Goal: Task Accomplishment & Management: Use online tool/utility

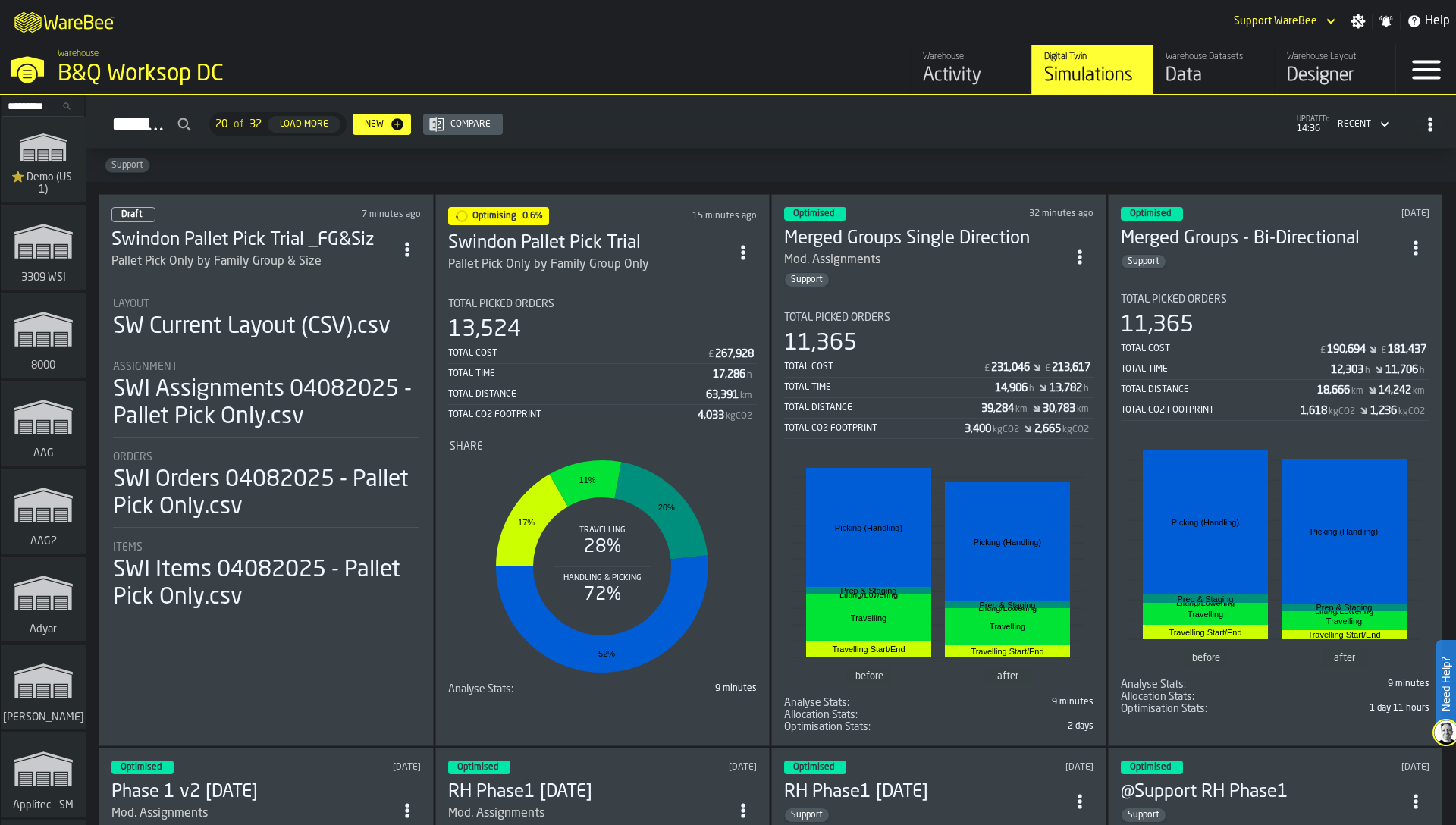
click at [555, 321] on div "13,524" at bounding box center [602, 330] width 309 height 27
click at [37, 105] on input "Search..." at bounding box center [43, 106] width 79 height 17
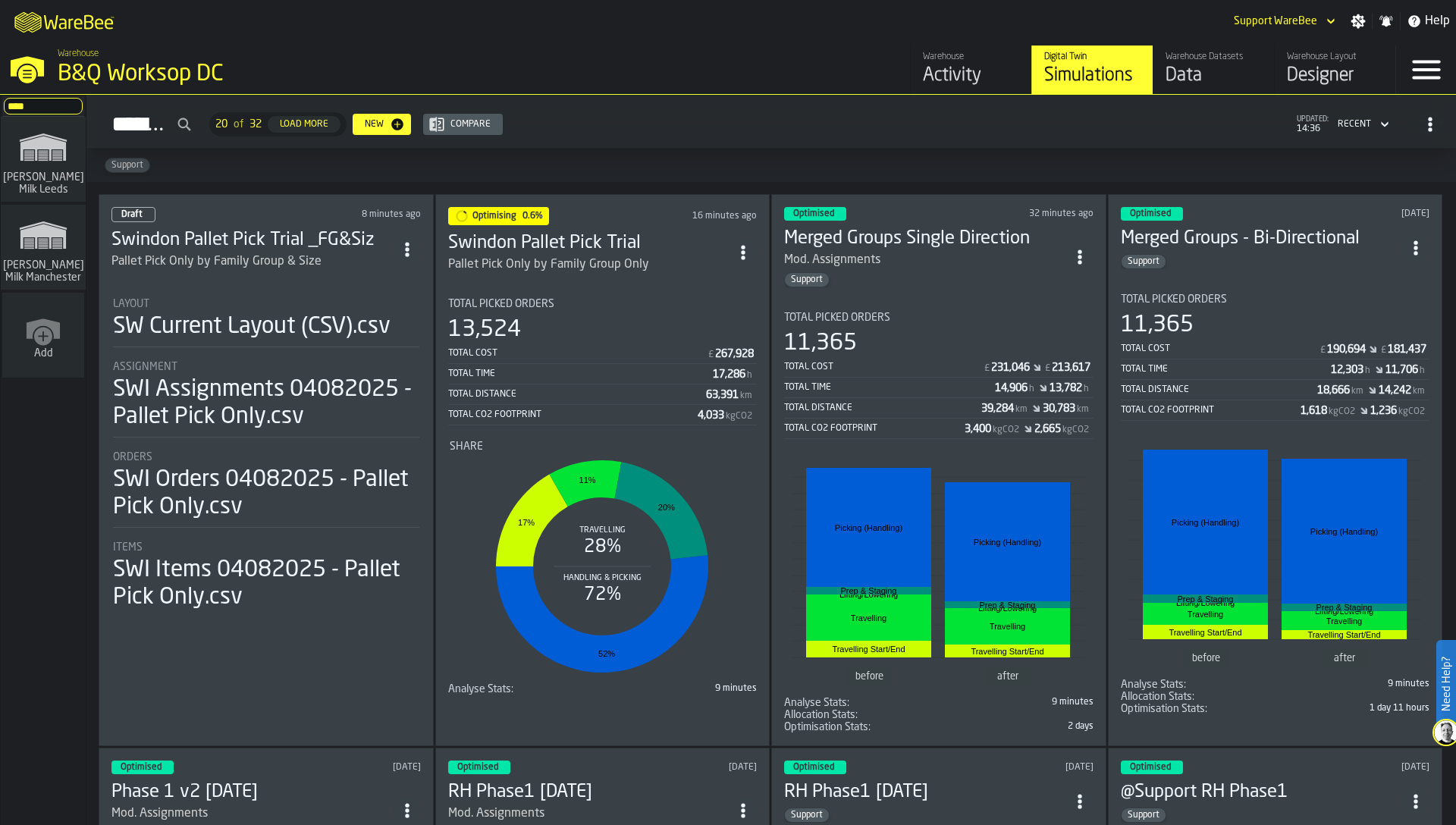
type input "****"
click at [50, 233] on polygon "link-to-/wh/i/b09612b5-e9f1-4a3a-b0a4-784729d61419/simulations" at bounding box center [43, 237] width 46 height 25
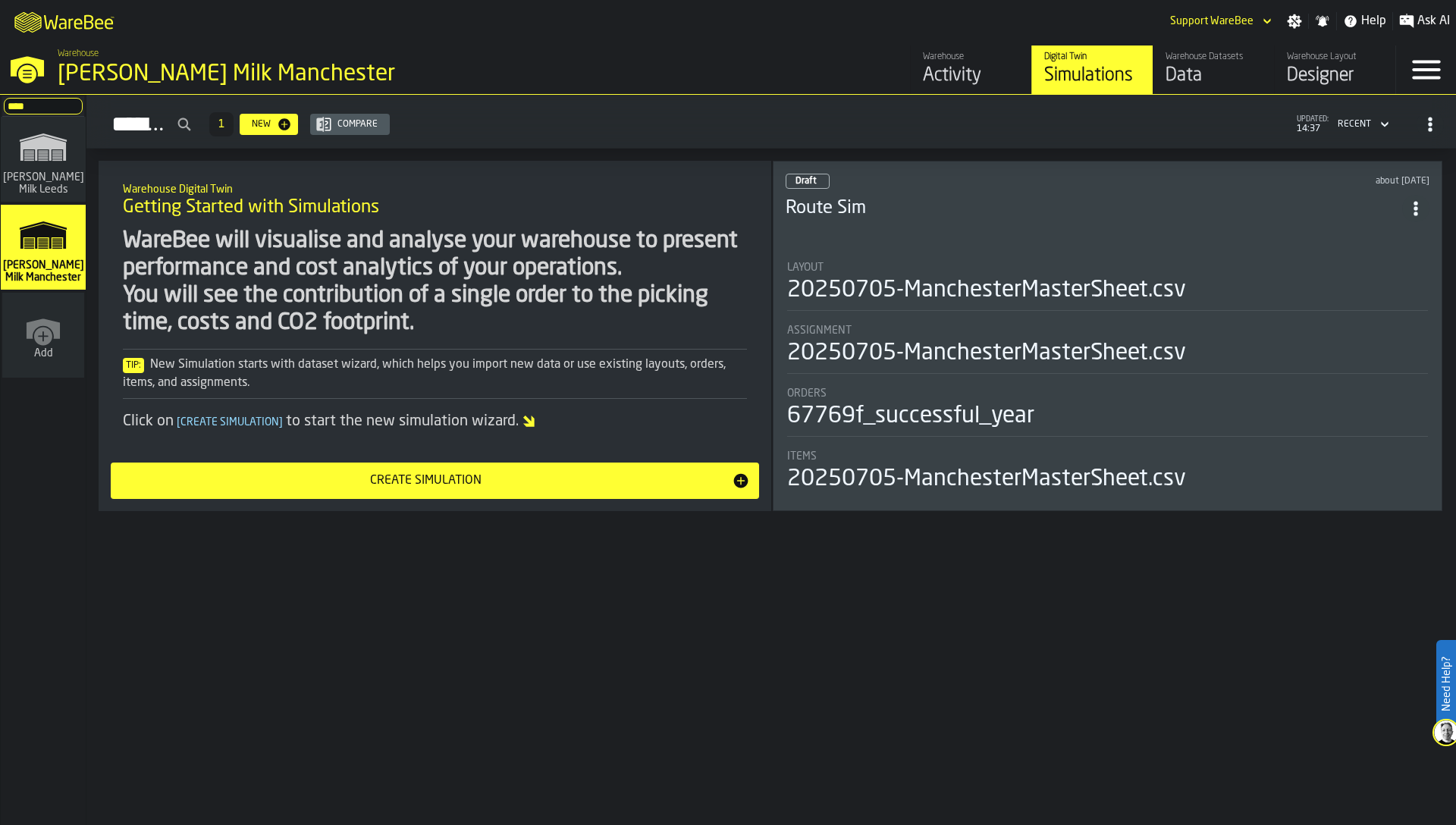
click at [1177, 71] on div "Data" at bounding box center [1214, 75] width 96 height 24
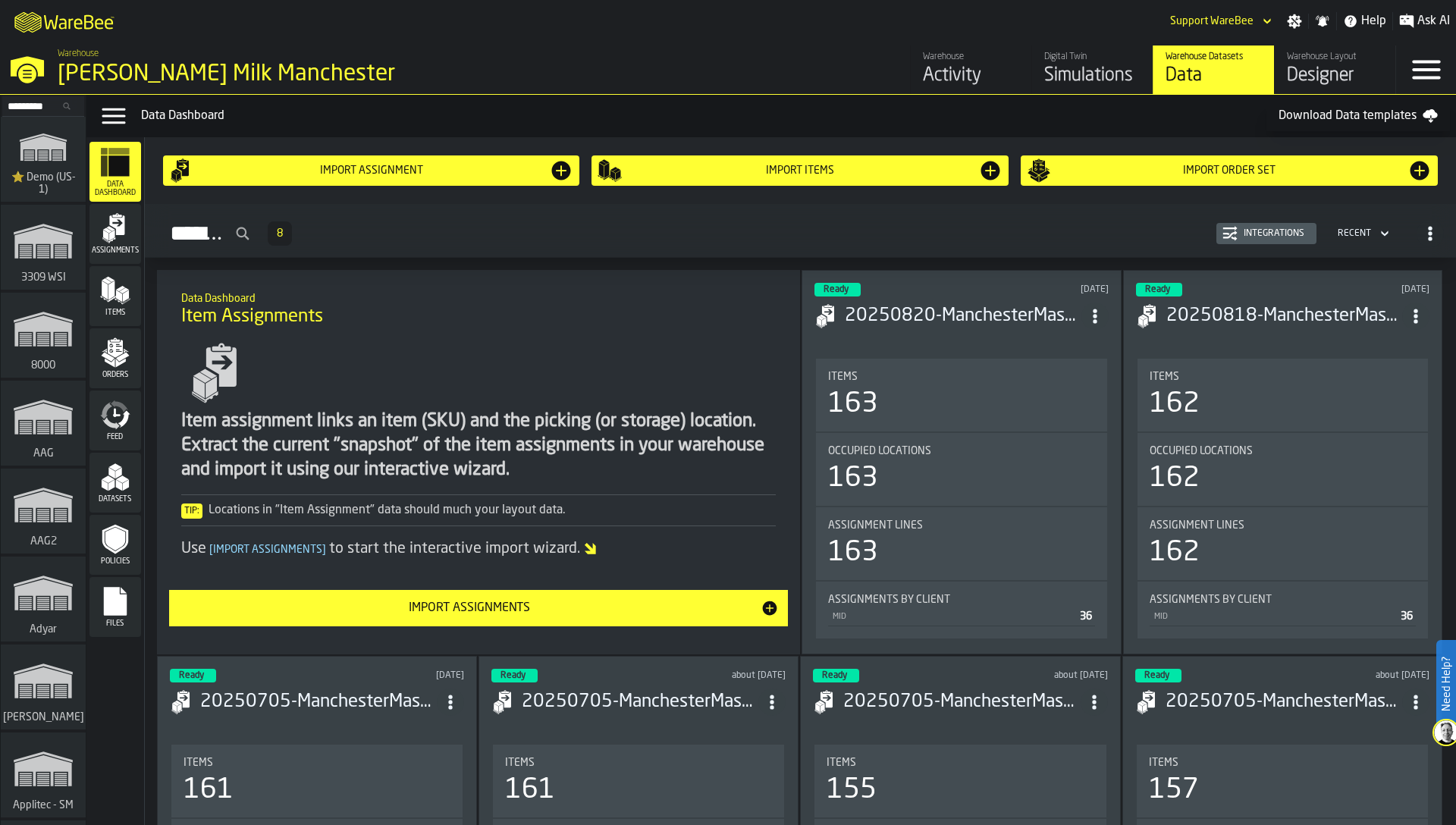
click at [941, 65] on div "Activity" at bounding box center [971, 75] width 96 height 24
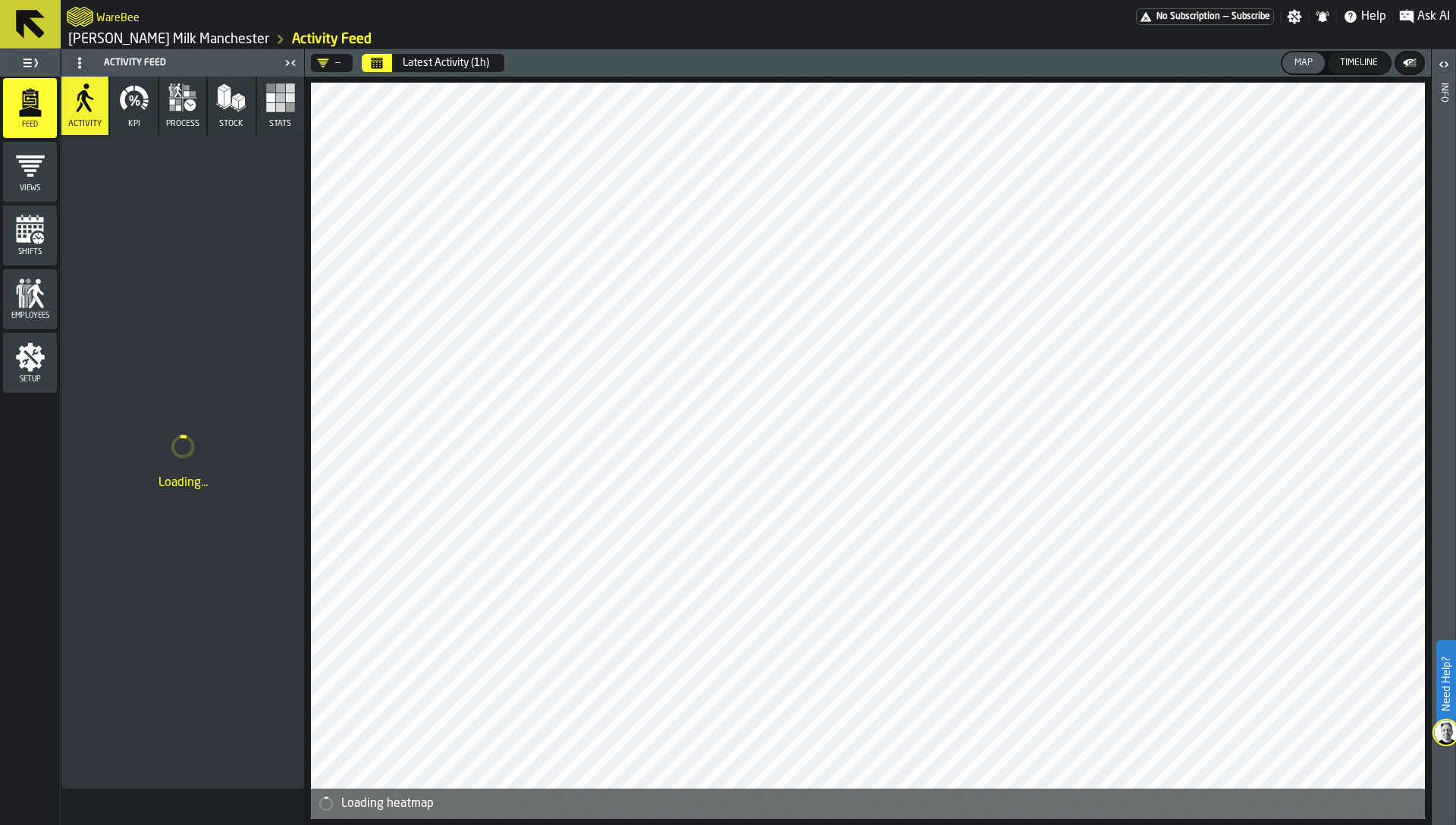
click at [181, 41] on link "[PERSON_NAME] Milk Manchester" at bounding box center [168, 40] width 201 height 17
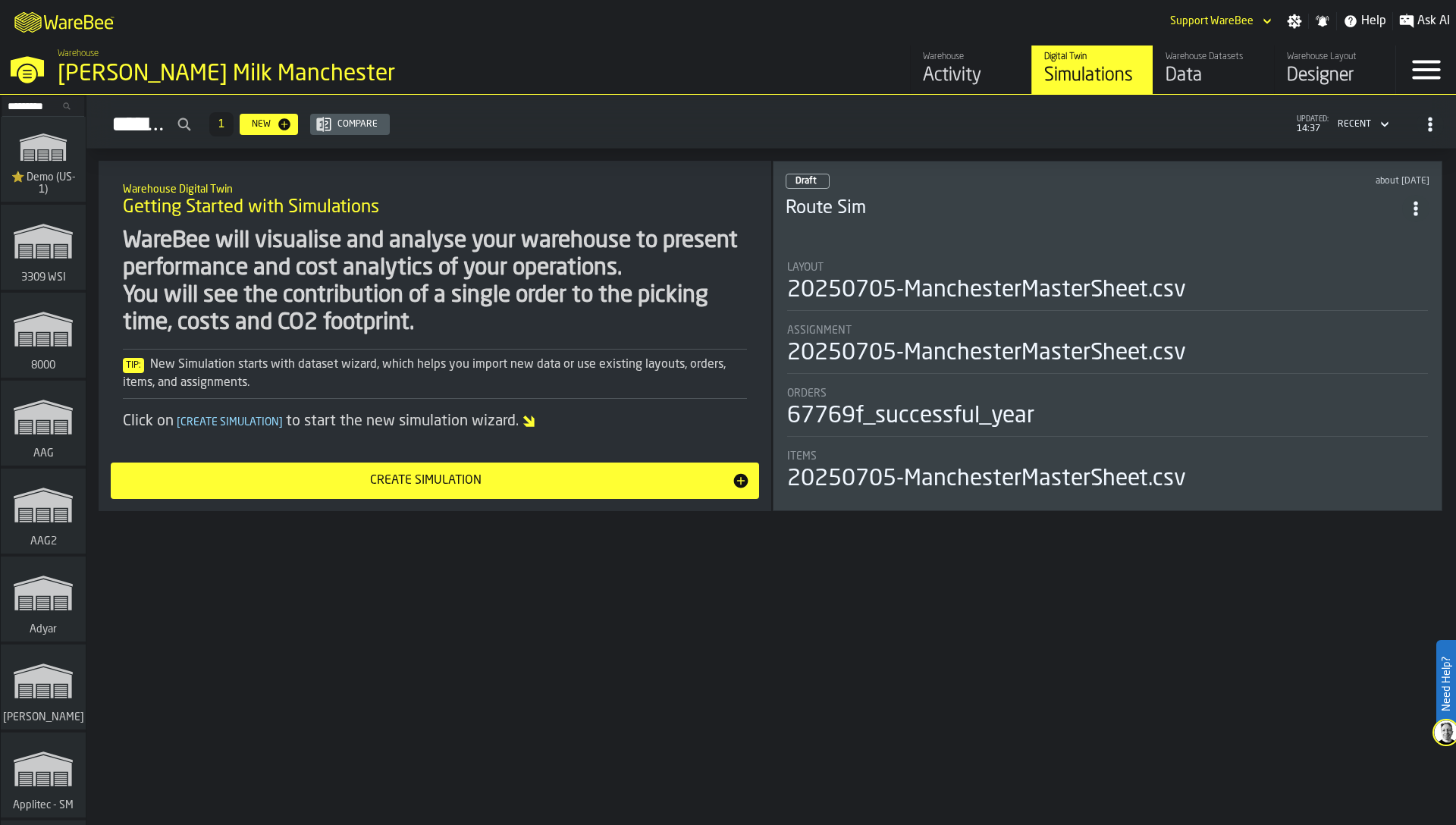
click at [1239, 87] on div "Data" at bounding box center [1214, 75] width 96 height 24
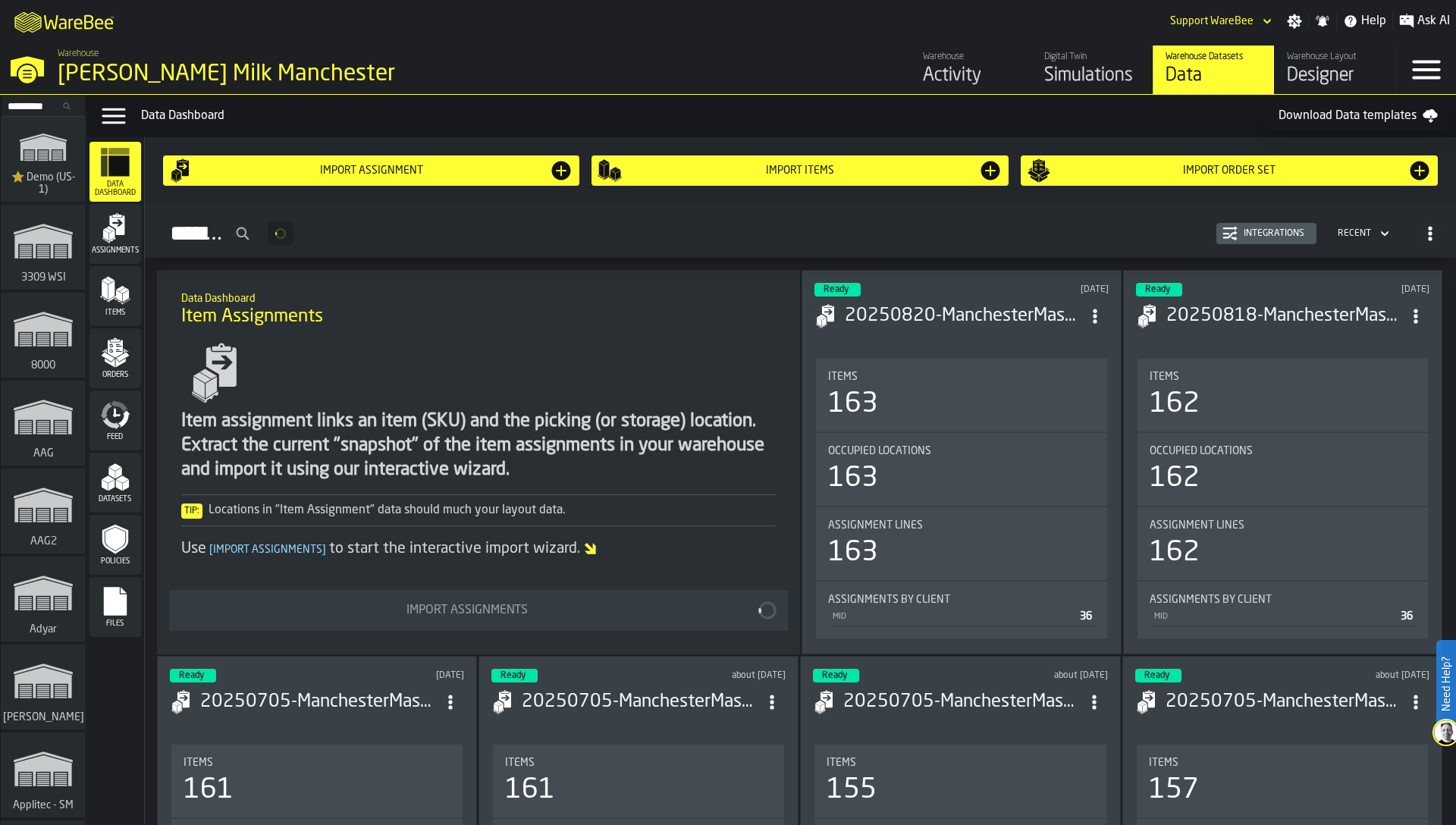
click at [131, 490] on div "Datasets" at bounding box center [115, 482] width 51 height 41
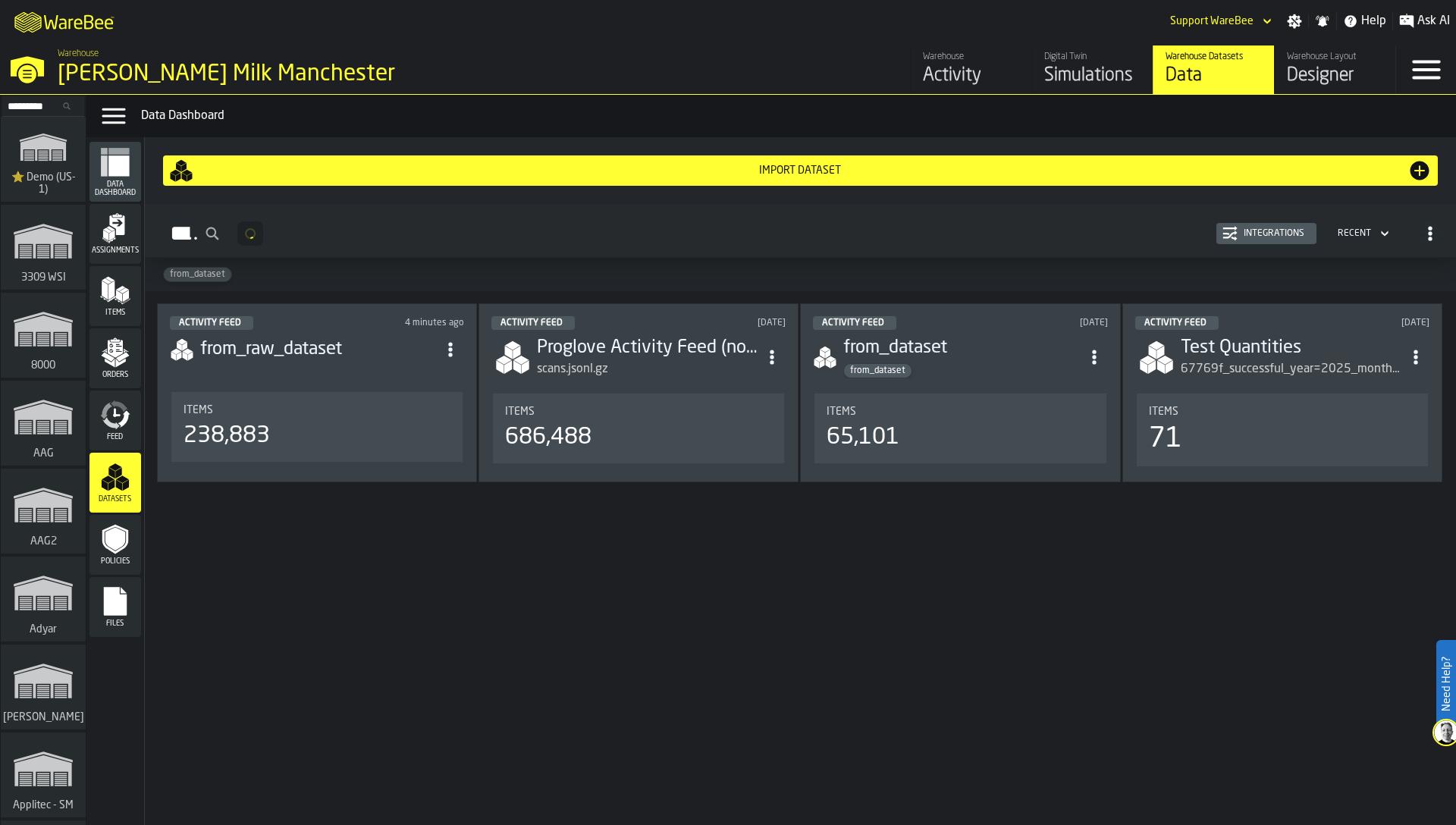
click at [1276, 229] on div "Integrations" at bounding box center [1275, 233] width 73 height 11
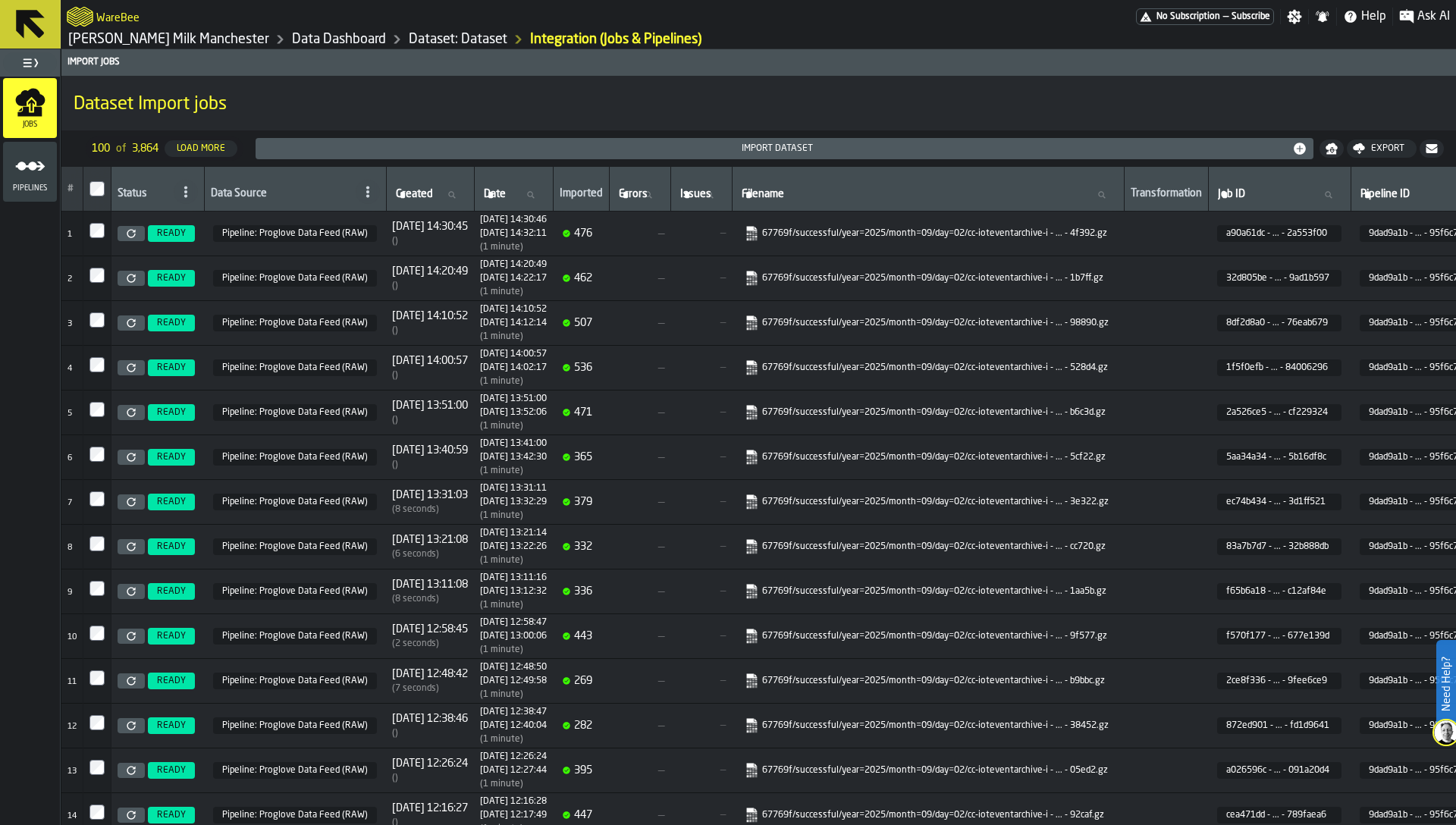
click at [467, 205] on th "Created Created" at bounding box center [430, 189] width 88 height 45
click at [127, 233] on icon at bounding box center [131, 233] width 9 height 9
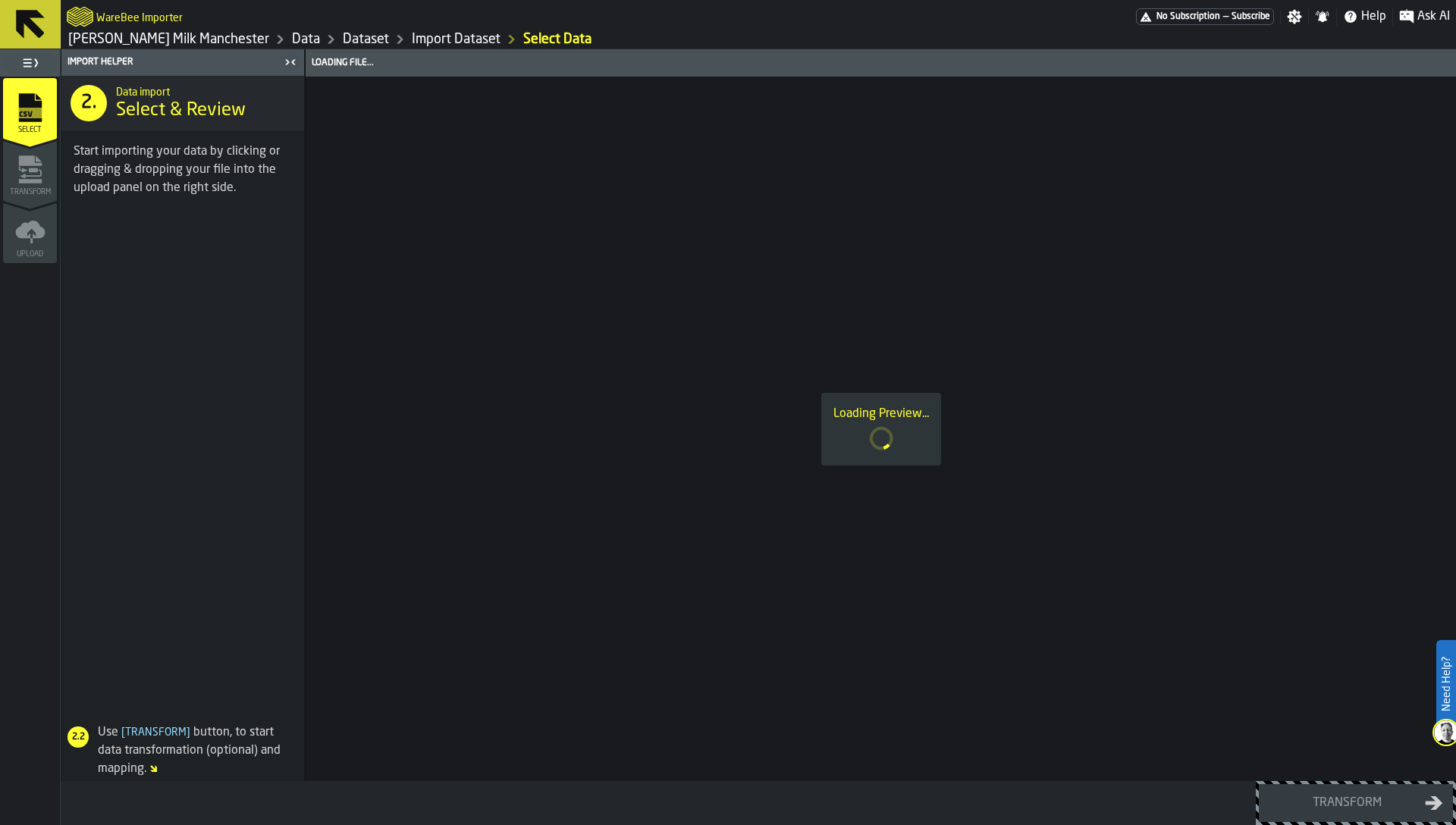
click at [413, 289] on div "Loading Preview..." at bounding box center [881, 428] width 1150 height 704
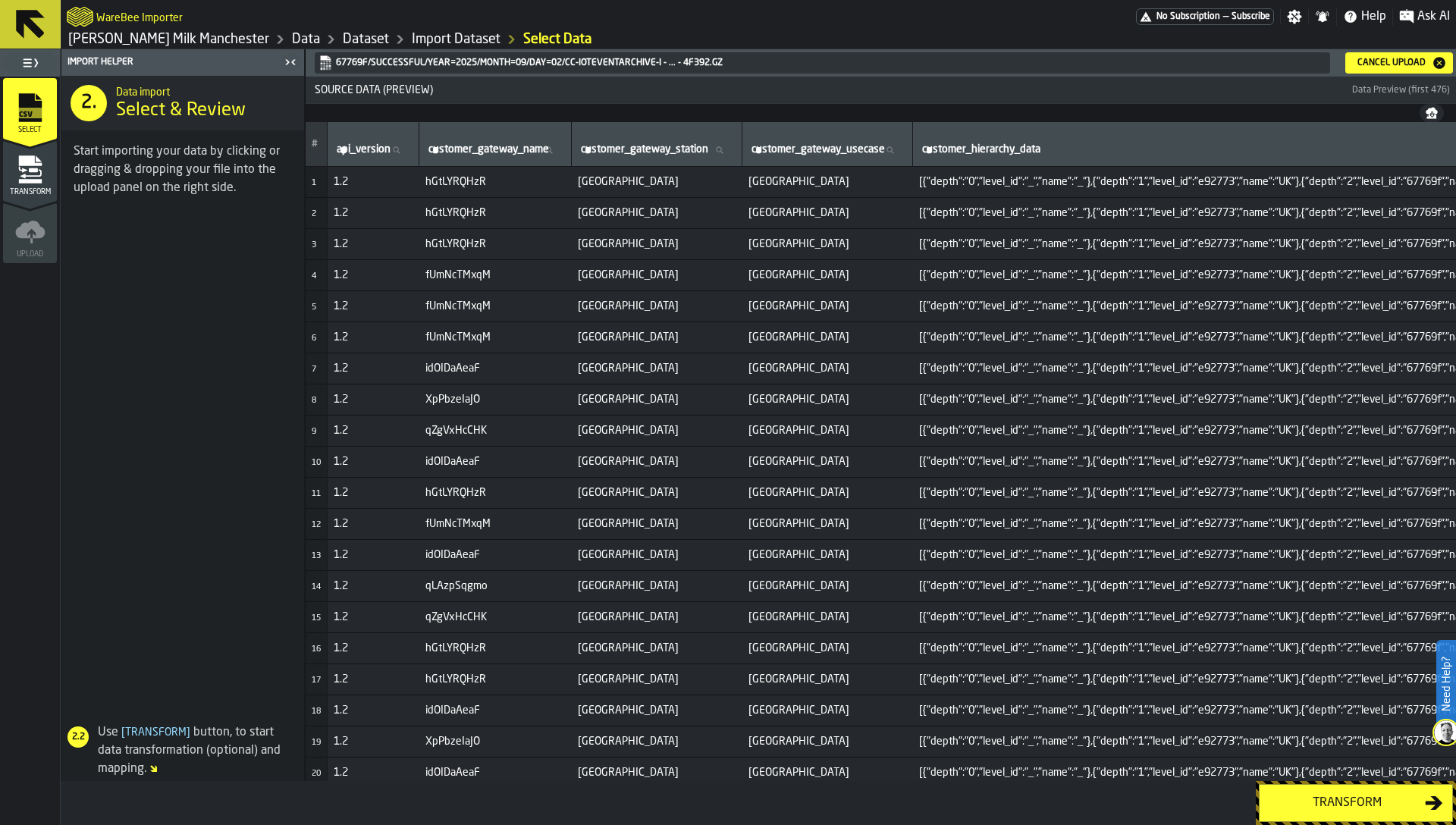
click at [12, 174] on div "Transform" at bounding box center [30, 176] width 54 height 41
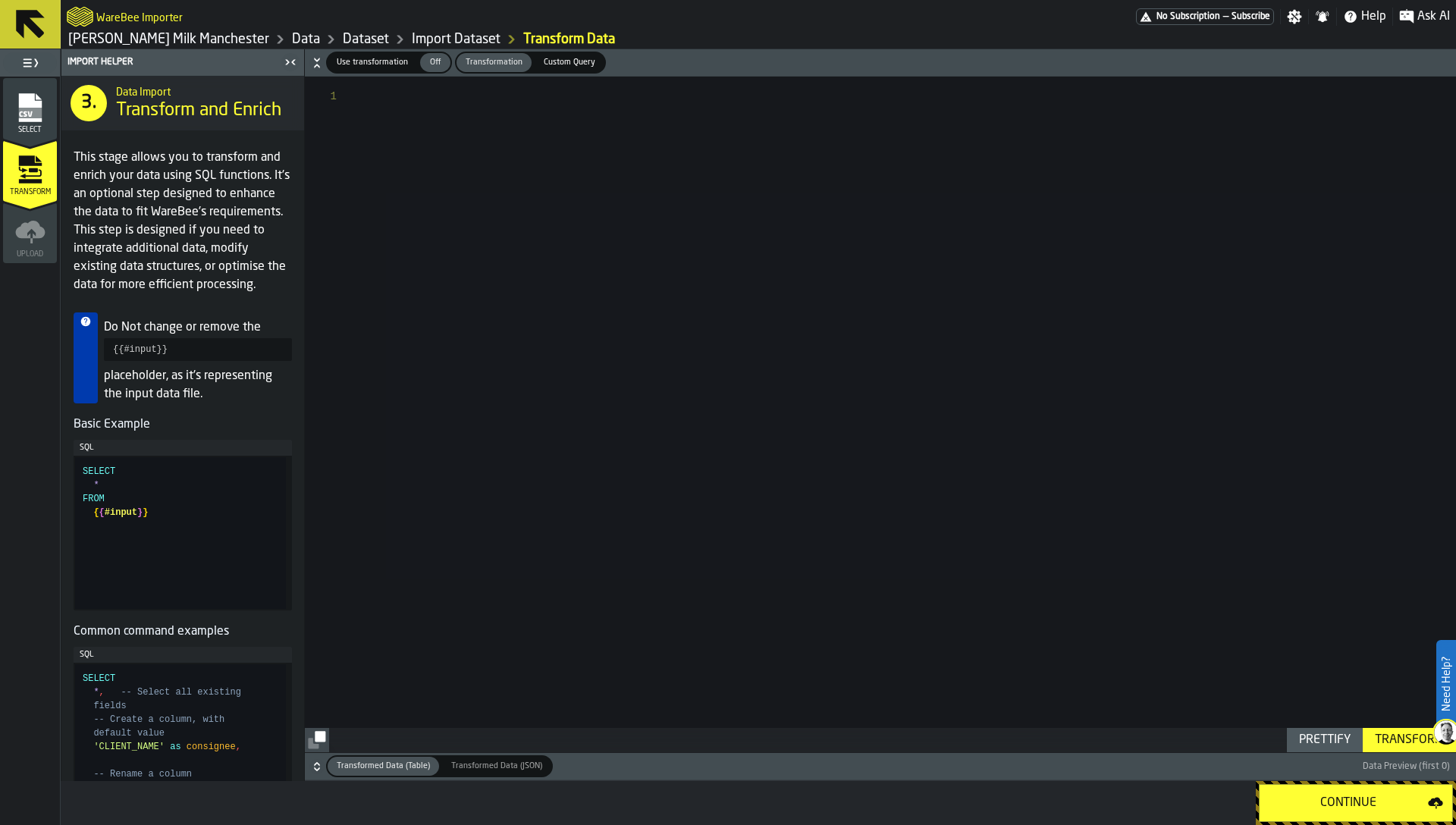
click at [306, 768] on button "Transformed Data (Table) Transformed Data (Table) Transformed Data (JSON) Trans…" at bounding box center [880, 766] width 1151 height 27
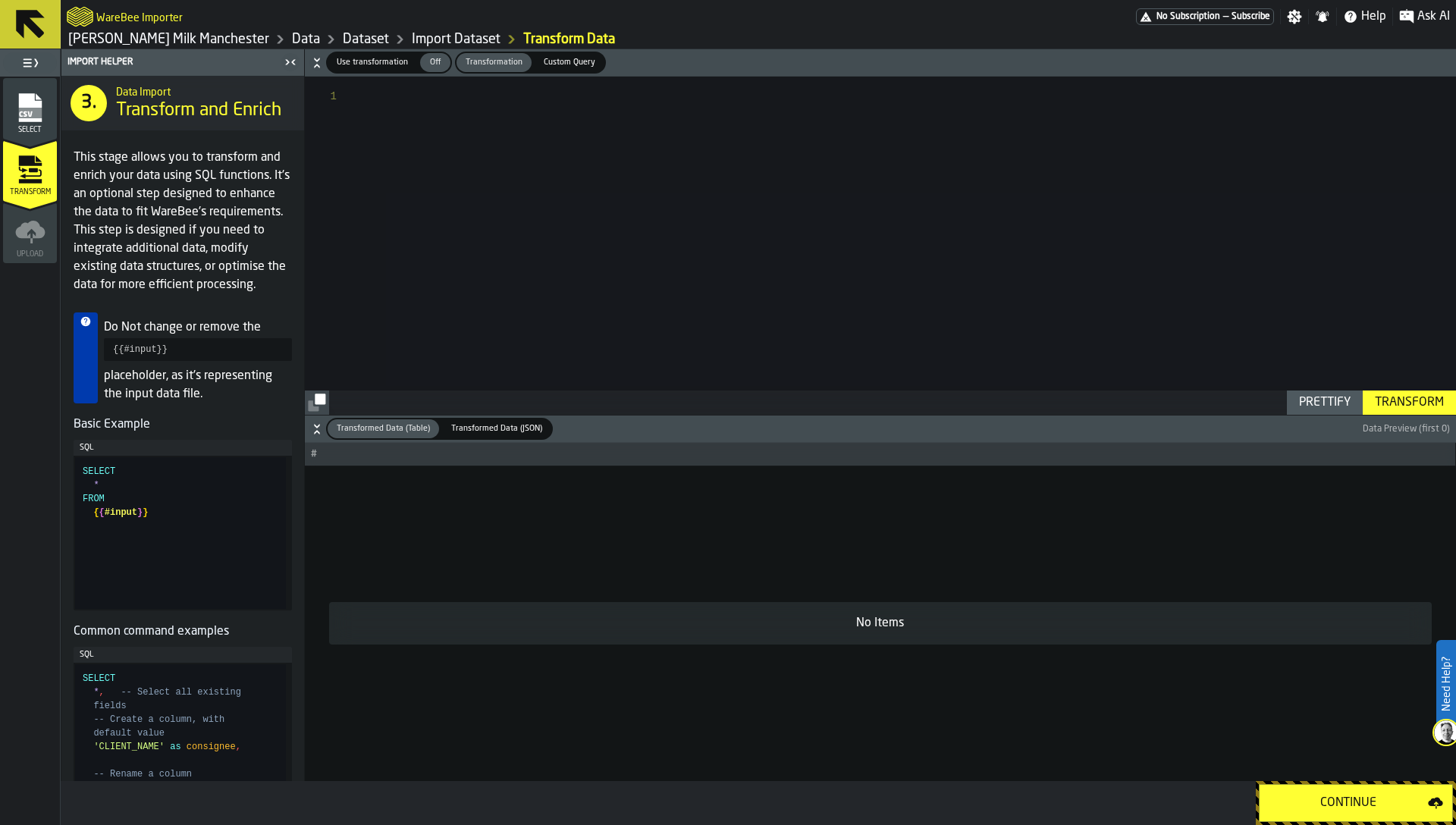
click at [312, 431] on icon "button-" at bounding box center [317, 429] width 15 height 15
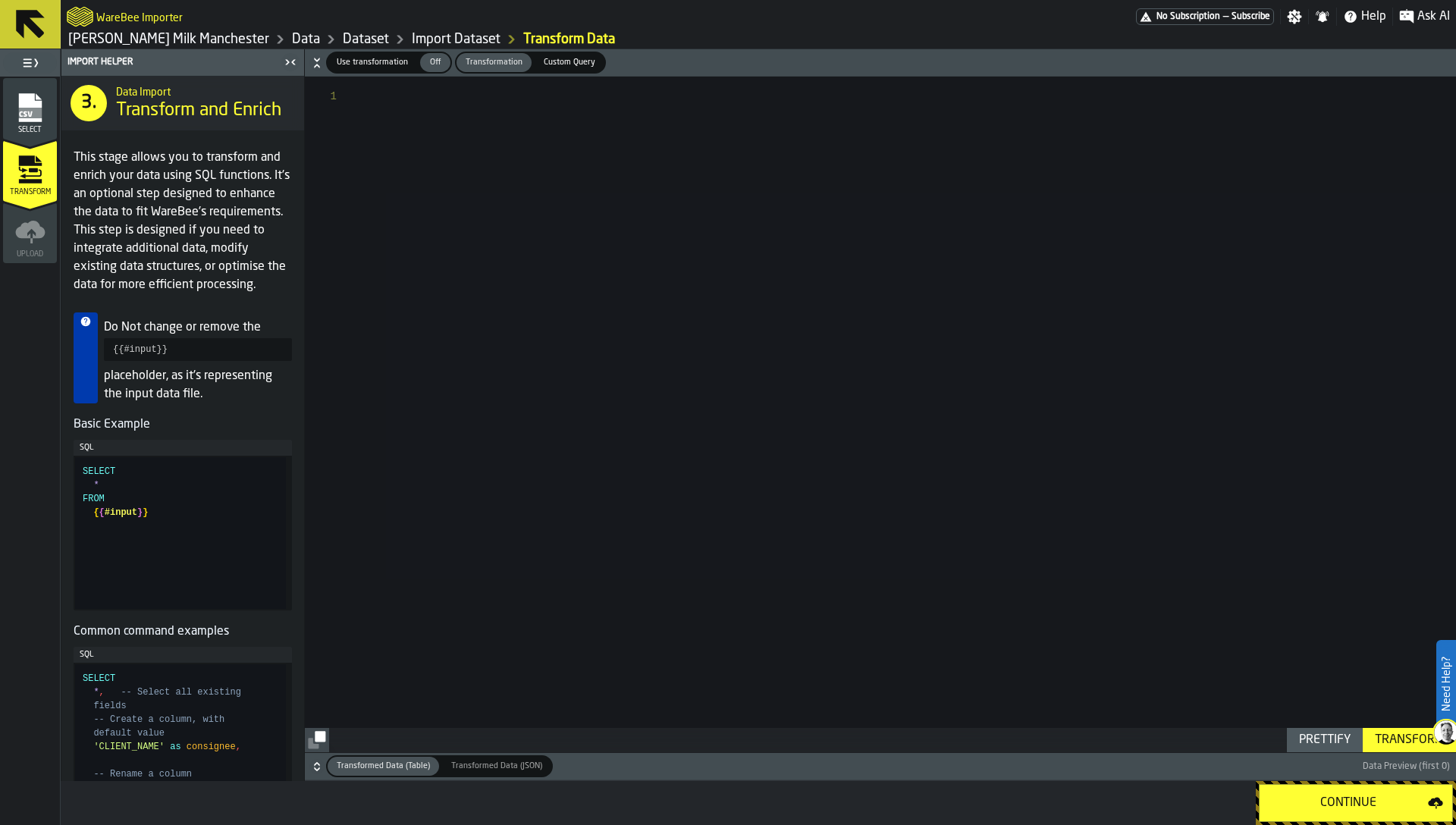
click at [374, 60] on span "Use transformation" at bounding box center [372, 63] width 84 height 13
type textarea "**********"
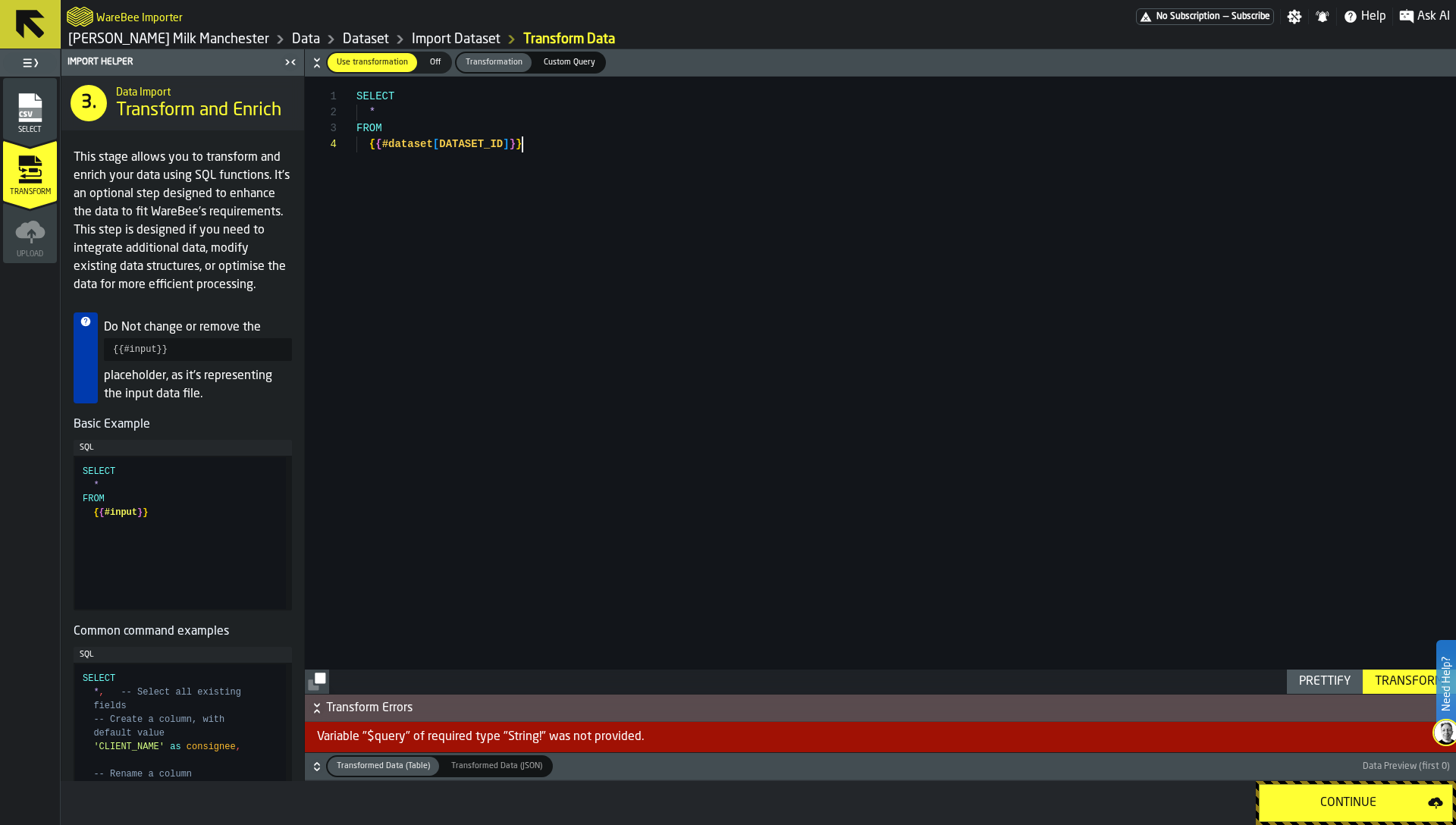
click at [413, 198] on div "SELECT * FROM { { #dataset [ DATASET_ID ] } }" at bounding box center [906, 384] width 1100 height 617
click at [464, 210] on div "SELECT * FROM { { #dataset [ DATASET_ID ] } }" at bounding box center [906, 384] width 1100 height 617
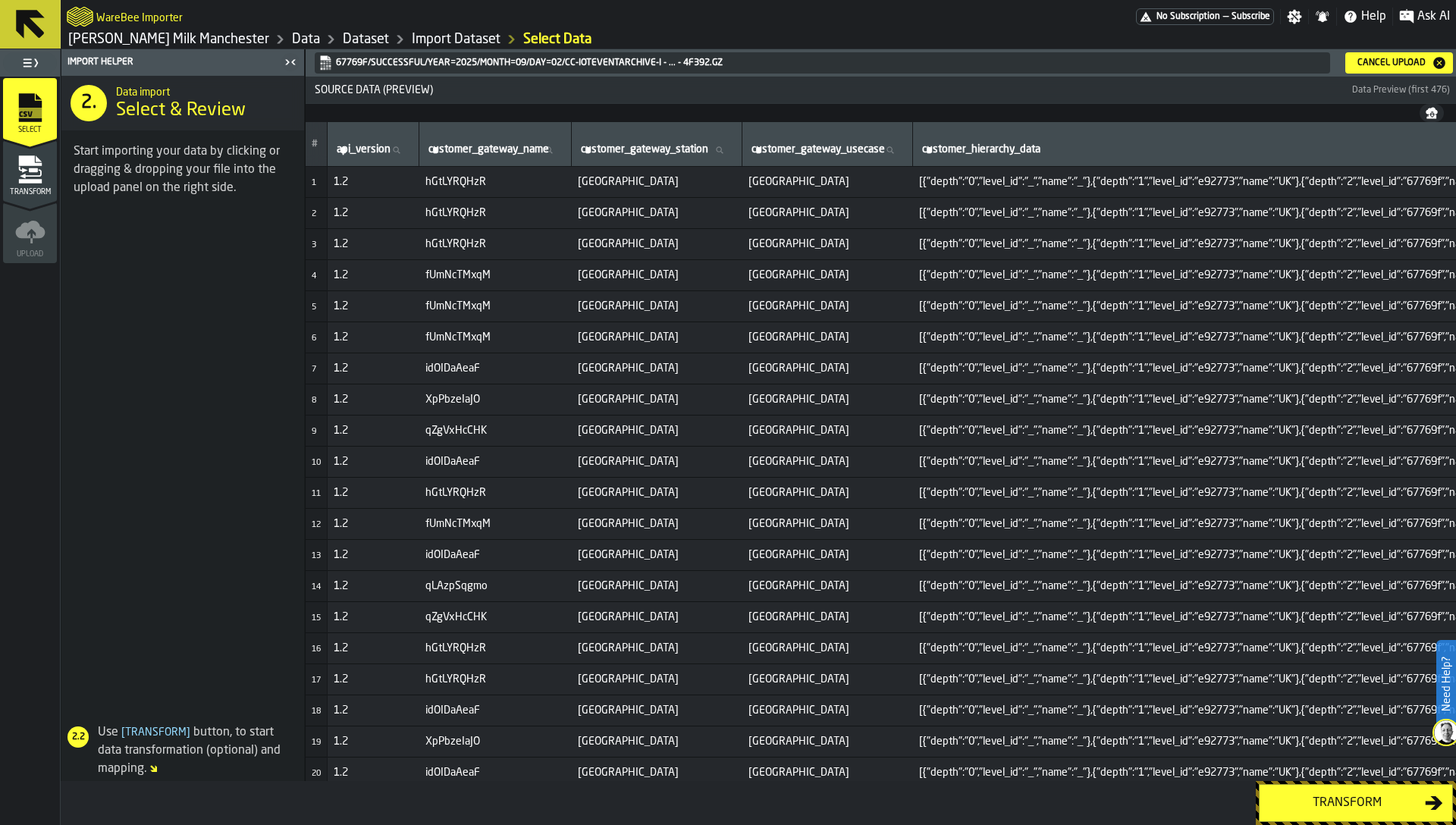
click at [195, 31] on link "[PERSON_NAME] Milk Manchester" at bounding box center [168, 40] width 201 height 17
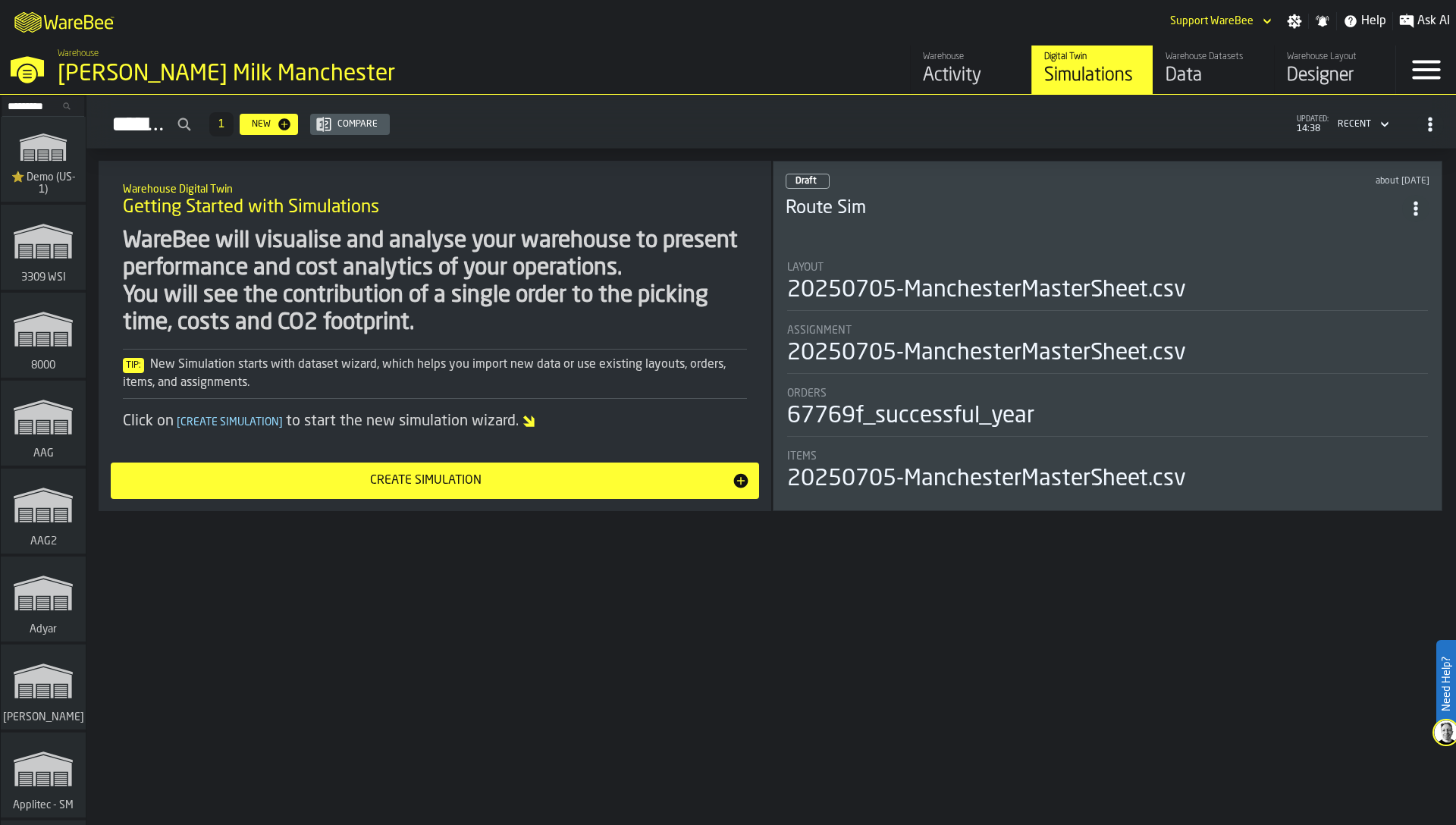
click at [1197, 67] on div "Data" at bounding box center [1214, 75] width 96 height 24
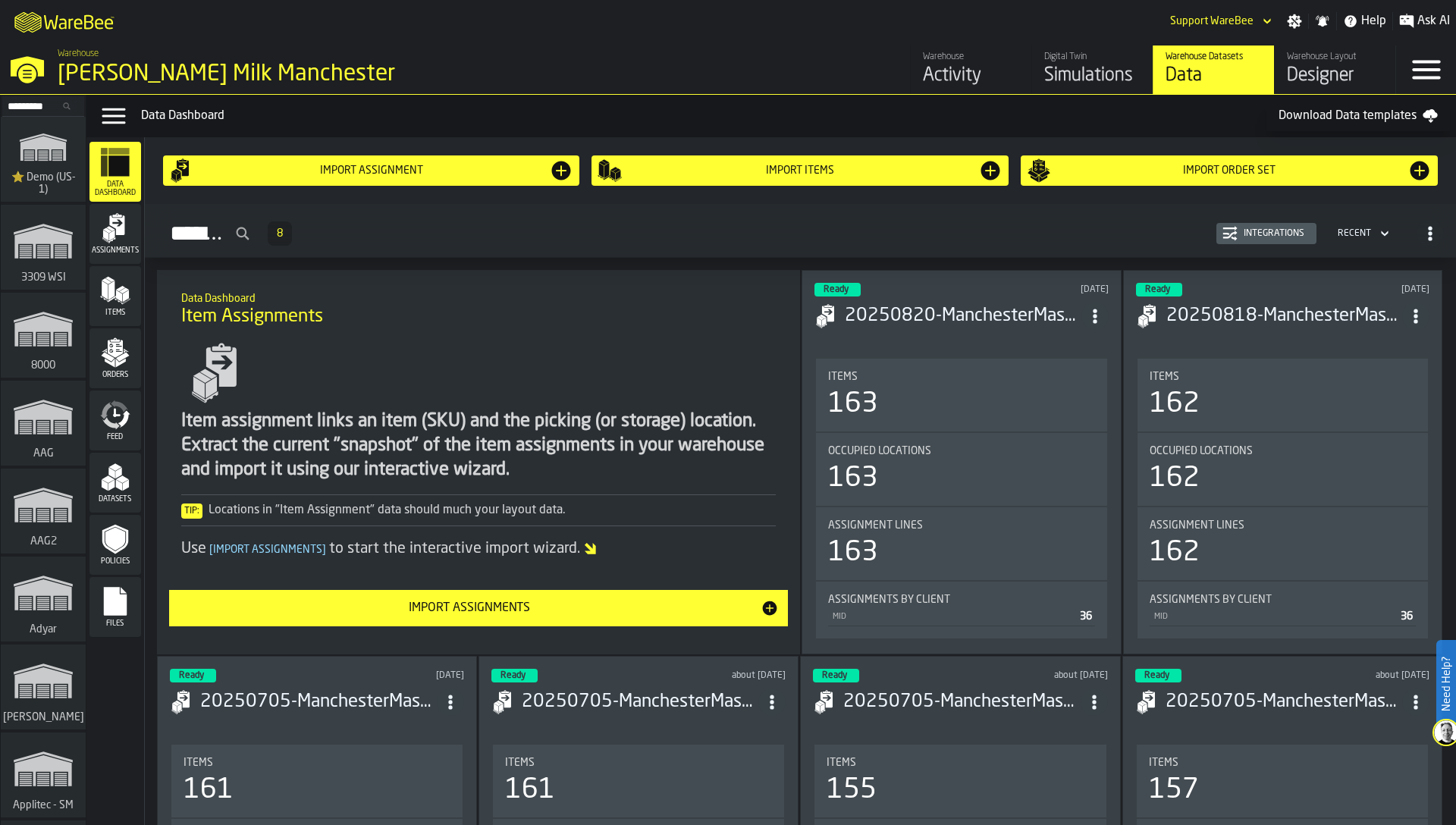
click at [112, 412] on icon "menu Feed" at bounding box center [115, 414] width 31 height 31
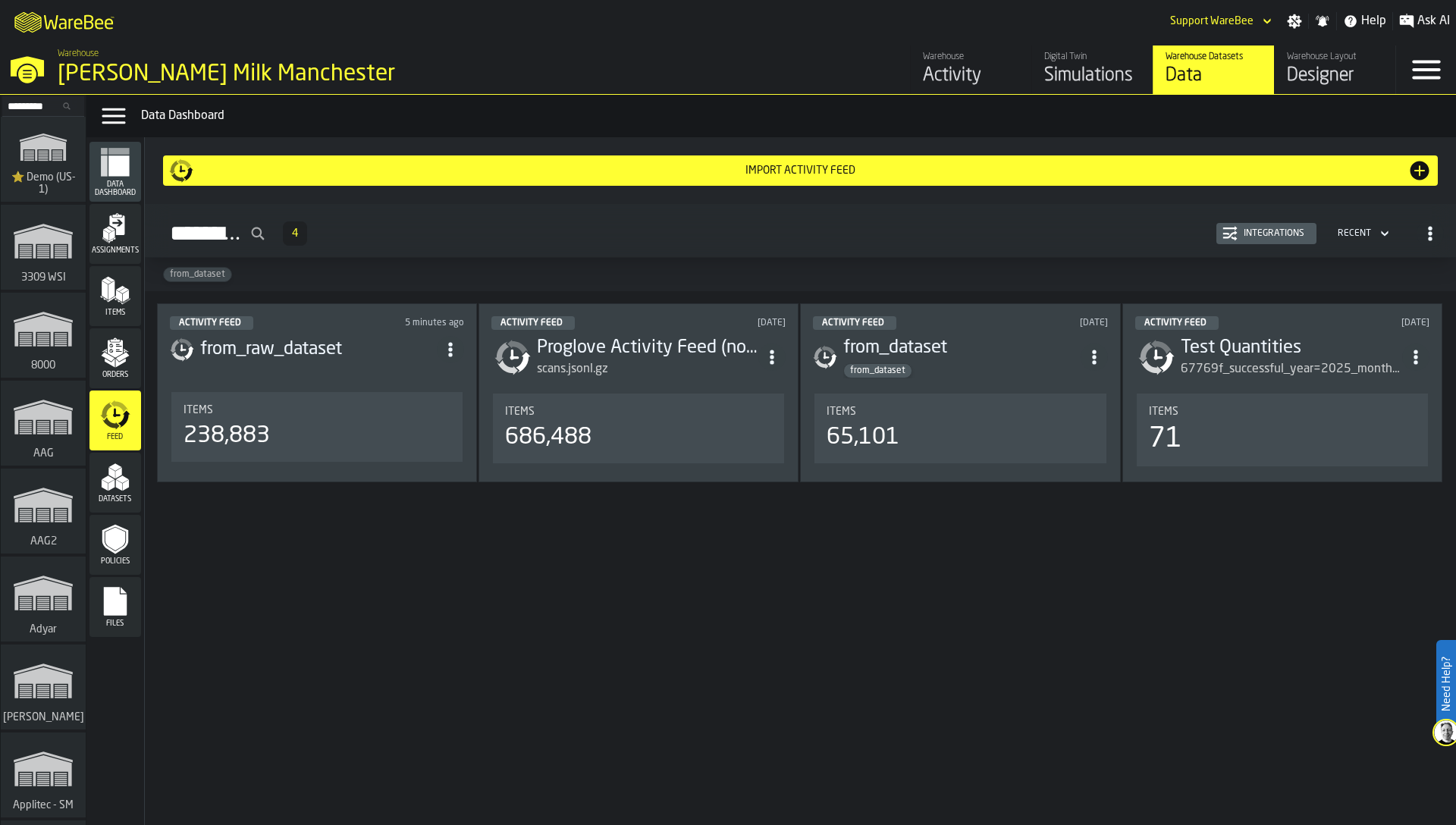
click at [1263, 234] on div "Integrations" at bounding box center [1275, 233] width 73 height 11
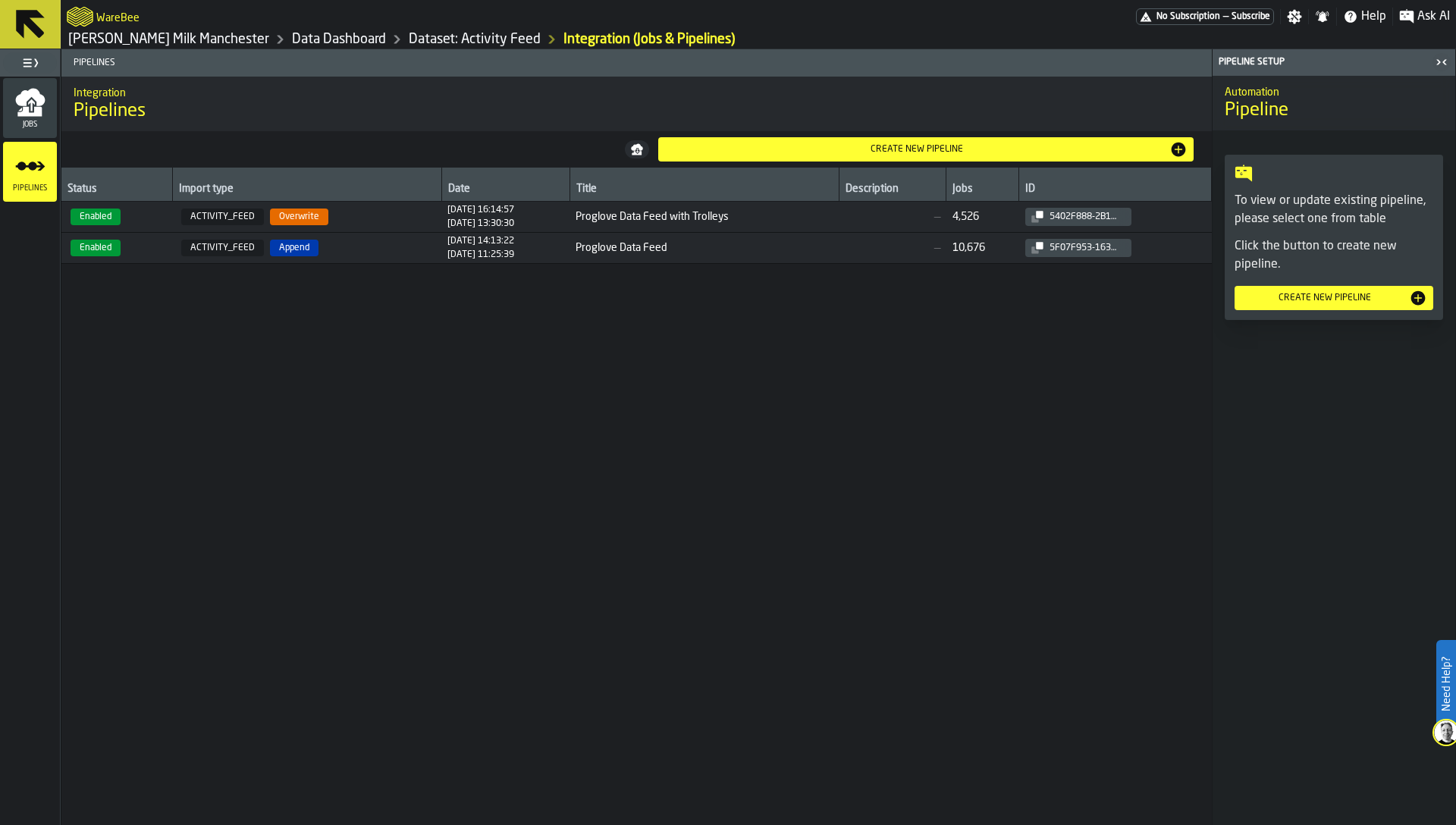
click at [41, 126] on span "Jobs" at bounding box center [30, 125] width 54 height 8
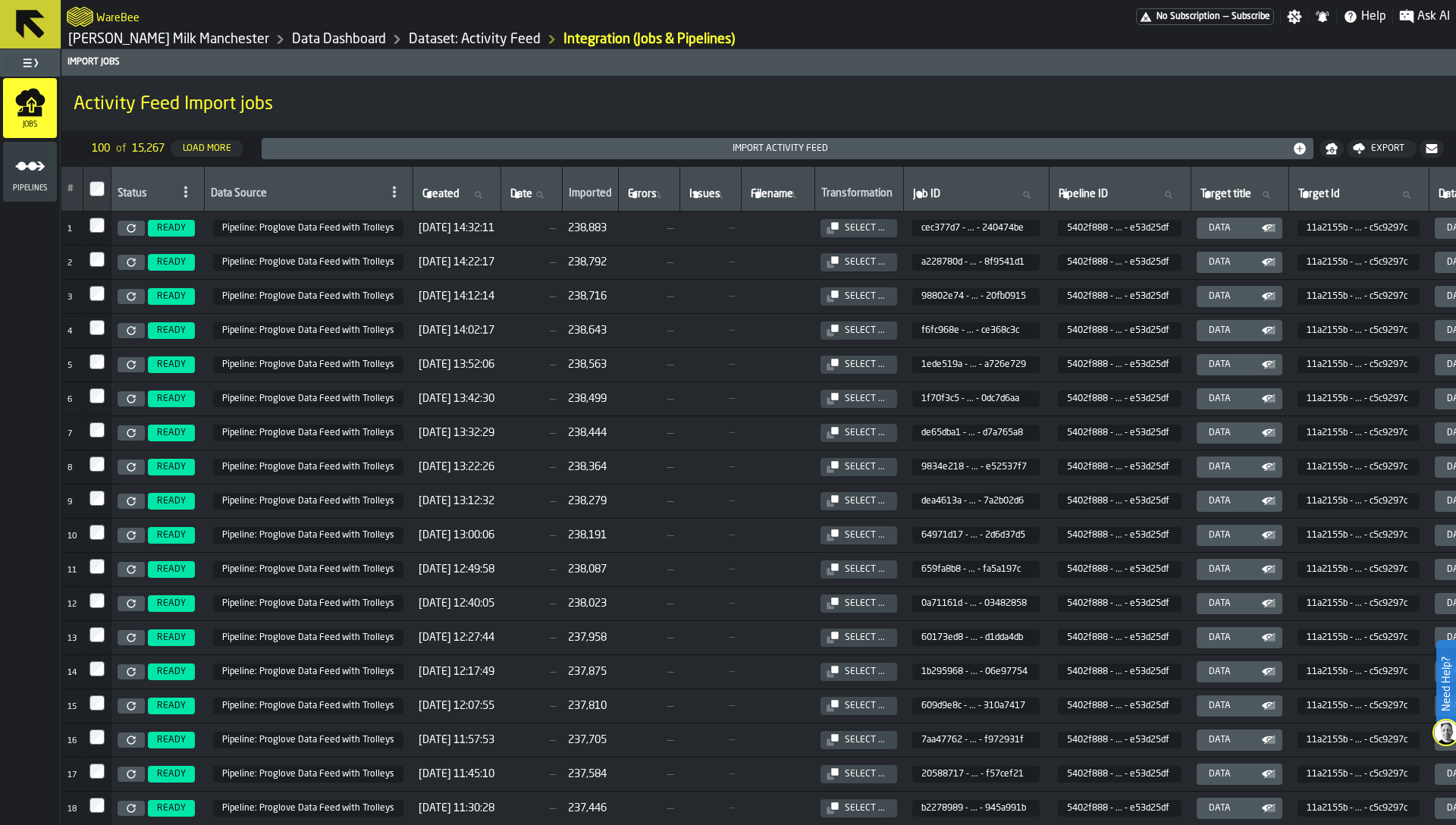
click at [130, 227] on icon at bounding box center [131, 228] width 9 height 9
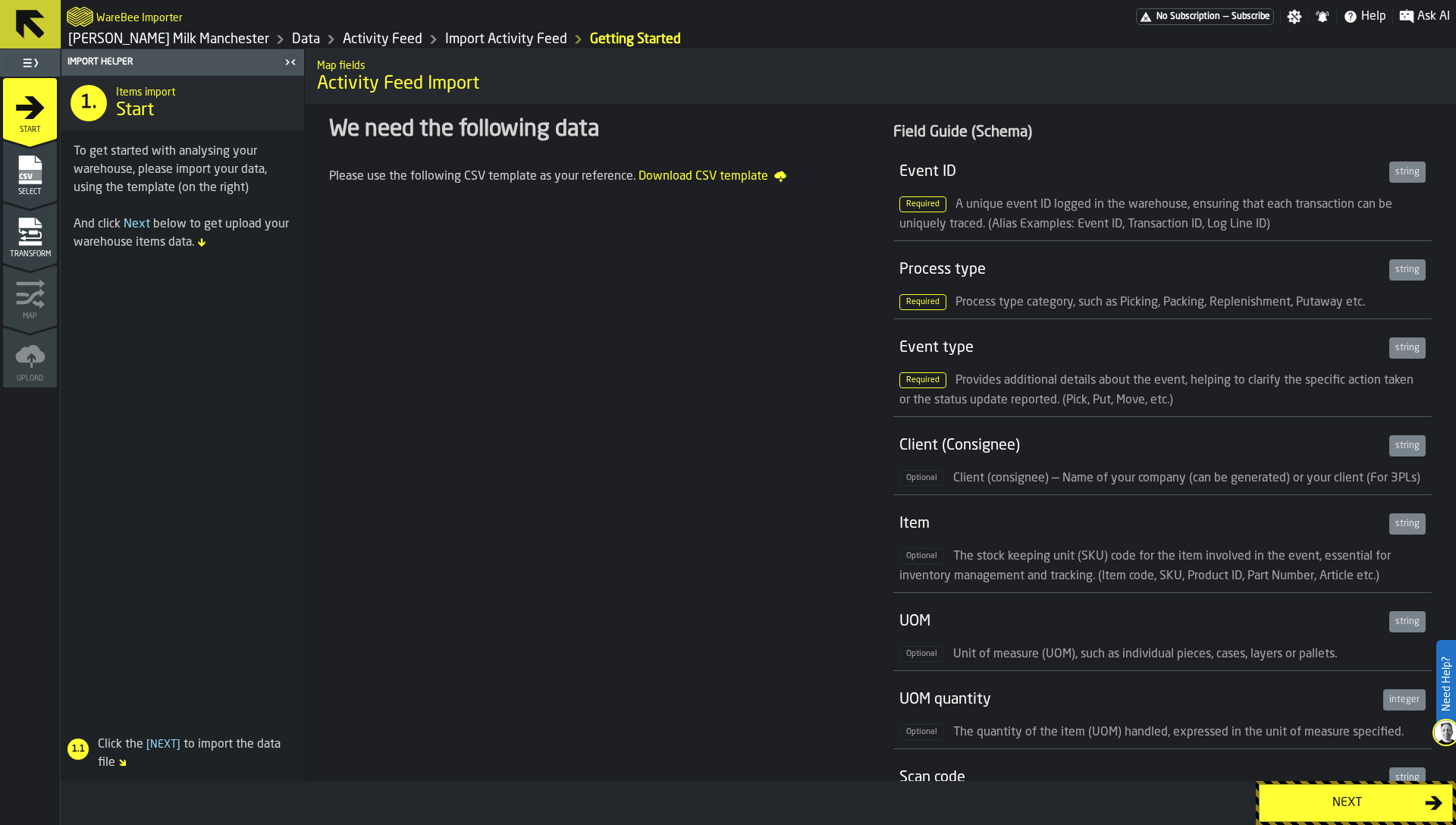
click at [19, 171] on rect "menu Select" at bounding box center [29, 175] width 22 height 11
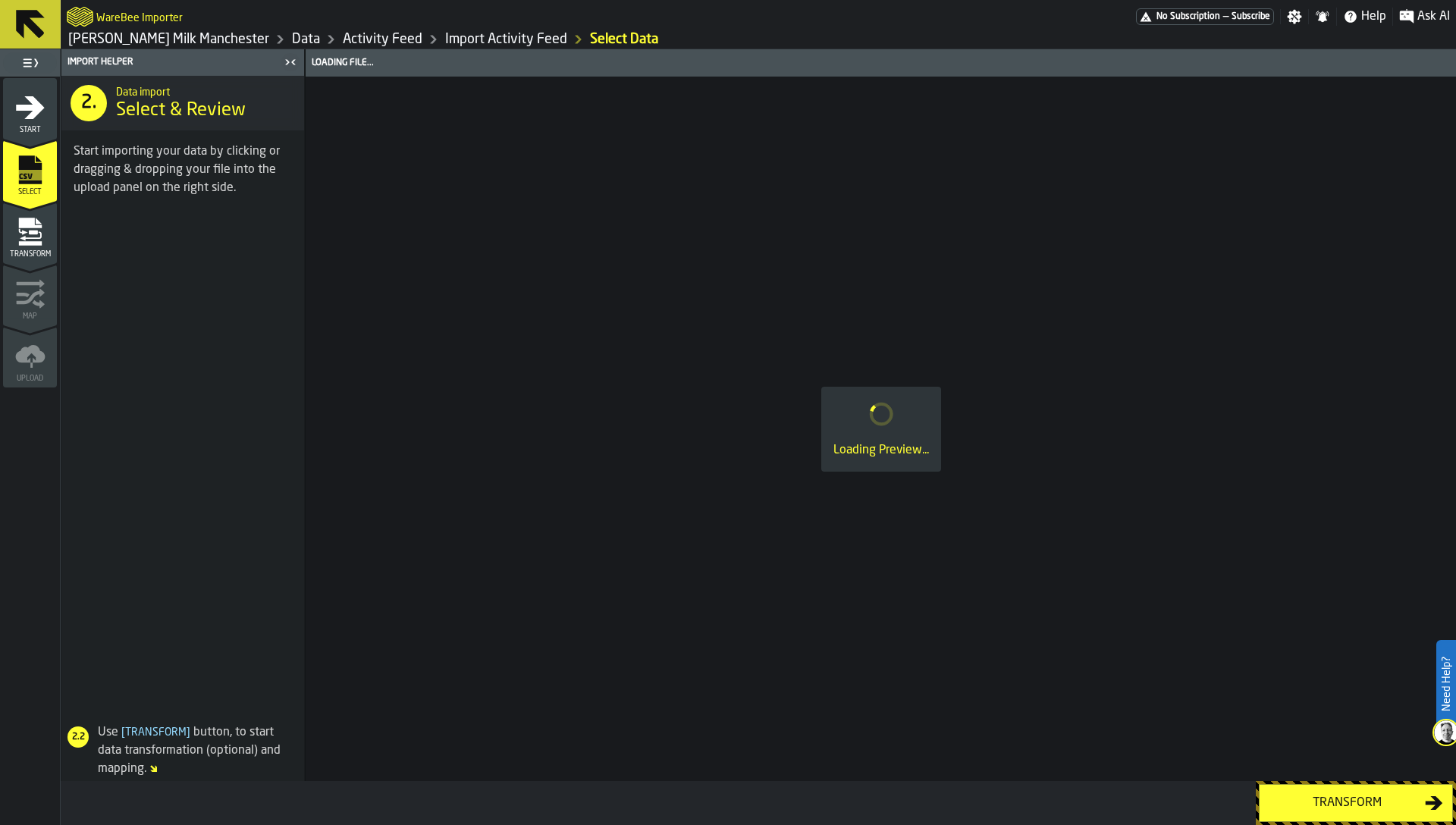
click at [27, 224] on icon "menu Transform" at bounding box center [29, 223] width 22 height 10
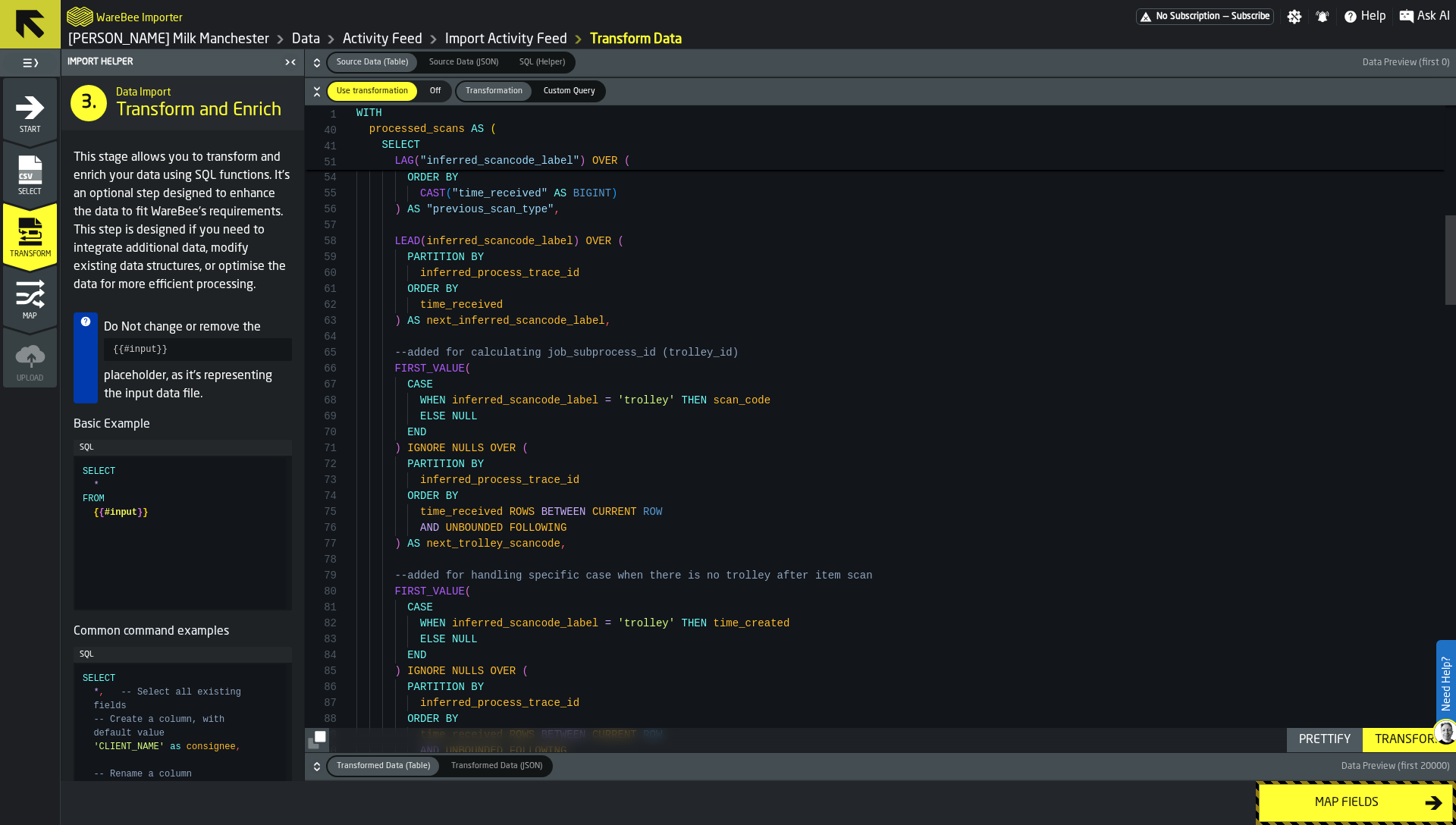
click at [313, 769] on icon "button-" at bounding box center [317, 766] width 15 height 15
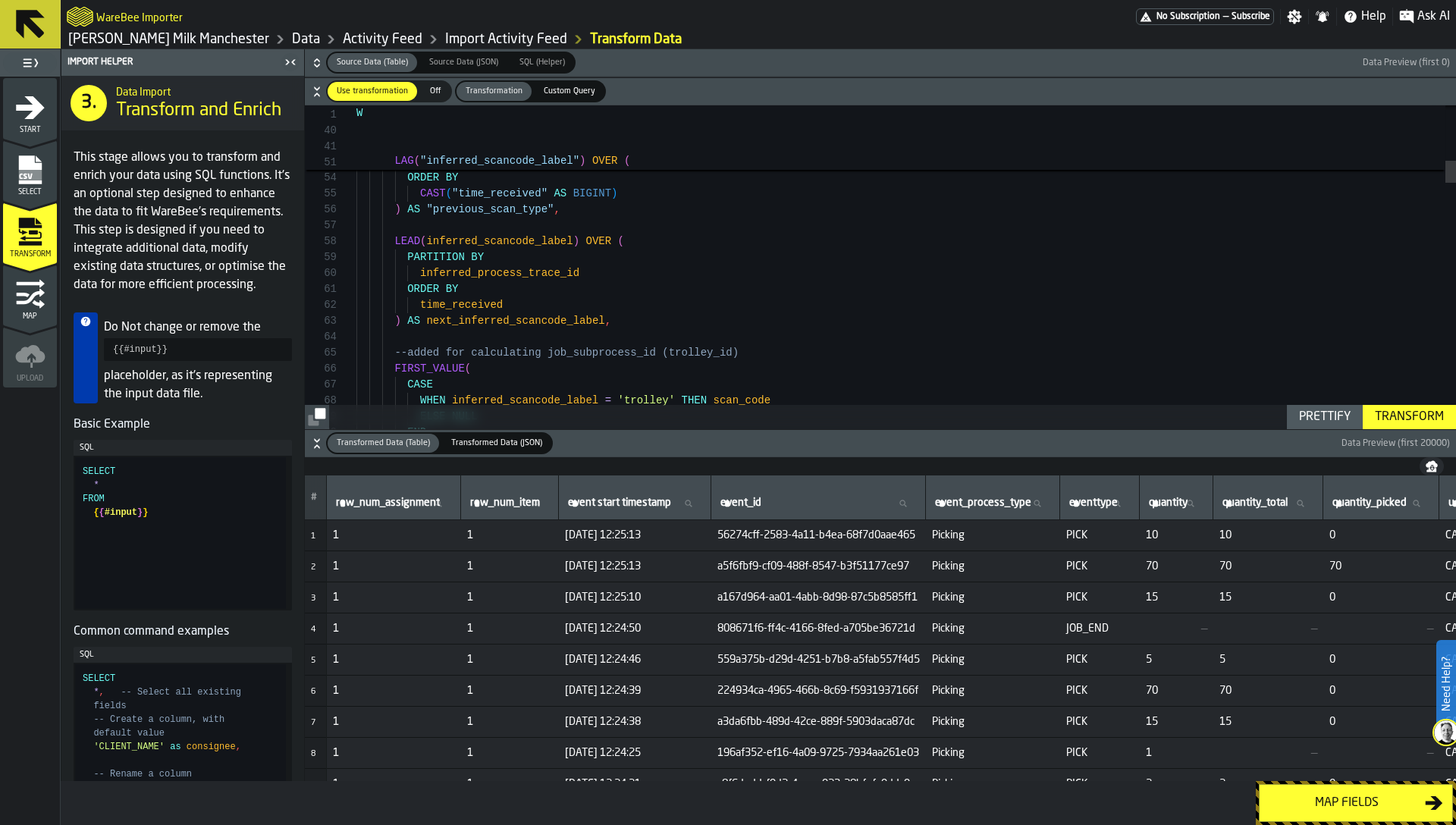
click at [282, 64] on icon "button-toggle-Close me" at bounding box center [291, 62] width 18 height 18
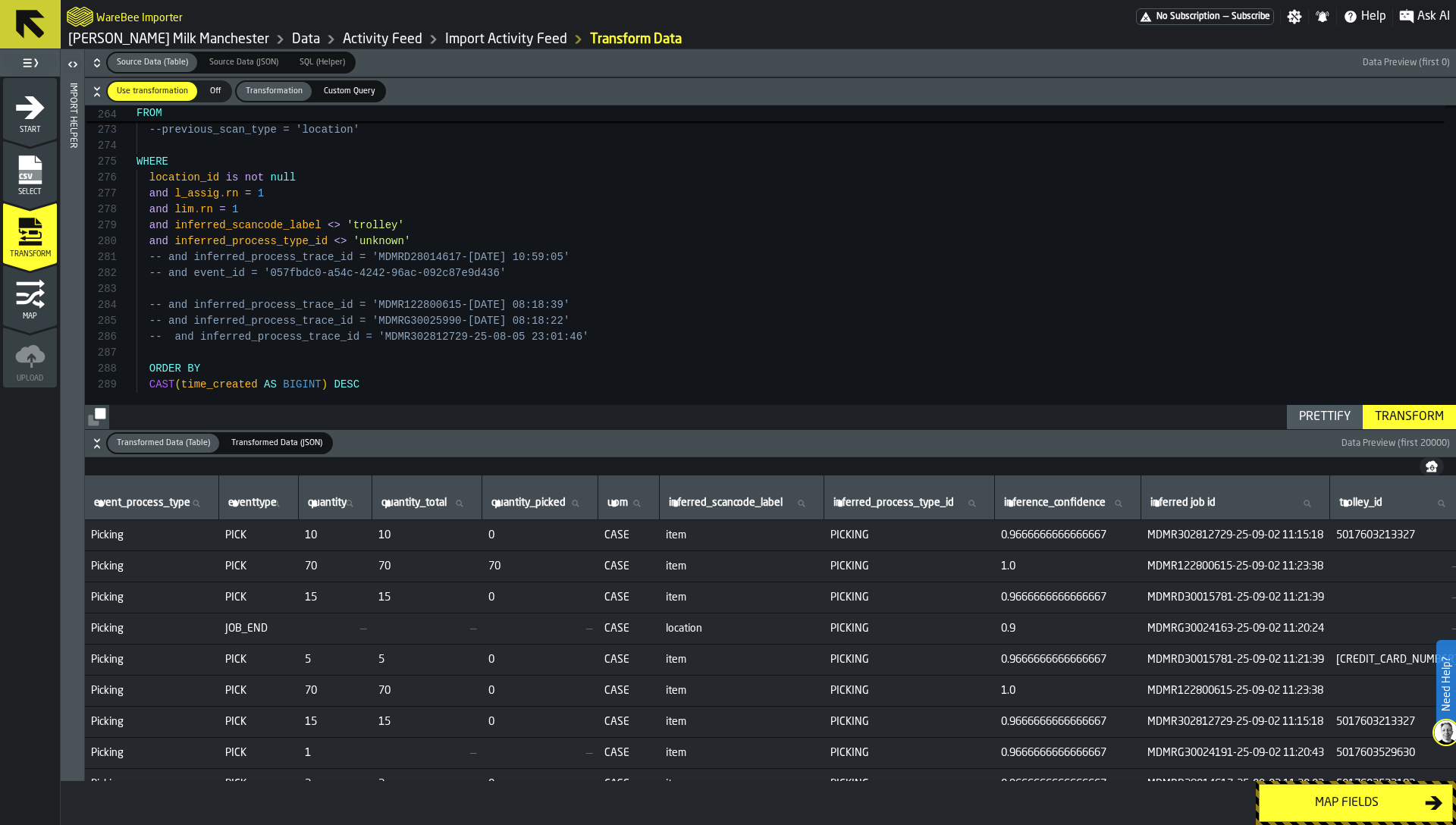
scroll to position [0, 623]
click at [1322, 532] on span "MDMR302812729-25-09-02 11:15:18" at bounding box center [1233, 535] width 177 height 12
click at [1328, 573] on td "MDMR122800615-25-09-02 11:23:38" at bounding box center [1234, 567] width 189 height 31
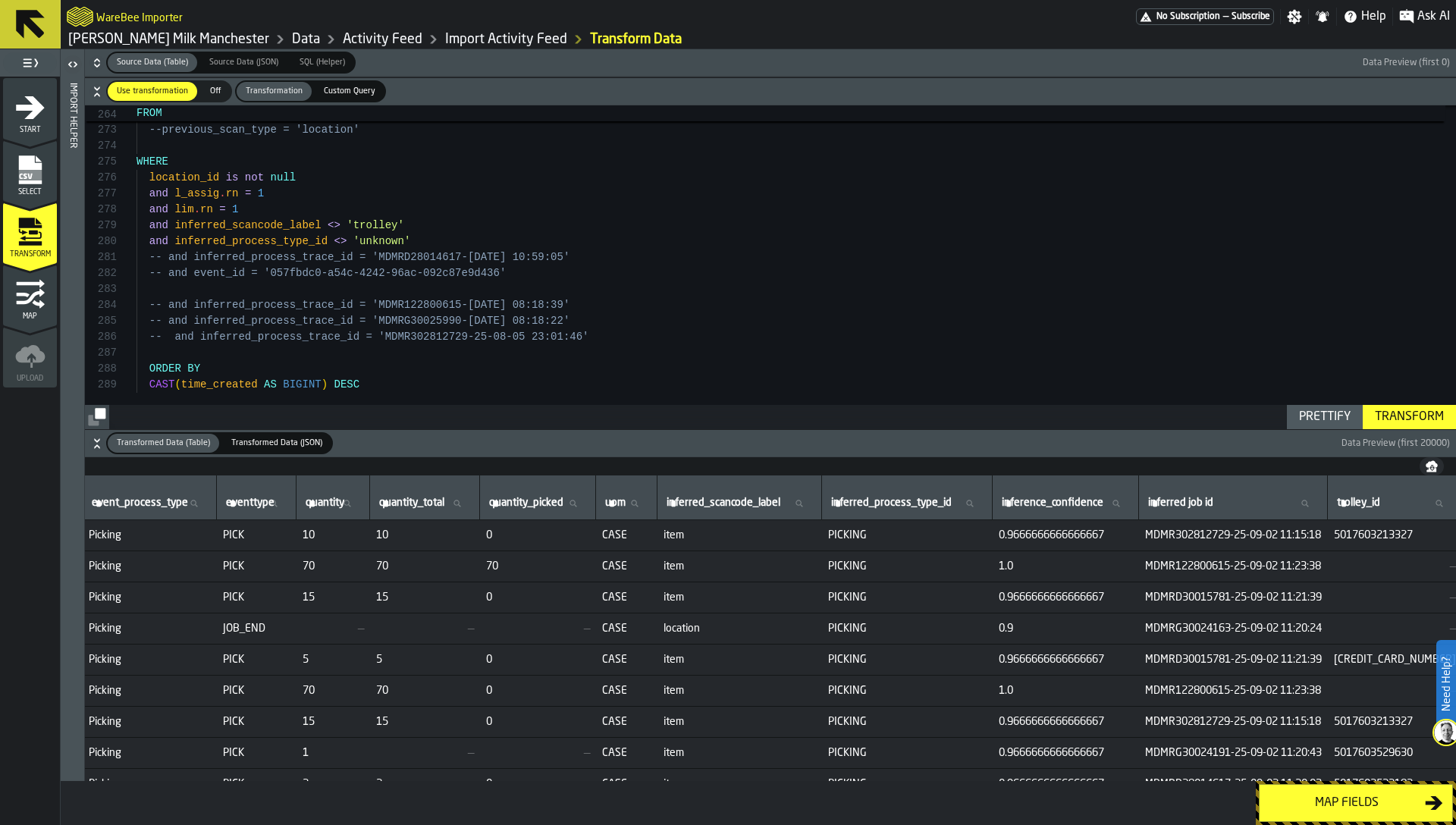
click at [1328, 573] on td "MDMR122800615-25-09-02 11:23:38" at bounding box center [1234, 567] width 189 height 31
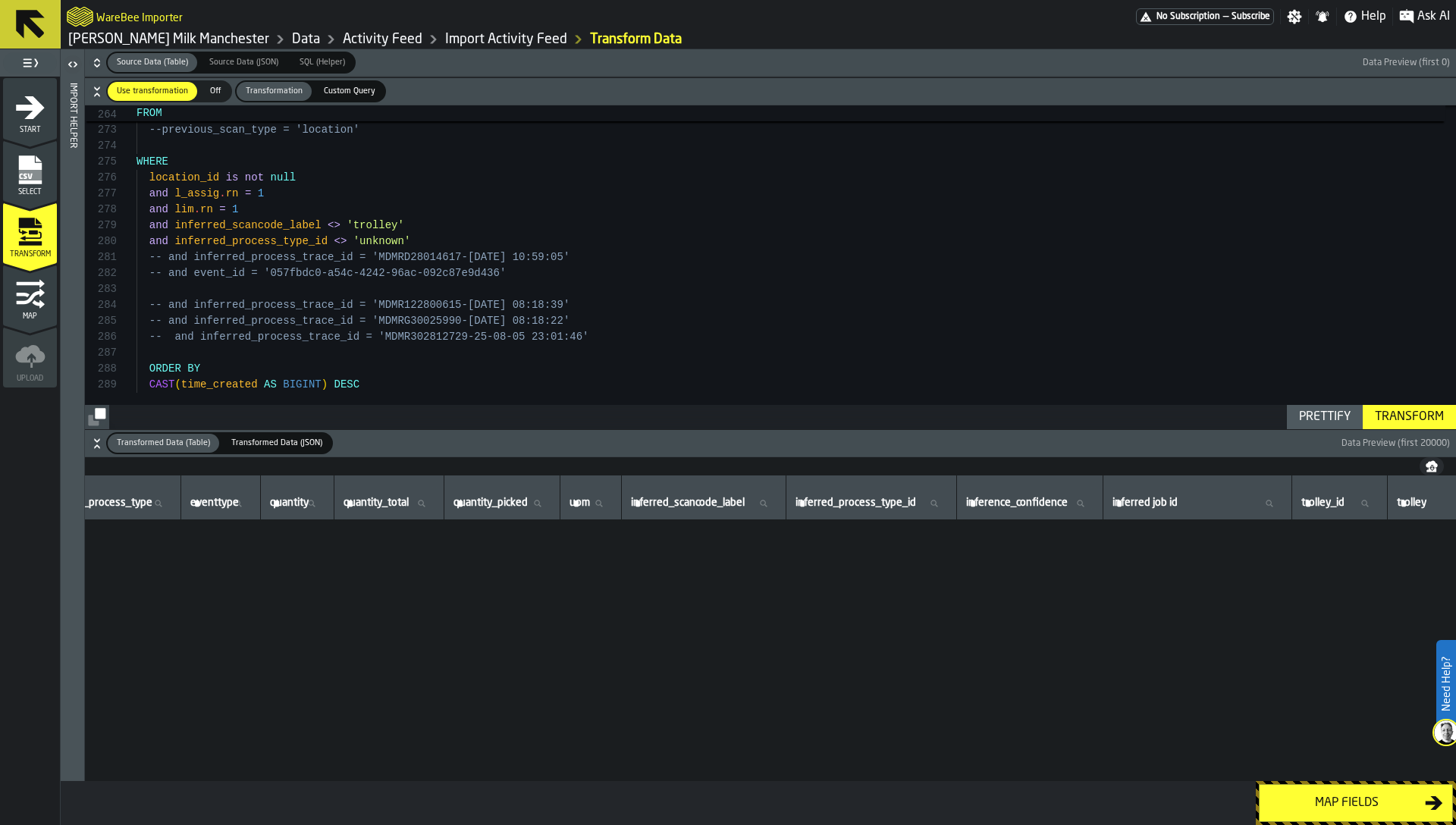
type textarea "**********"
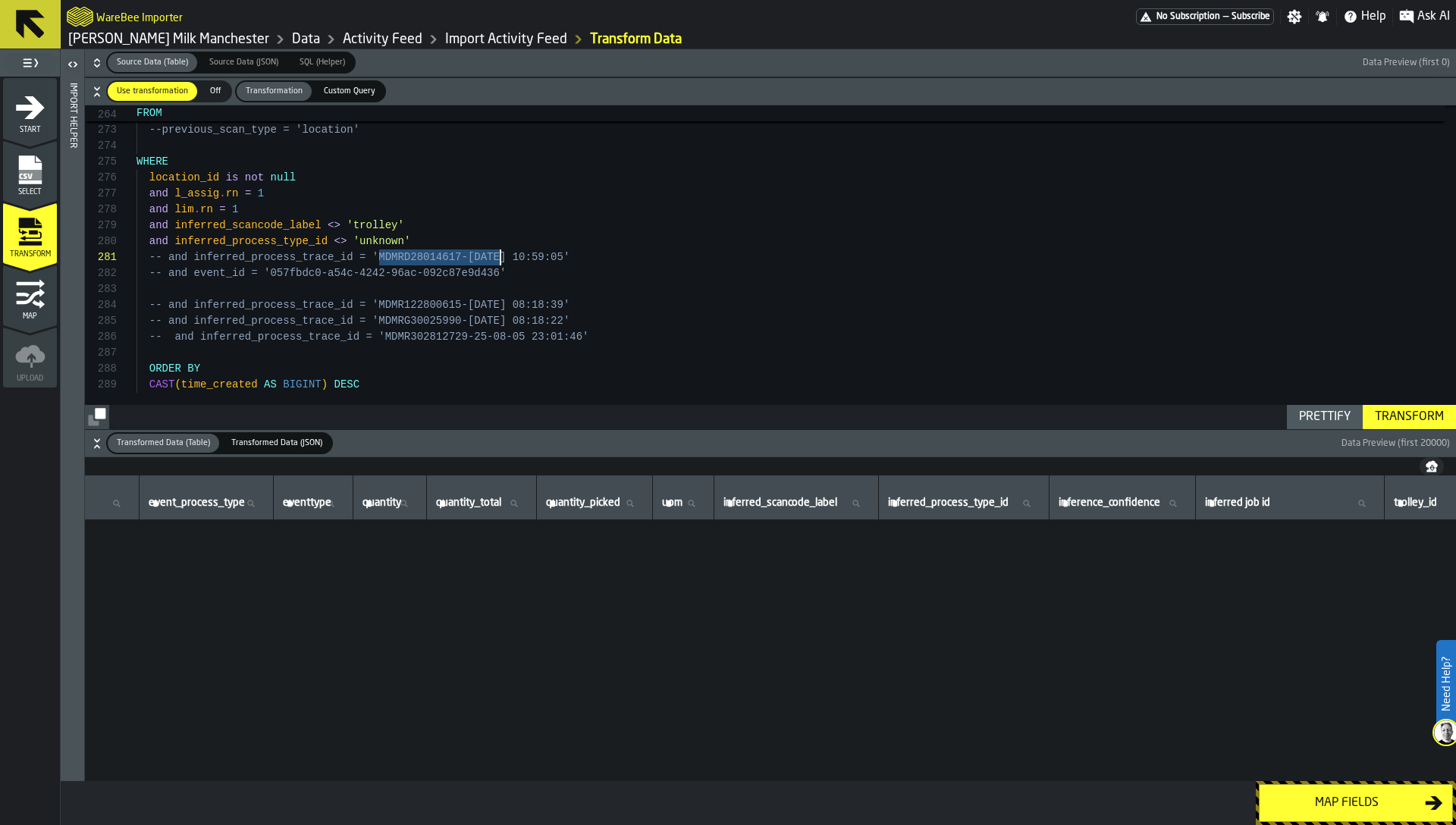
drag, startPoint x: 378, startPoint y: 258, endPoint x: 499, endPoint y: 258, distance: 121.0
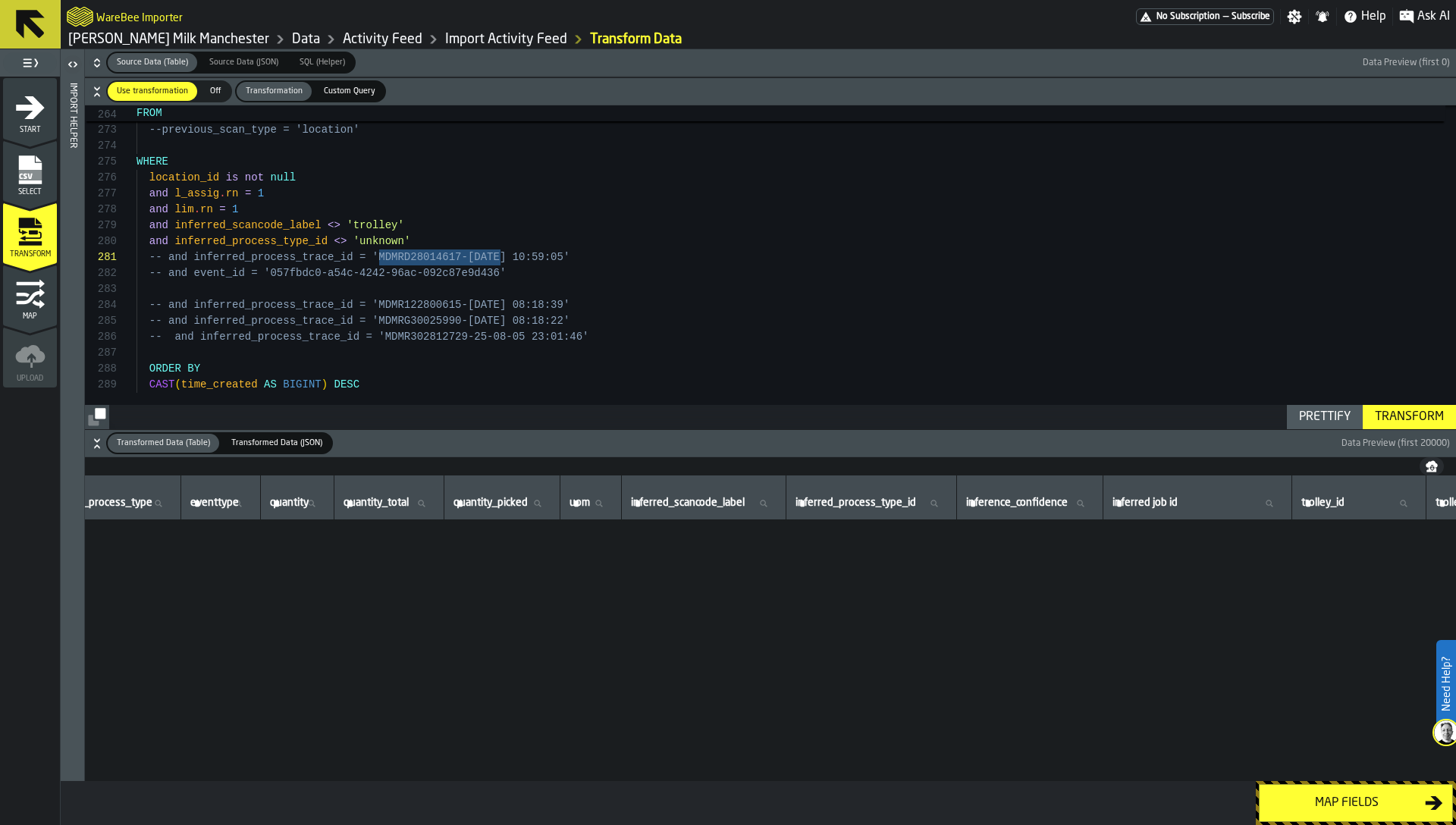
click at [1235, 509] on input "inferred job id inferred job id" at bounding box center [1197, 504] width 176 height 20
paste input "**********"
type input "**********"
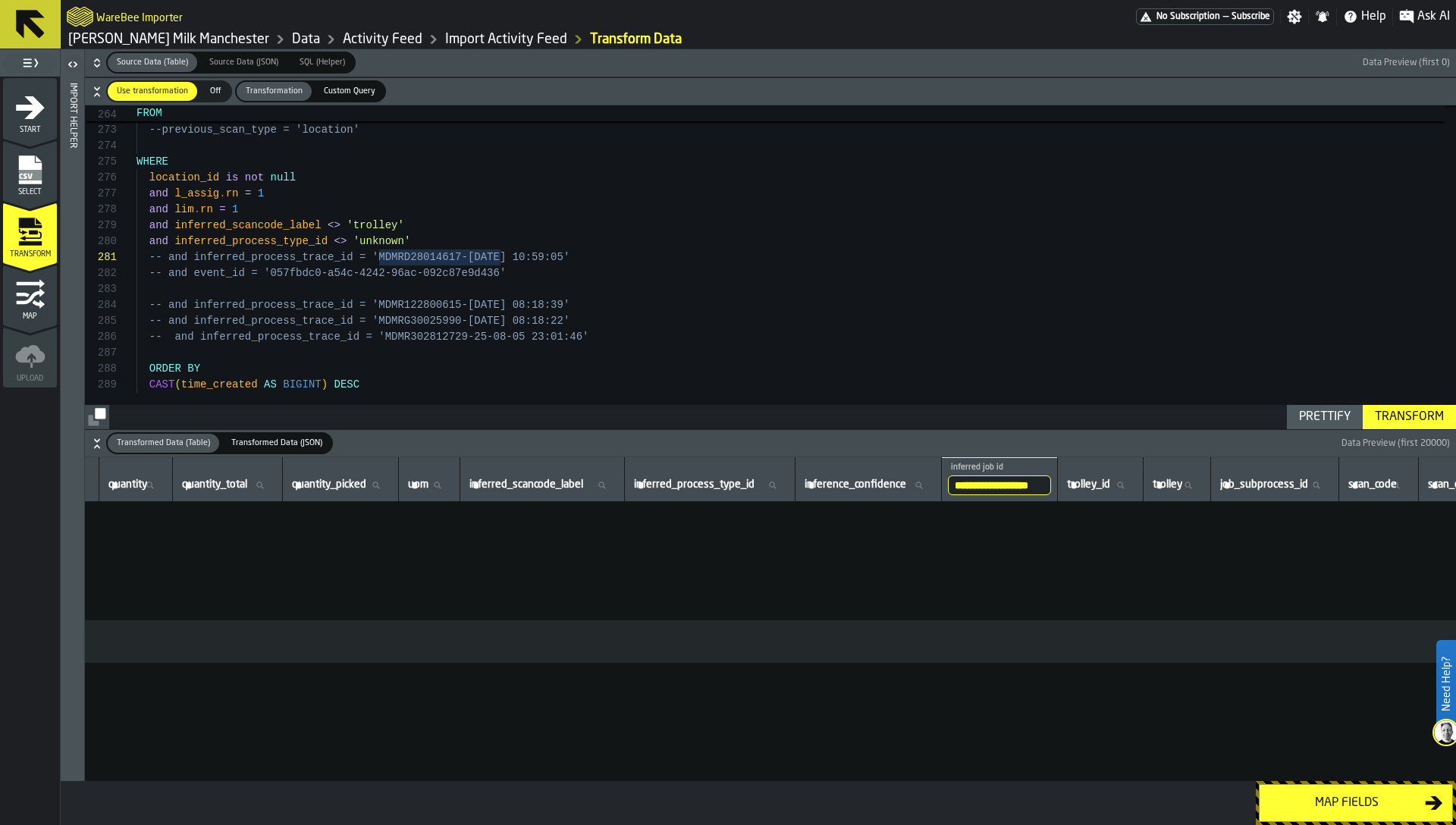
scroll to position [0, 676]
drag, startPoint x: 1059, startPoint y: 478, endPoint x: 1168, endPoint y: 478, distance: 109.0
drag, startPoint x: 1081, startPoint y: 480, endPoint x: 1202, endPoint y: 484, distance: 121.1
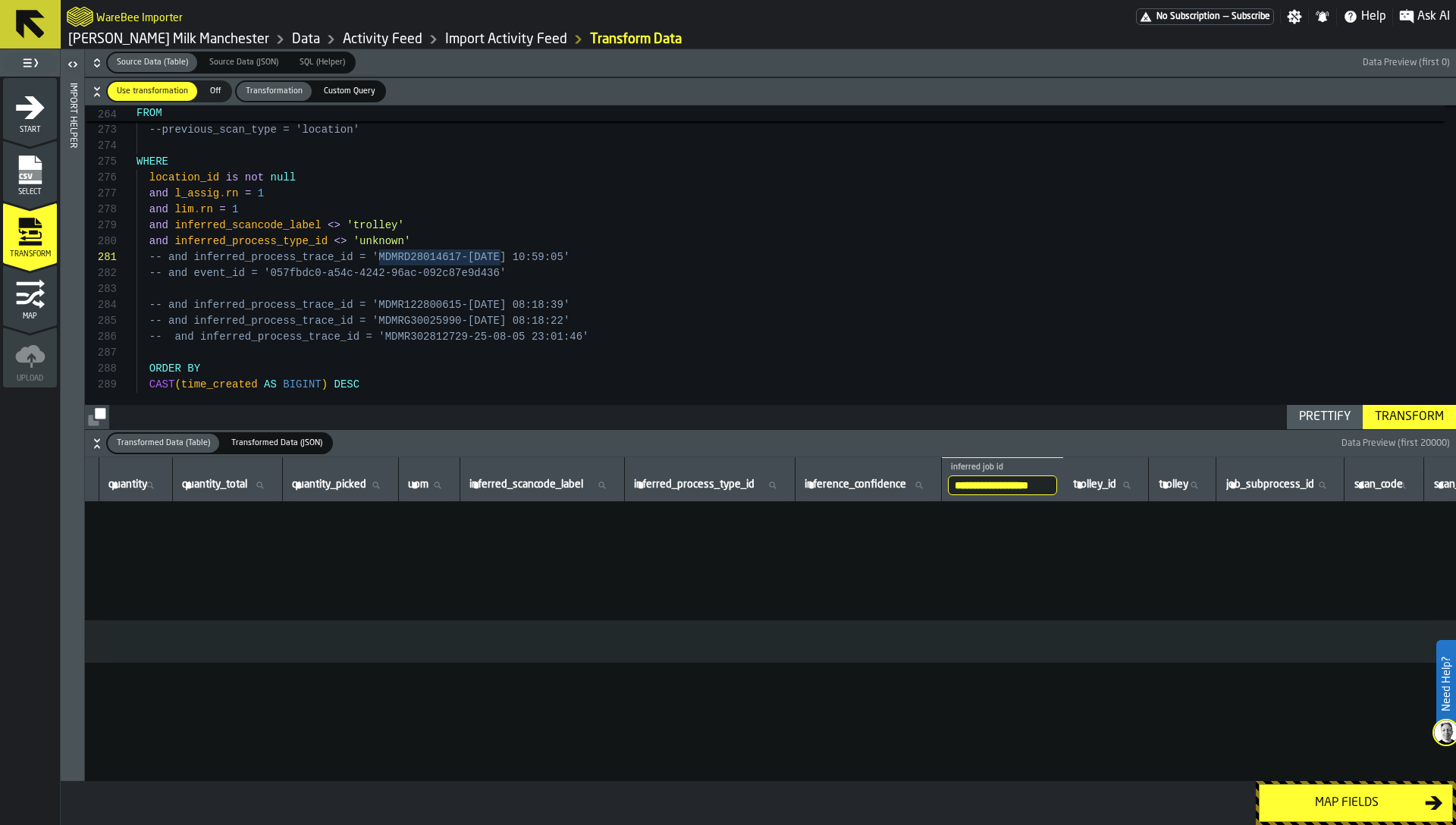
type input "**********"
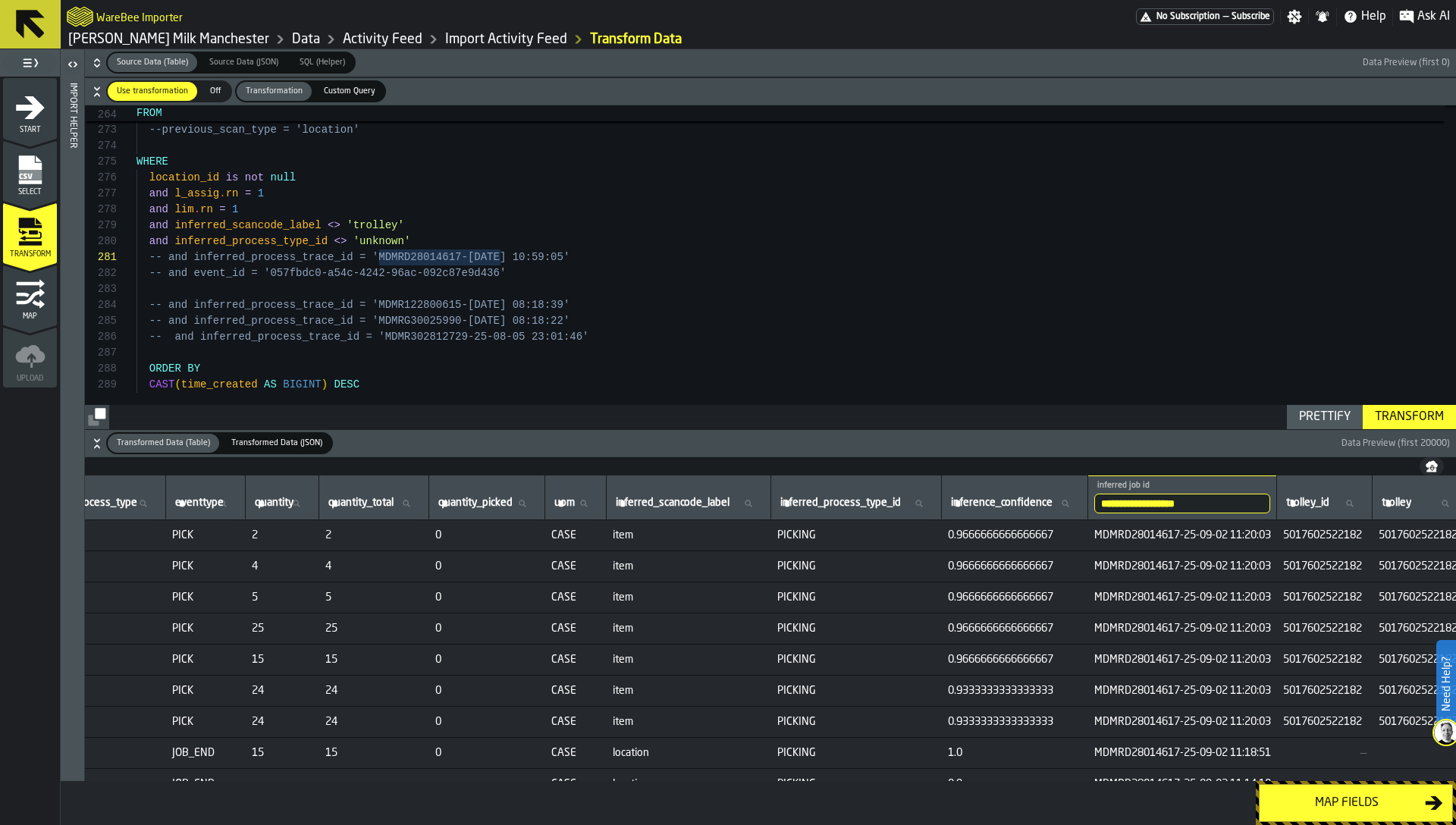
click at [1270, 504] on input "**********" at bounding box center [1183, 504] width 176 height 20
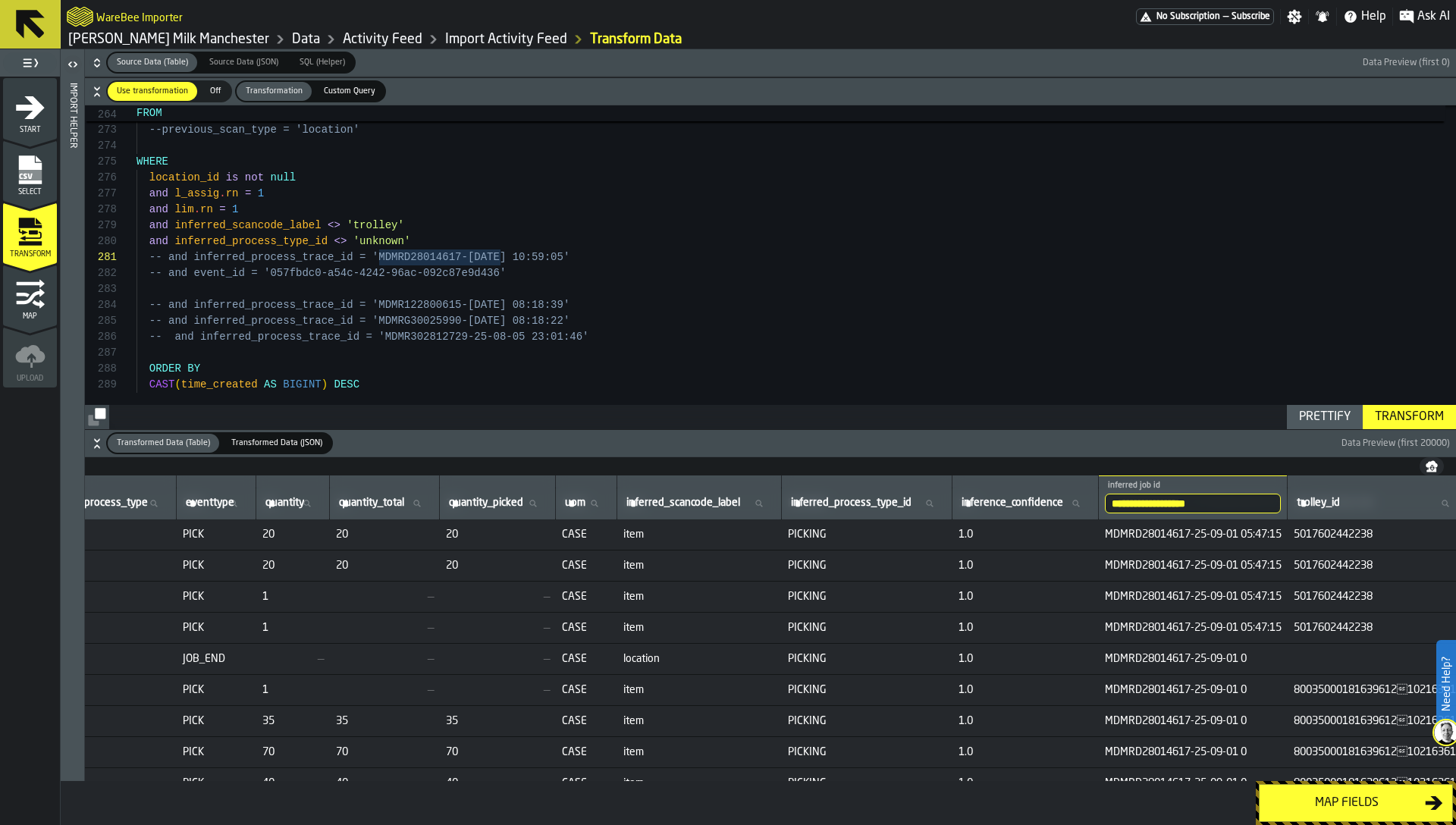
scroll to position [30920, 676]
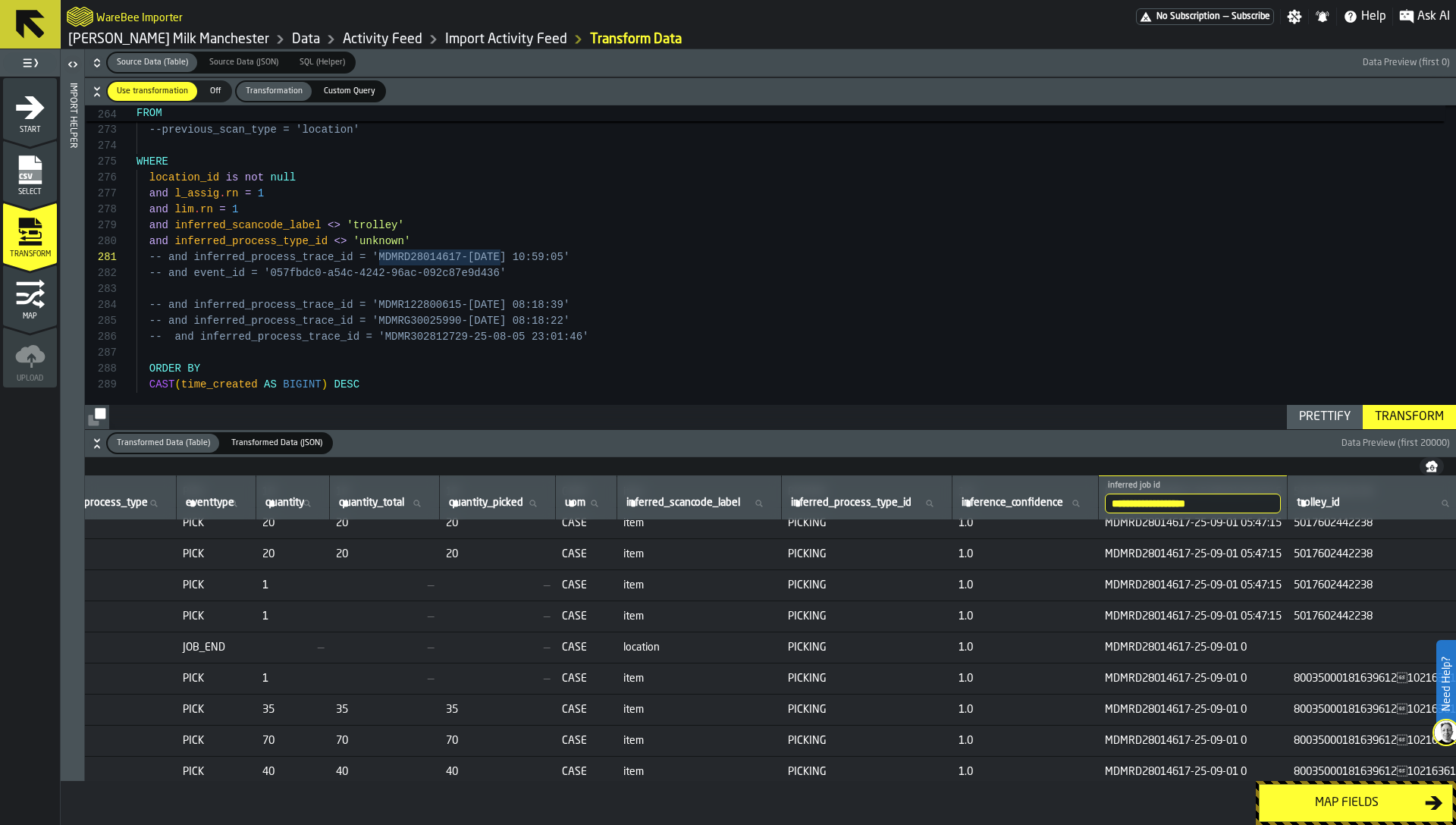
click at [1255, 615] on span "MDMRD28014617-25-09-01 05:47:15" at bounding box center [1192, 616] width 177 height 12
copy span "MDMRD28014617-25-09-01 05:47:15"
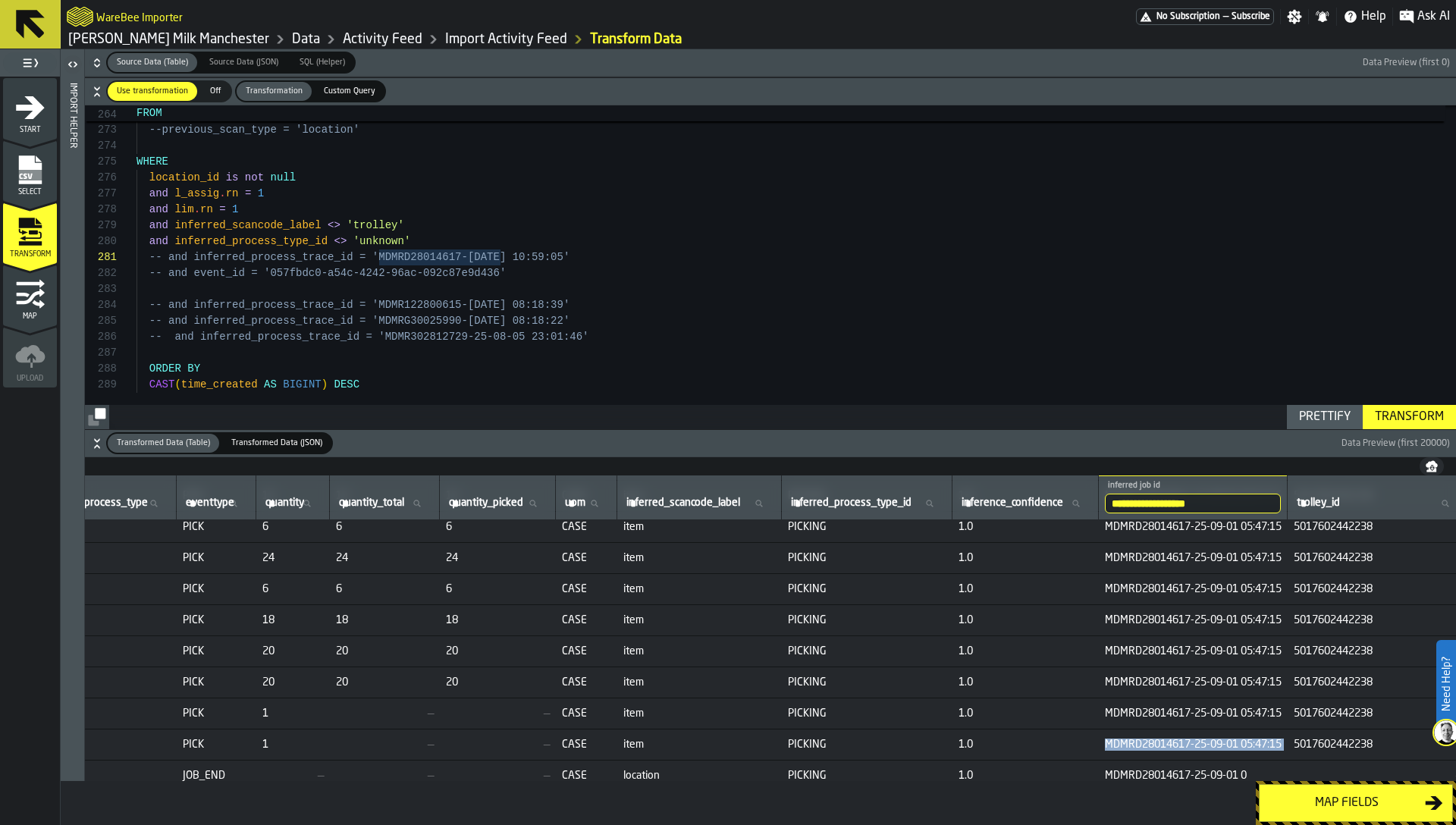
scroll to position [30842, 676]
click at [1236, 504] on input "**********" at bounding box center [1192, 504] width 176 height 20
paste input "**********"
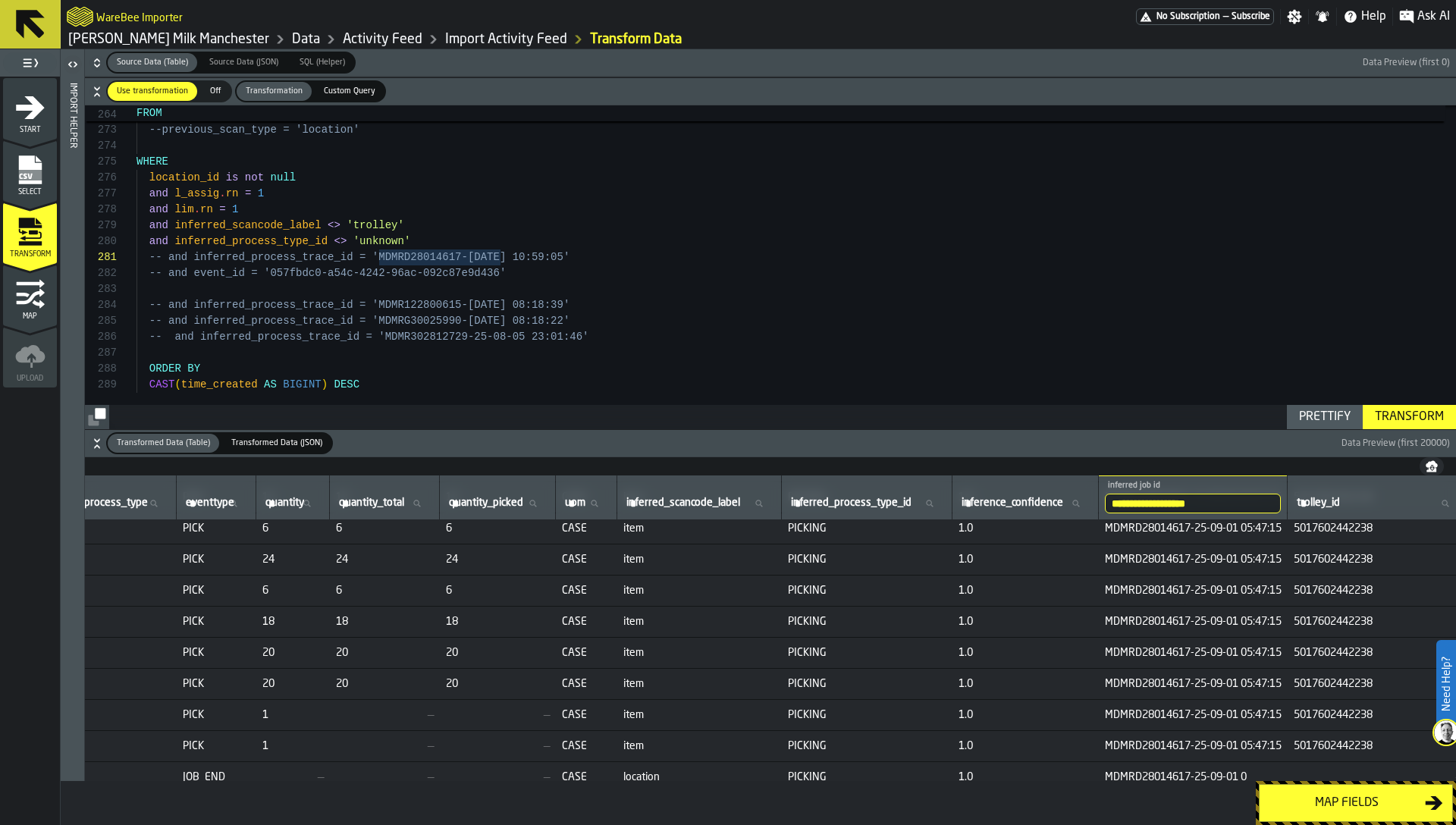
type input "**********"
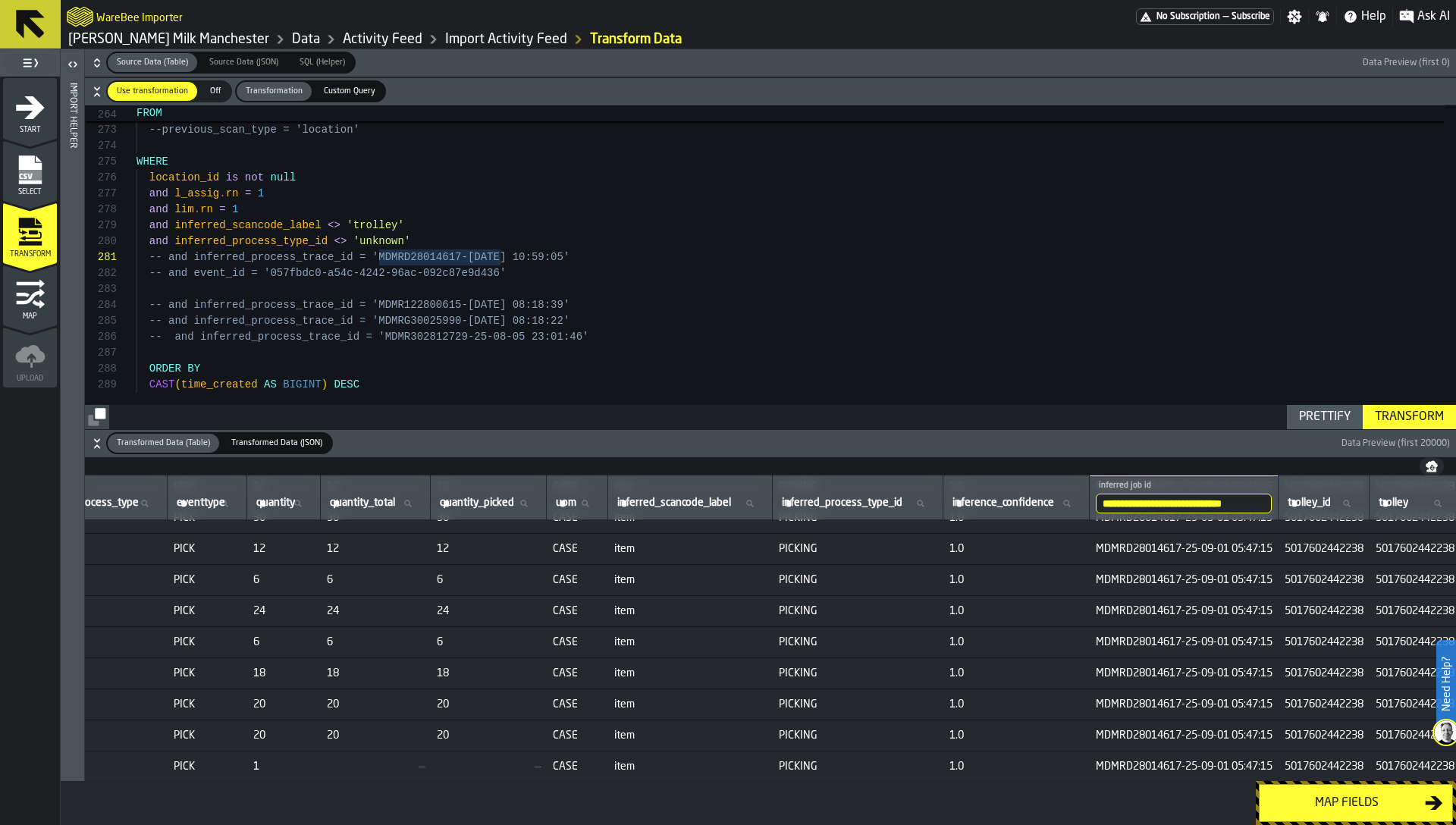
scroll to position [147, 676]
click at [97, 87] on icon "button-" at bounding box center [97, 92] width 15 height 15
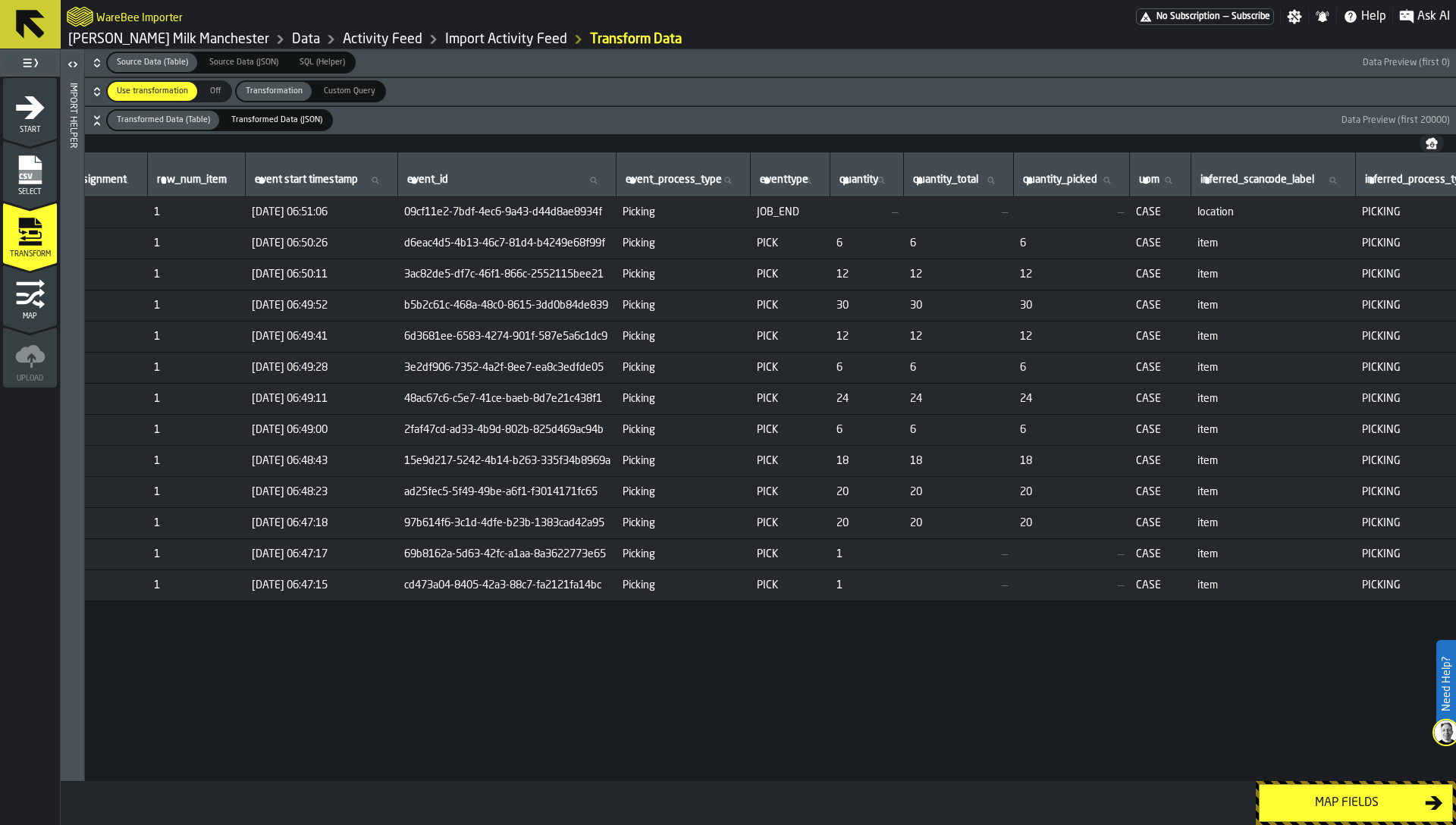
scroll to position [0, 0]
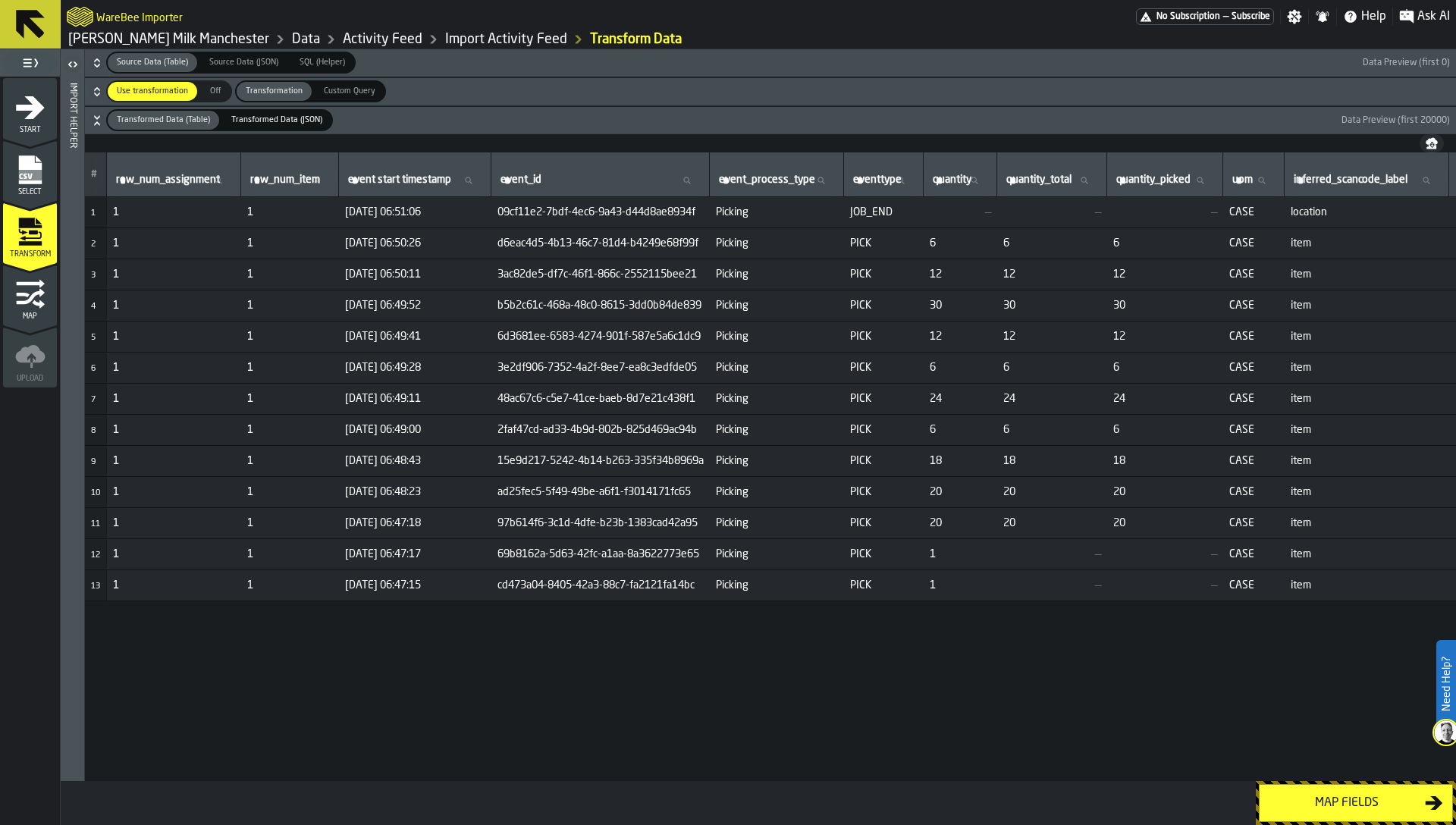
click at [94, 124] on icon "button-" at bounding box center [97, 120] width 15 height 15
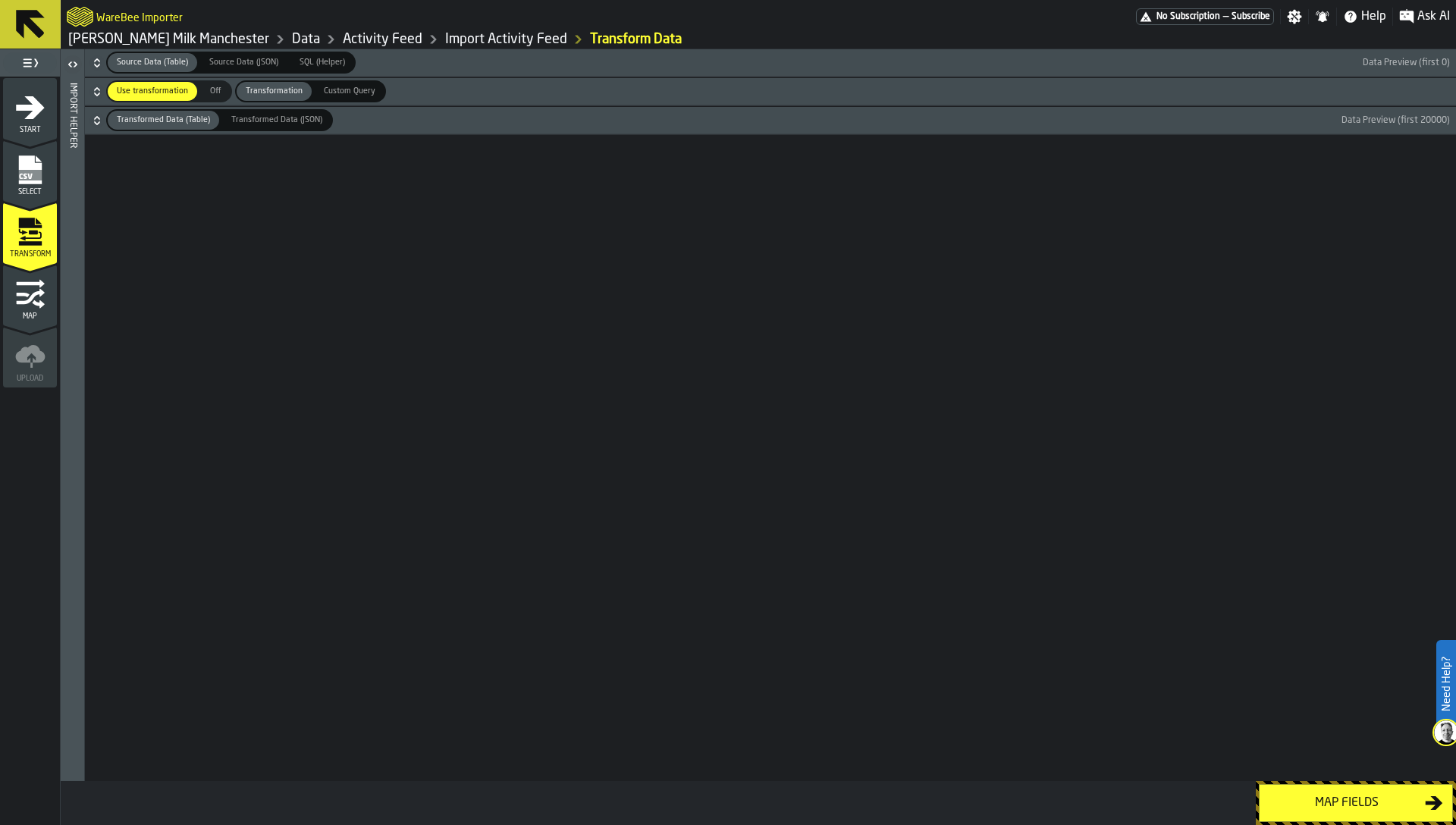
click at [94, 85] on icon "button-" at bounding box center [97, 92] width 15 height 15
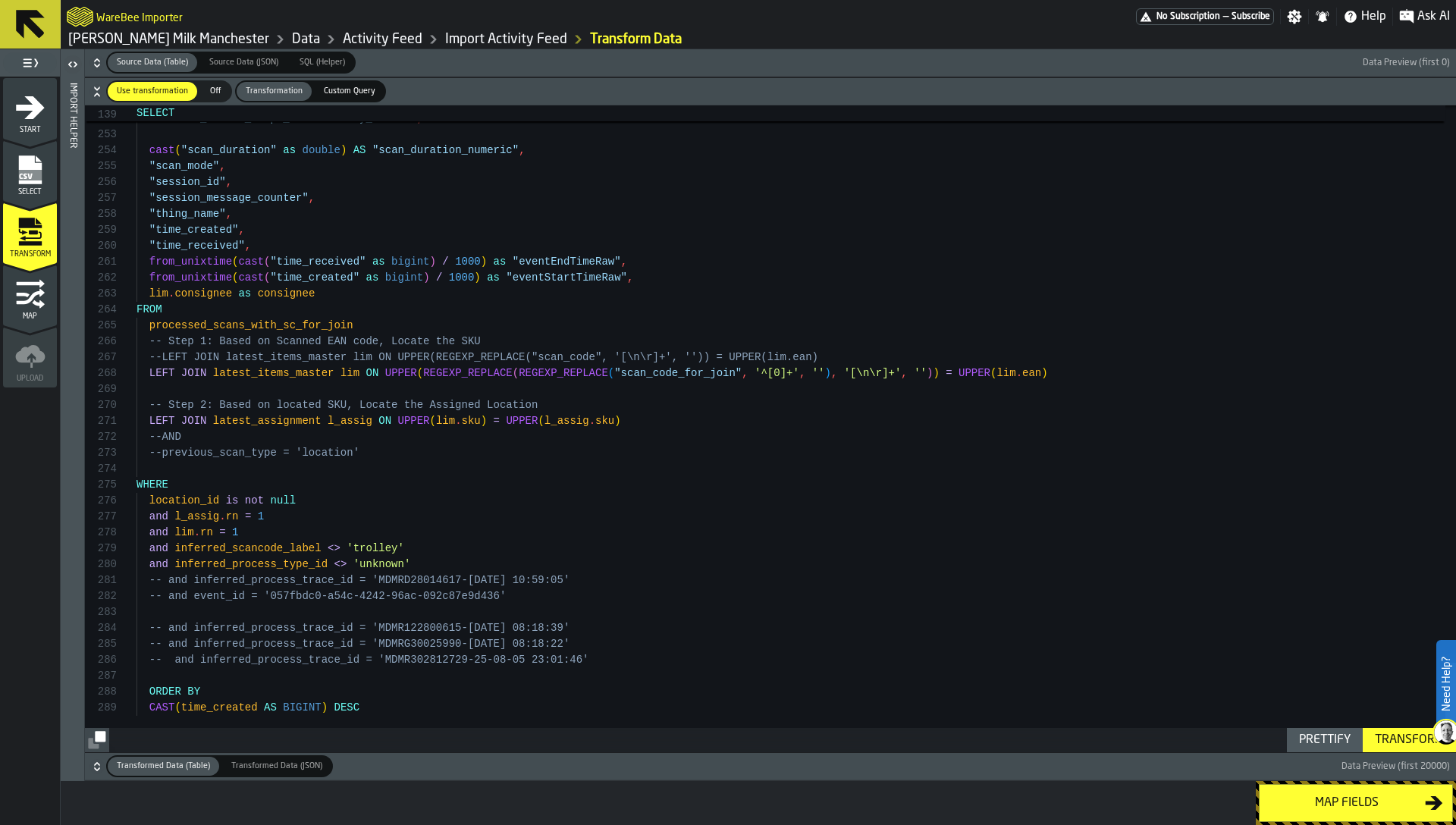
type textarea "**********"
click at [94, 61] on icon "button-" at bounding box center [97, 63] width 15 height 15
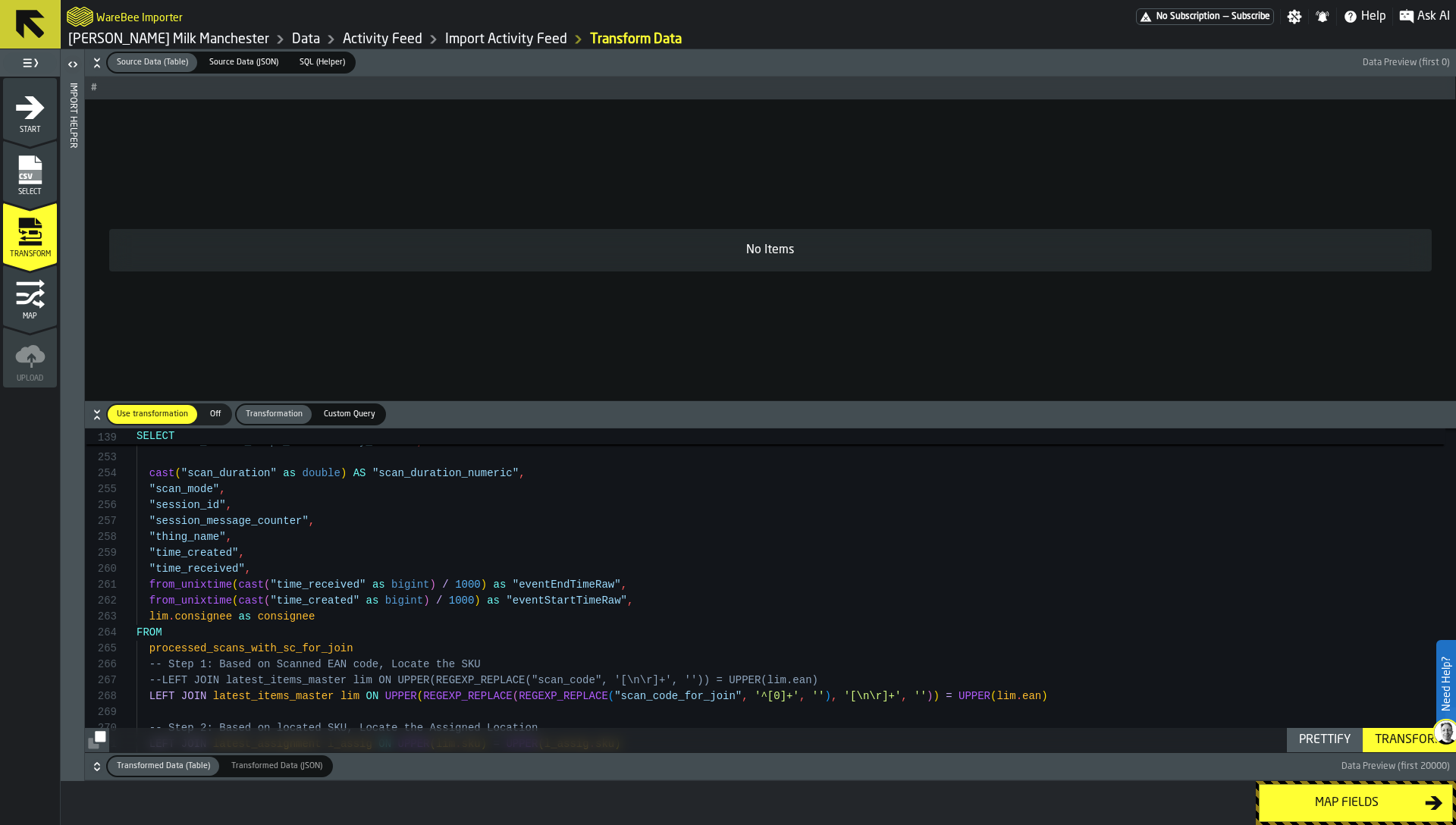
click at [95, 64] on icon "button-" at bounding box center [97, 63] width 15 height 15
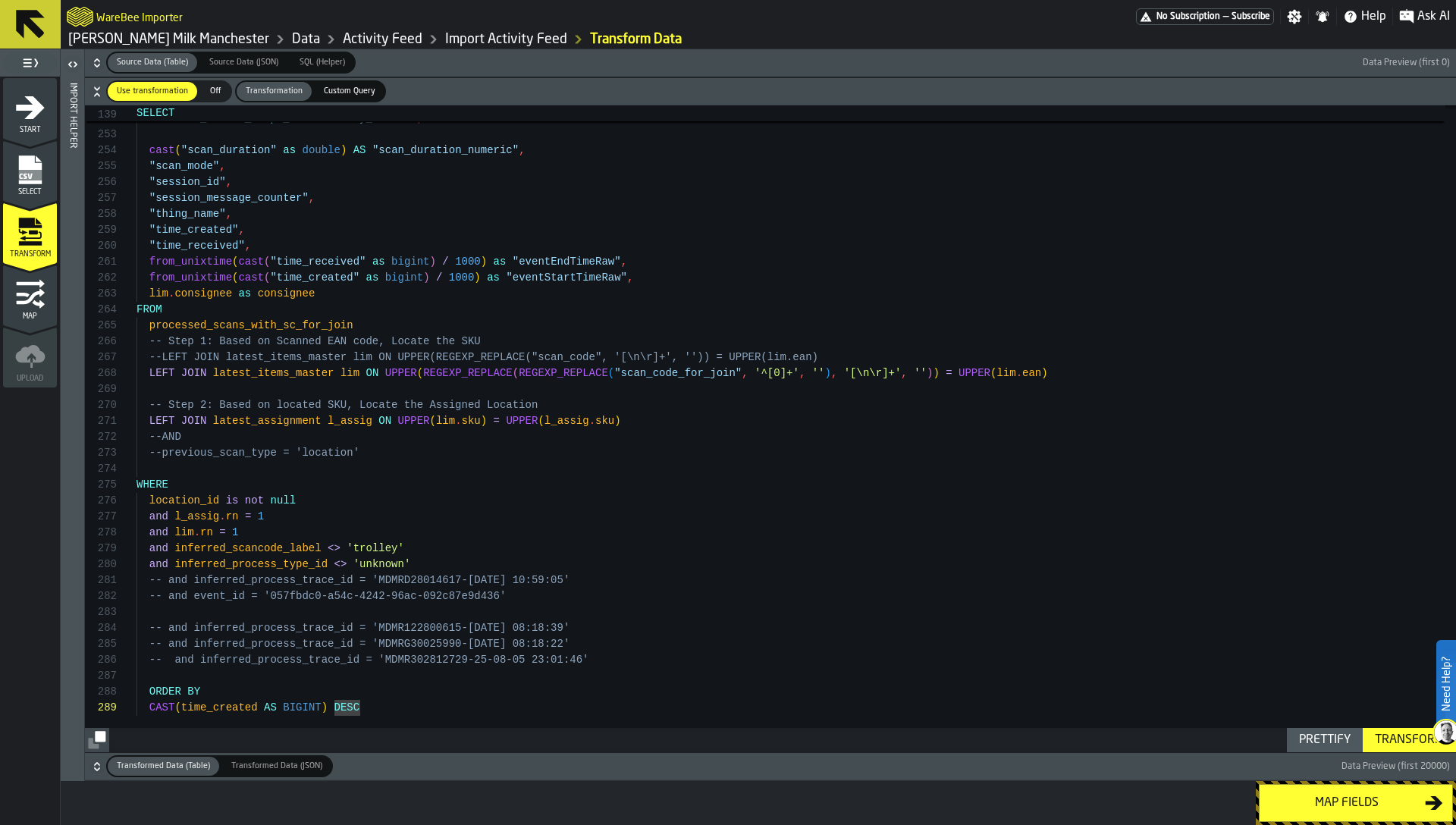
click at [94, 768] on icon "button-" at bounding box center [97, 766] width 15 height 15
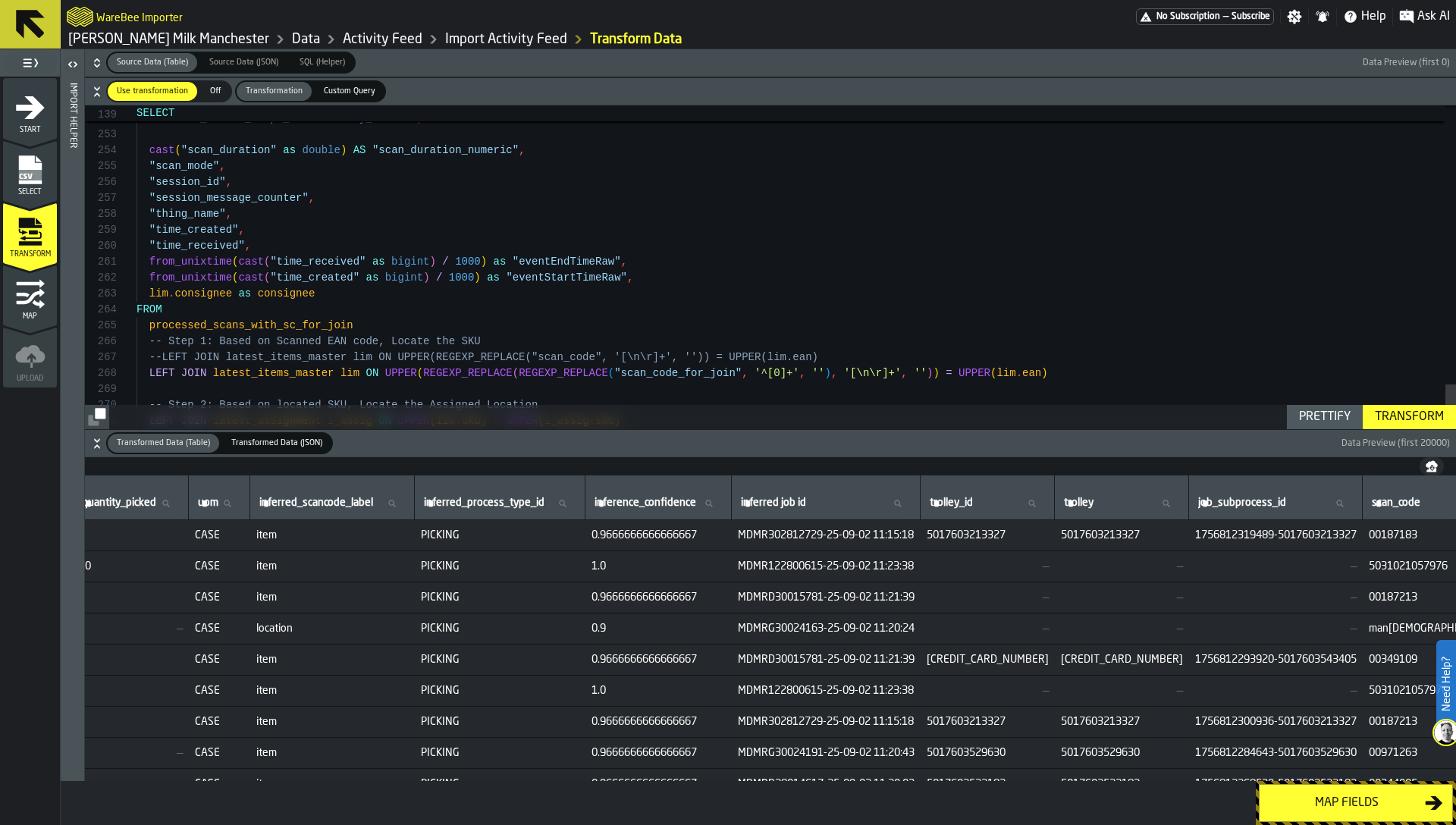
scroll to position [0, 813]
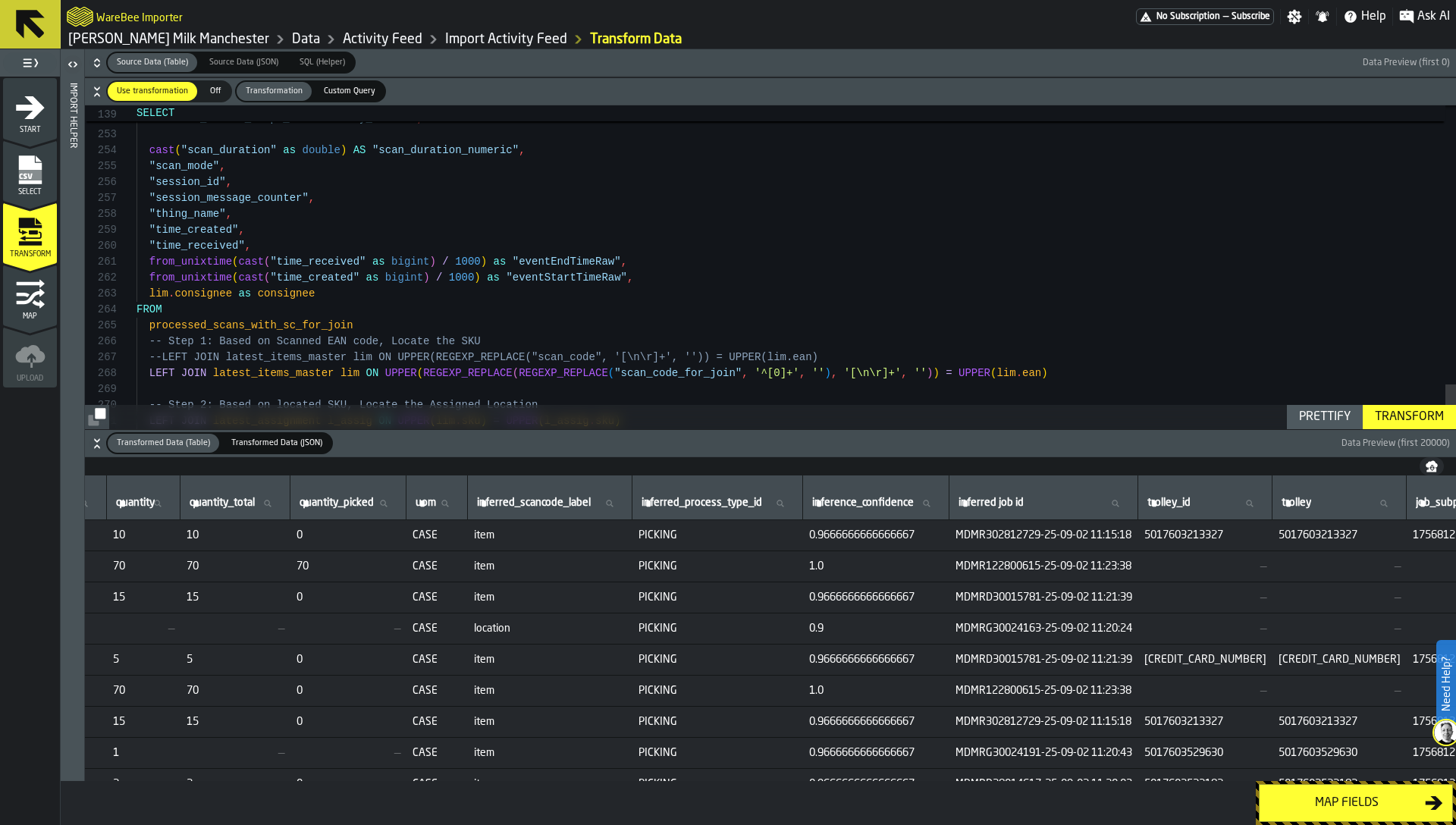
click at [1086, 509] on input "inferred job id inferred job id" at bounding box center [1043, 504] width 176 height 20
paste input "**********"
type input "**********"
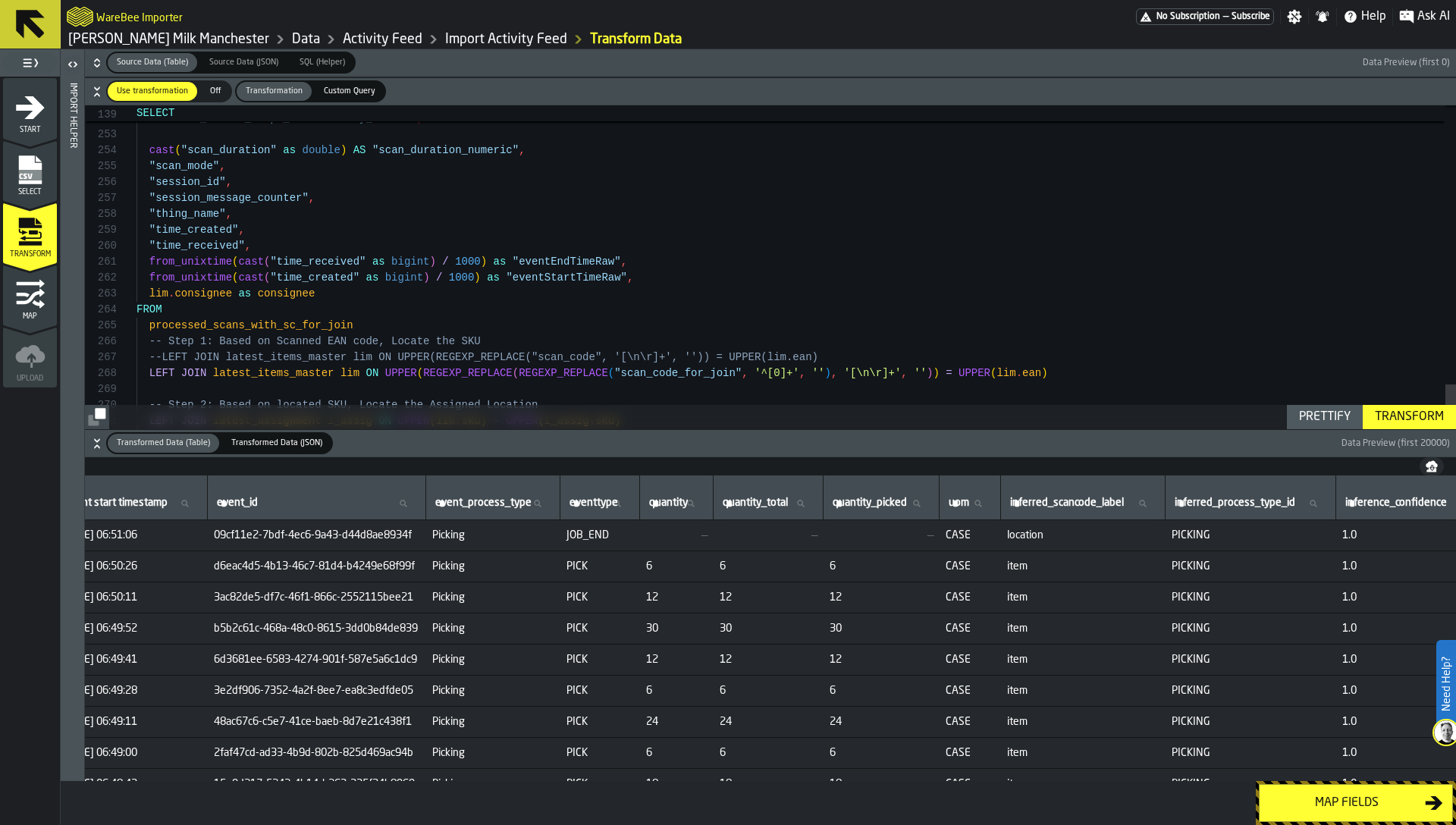
scroll to position [147, 283]
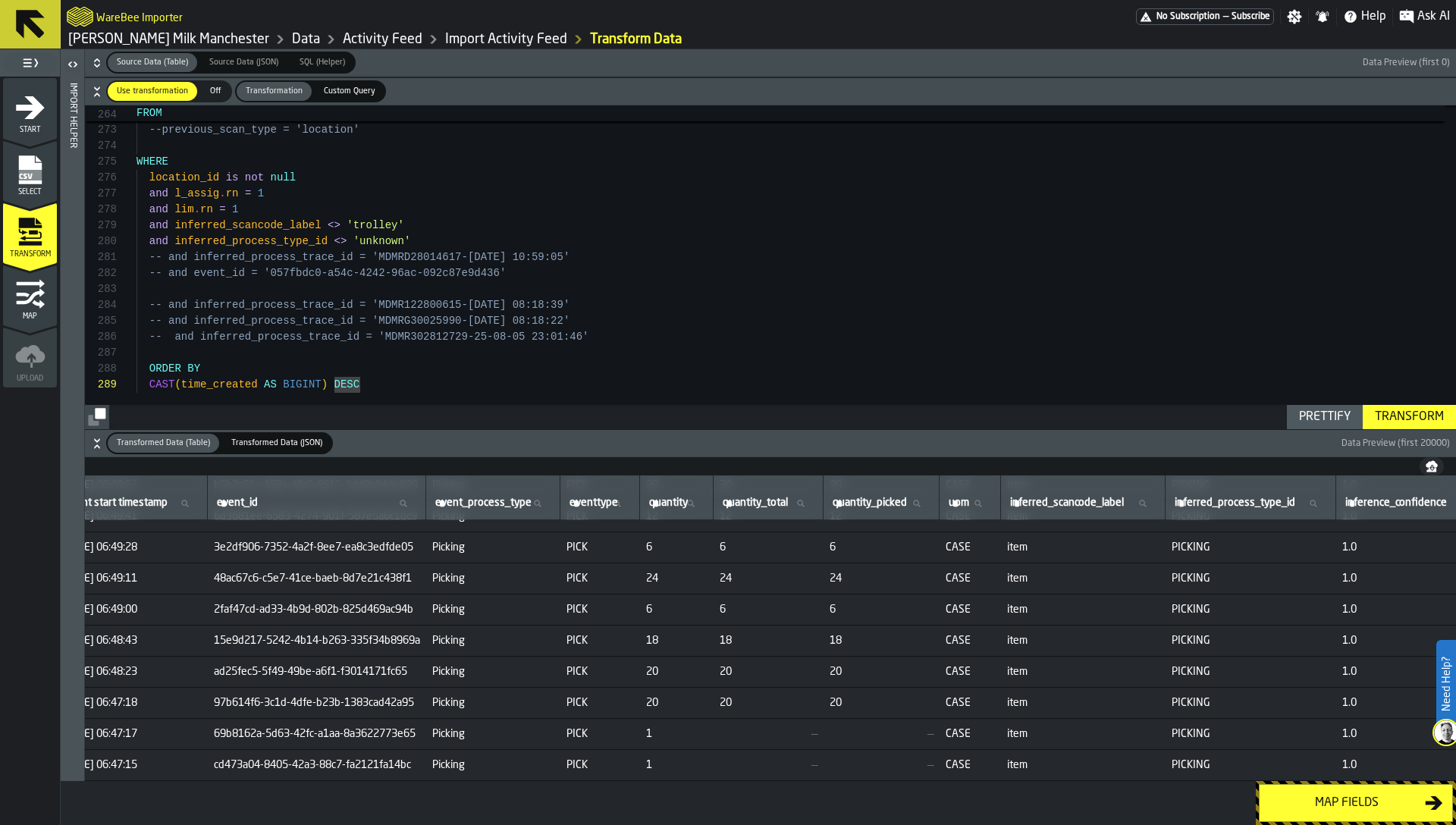
click at [1410, 422] on div "Transform" at bounding box center [1410, 417] width 81 height 18
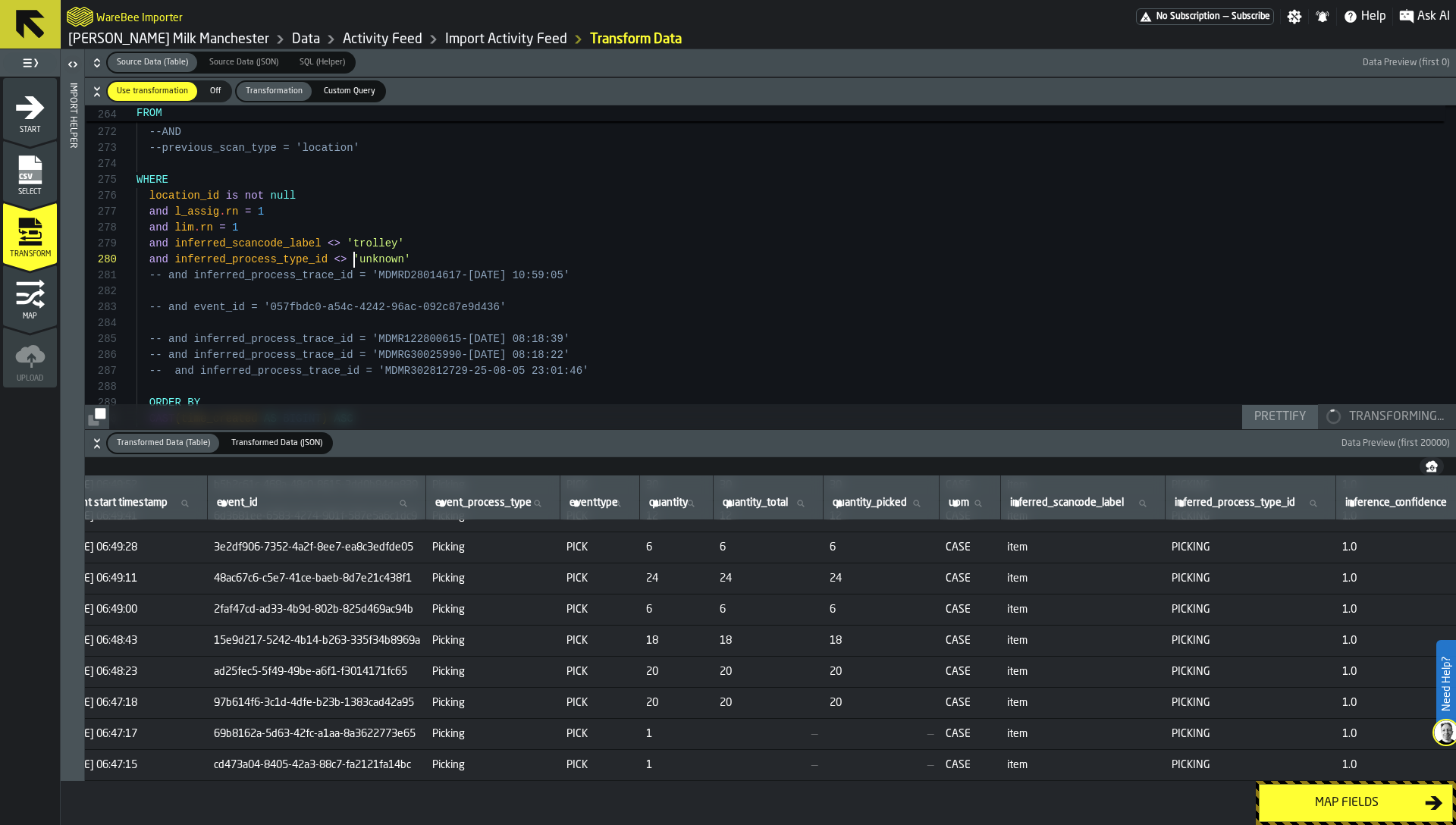
click at [352, 263] on span at bounding box center [349, 259] width 6 height 12
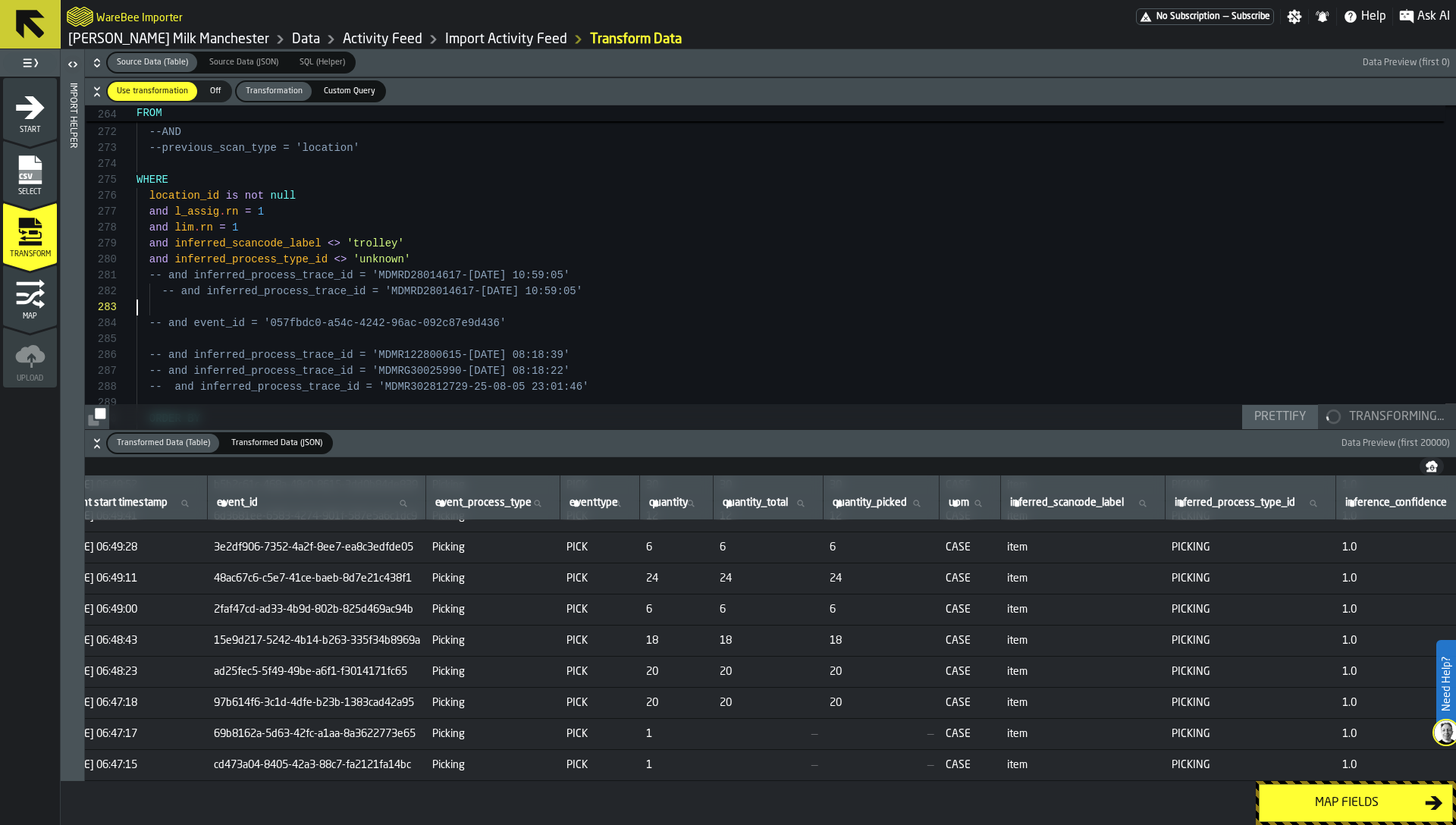
drag, startPoint x: 370, startPoint y: 297, endPoint x: 572, endPoint y: 294, distance: 202.0
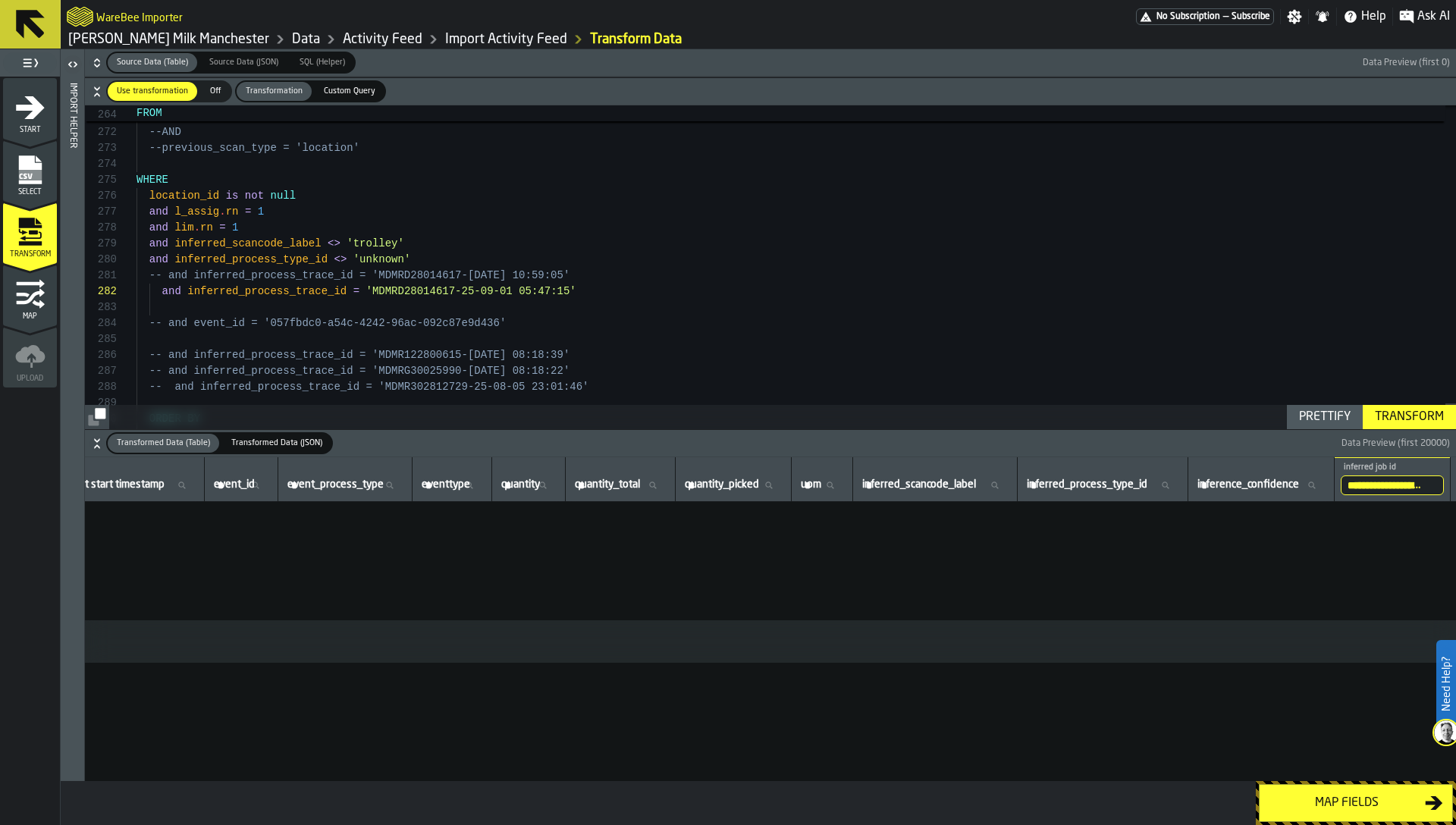
scroll to position [0, 283]
type textarea "**********"
click at [1400, 418] on div "Transform" at bounding box center [1410, 417] width 81 height 18
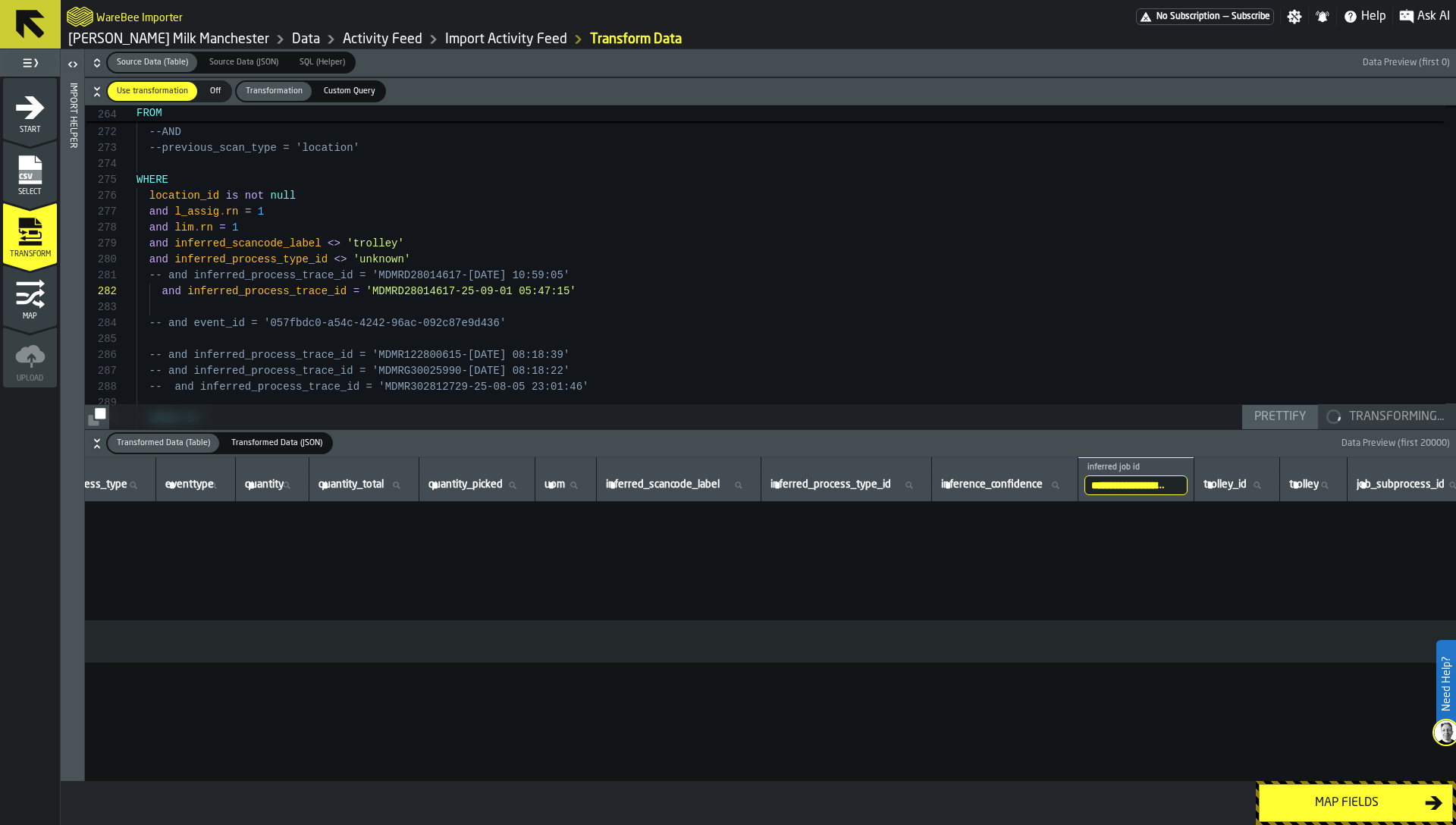
scroll to position [0, 670]
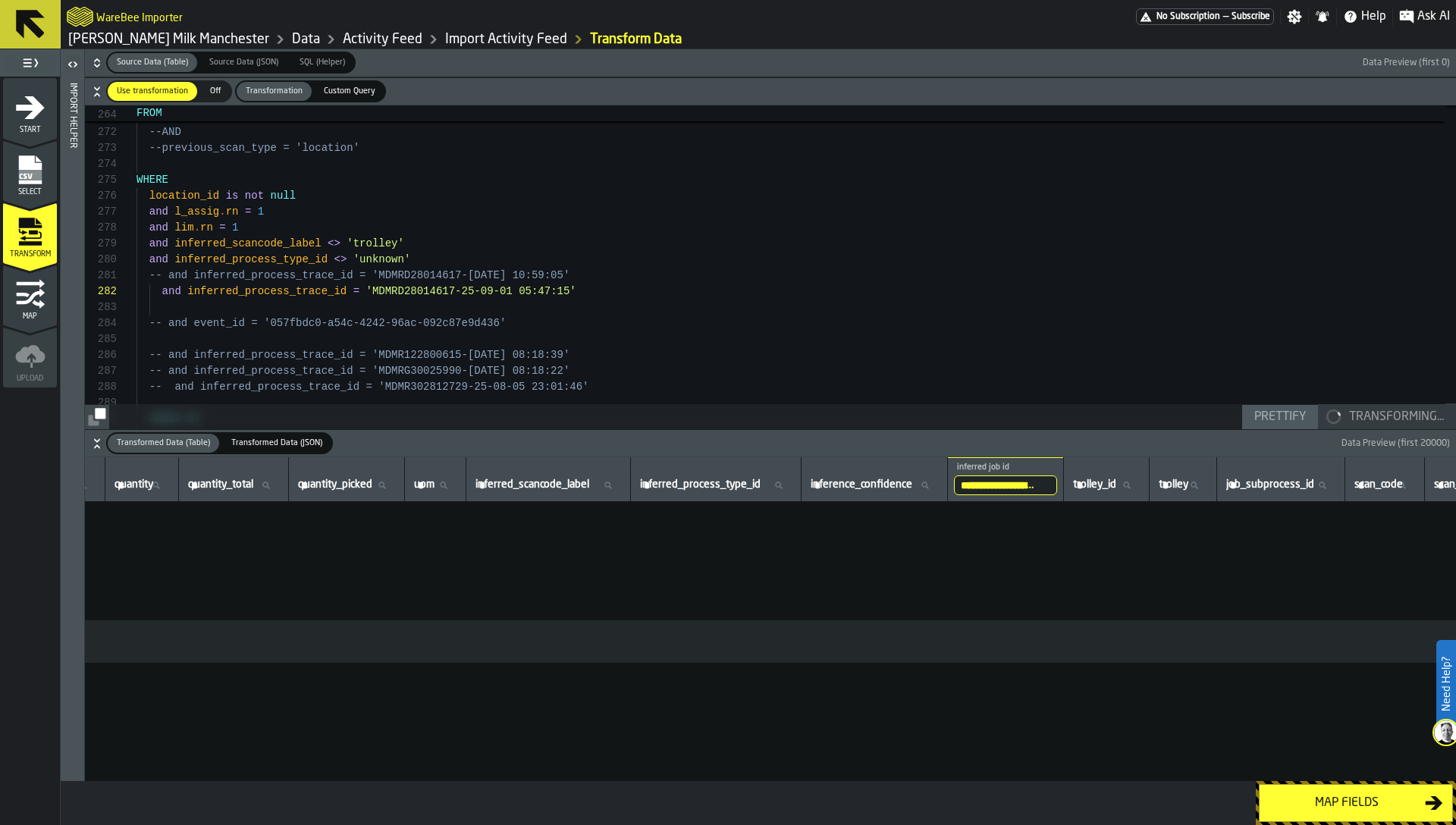
click at [1057, 487] on input "**********" at bounding box center [1005, 485] width 103 height 20
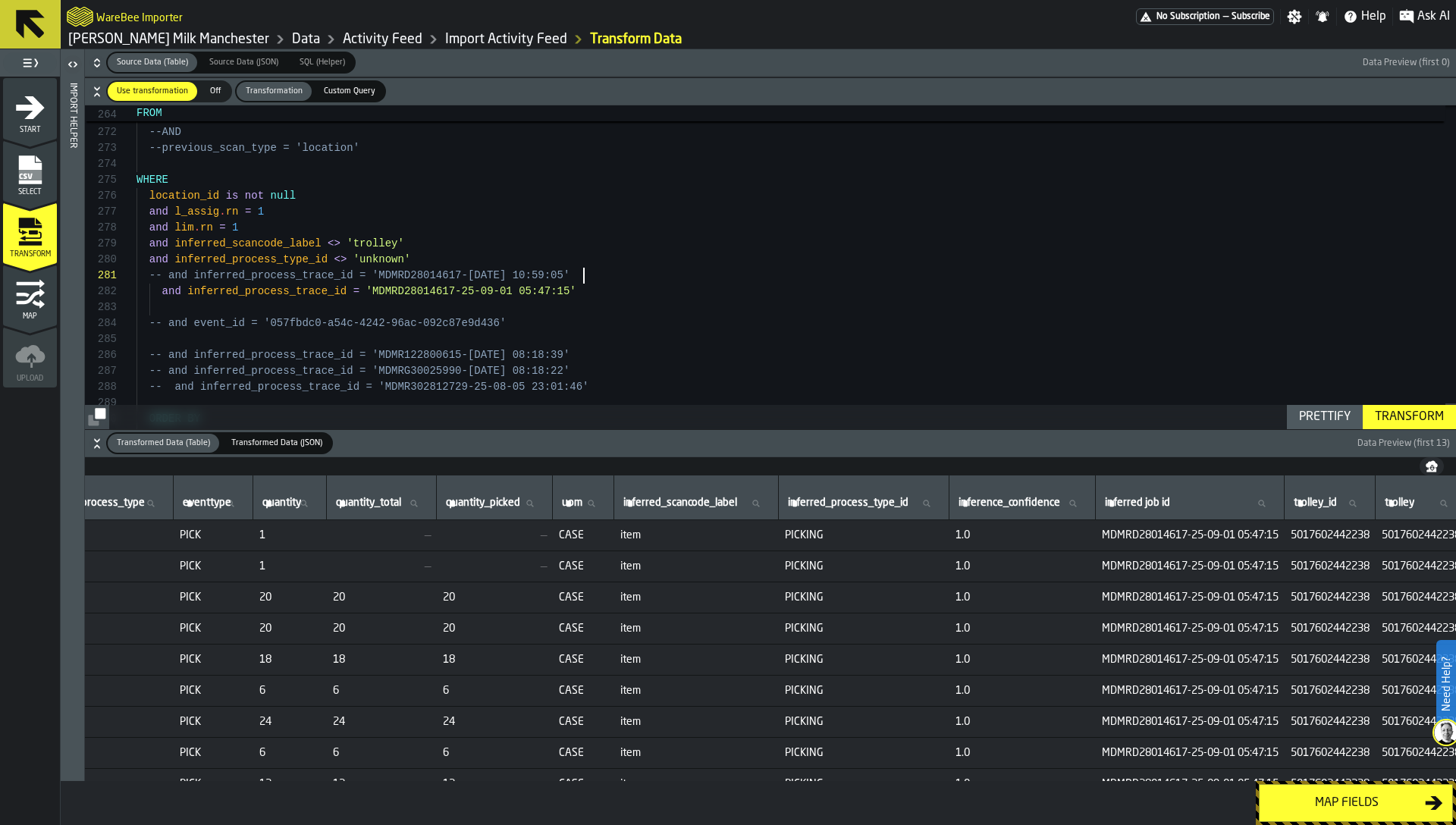
scroll to position [147, 670]
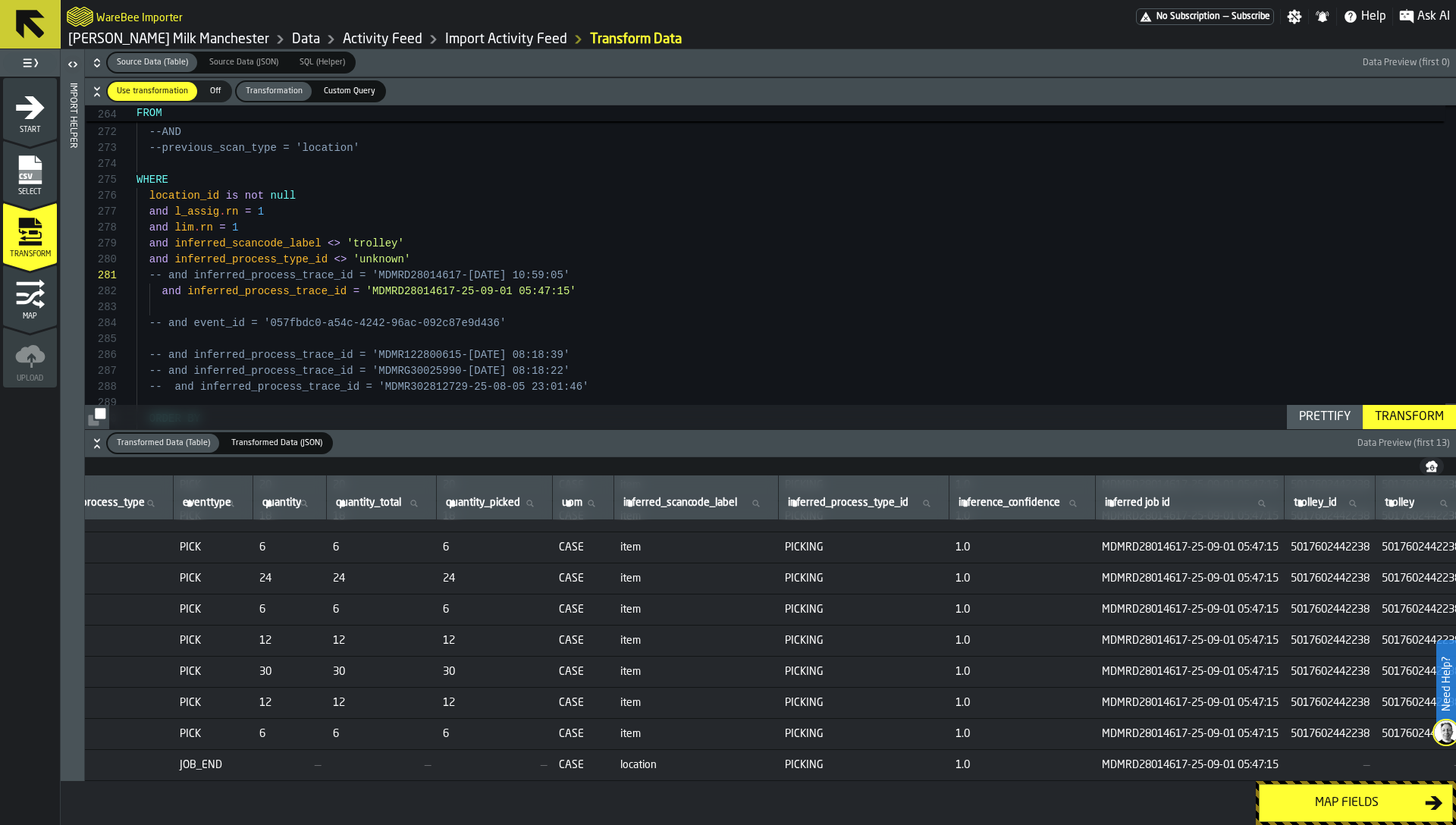
click at [321, 603] on span "6" at bounding box center [290, 609] width 61 height 12
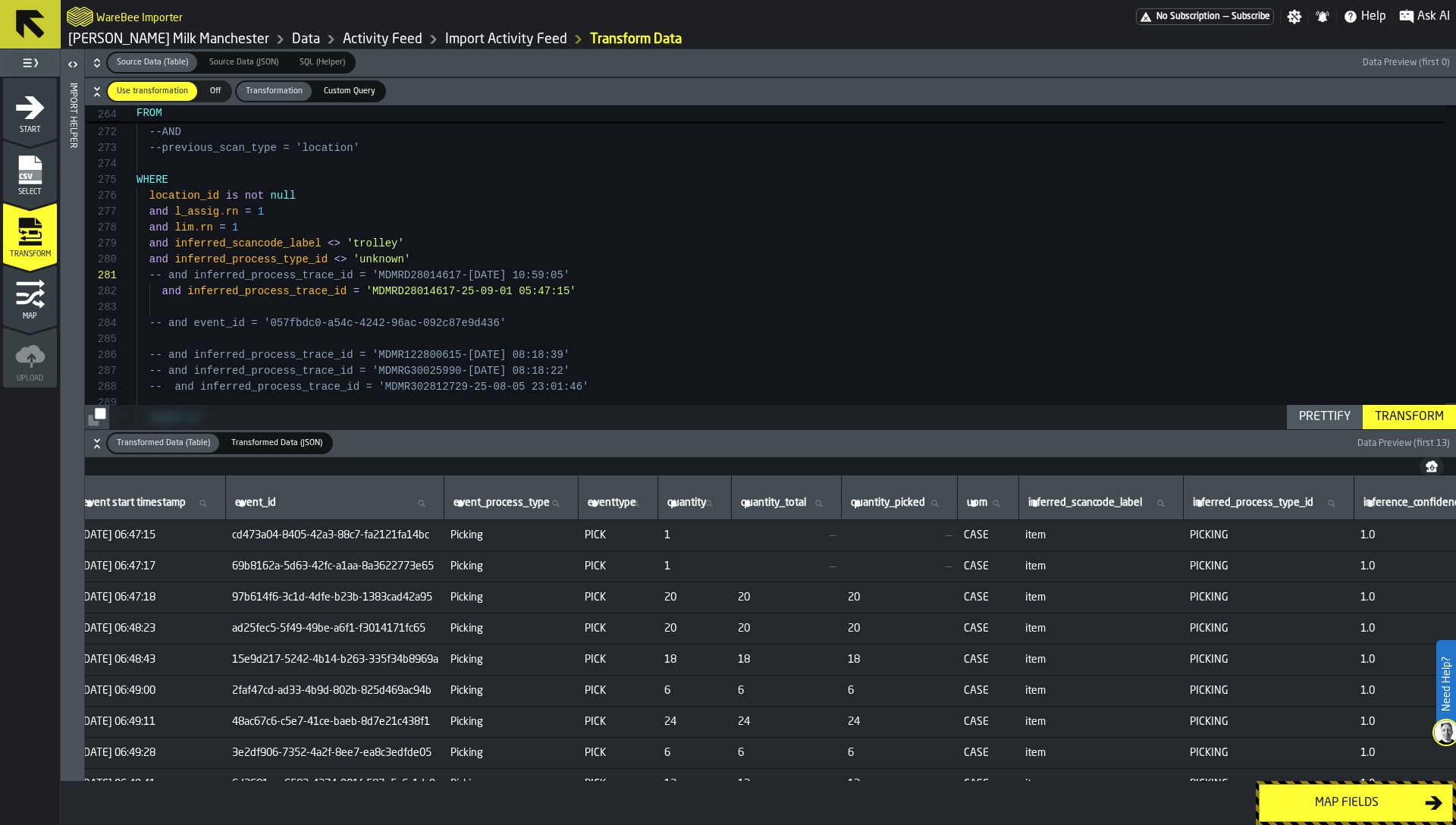
scroll to position [0, 255]
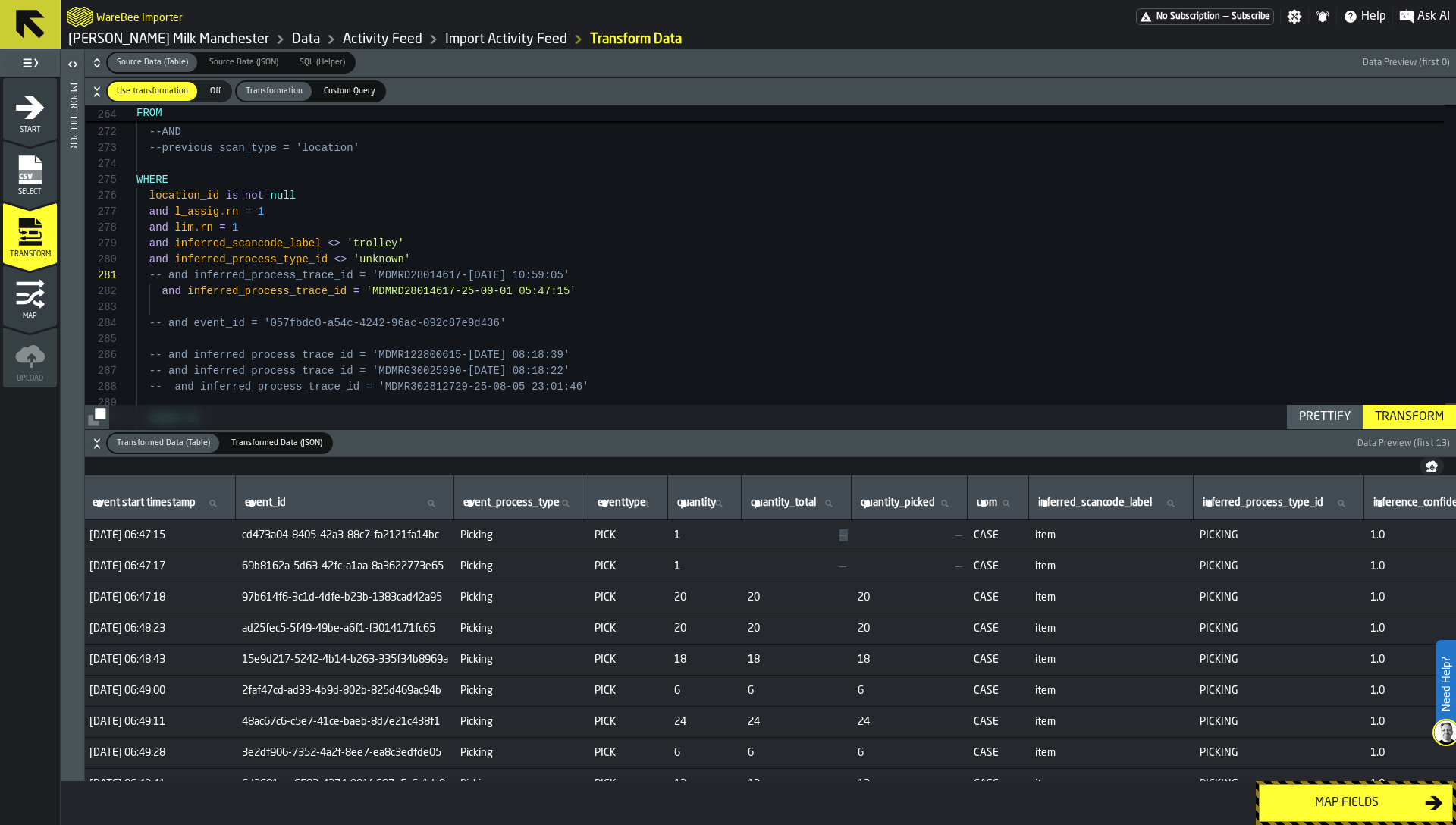
drag, startPoint x: 854, startPoint y: 533, endPoint x: 1010, endPoint y: 538, distance: 156.1
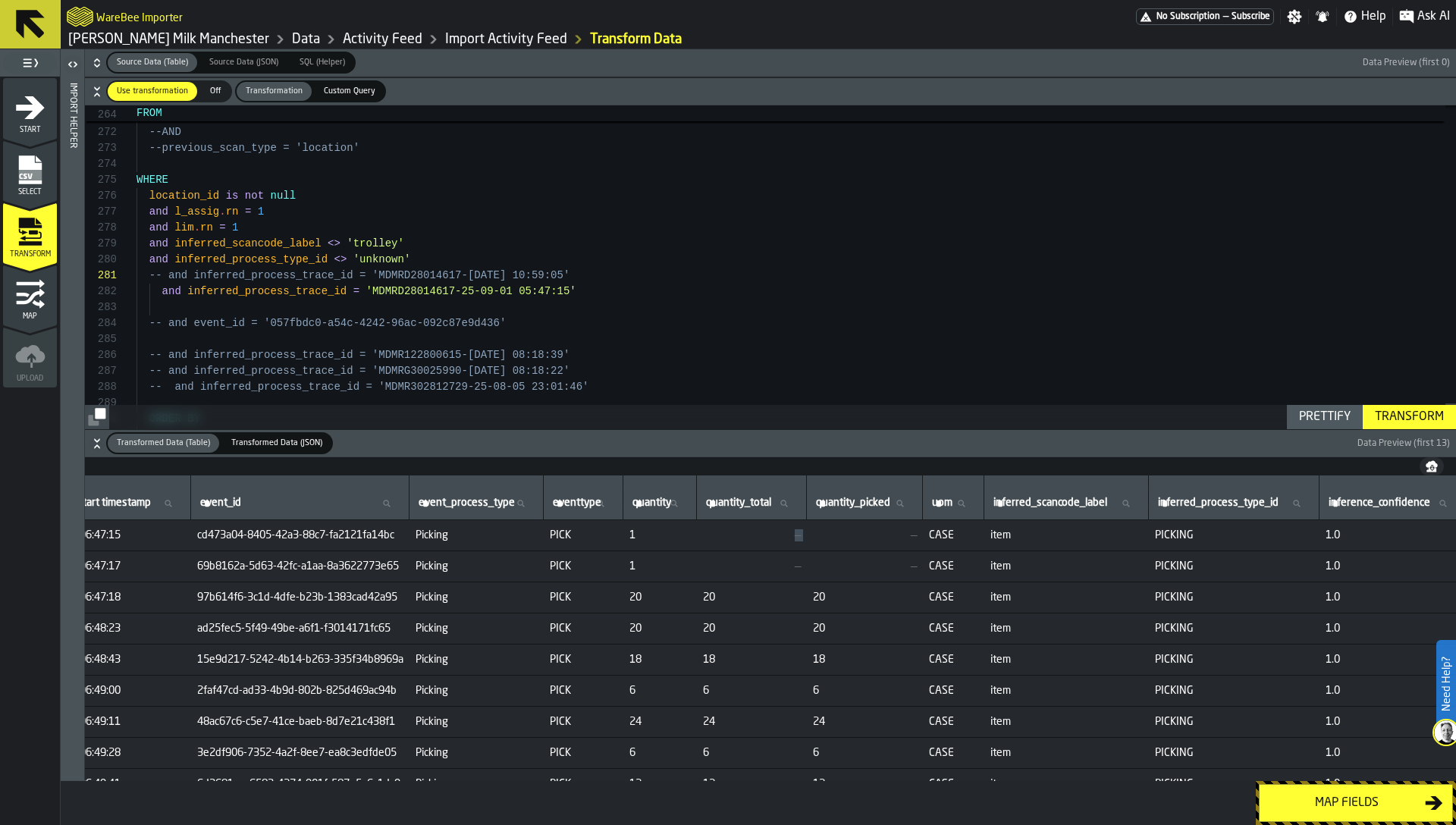
scroll to position [0, 299]
click at [366, 532] on span "cd473a04-8405-42a3-88c7-fa2121fa14bc" at bounding box center [302, 535] width 206 height 12
copy span "cd473a04-8405-42a3-88c7-fa2121fa14bc"
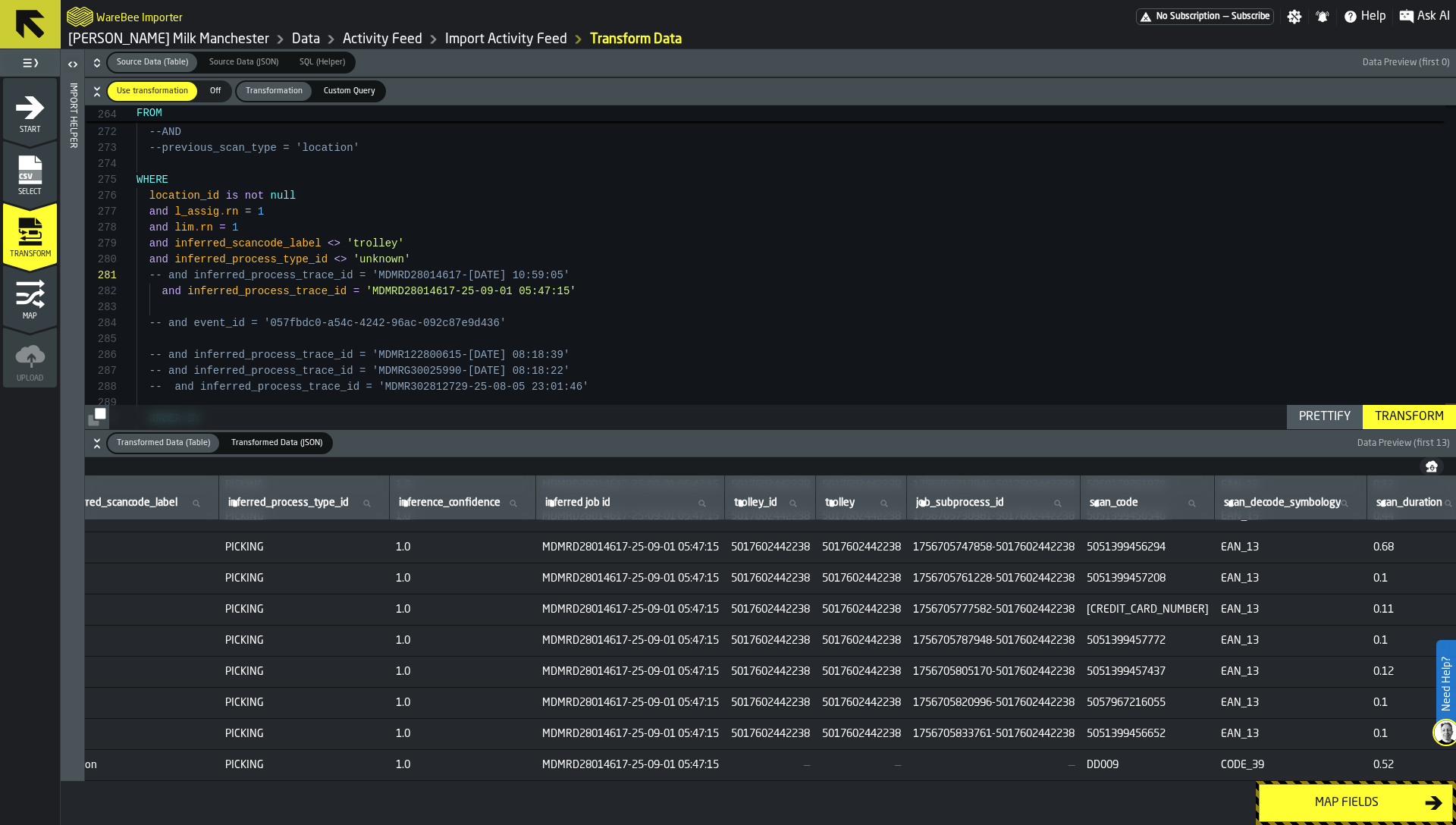
scroll to position [147, 1231]
click at [718, 666] on span "MDMRD28014617-25-09-01 05:47:15" at bounding box center [629, 672] width 177 height 12
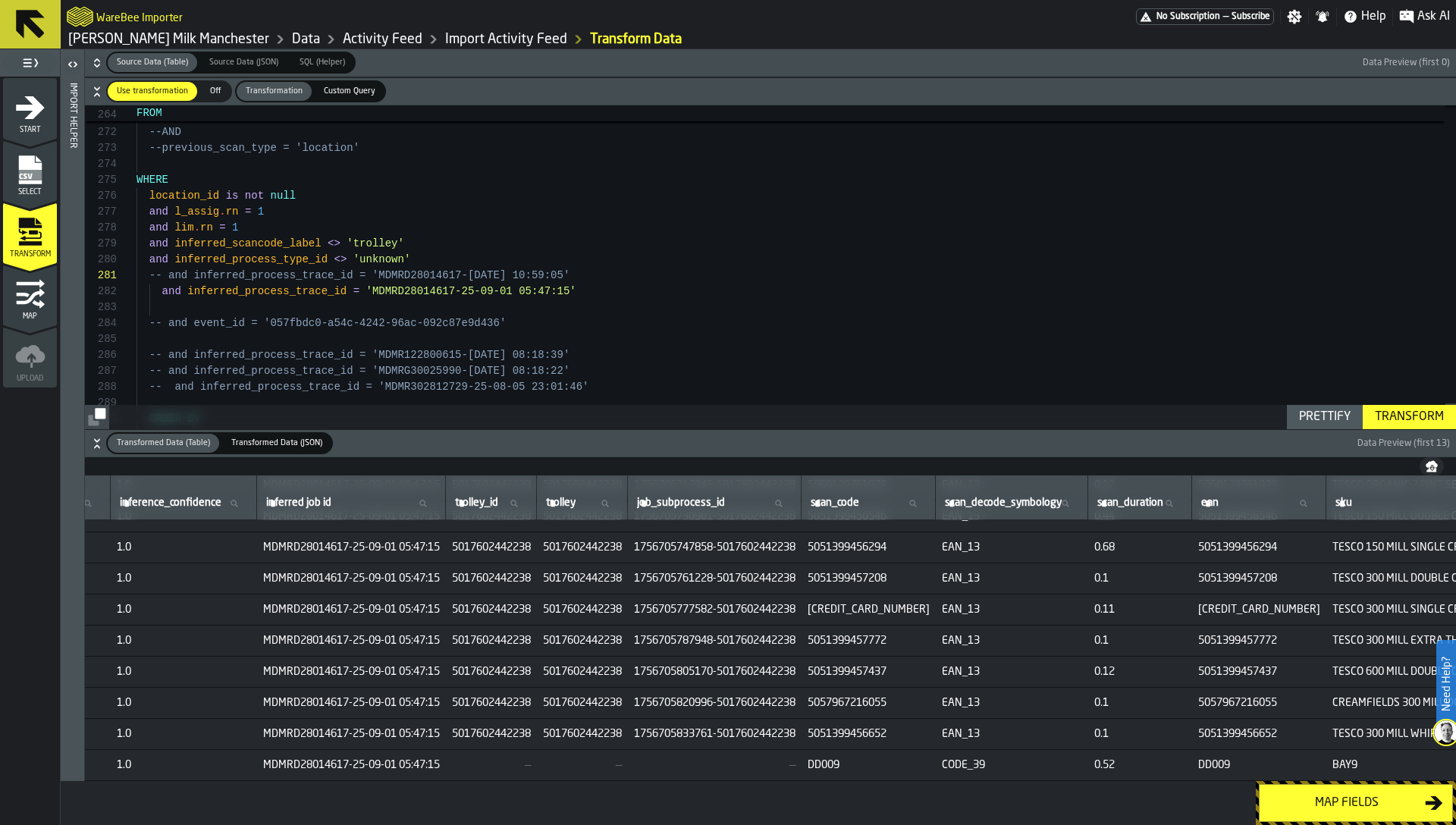
scroll to position [16, 0]
drag, startPoint x: 512, startPoint y: 290, endPoint x: 572, endPoint y: 288, distance: 60.0
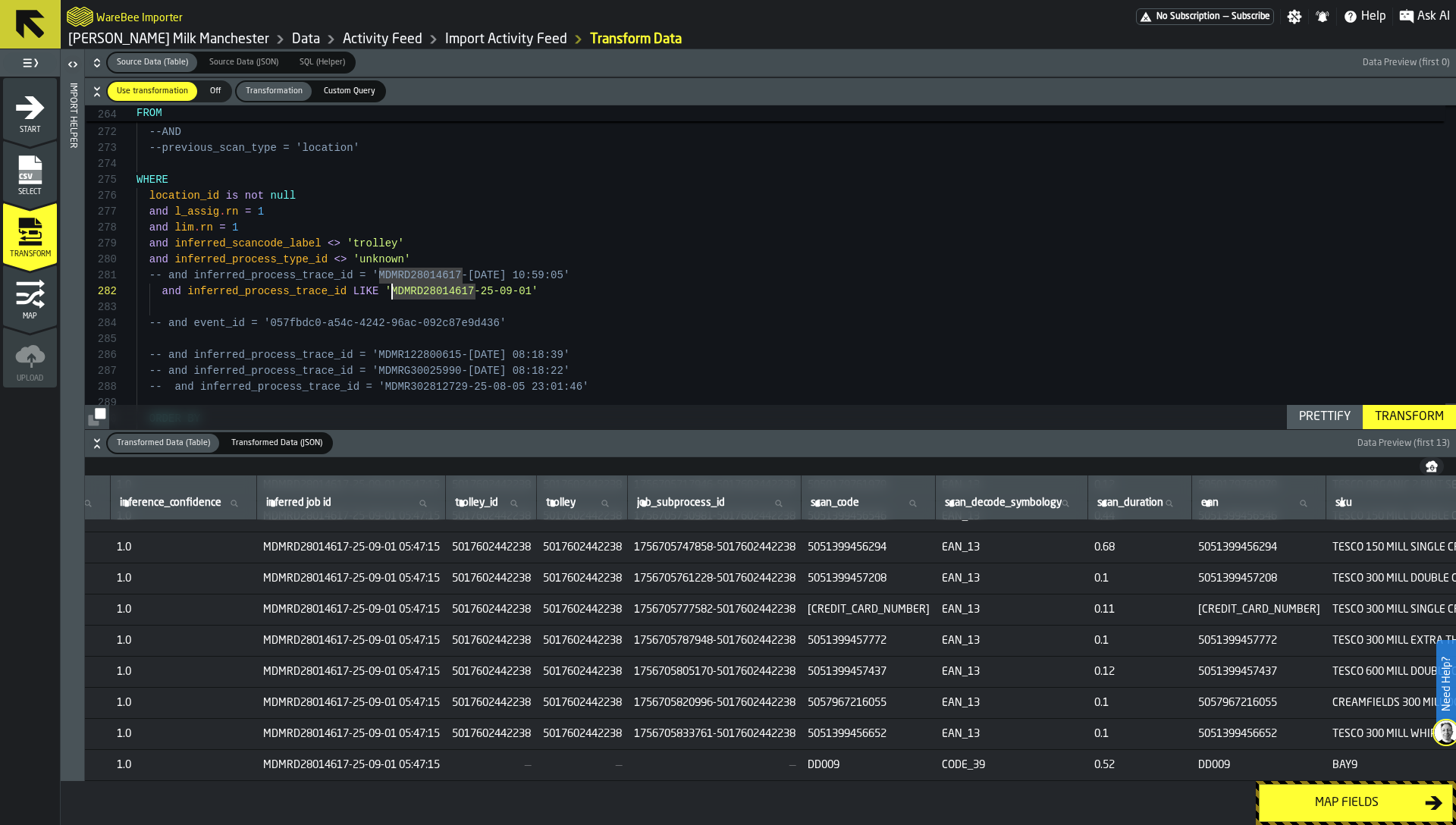
click at [1402, 422] on div "Transform" at bounding box center [1410, 417] width 81 height 18
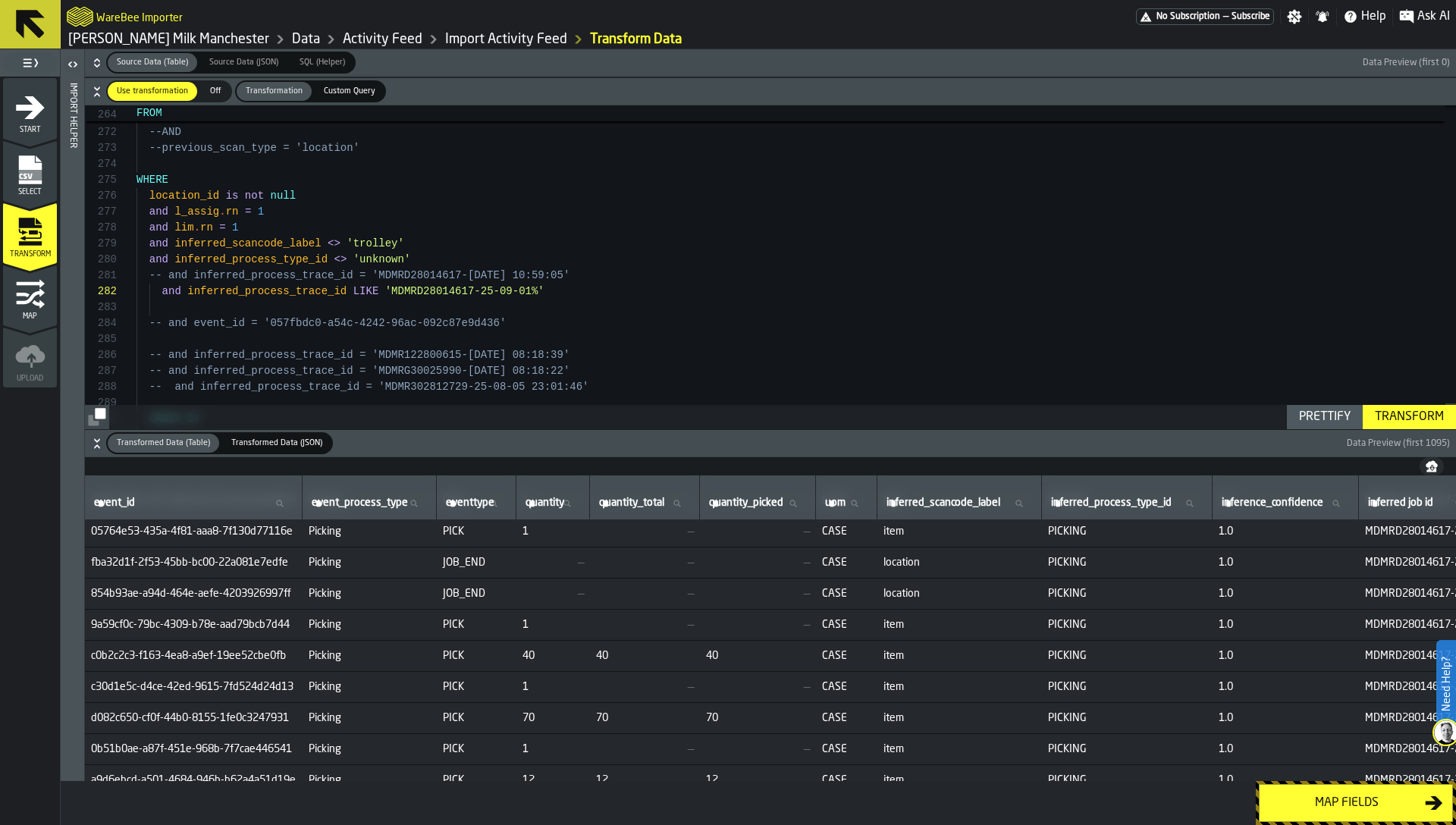
scroll to position [128, 443]
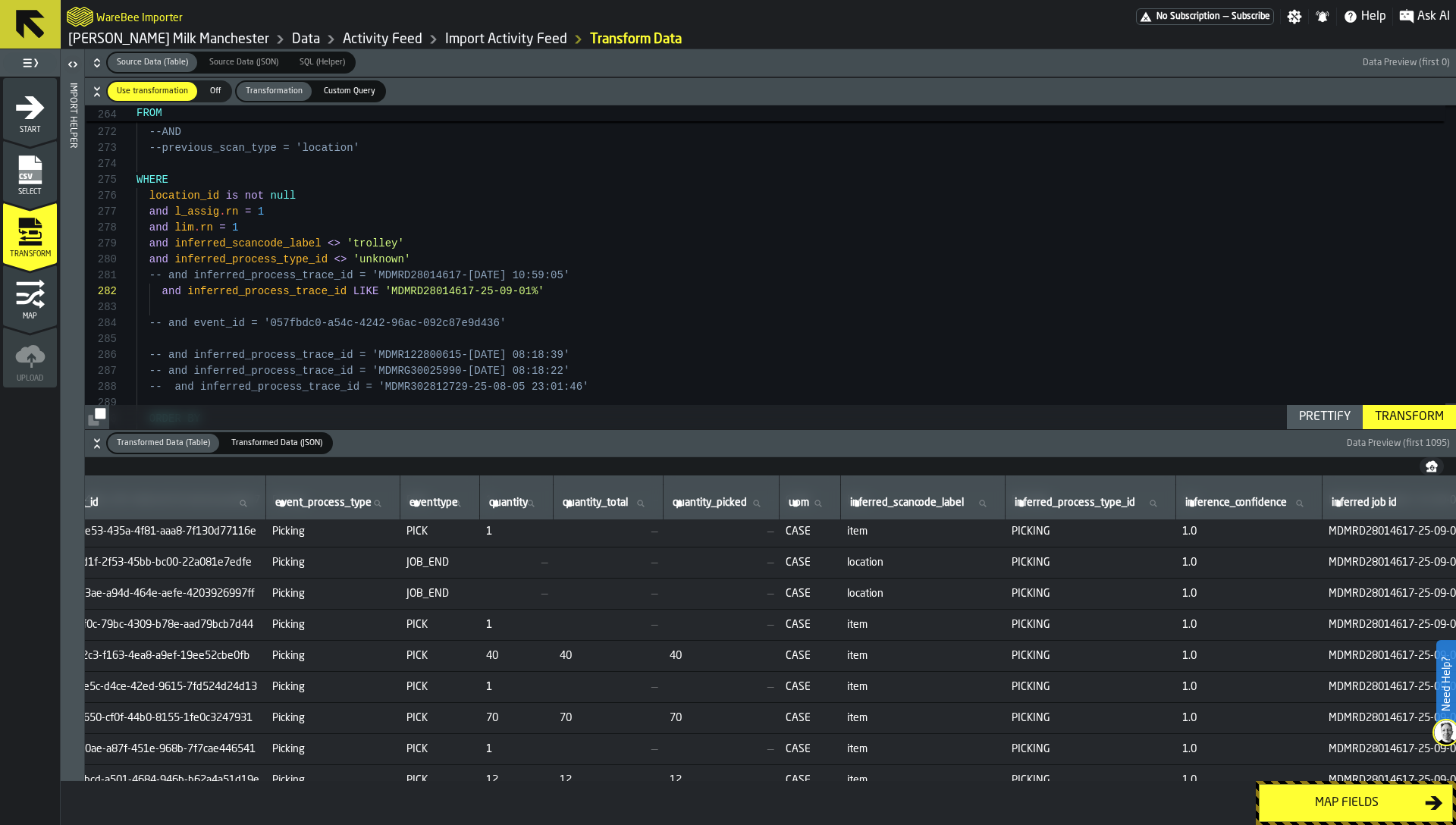
click at [726, 661] on td "40" at bounding box center [722, 655] width 116 height 31
click at [720, 716] on span "70" at bounding box center [721, 717] width 104 height 12
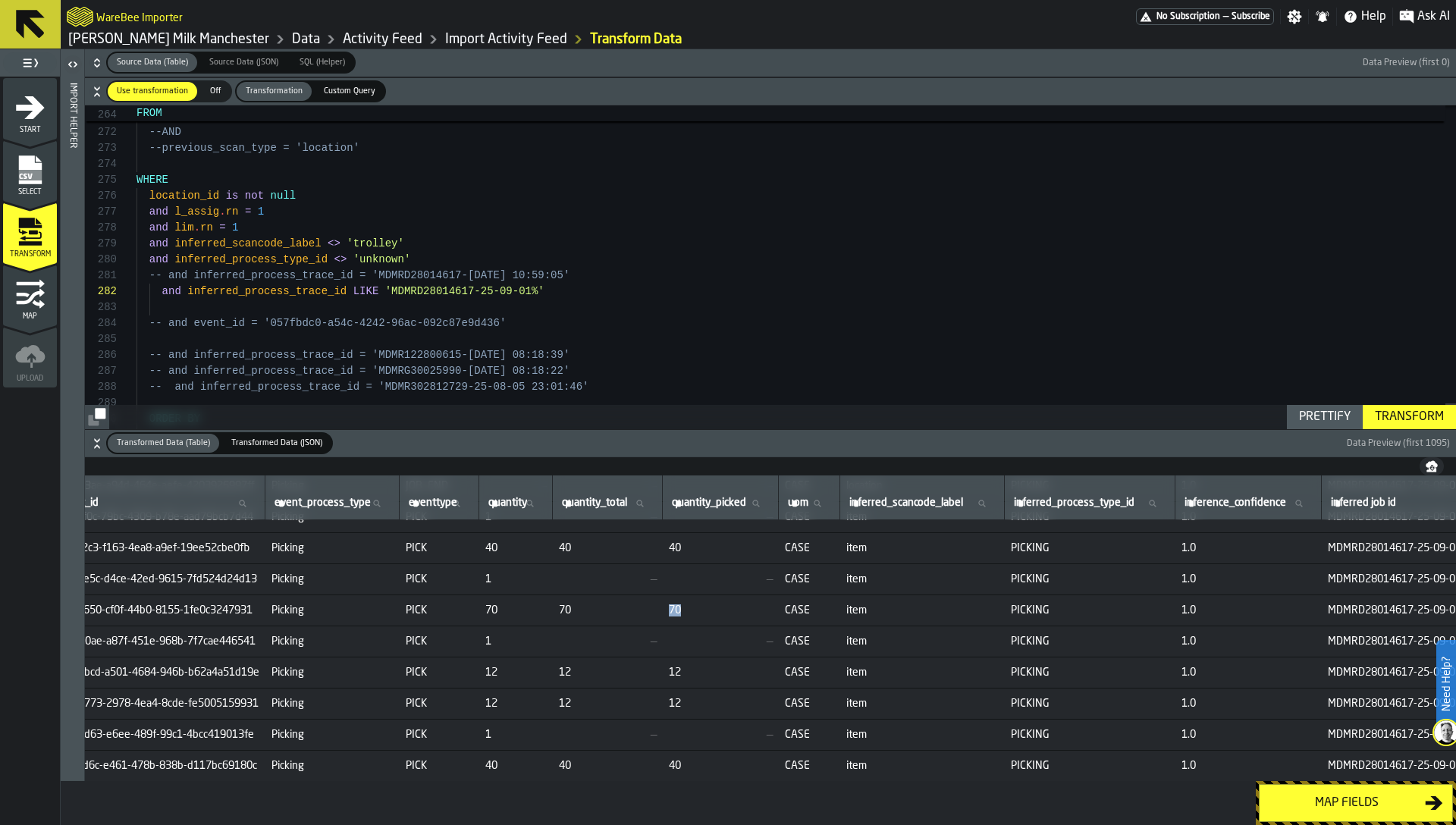
scroll to position [276, 443]
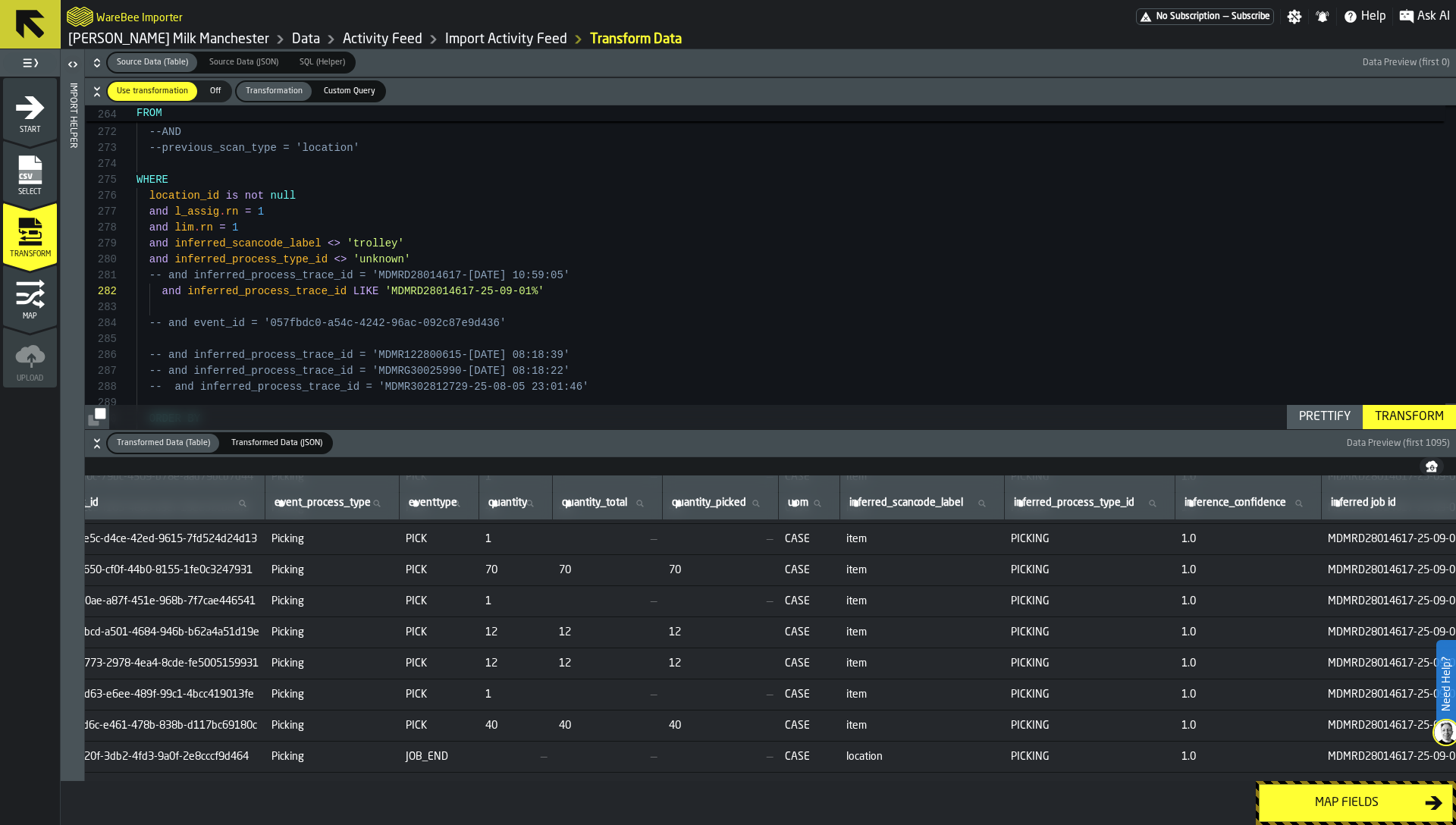
drag, startPoint x: 708, startPoint y: 697, endPoint x: 740, endPoint y: 697, distance: 32.0
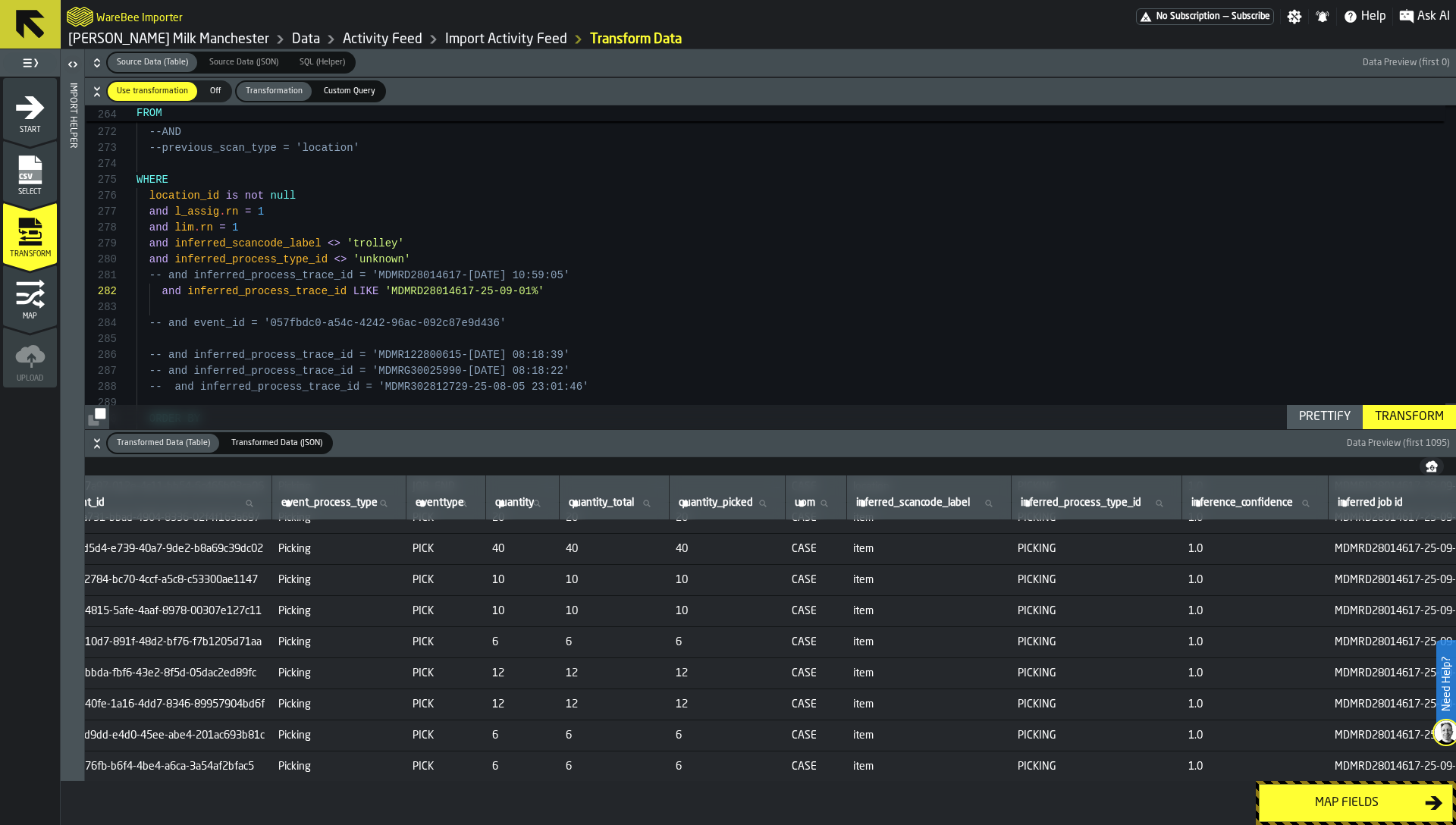
scroll to position [6236, 442]
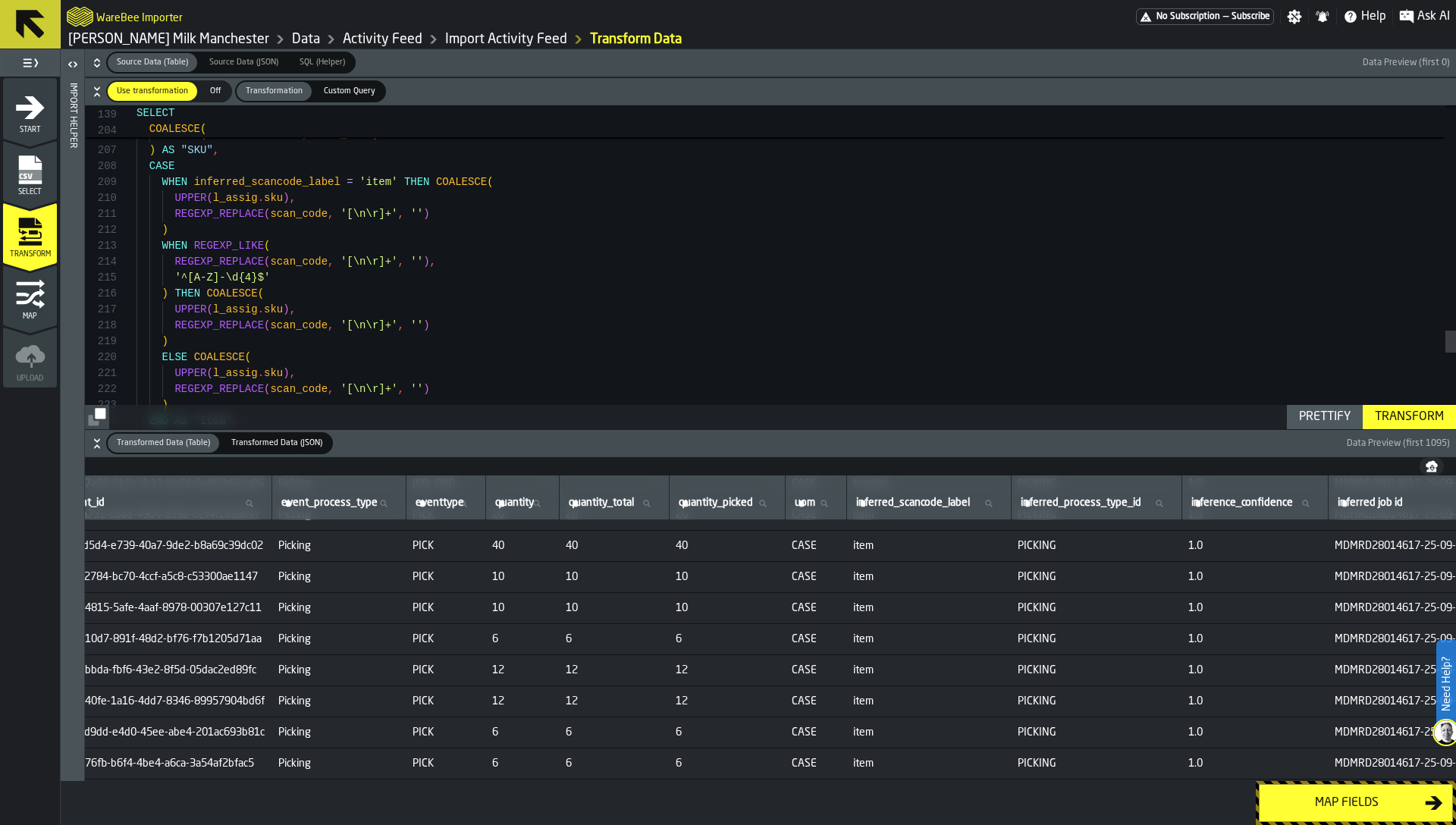
click at [94, 445] on icon "button-" at bounding box center [97, 443] width 15 height 15
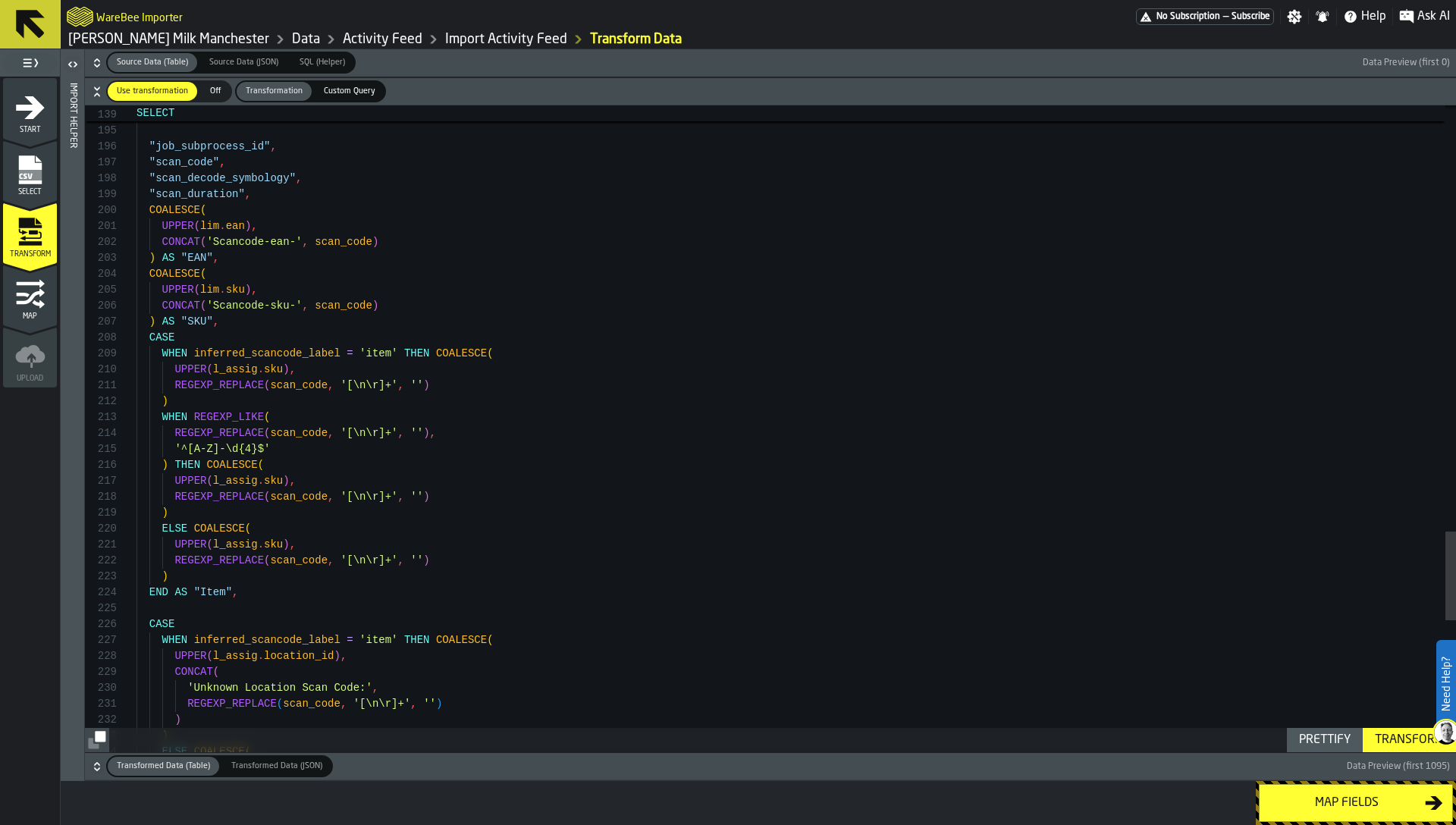
scroll to position [95, 0]
click at [94, 763] on icon "button-" at bounding box center [97, 766] width 15 height 15
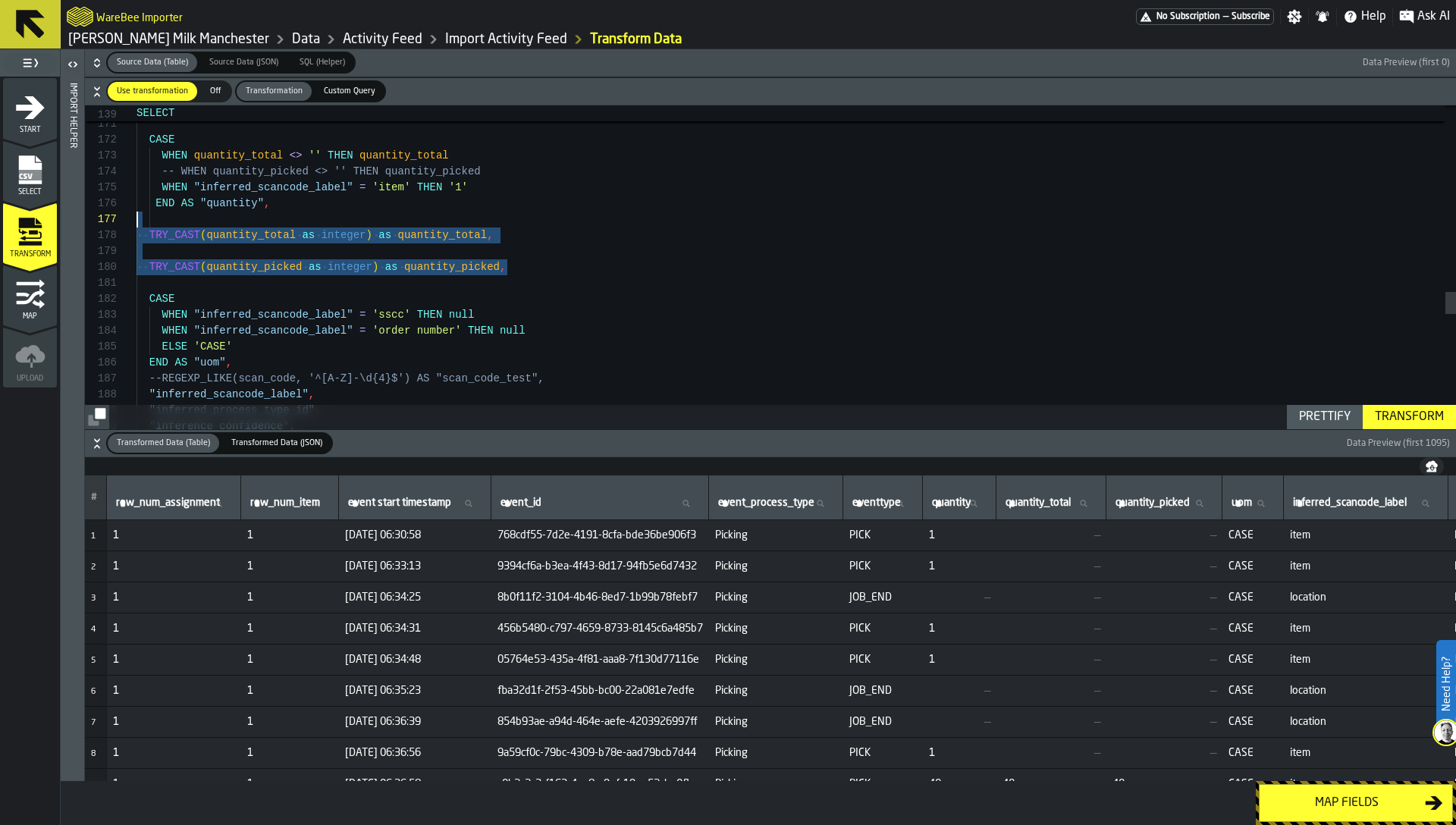
scroll to position [95, 0]
drag, startPoint x: 533, startPoint y: 260, endPoint x: 89, endPoint y: 217, distance: 446.1
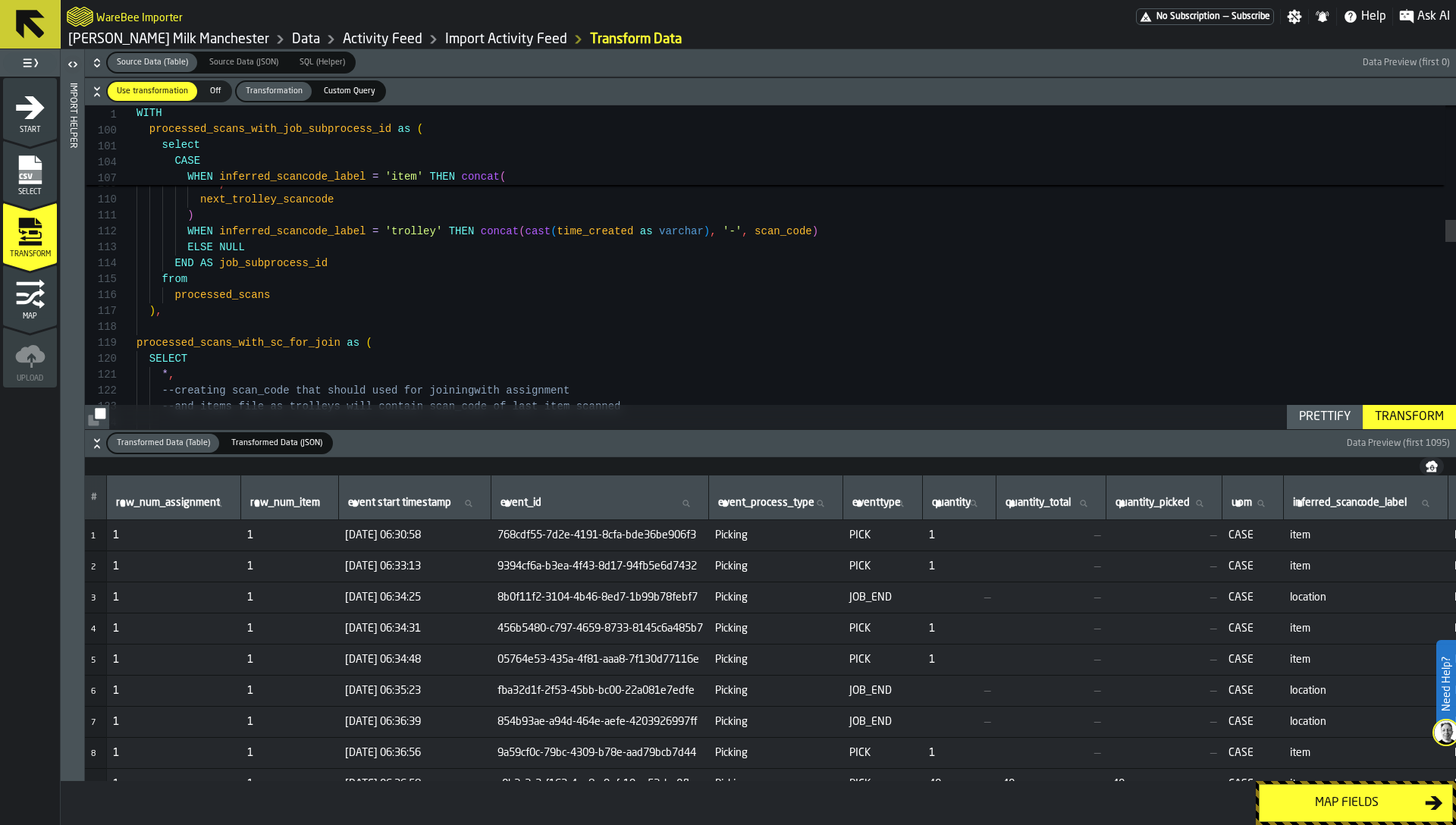
click at [95, 450] on icon "button-" at bounding box center [97, 443] width 15 height 15
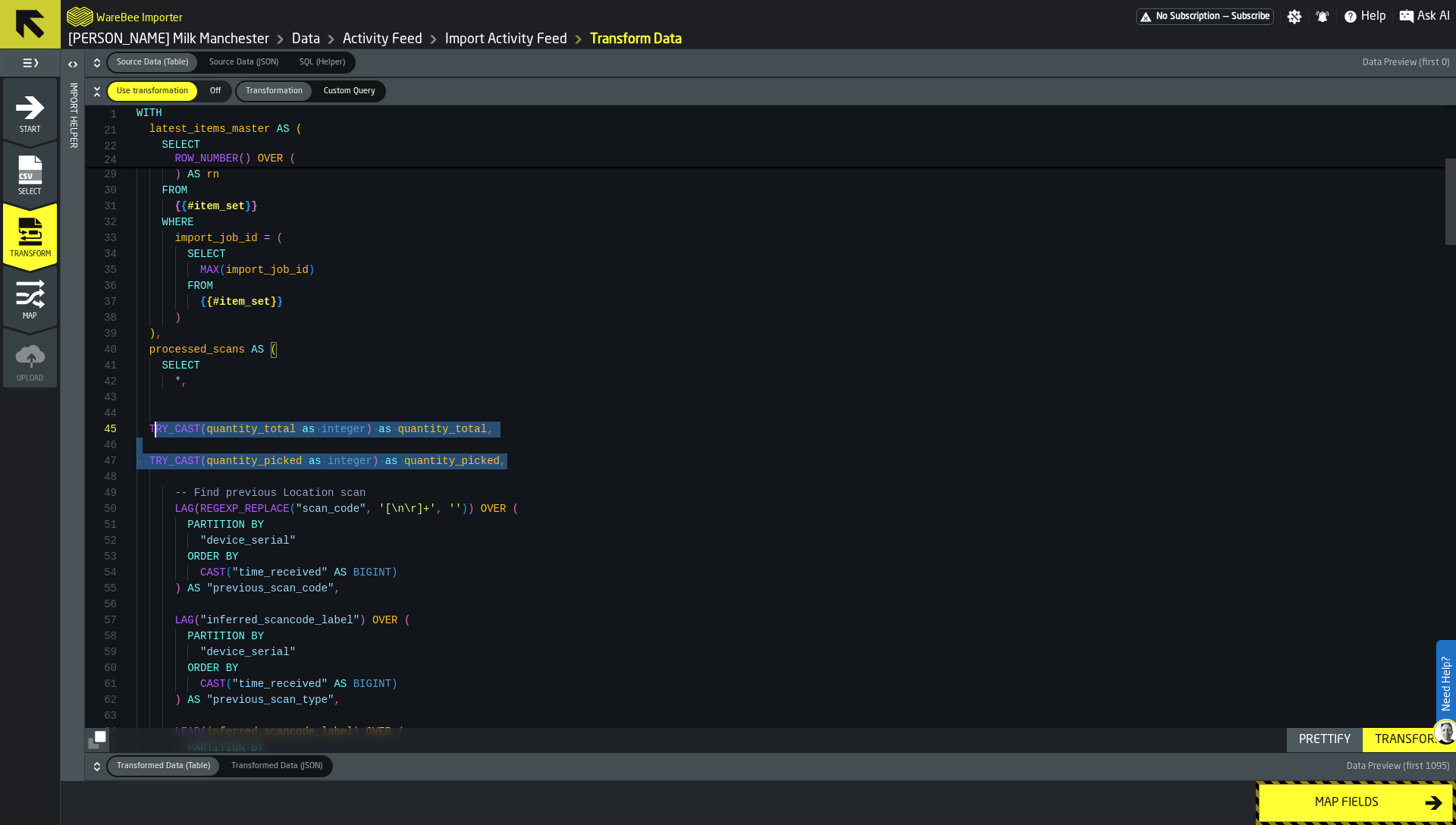
scroll to position [48, 0]
drag, startPoint x: 544, startPoint y: 458, endPoint x: 105, endPoint y: 414, distance: 441.2
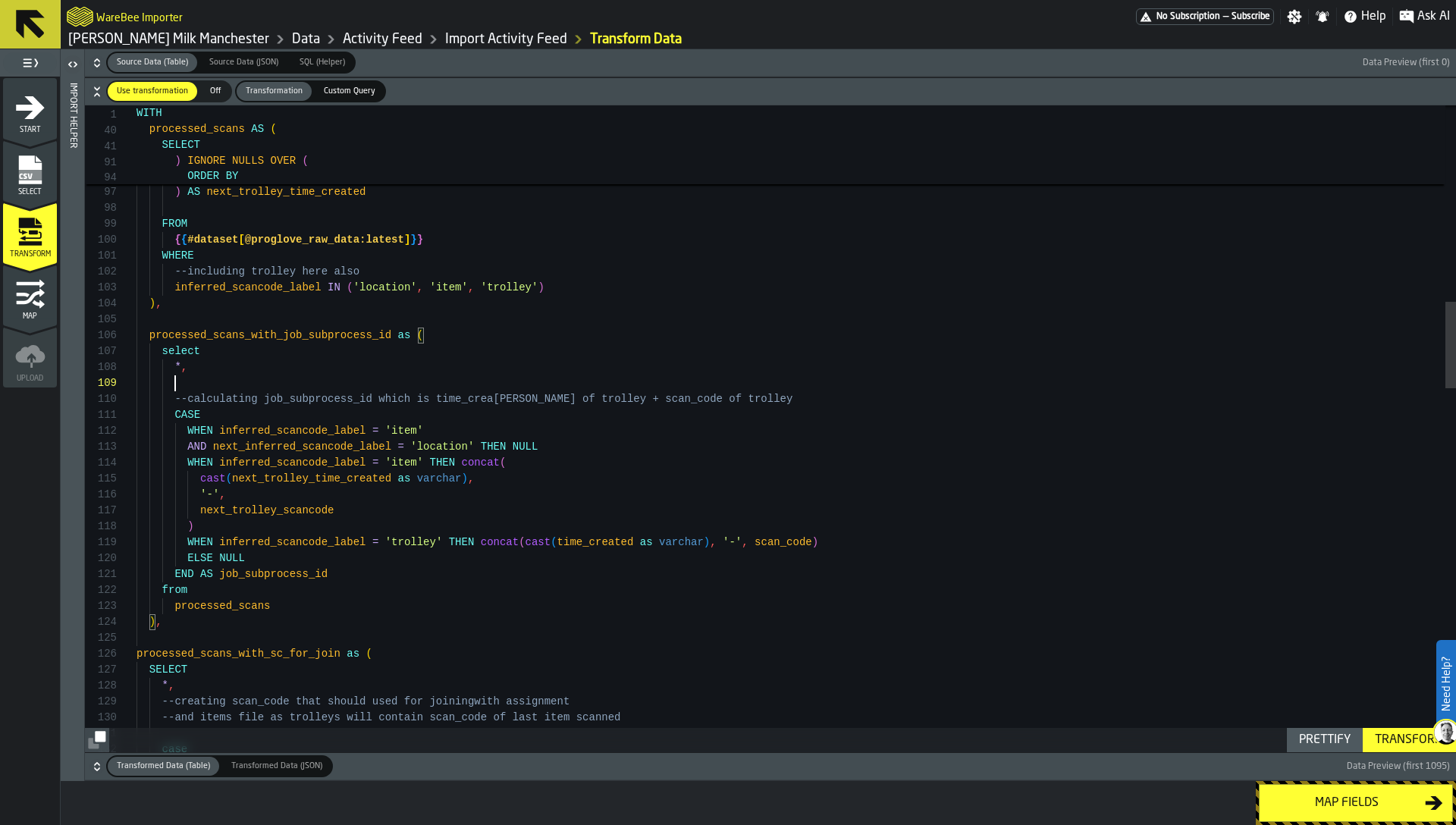
scroll to position [143, 0]
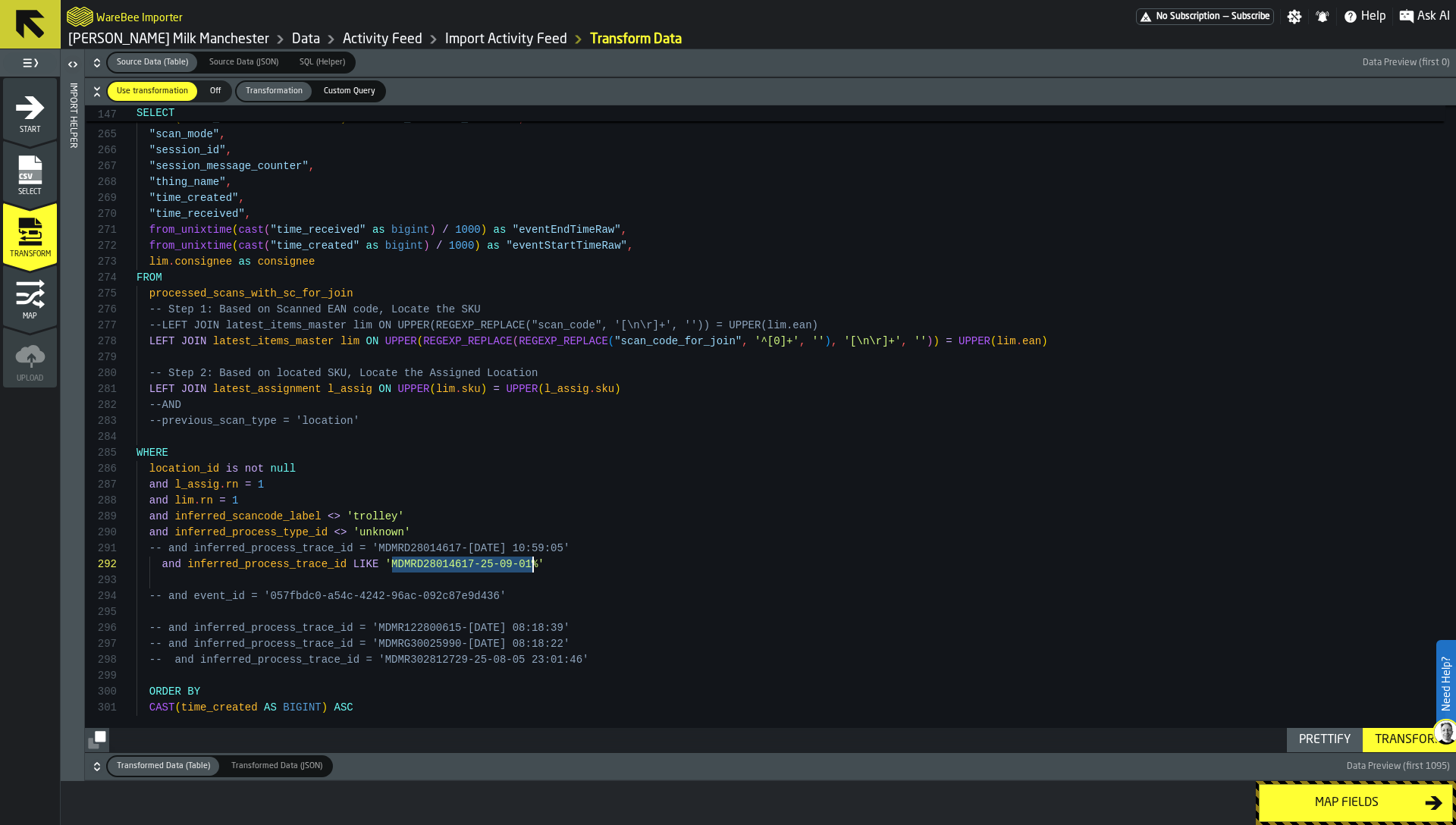
drag, startPoint x: 391, startPoint y: 561, endPoint x: 533, endPoint y: 561, distance: 142.0
click at [96, 764] on icon "button-" at bounding box center [97, 766] width 15 height 15
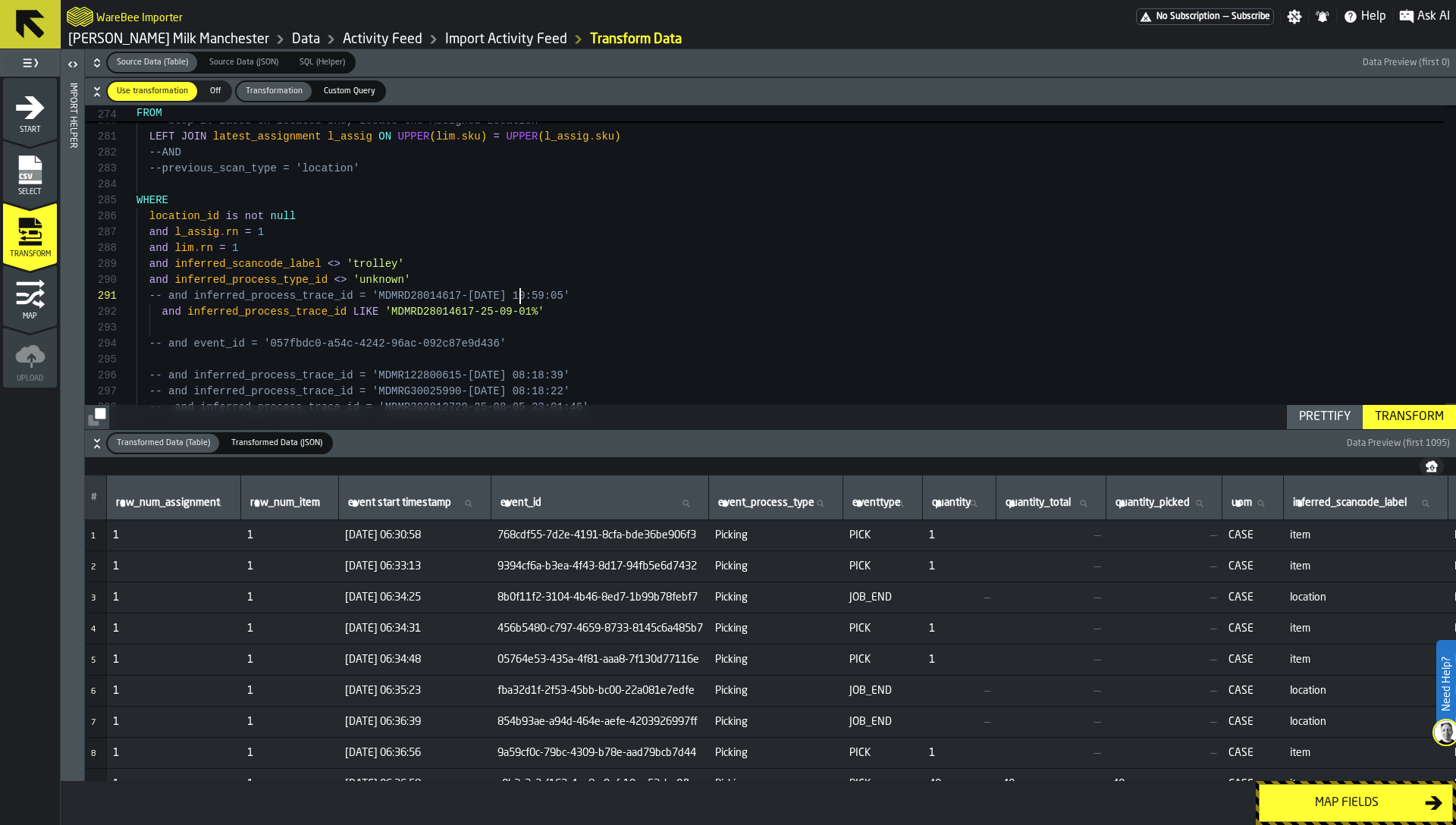
scroll to position [0, 0]
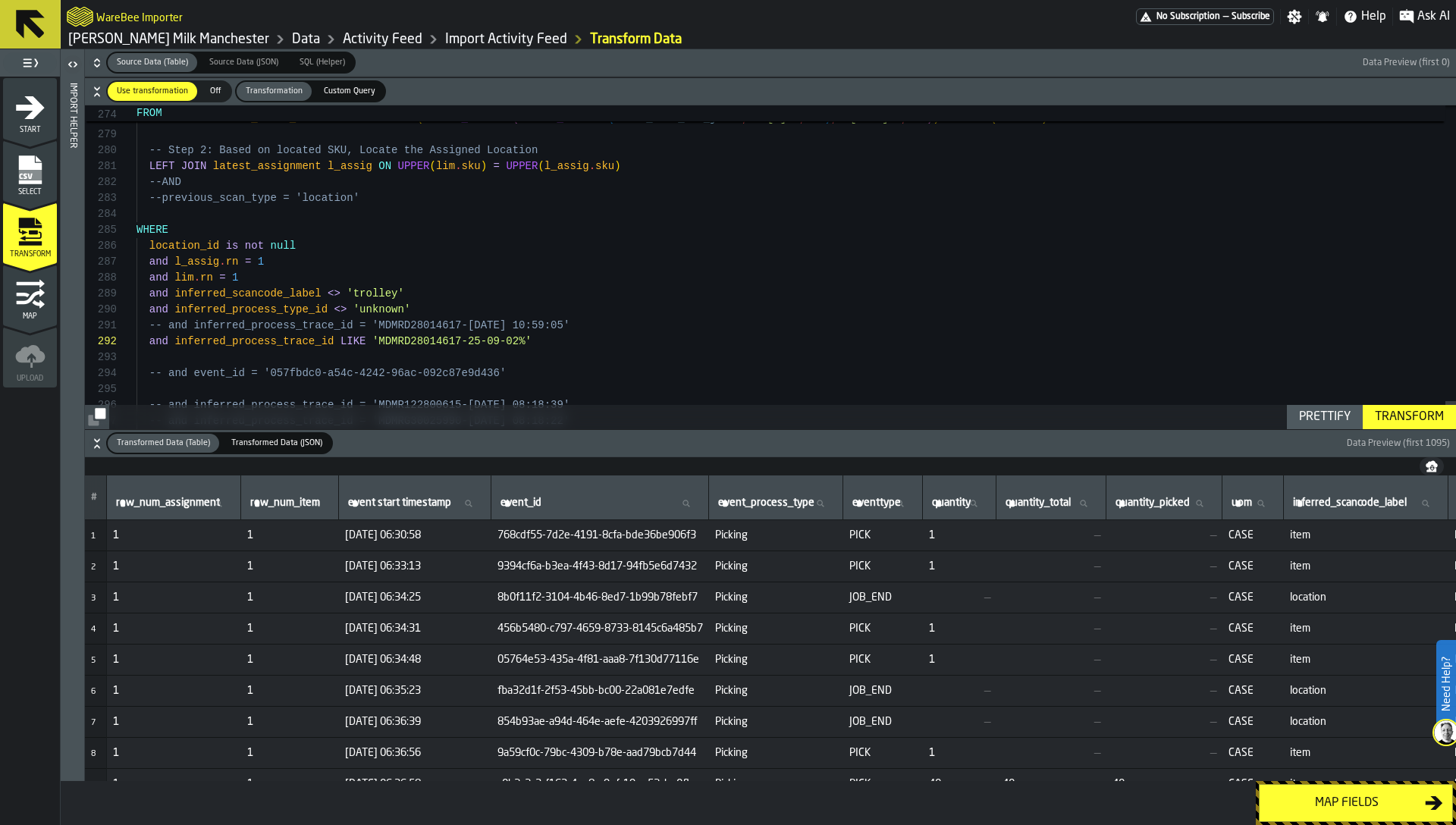
click at [1403, 413] on div "Transform" at bounding box center [1410, 417] width 81 height 18
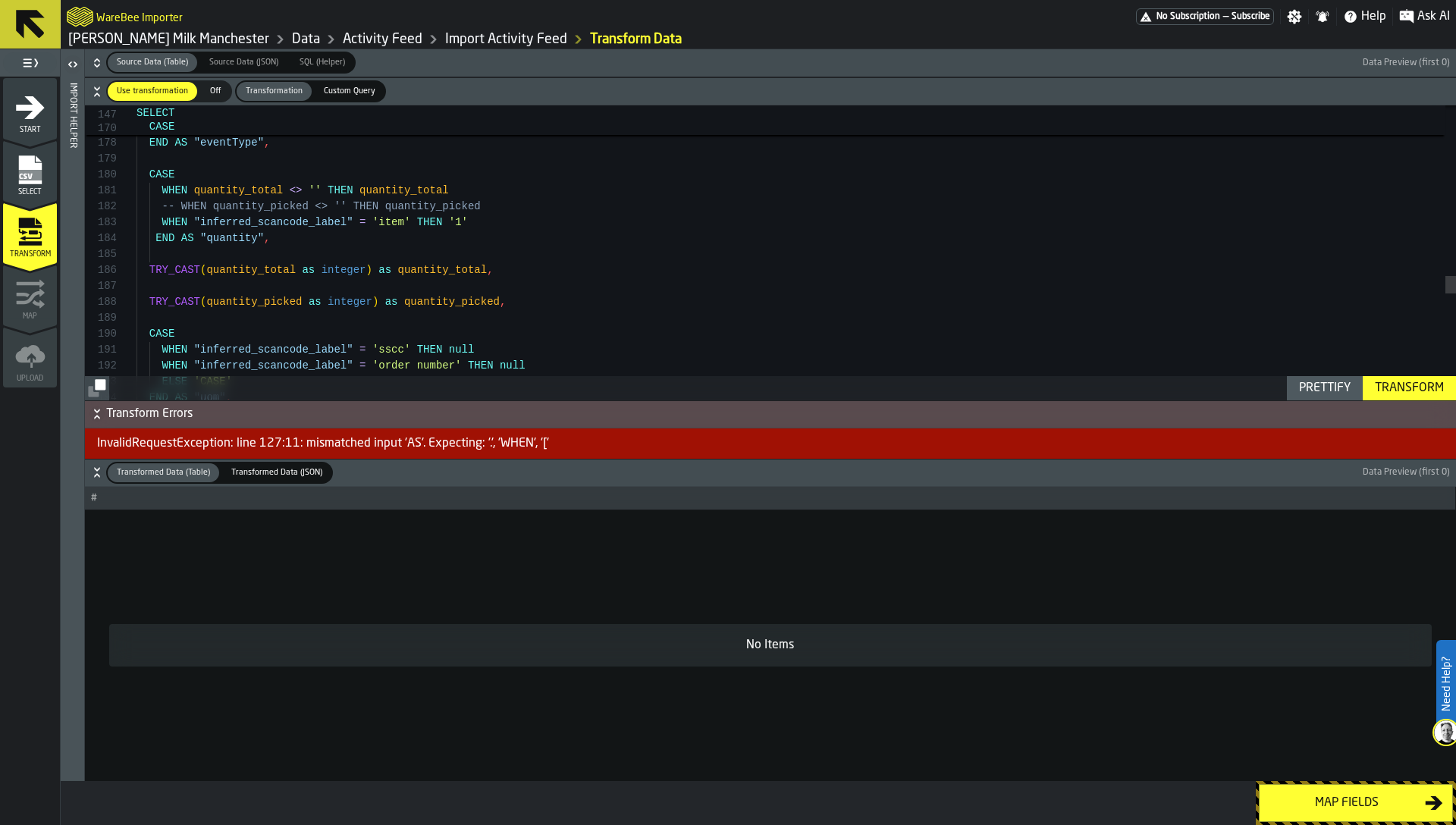
scroll to position [80, 0]
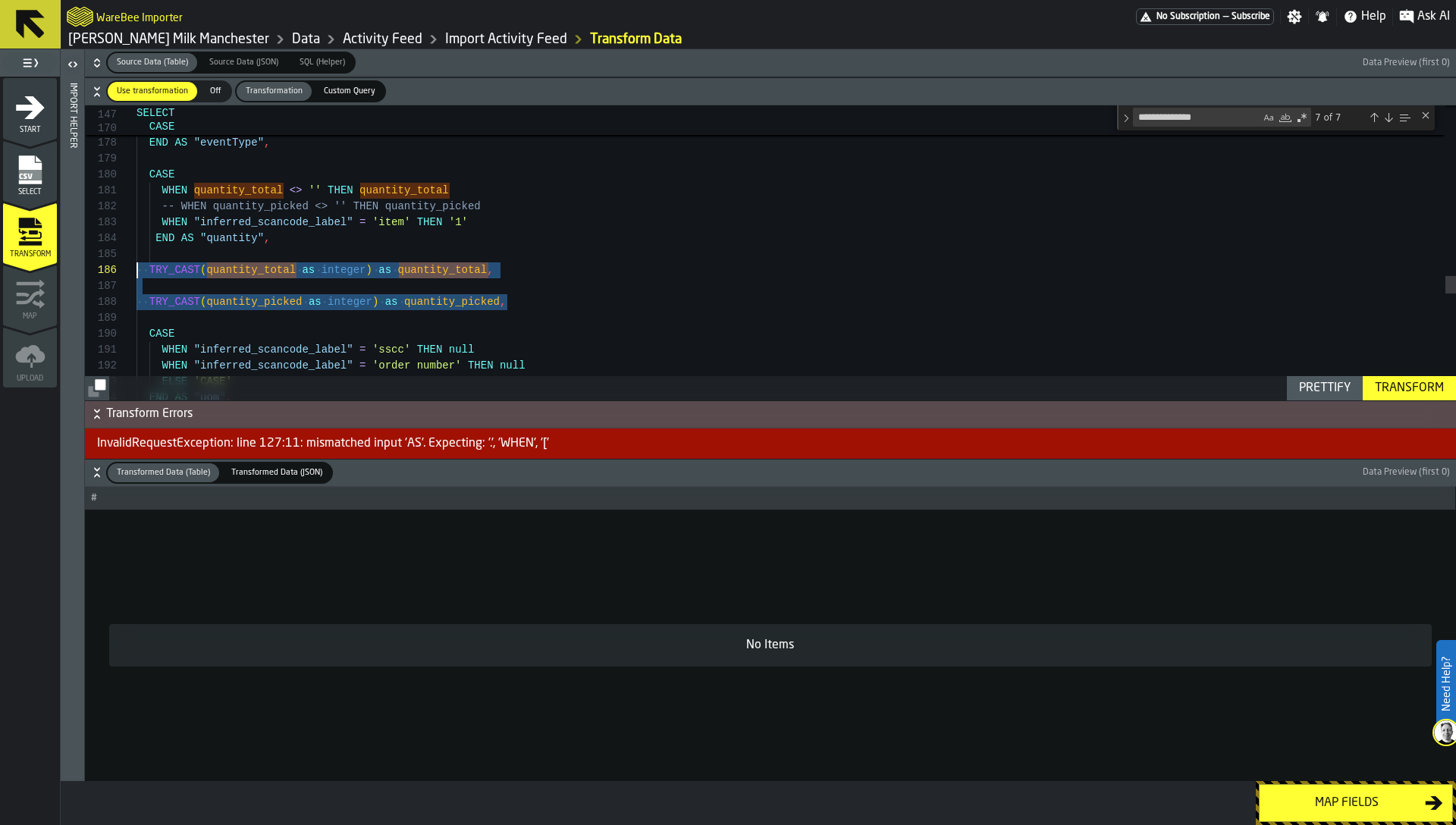
drag, startPoint x: 530, startPoint y: 299, endPoint x: 128, endPoint y: 268, distance: 403.2
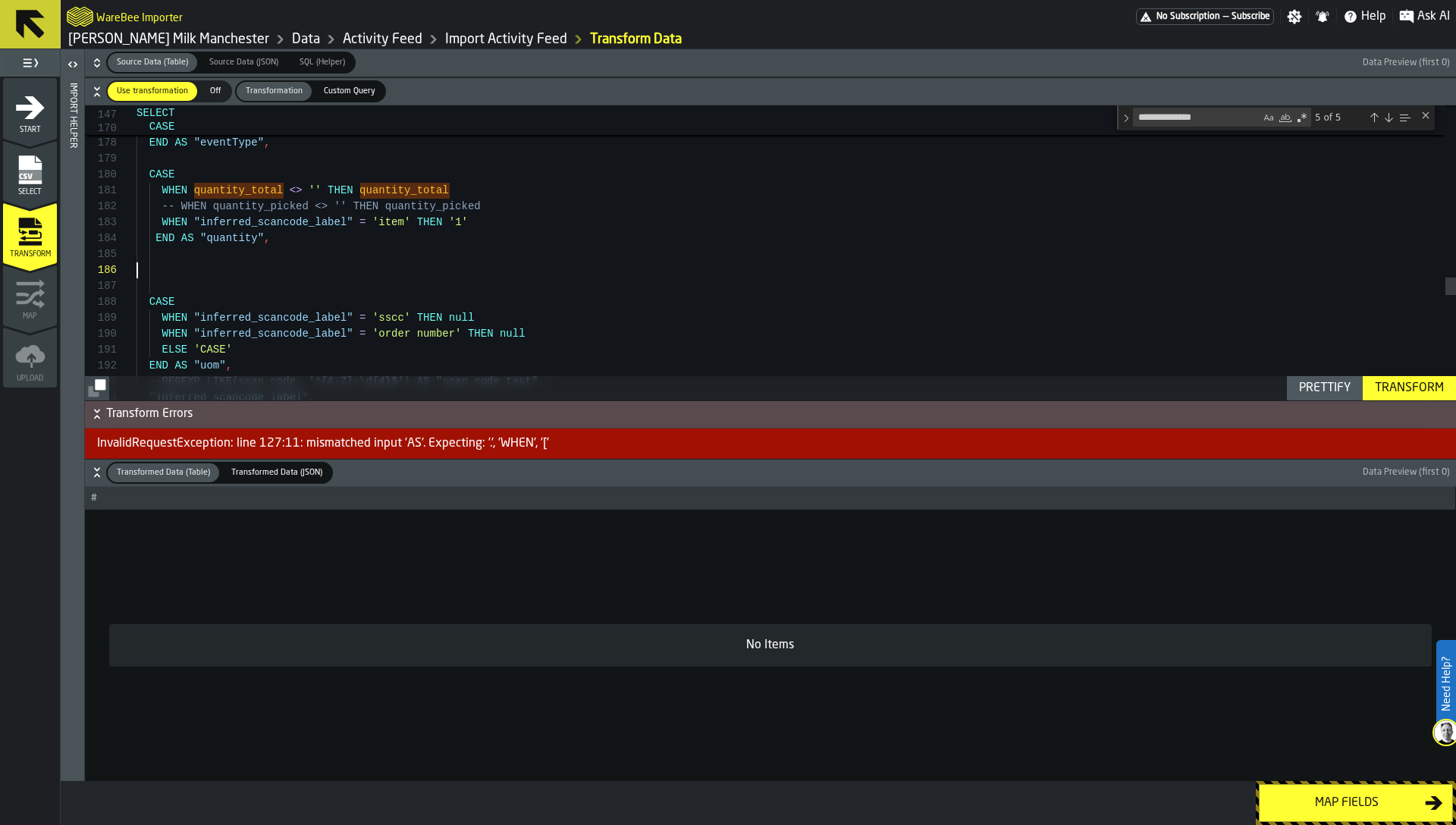
click at [1224, 119] on textarea "**********" at bounding box center [1197, 117] width 127 height 17
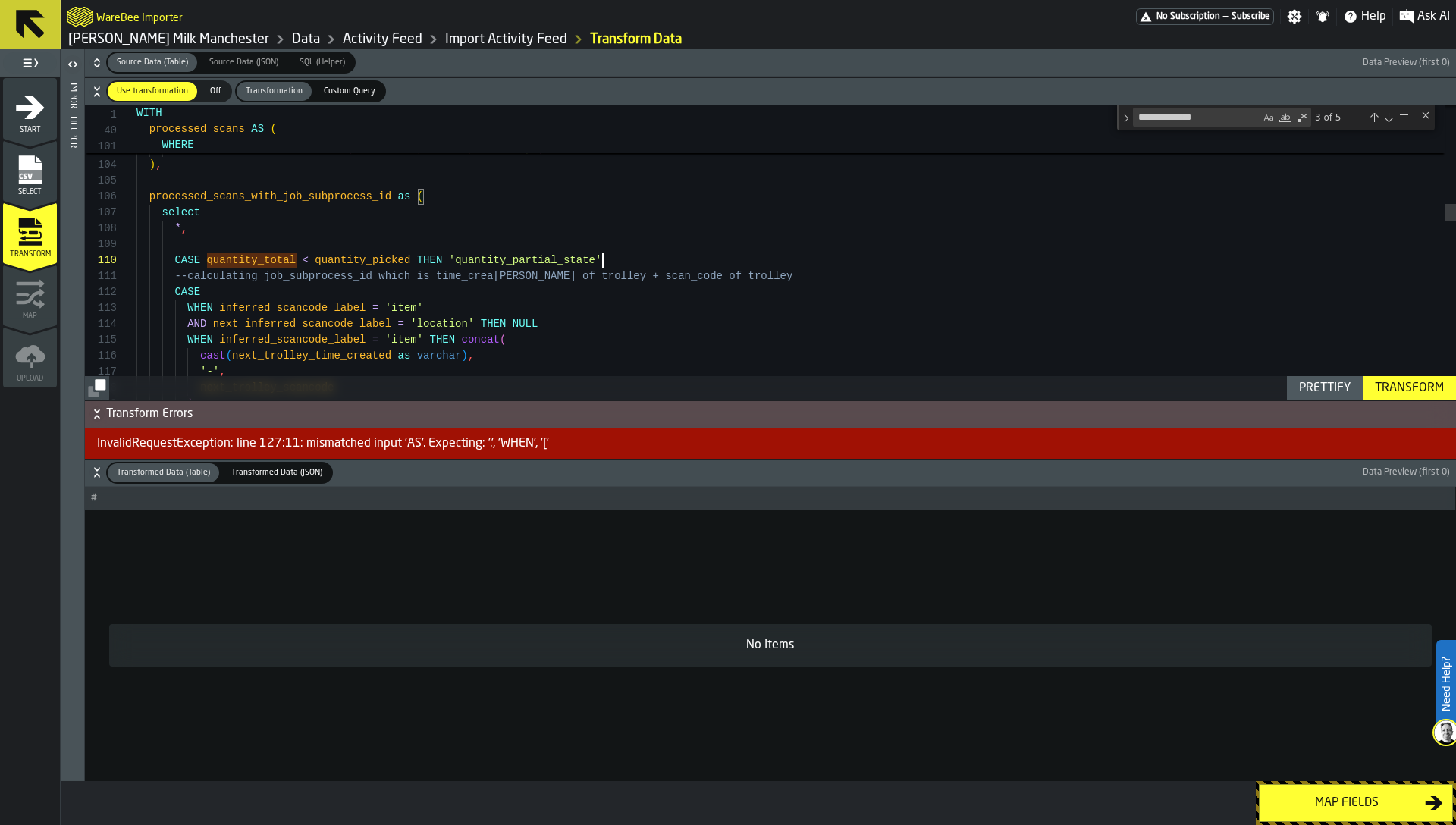
scroll to position [0, 0]
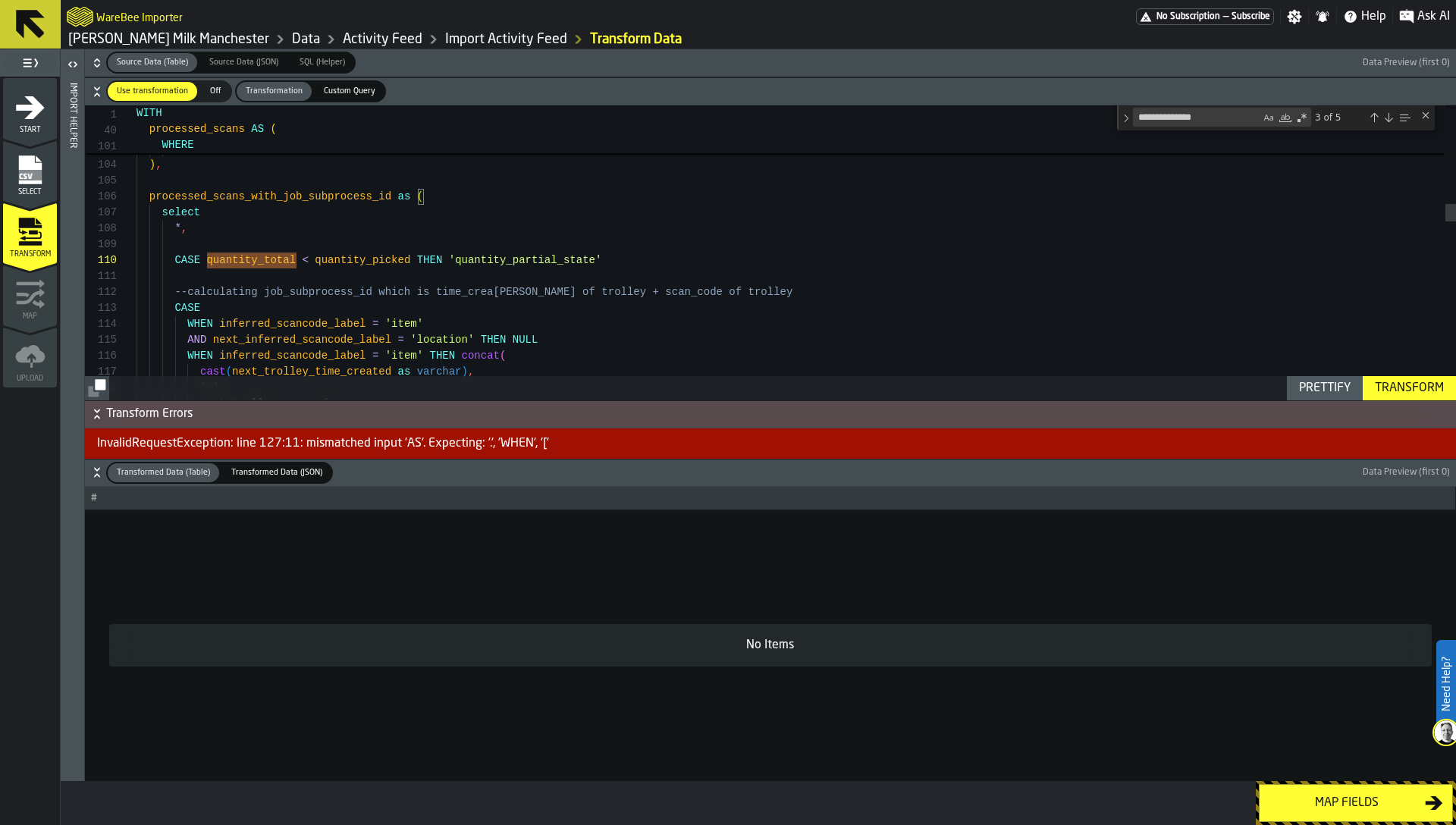
scroll to position [0, 0]
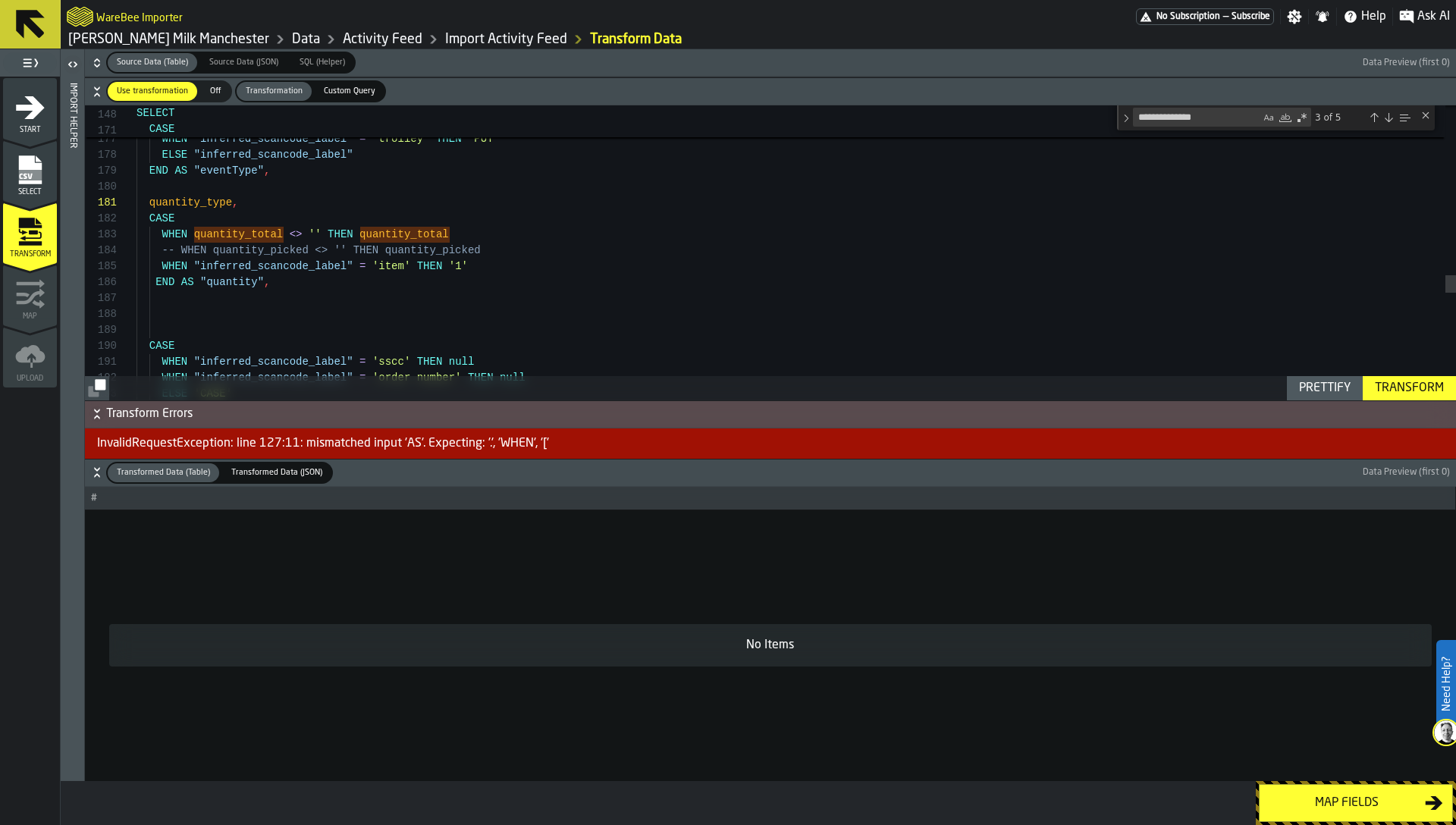
click at [1397, 391] on div "Transform" at bounding box center [1410, 388] width 81 height 18
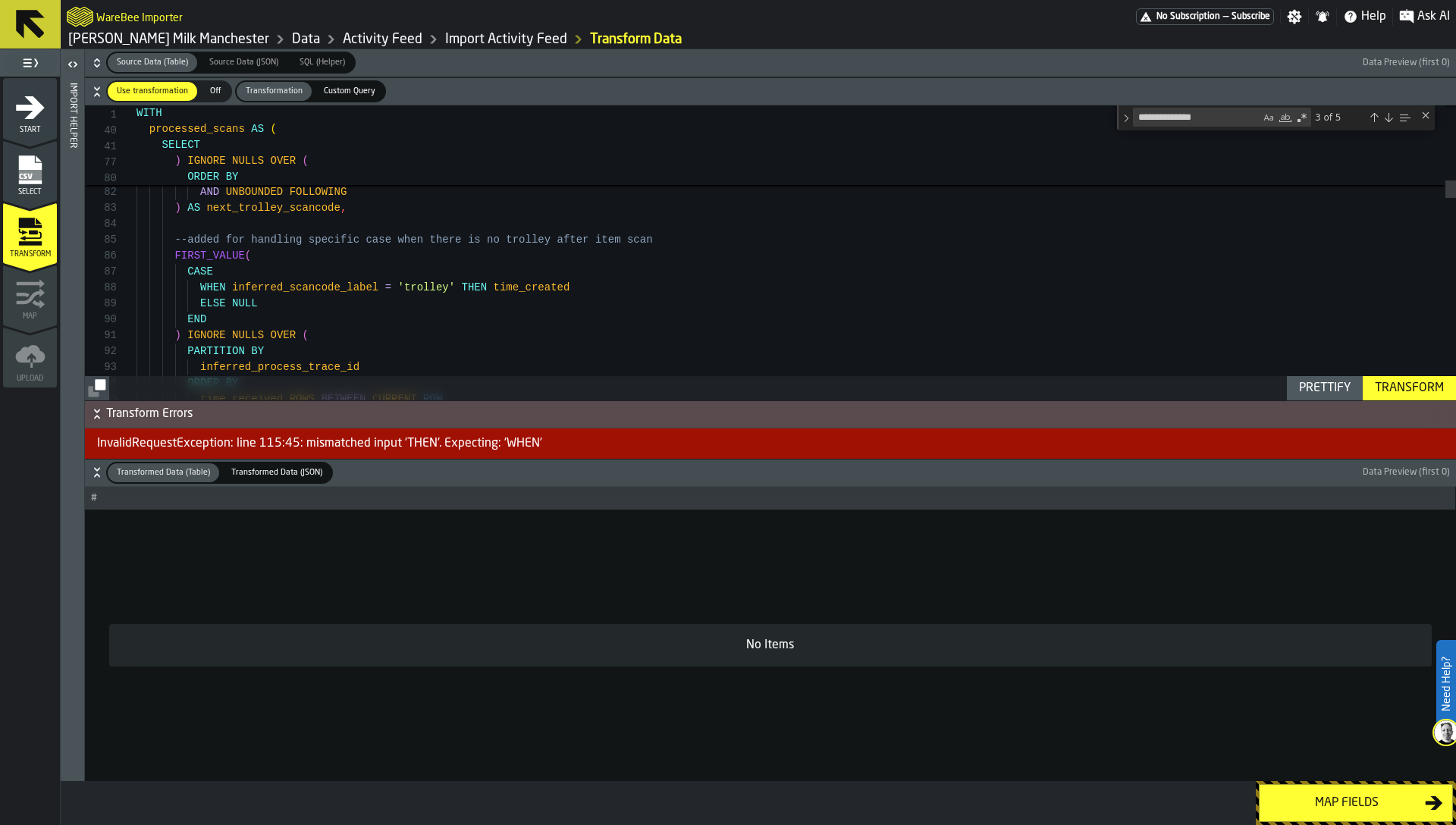
type textarea "**********"
click at [462, 388] on div "Prettify Transform" at bounding box center [770, 388] width 1371 height 24
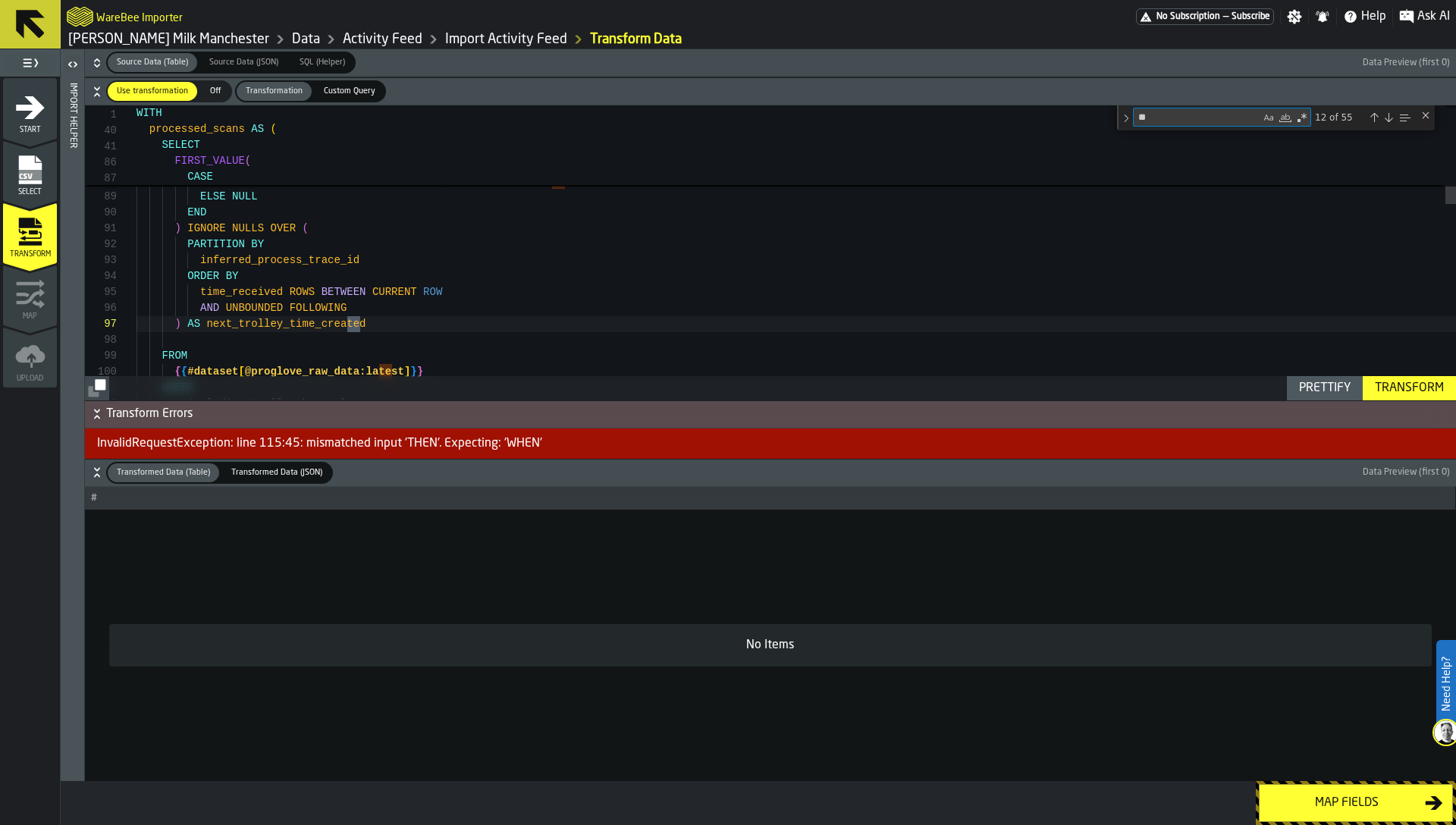
type textarea "*"
type textarea "**********"
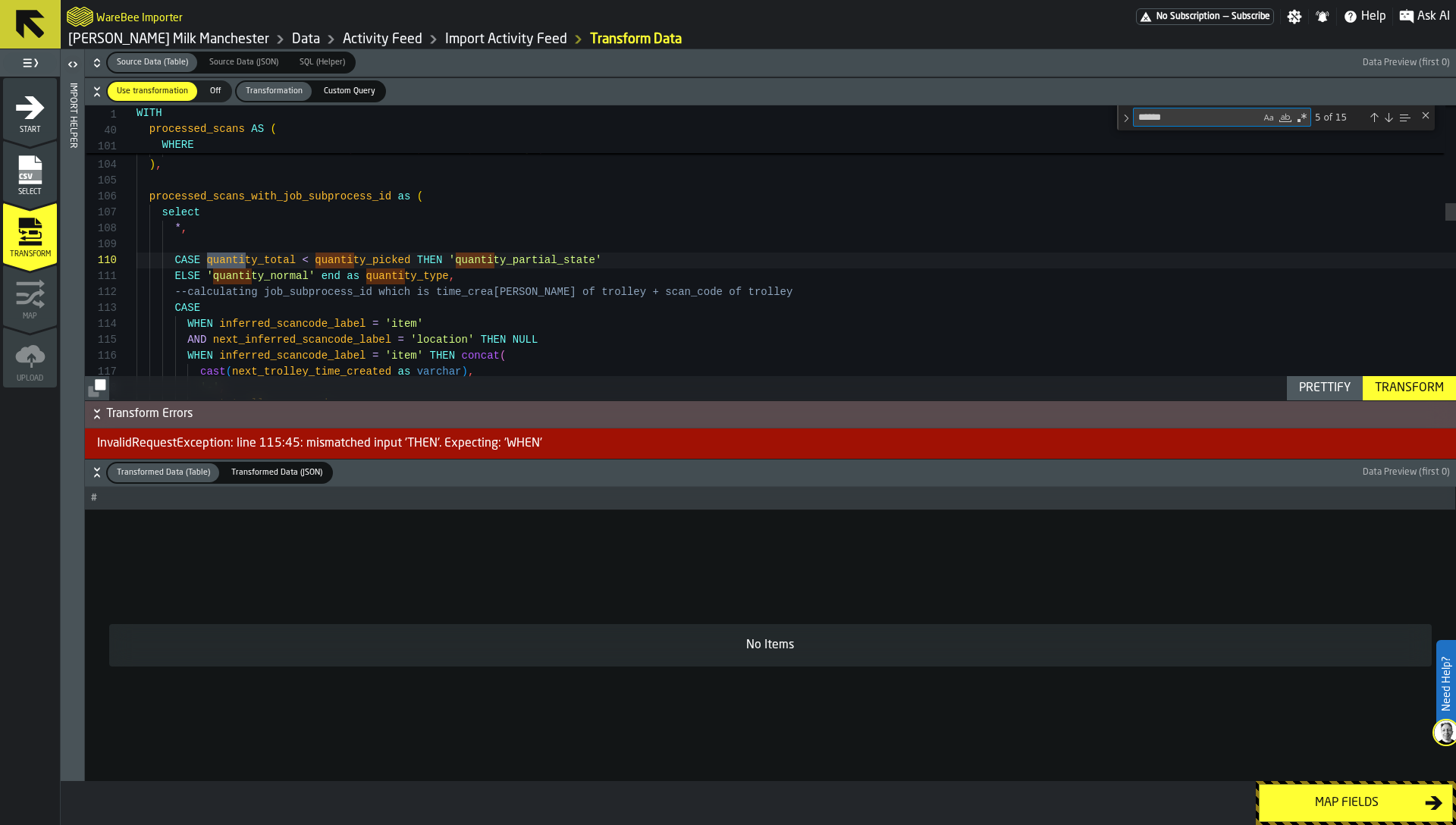
type textarea "******"
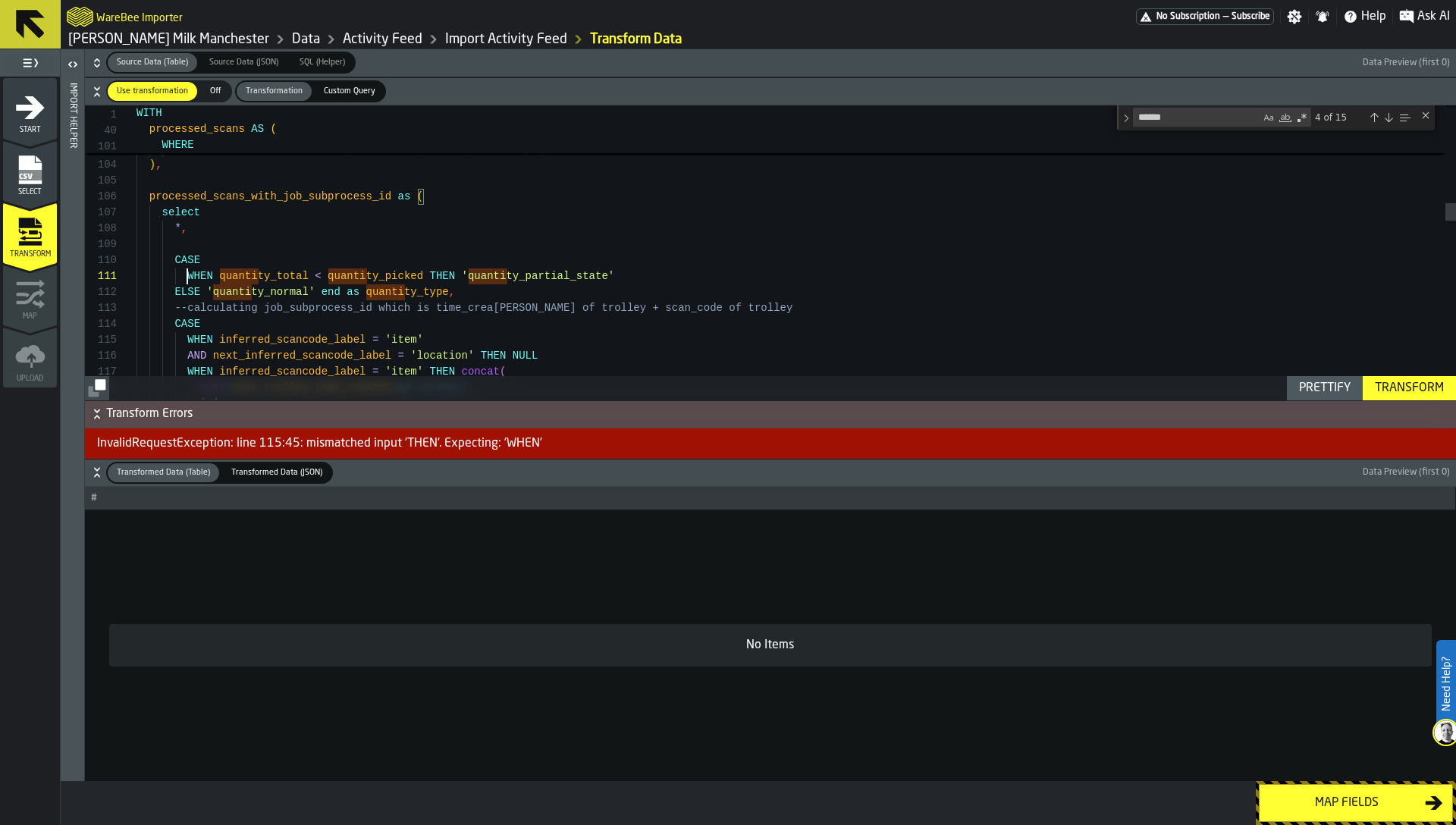
scroll to position [16, 0]
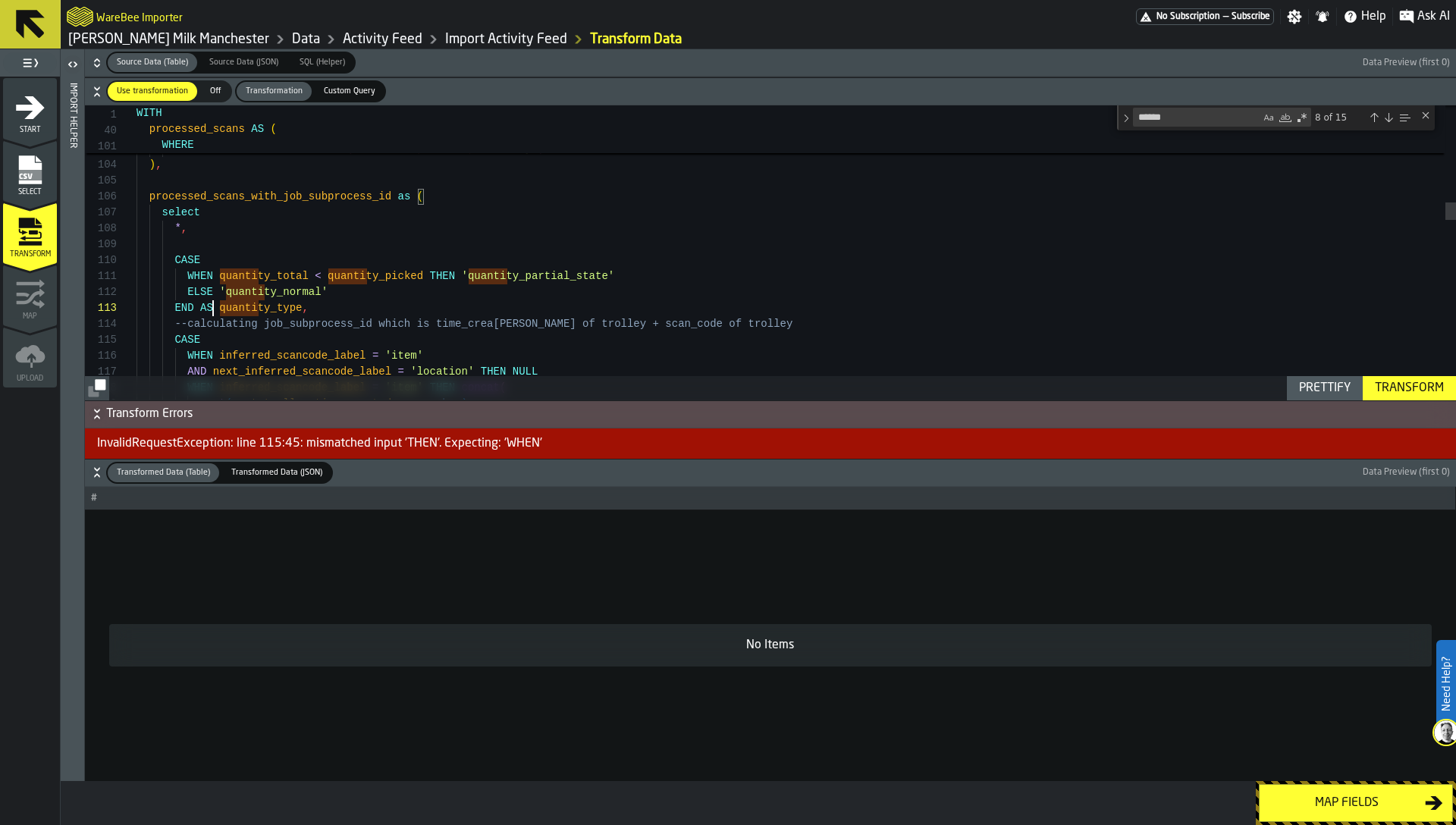
click at [1420, 379] on div "Transform" at bounding box center [1410, 388] width 81 height 18
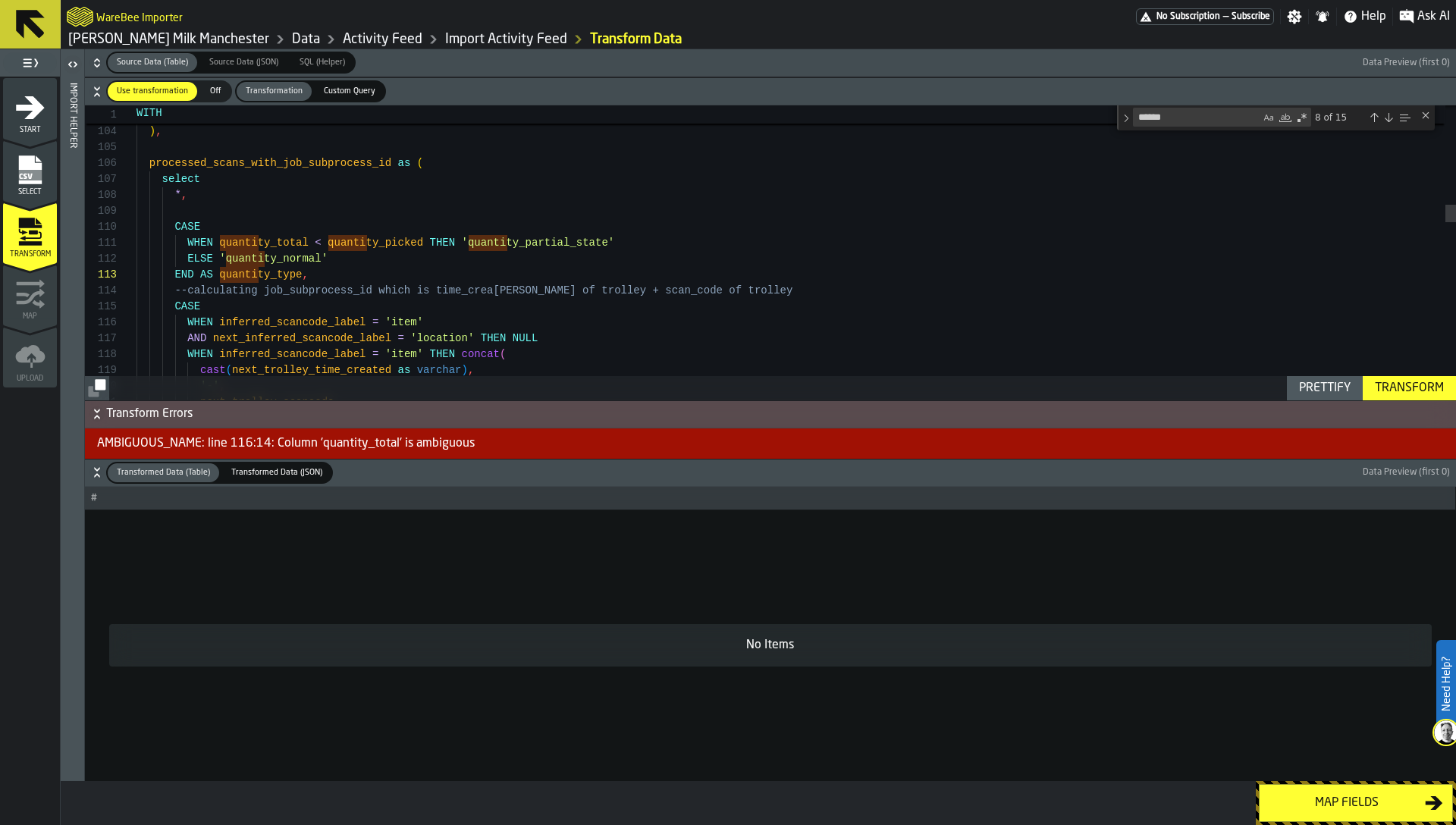
click at [336, 441] on div "AMBIGUOUS_NAME: line 116:14: Column 'quantity_total' is ambiguous" at bounding box center [770, 443] width 1371 height 31
copy div "quantity_total"
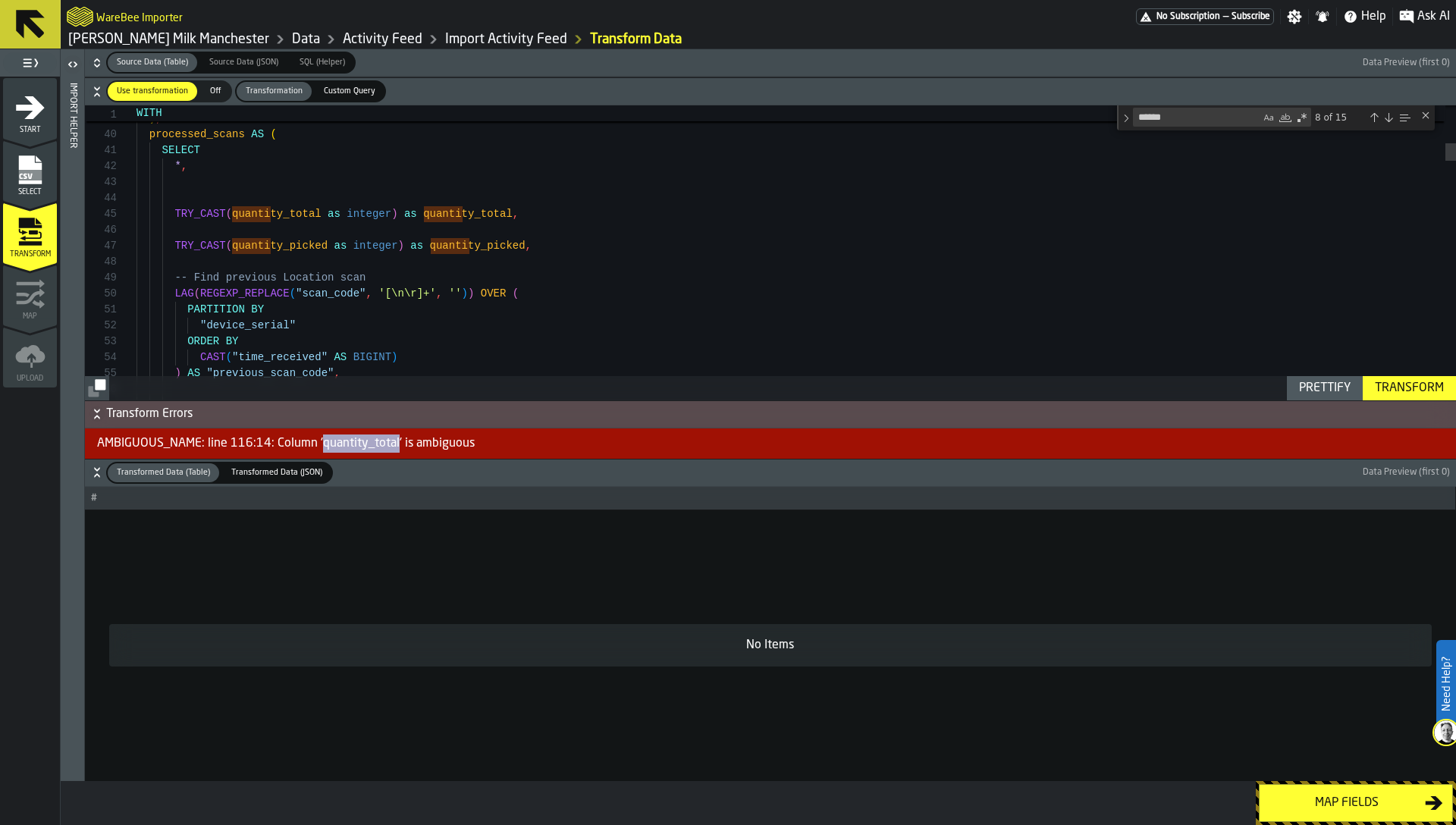
scroll to position [64, 0]
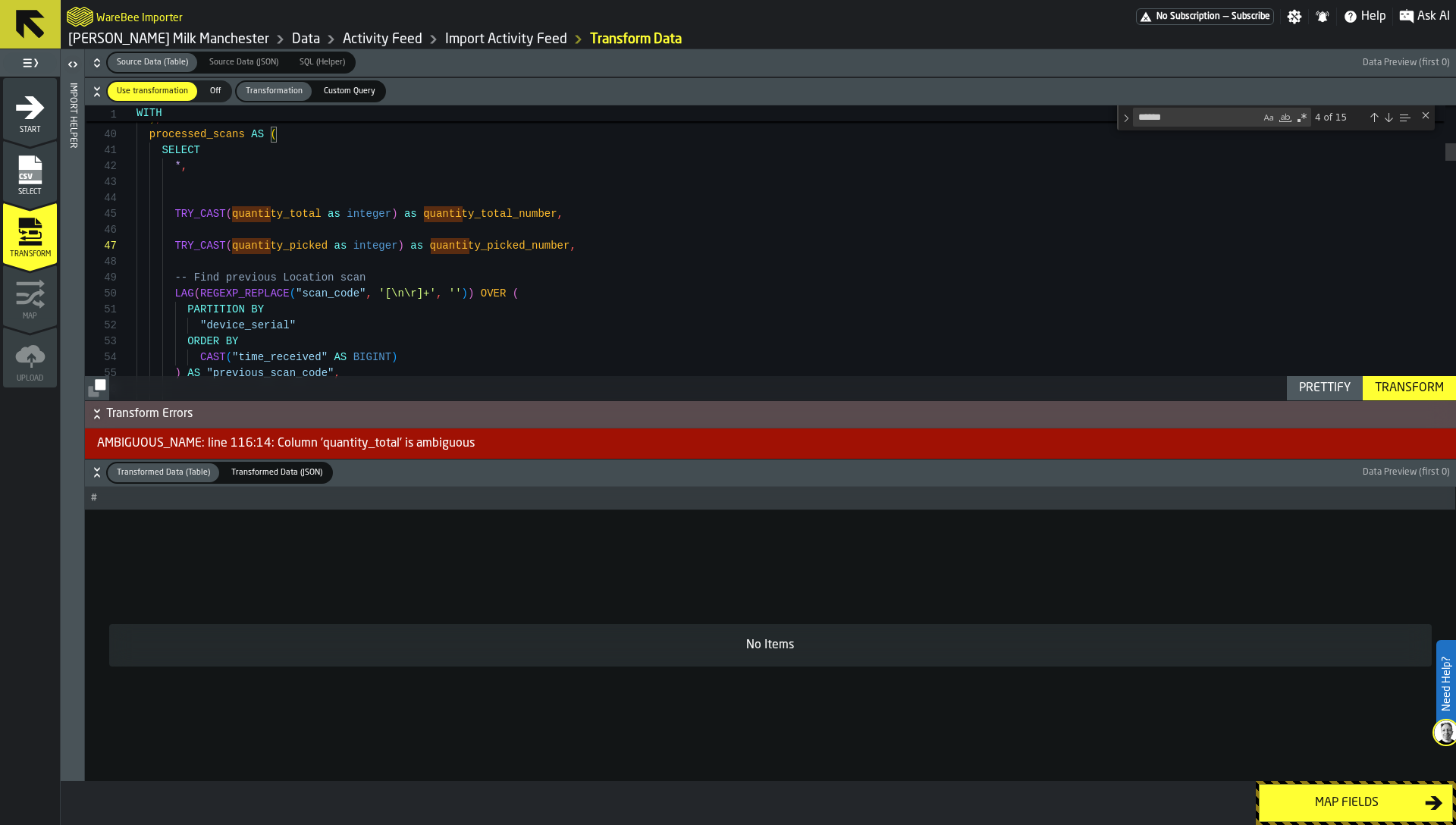
scroll to position [64, 0]
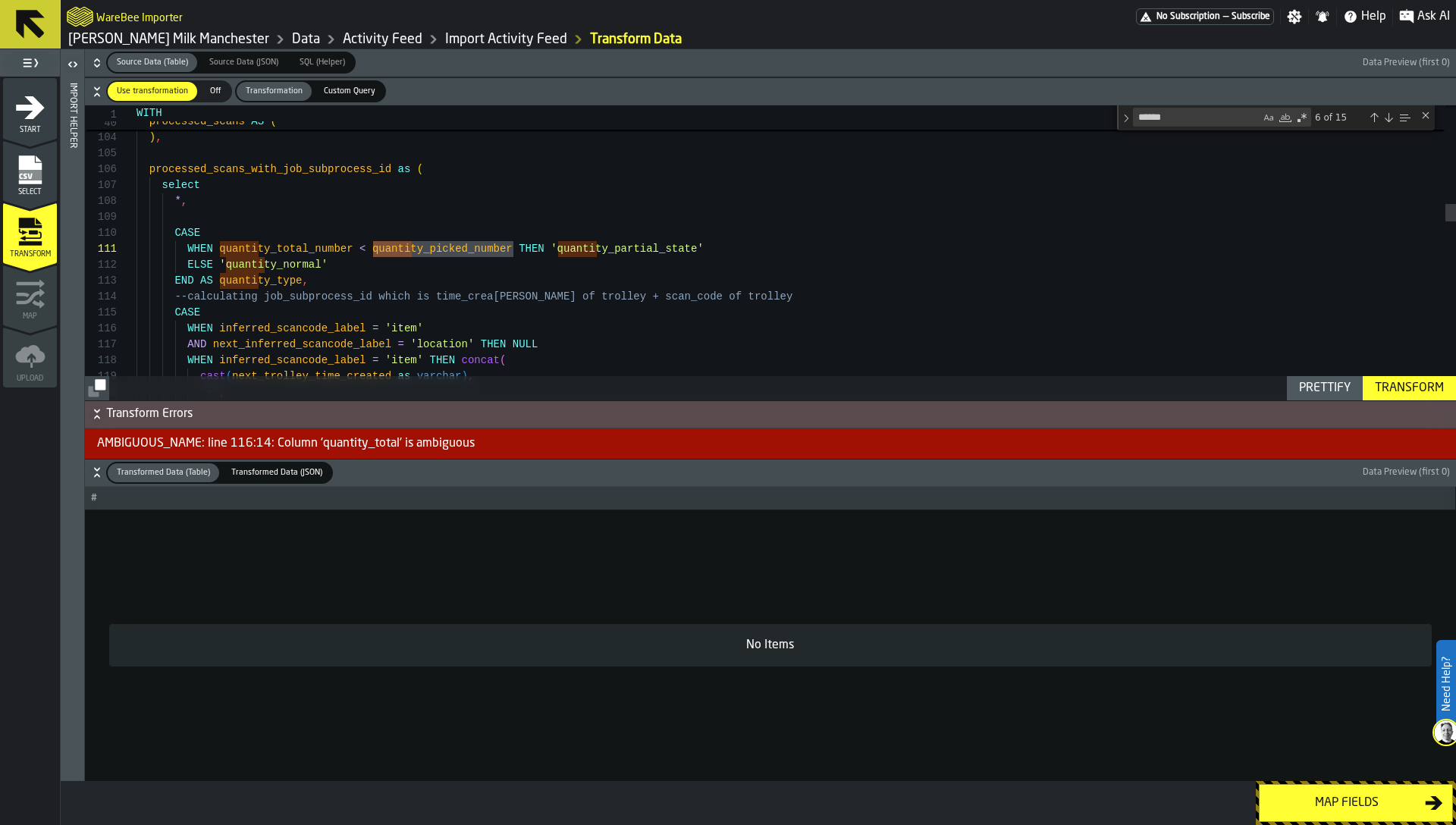
click at [1409, 387] on div "Transform" at bounding box center [1410, 388] width 81 height 18
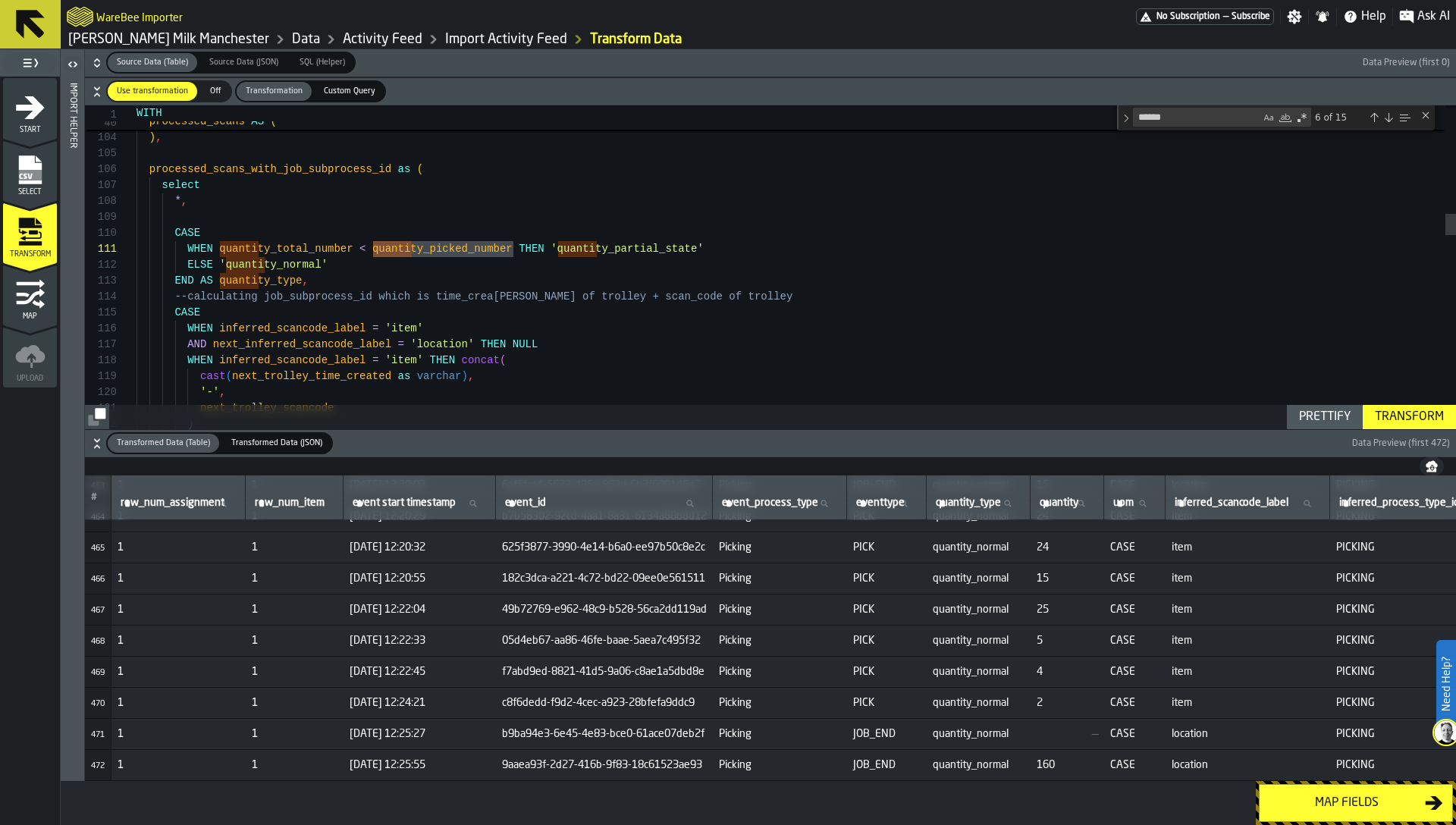
scroll to position [14052, 0]
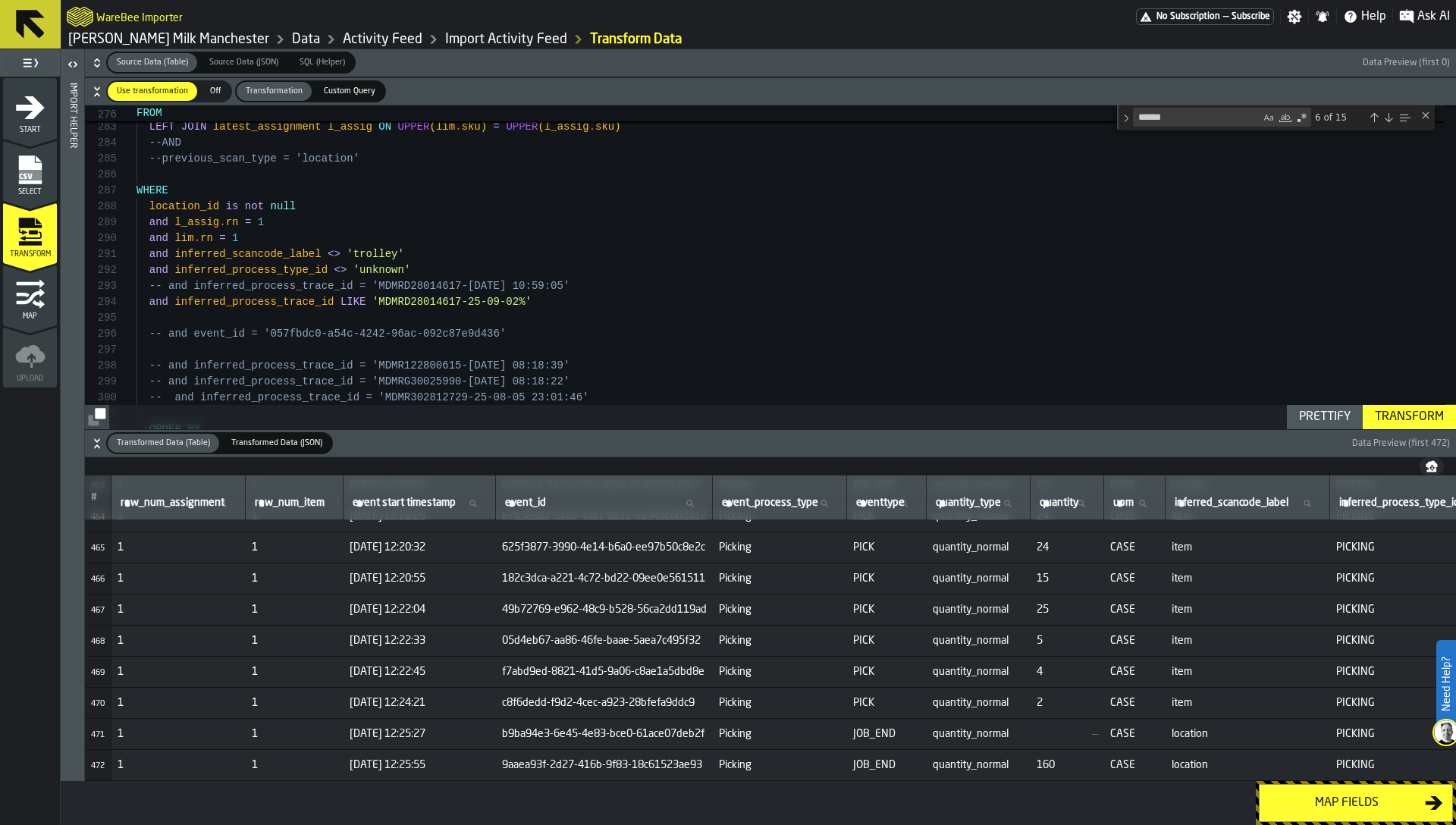
click at [1420, 408] on div "Transform" at bounding box center [1410, 417] width 81 height 18
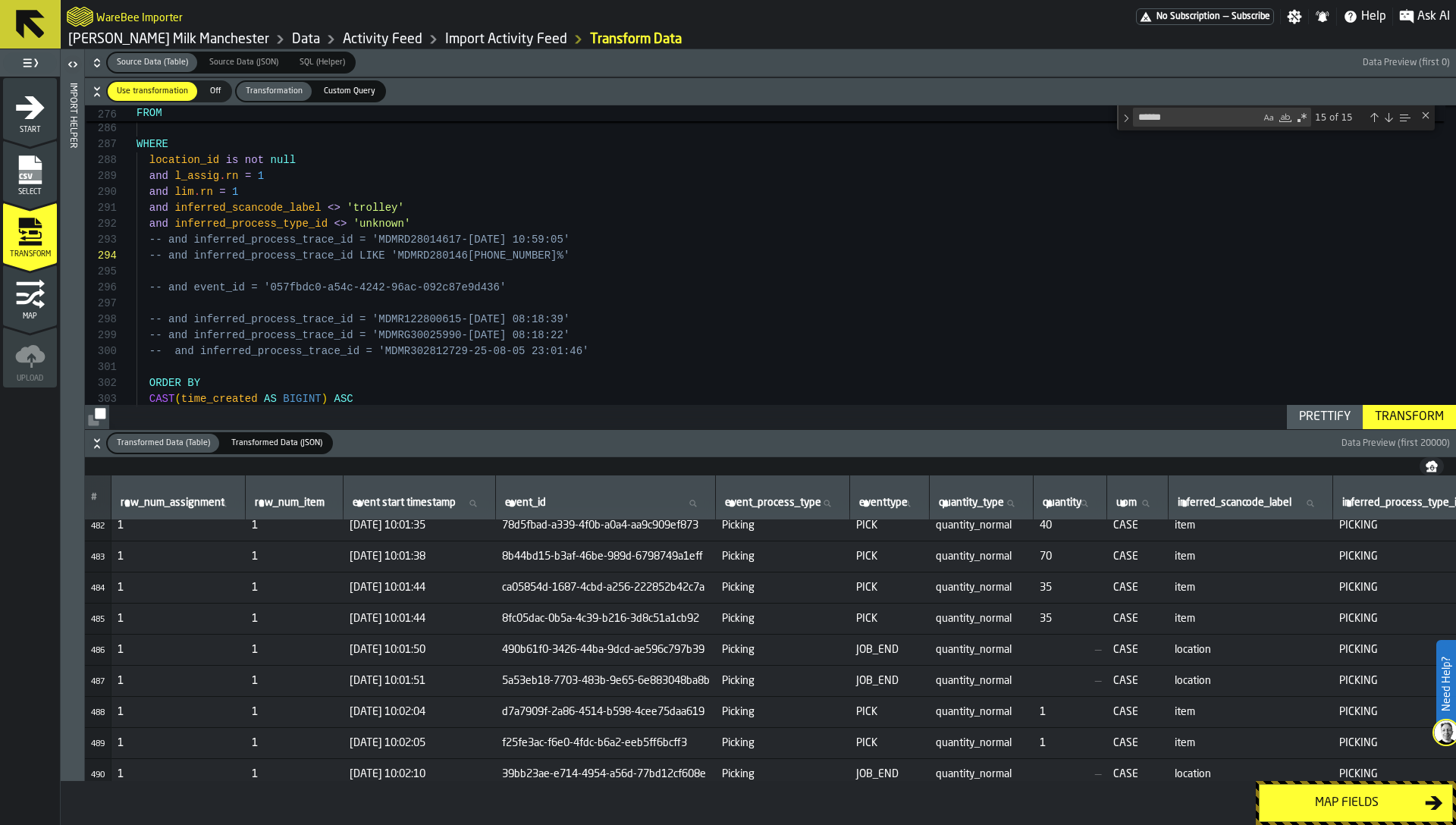
scroll to position [14741, 0]
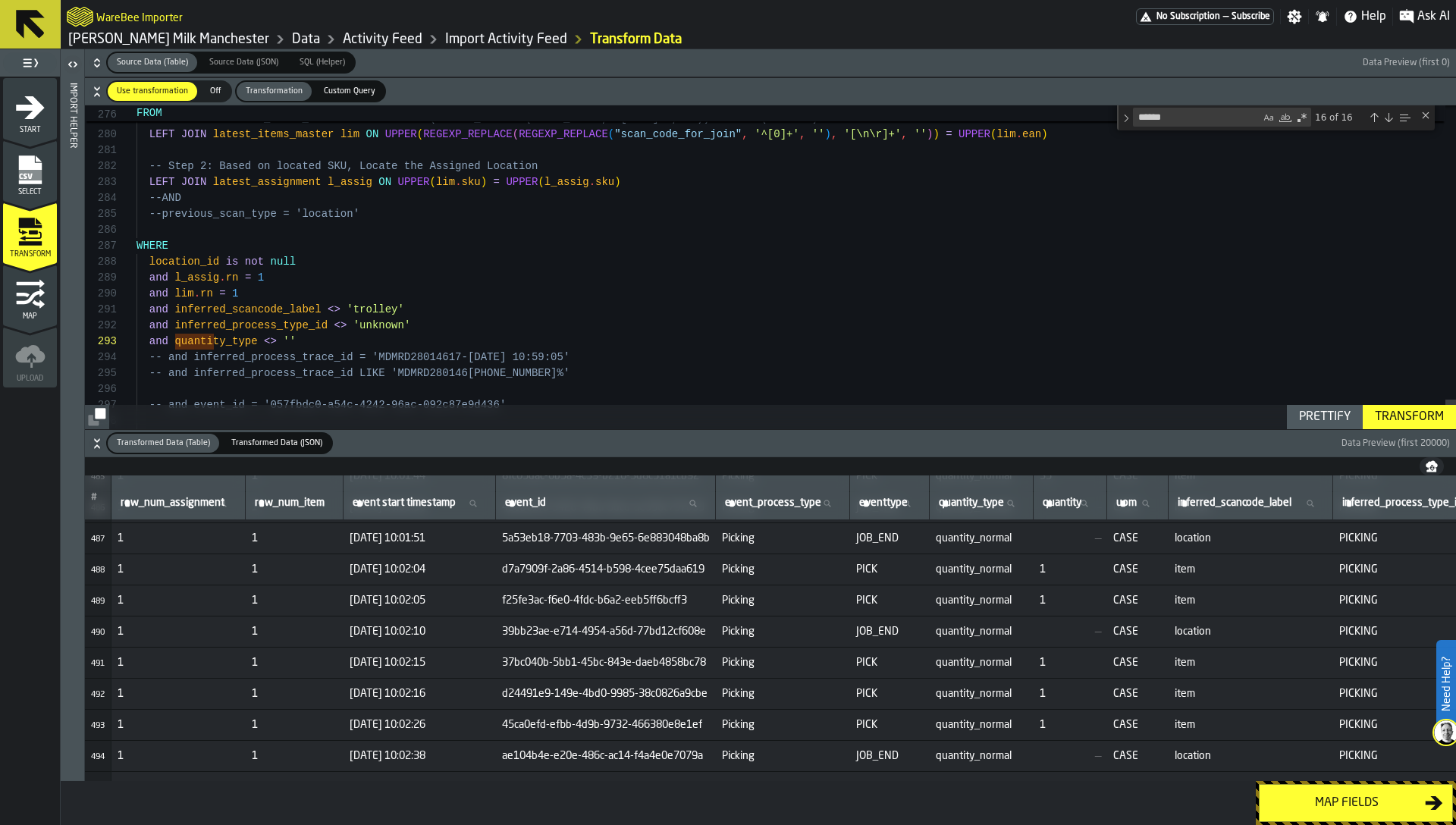
click at [1027, 566] on span "quantity_normal" at bounding box center [981, 569] width 92 height 12
copy span "quantity_normal"
click at [1401, 418] on div "Transform" at bounding box center [1410, 417] width 81 height 18
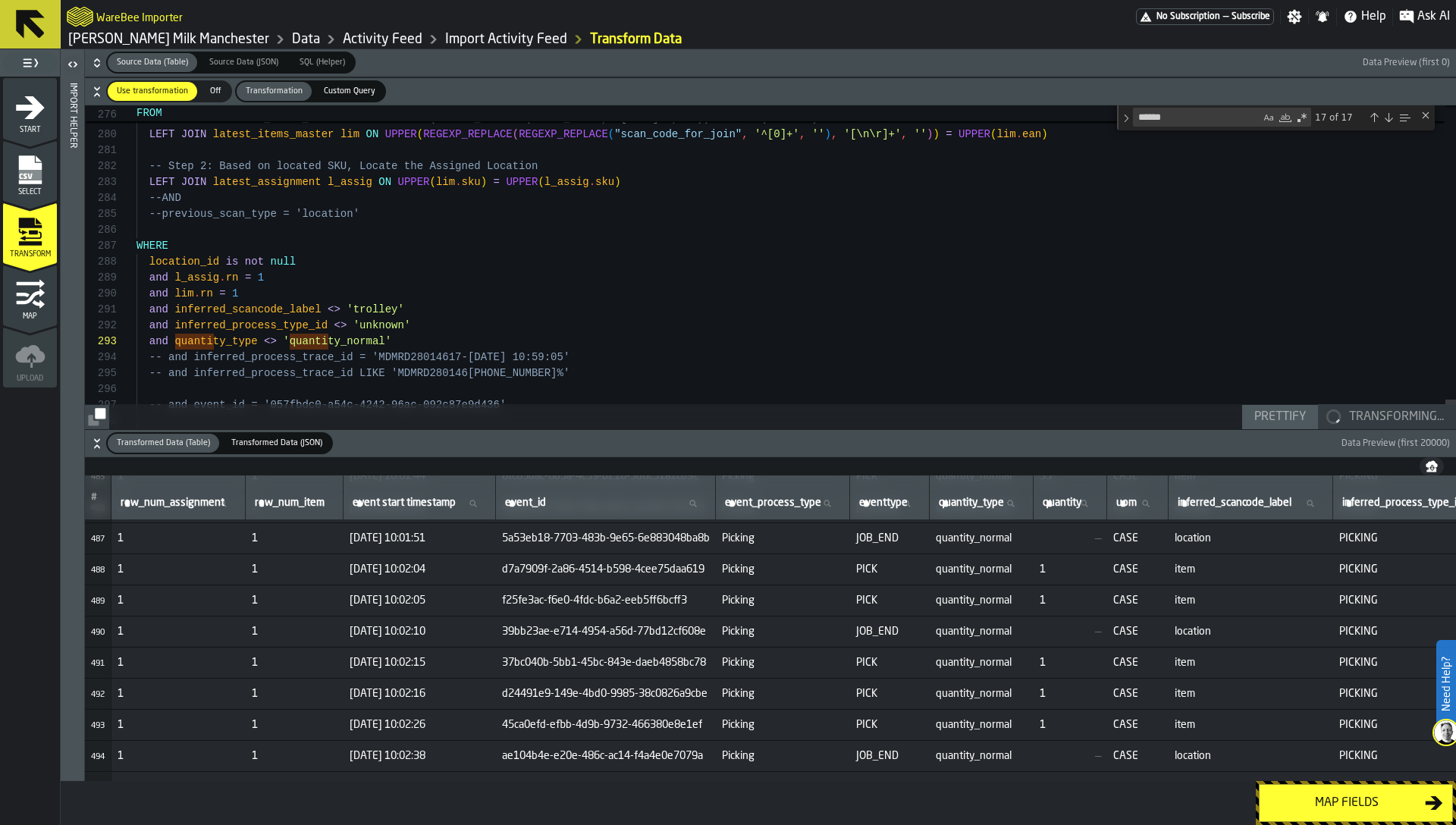
scroll to position [0, 0]
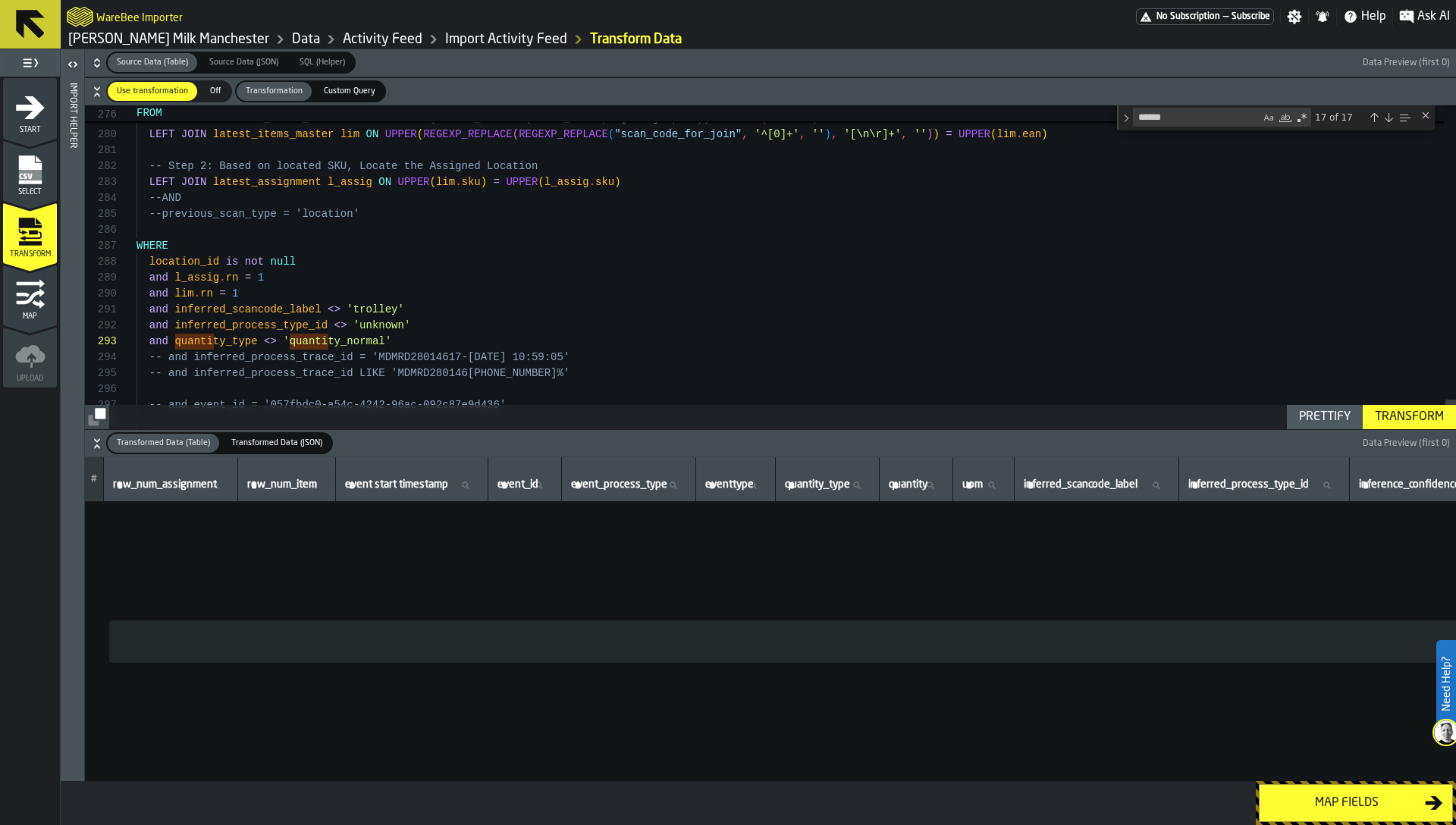
drag, startPoint x: 265, startPoint y: 344, endPoint x: 274, endPoint y: 344, distance: 9.0
click at [1409, 406] on button "Transform" at bounding box center [1410, 417] width 94 height 24
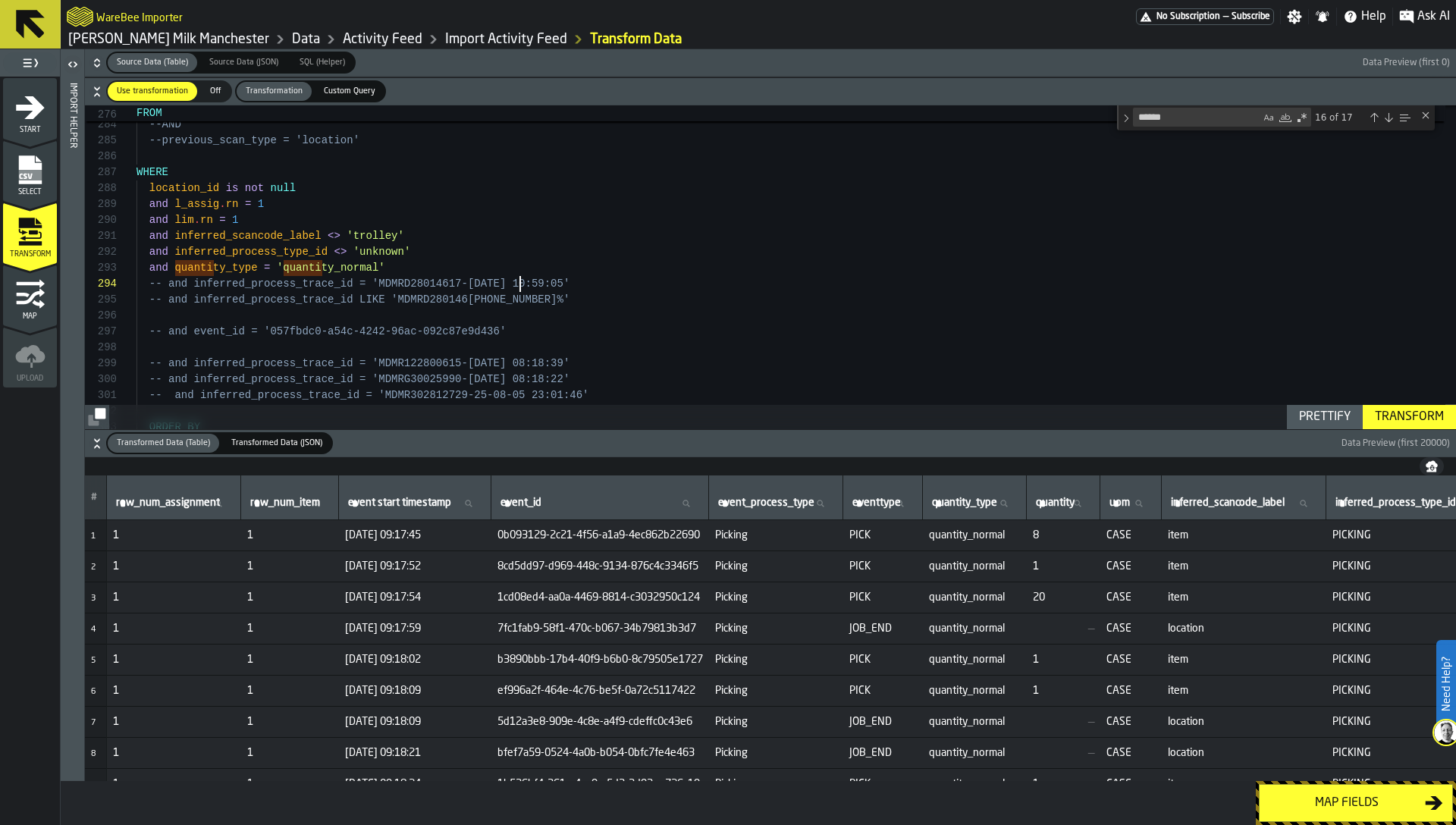
click at [1410, 421] on div "Transform" at bounding box center [1410, 417] width 81 height 18
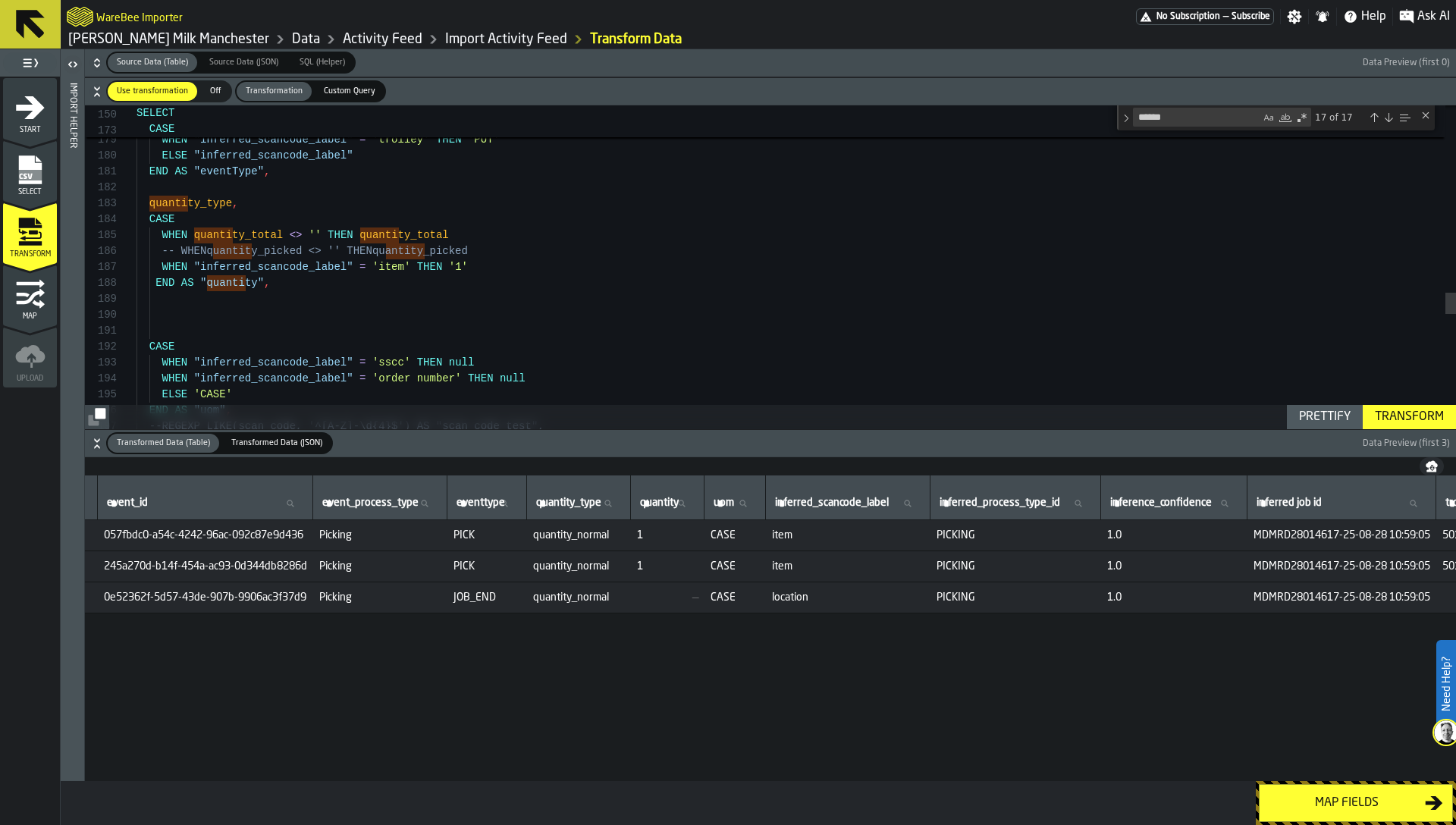
scroll to position [128, 0]
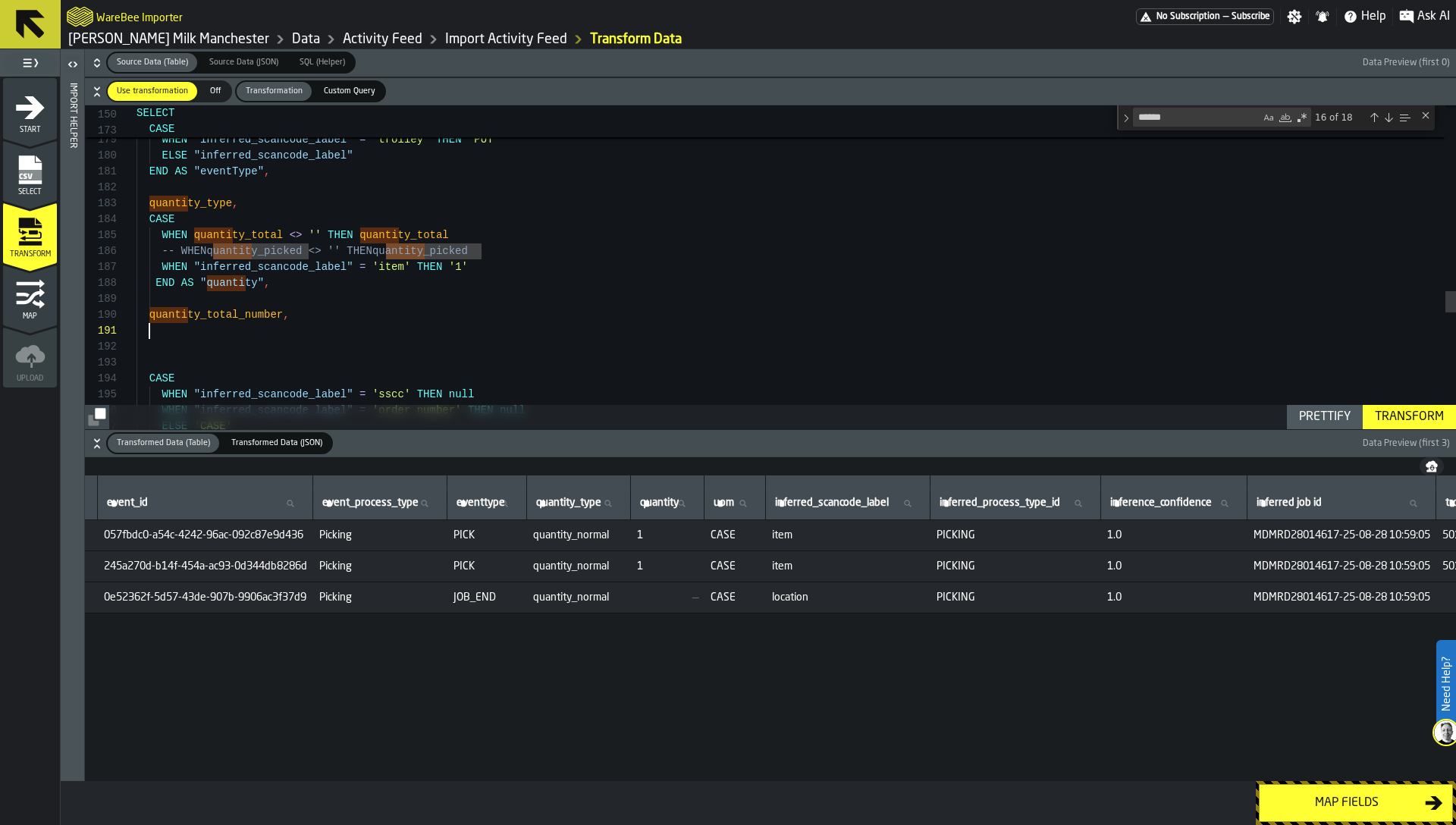
drag, startPoint x: 307, startPoint y: 344, endPoint x: 128, endPoint y: 309, distance: 182.4
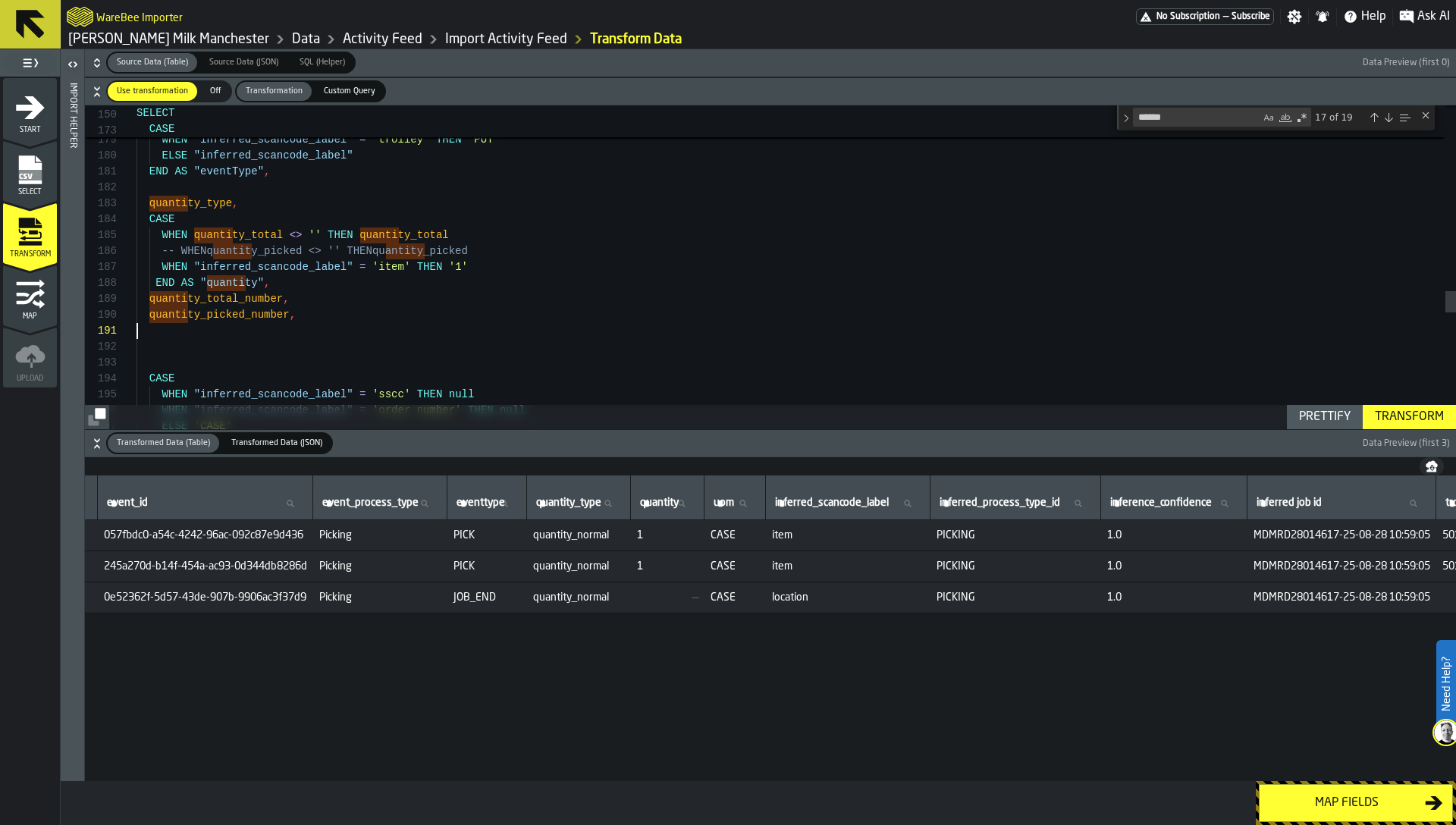
click at [1392, 412] on div "Transform" at bounding box center [1410, 417] width 81 height 18
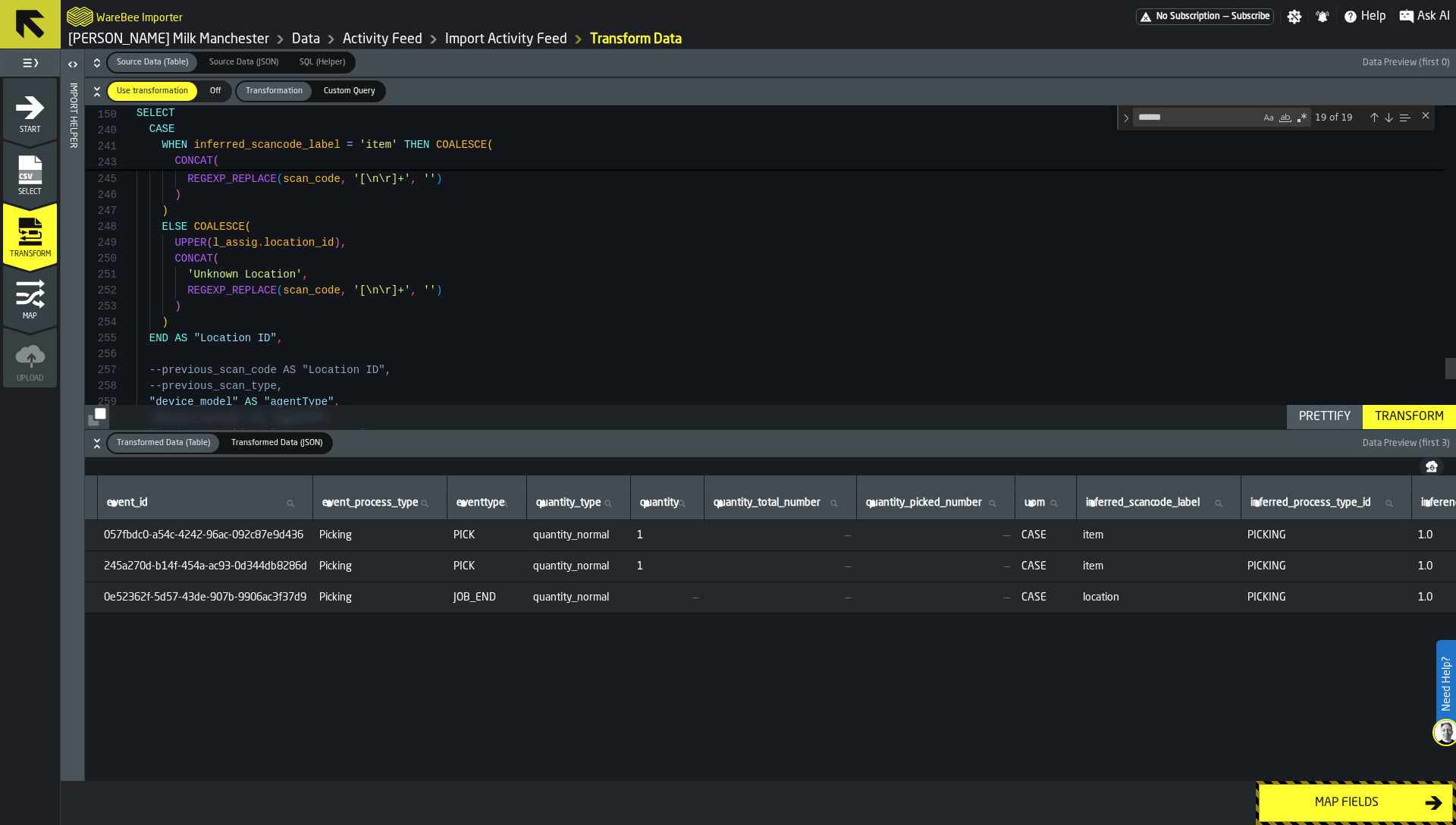
click at [94, 445] on icon "button-" at bounding box center [97, 443] width 15 height 15
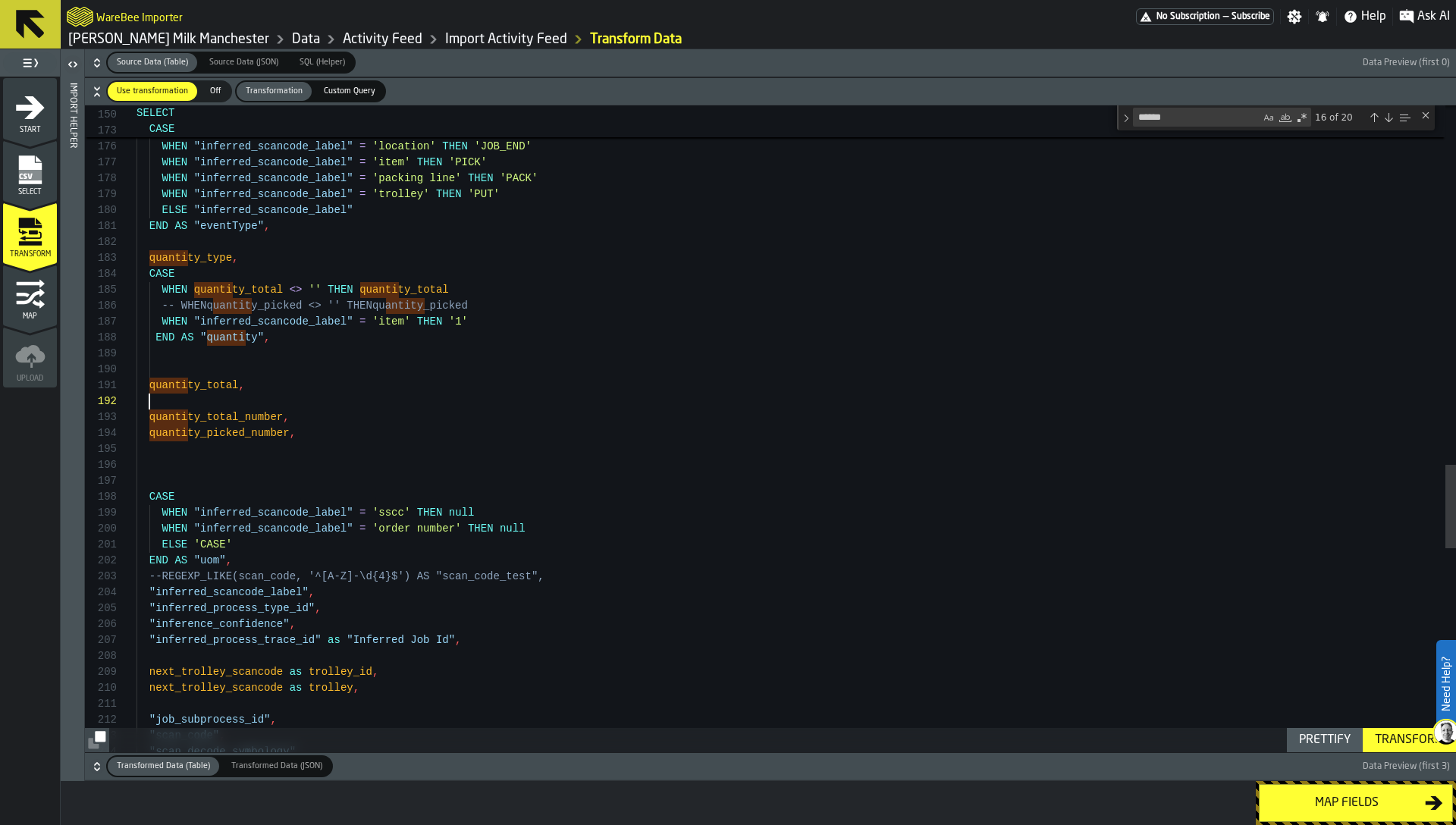
scroll to position [48, 0]
drag, startPoint x: 152, startPoint y: 439, endPoint x: 246, endPoint y: 437, distance: 94.0
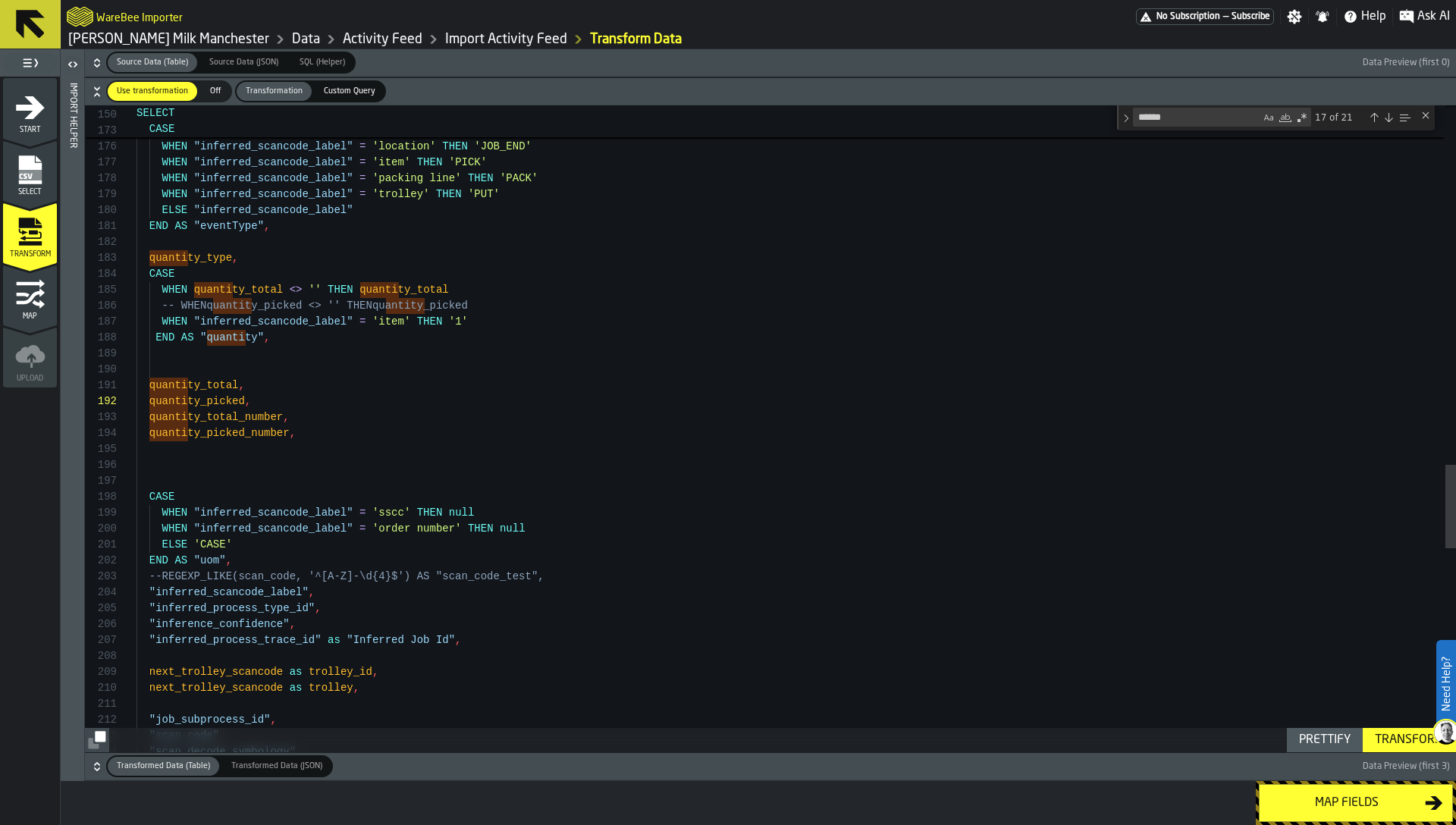
click at [1387, 736] on div "Transform" at bounding box center [1410, 740] width 81 height 18
click at [94, 767] on icon "button-" at bounding box center [97, 766] width 15 height 15
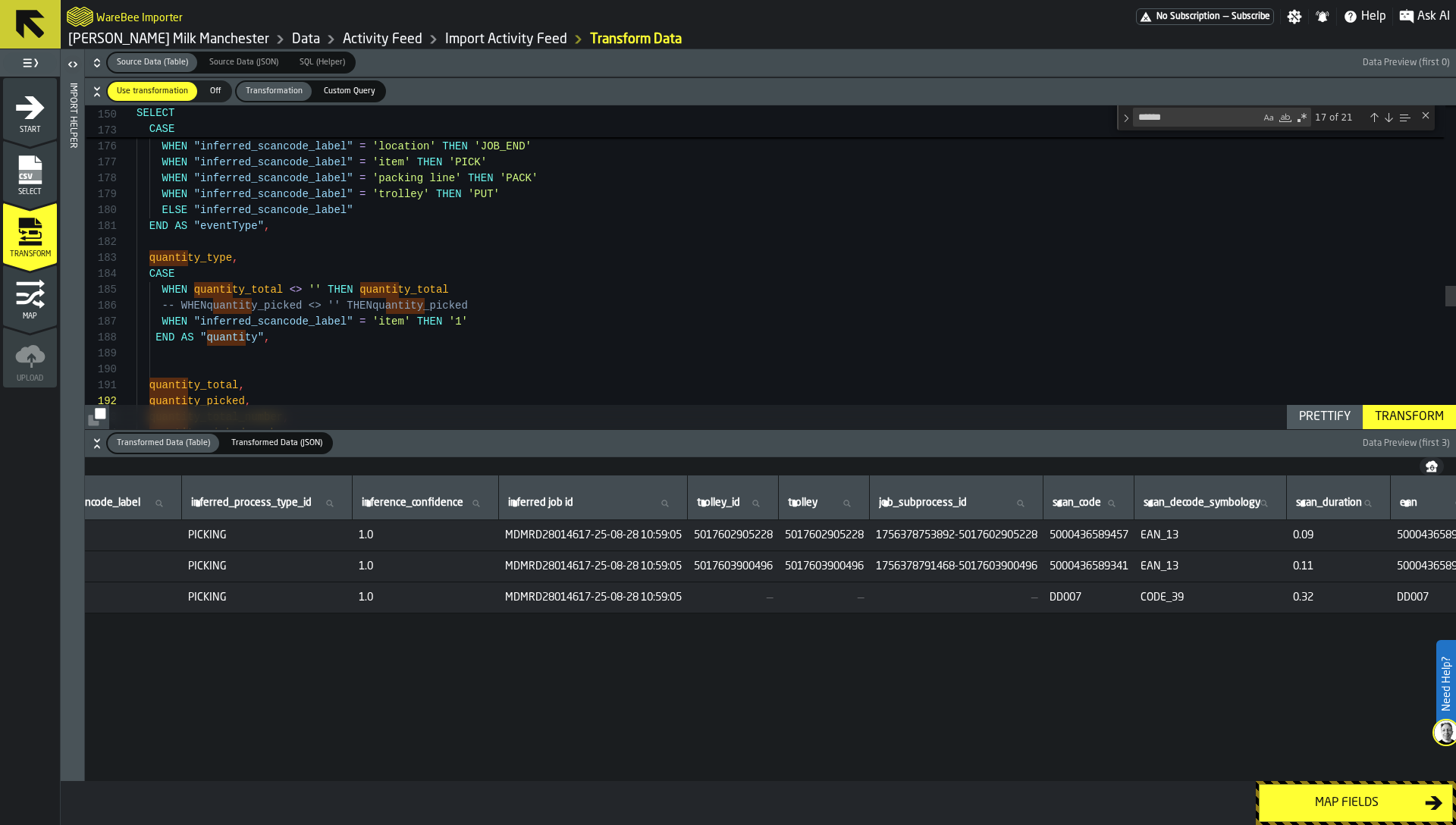
scroll to position [0, 1682]
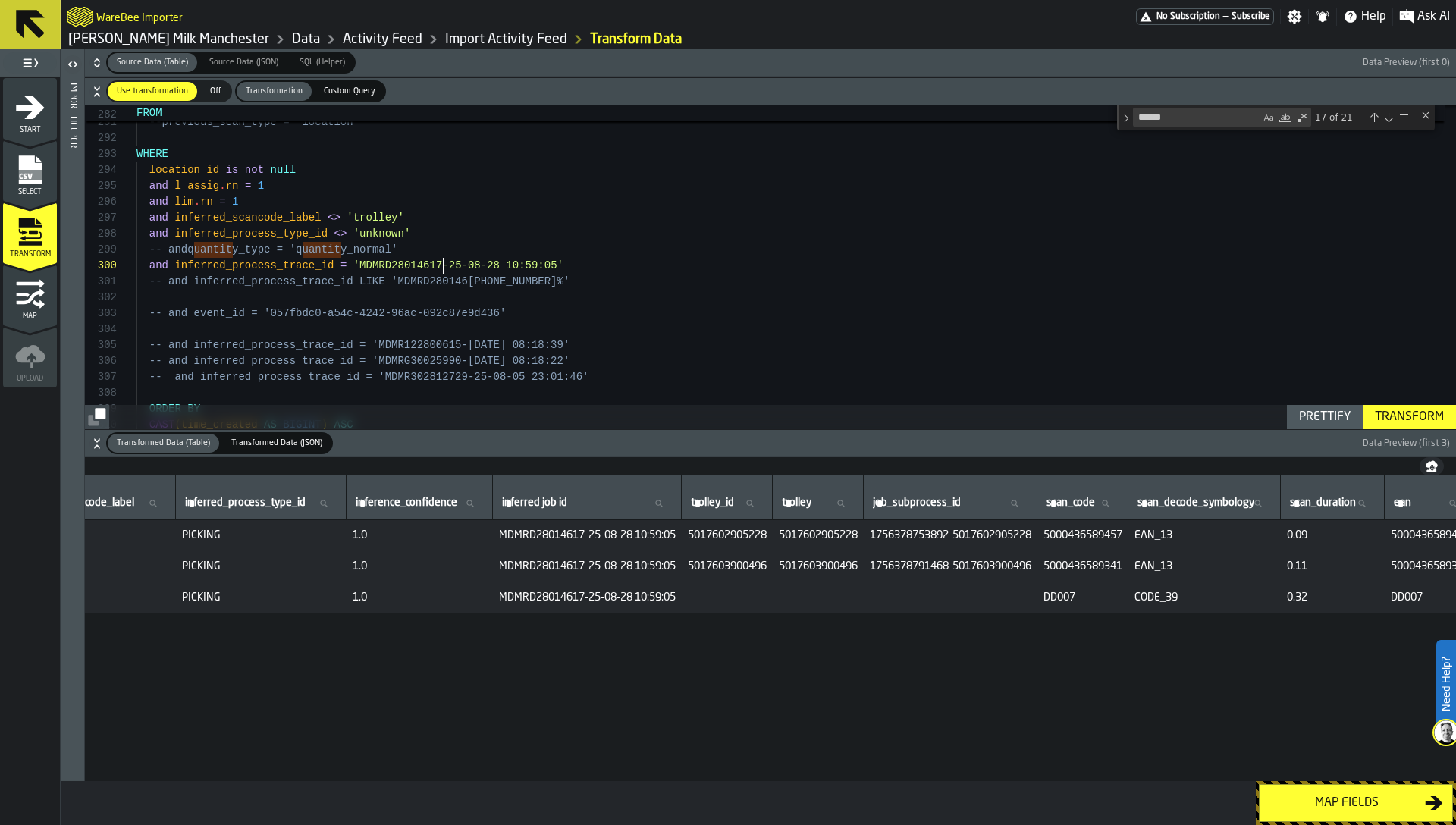
click at [1394, 415] on div "Transform" at bounding box center [1410, 417] width 81 height 18
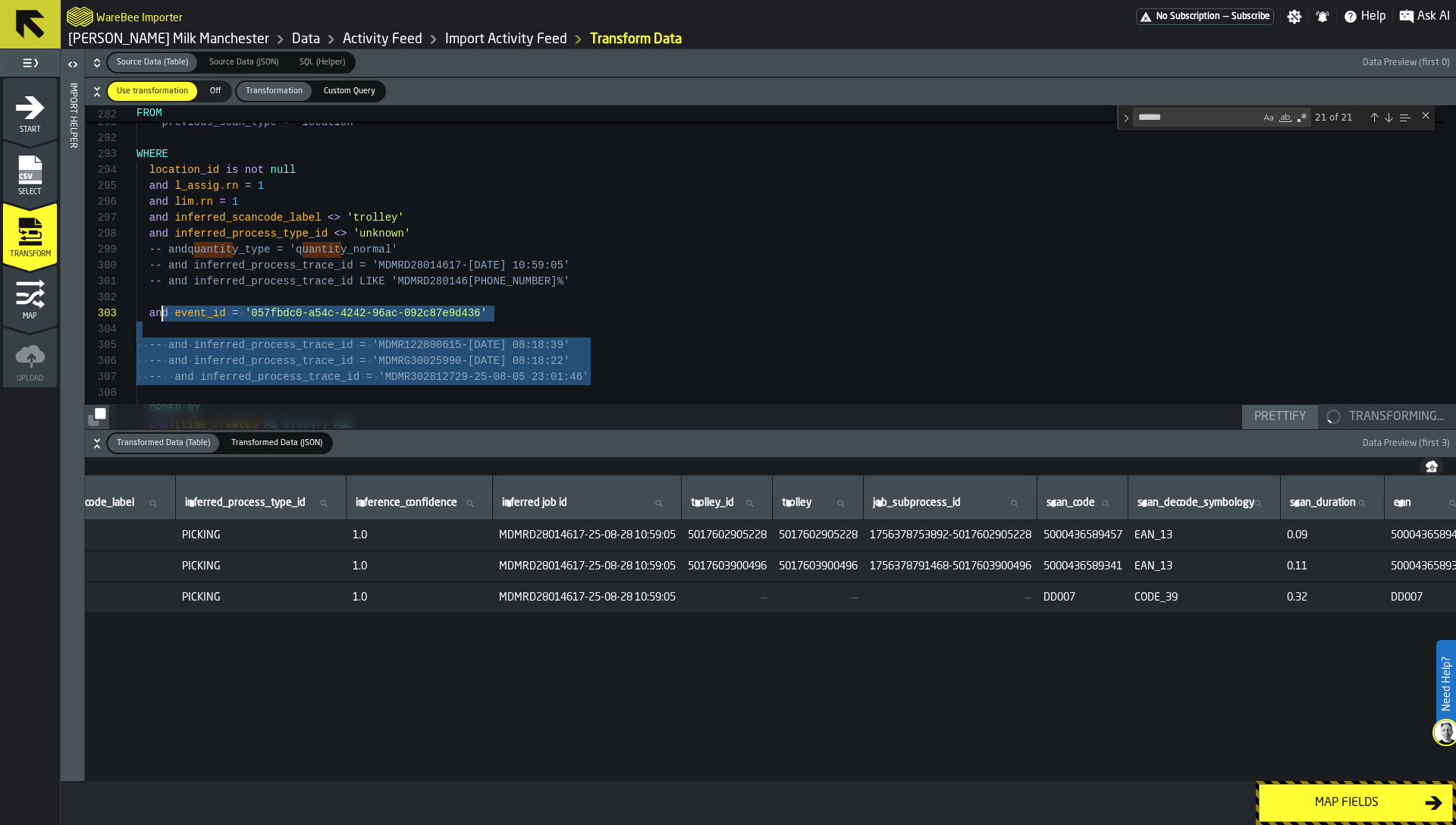
scroll to position [48, 0]
drag, startPoint x: 609, startPoint y: 370, endPoint x: 137, endPoint y: 332, distance: 473.5
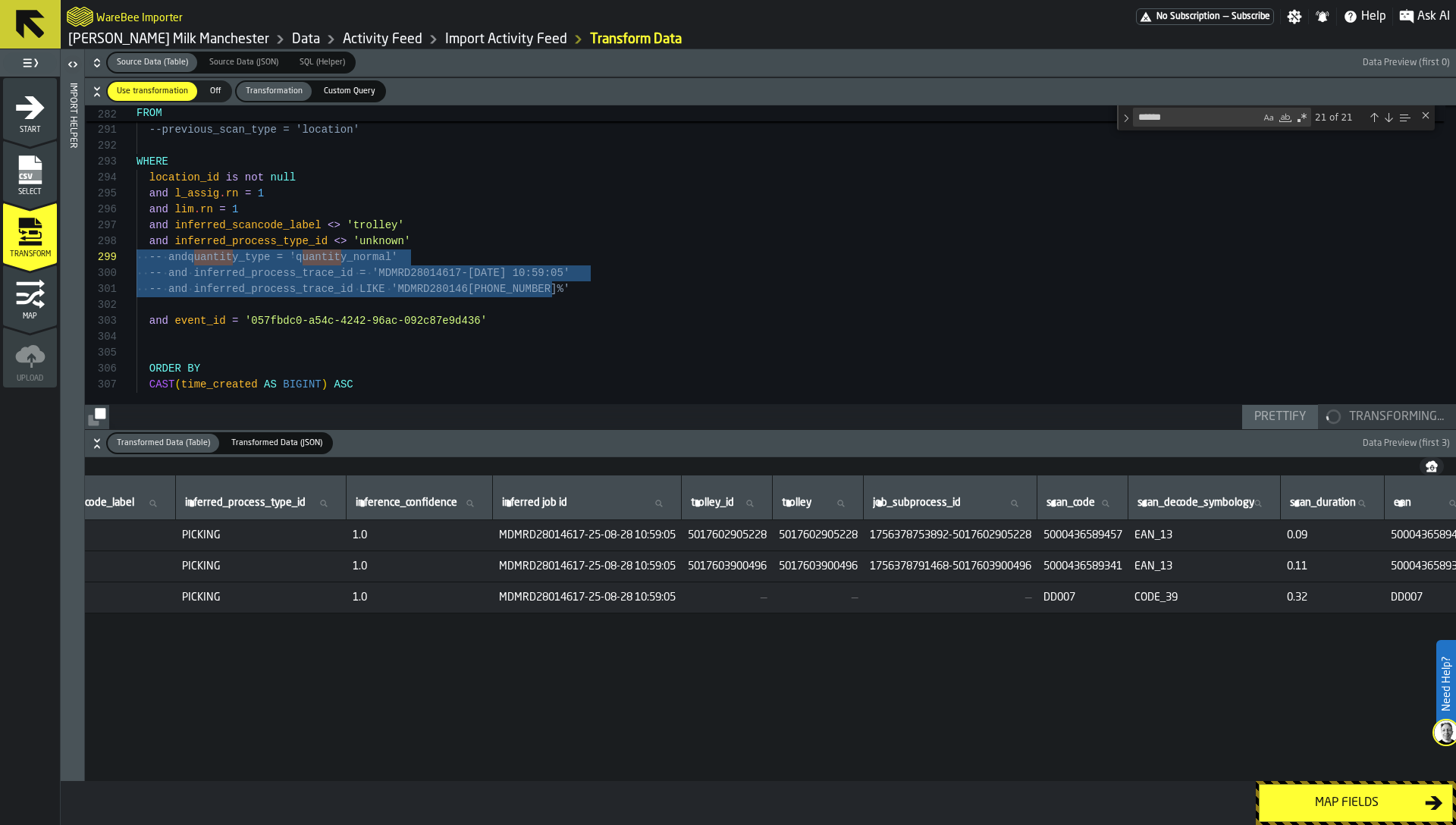
scroll to position [143, 0]
drag, startPoint x: 565, startPoint y: 290, endPoint x: 109, endPoint y: 267, distance: 456.6
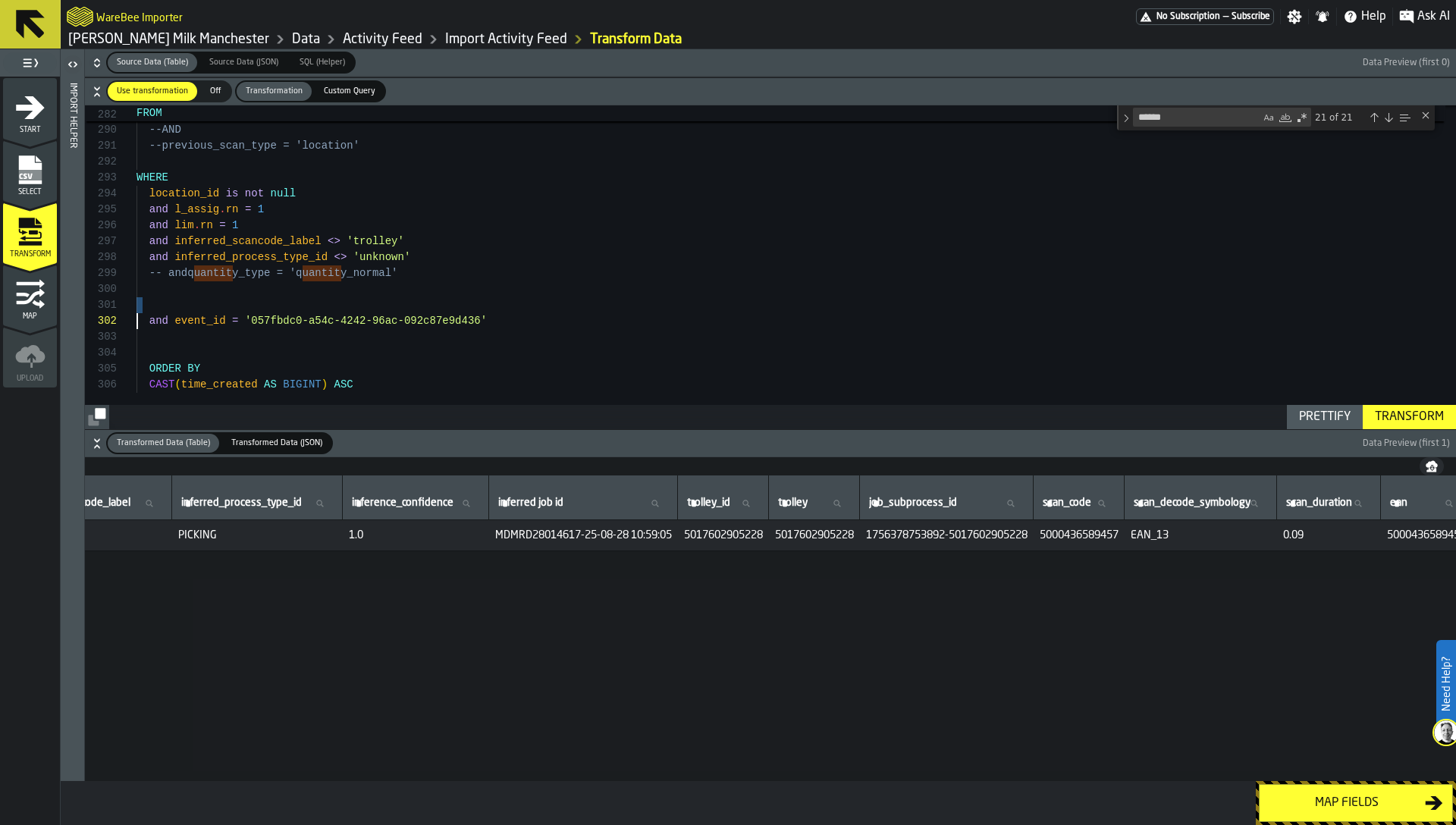
scroll to position [16, 0]
type textarea "**********"
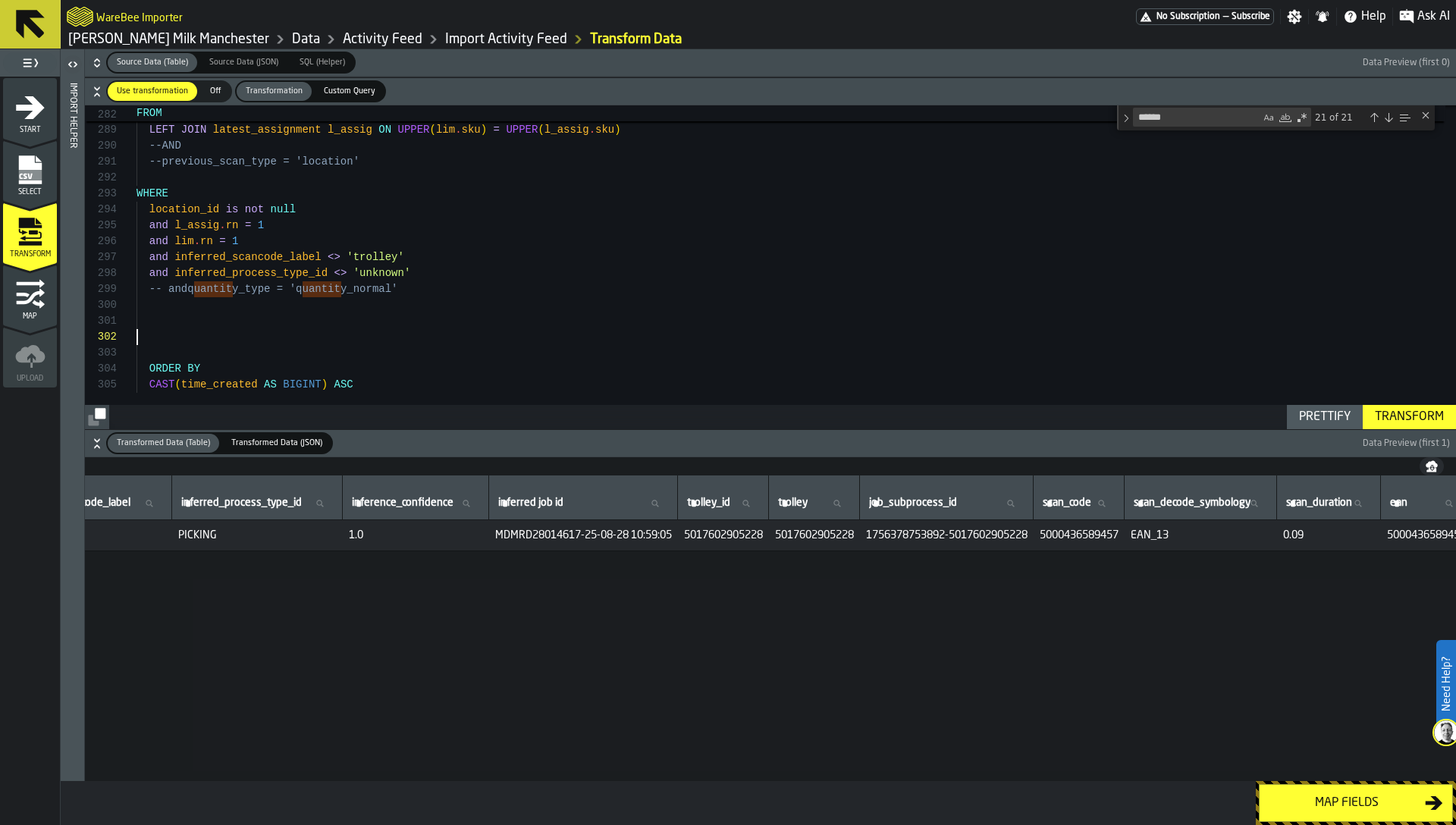
click at [1396, 413] on div "Transform" at bounding box center [1410, 417] width 81 height 18
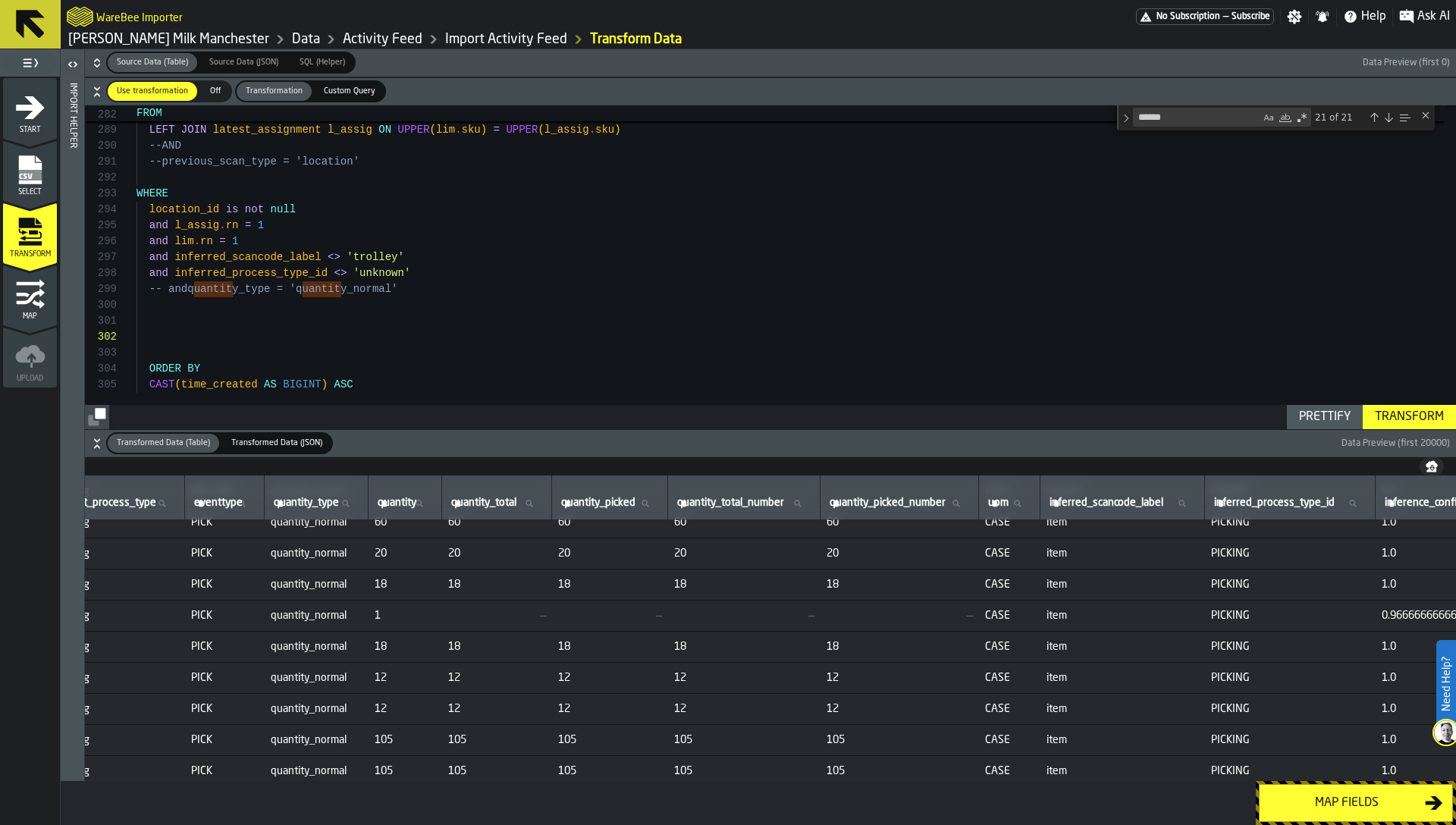
scroll to position [1254, 656]
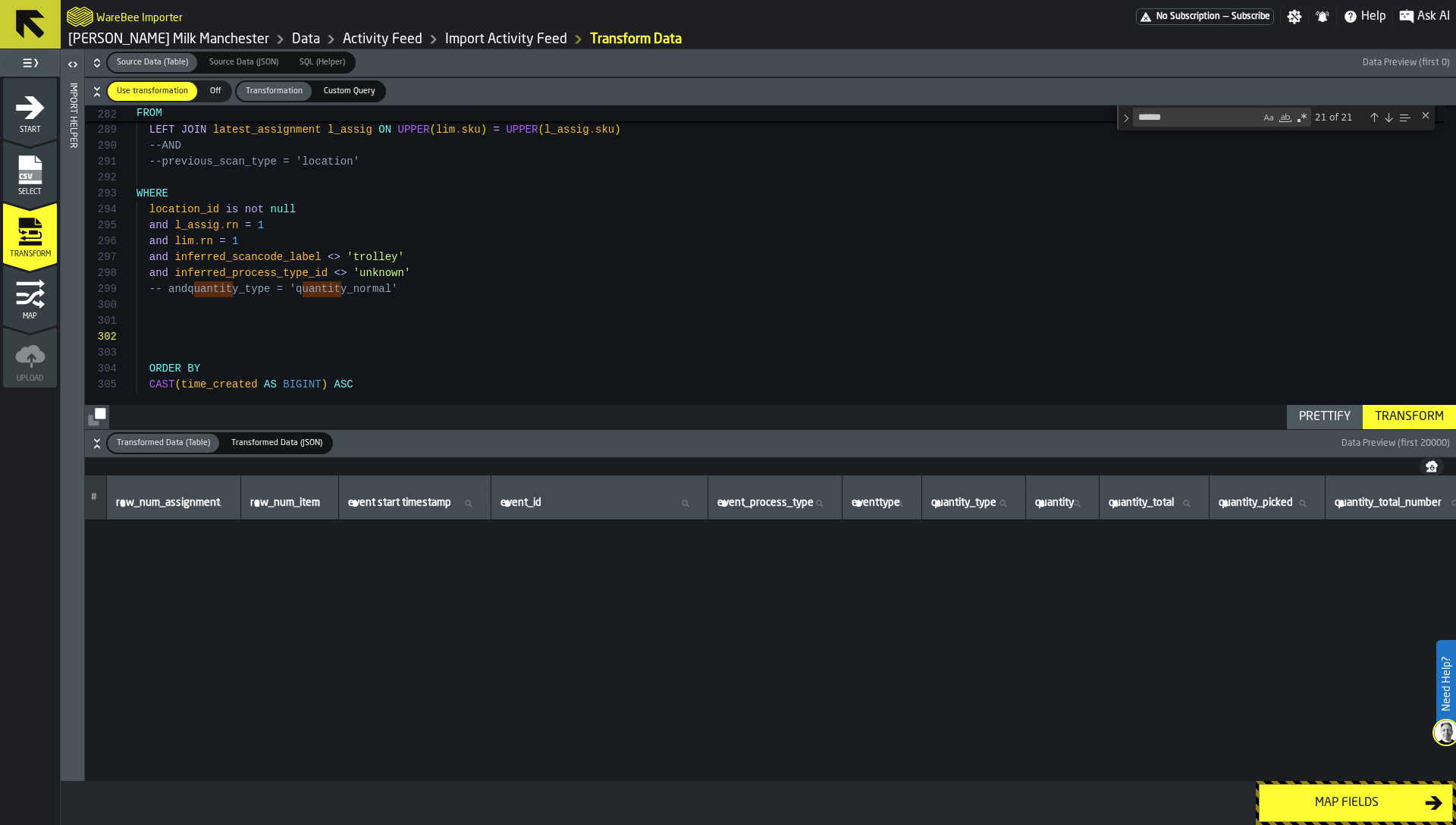
scroll to position [16, 0]
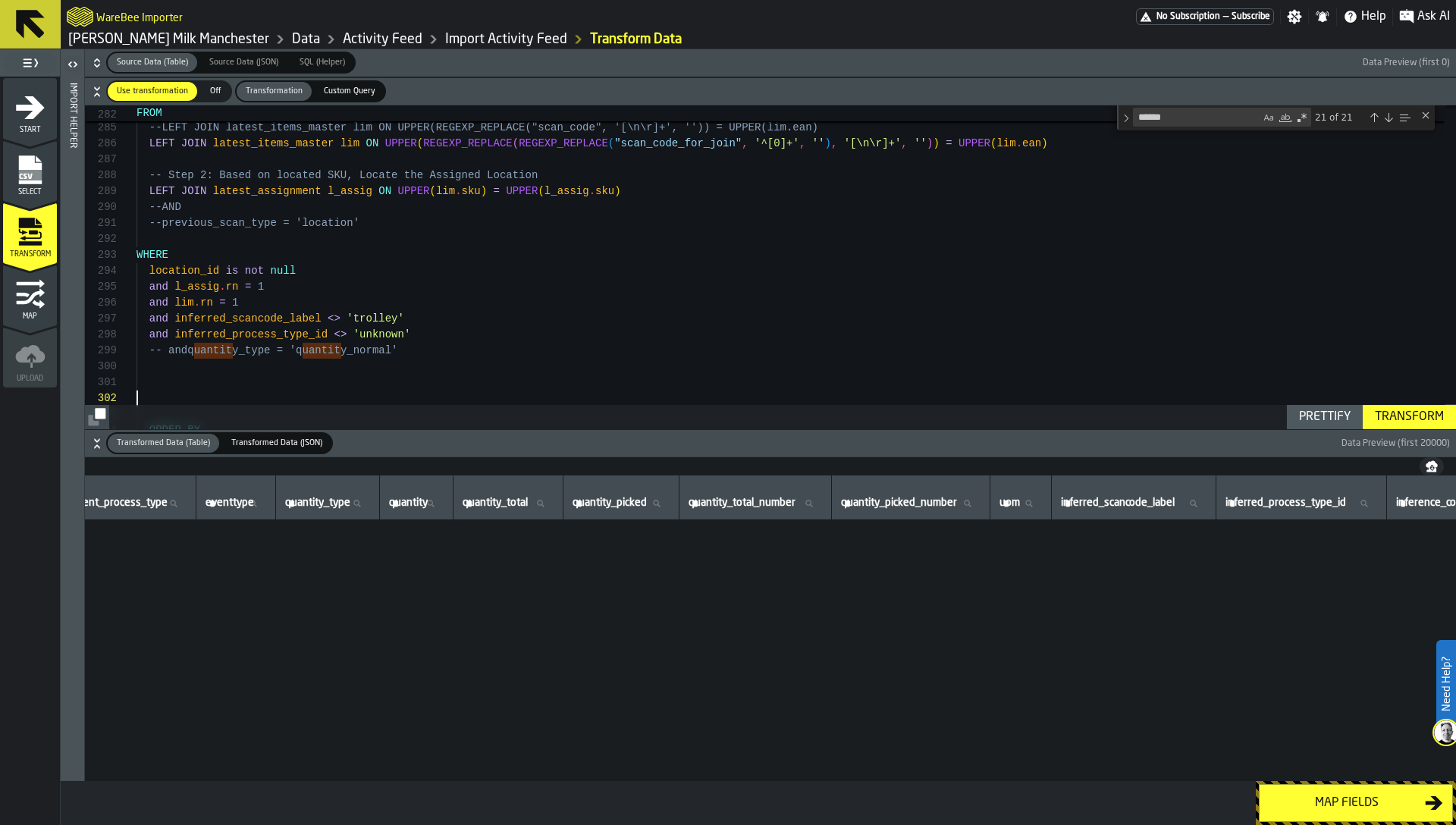
type textarea "**********"
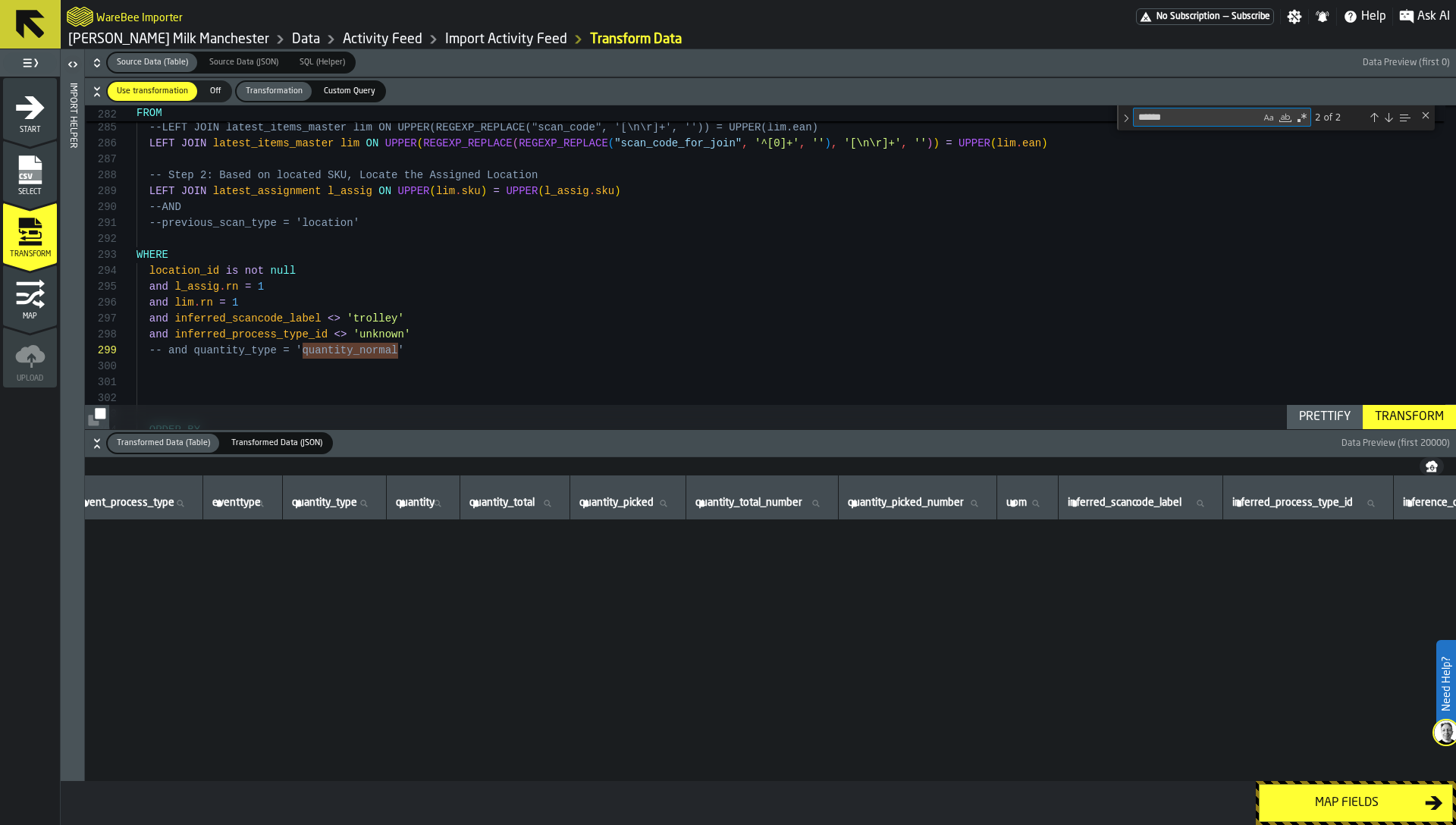
type textarea "**********"
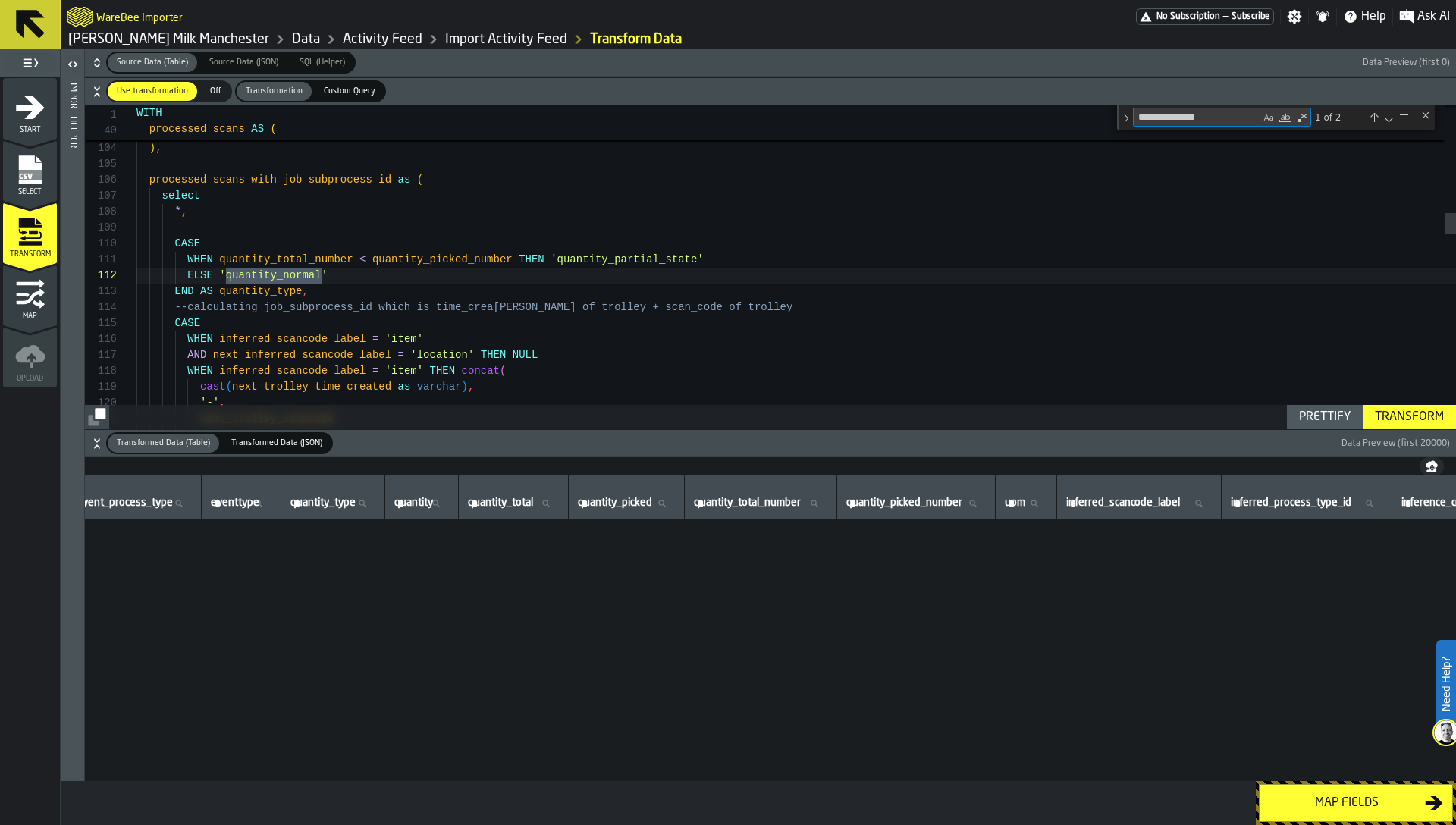
type textarea "**********"
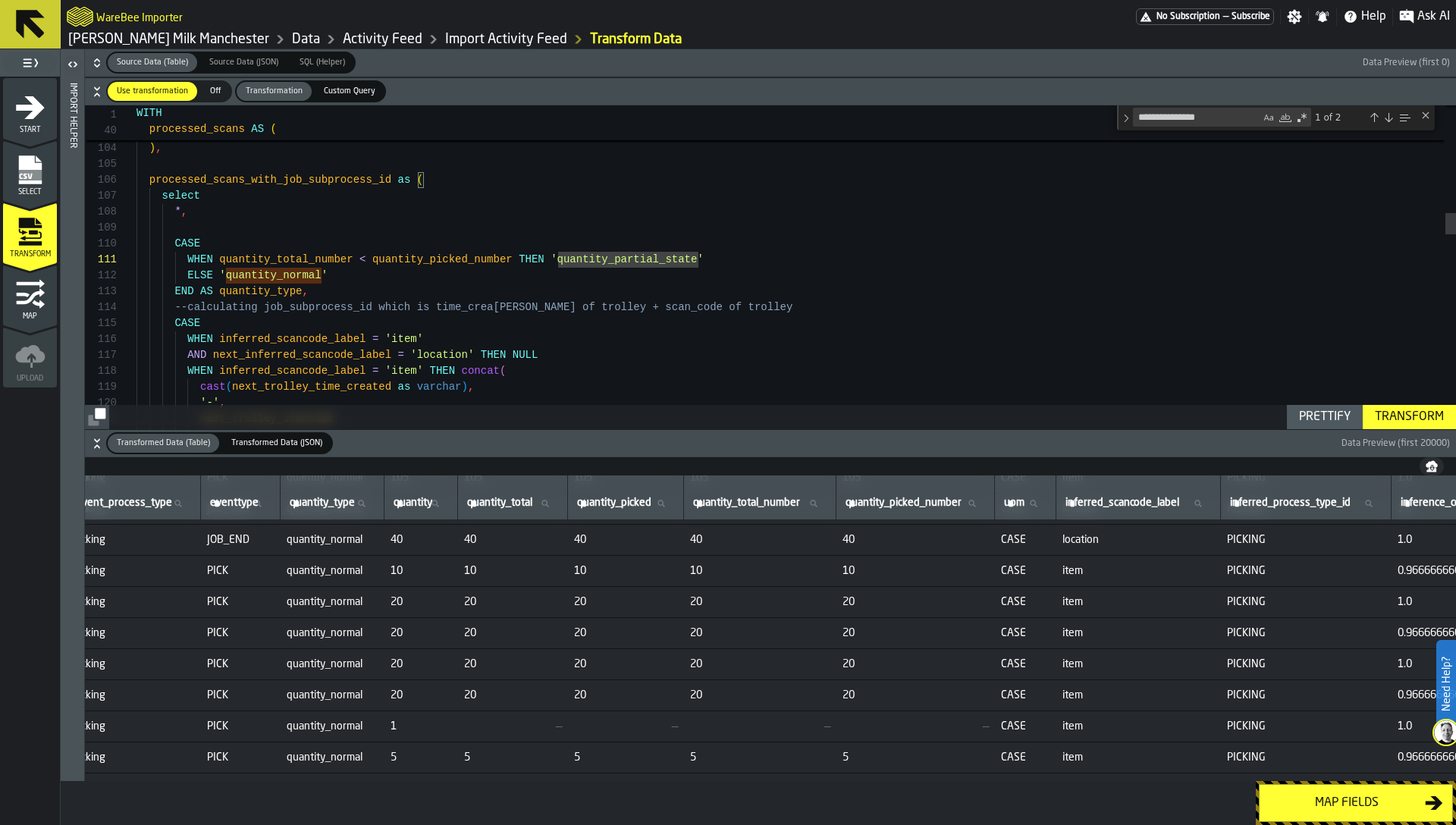
click at [362, 499] on label "quantity_type quantity_type" at bounding box center [332, 504] width 91 height 20
click at [362, 499] on input "quantity_type quantity_type" at bounding box center [332, 504] width 91 height 20
type input "****"
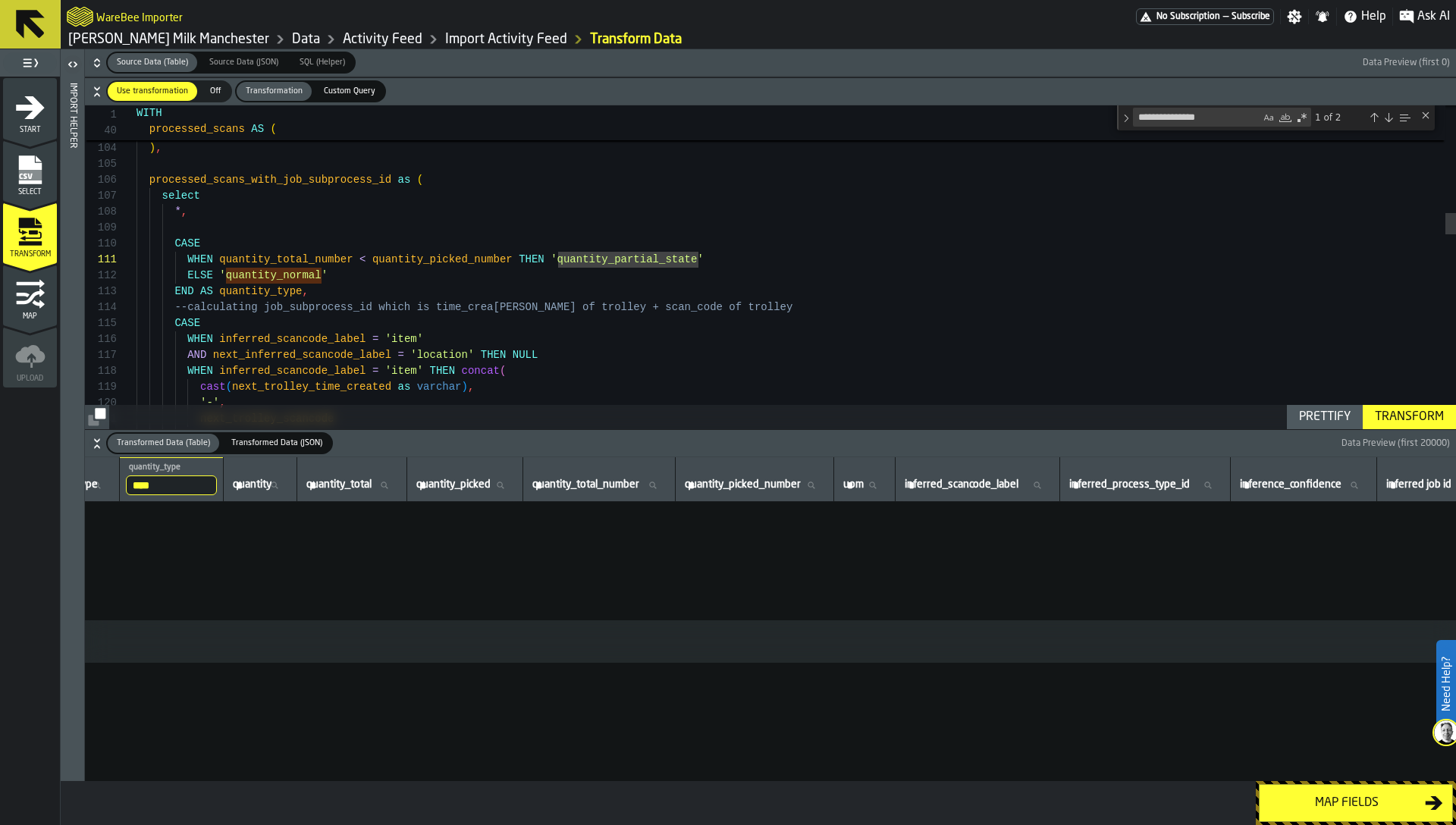
scroll to position [0, 656]
click at [201, 478] on input "****" at bounding box center [172, 485] width 91 height 20
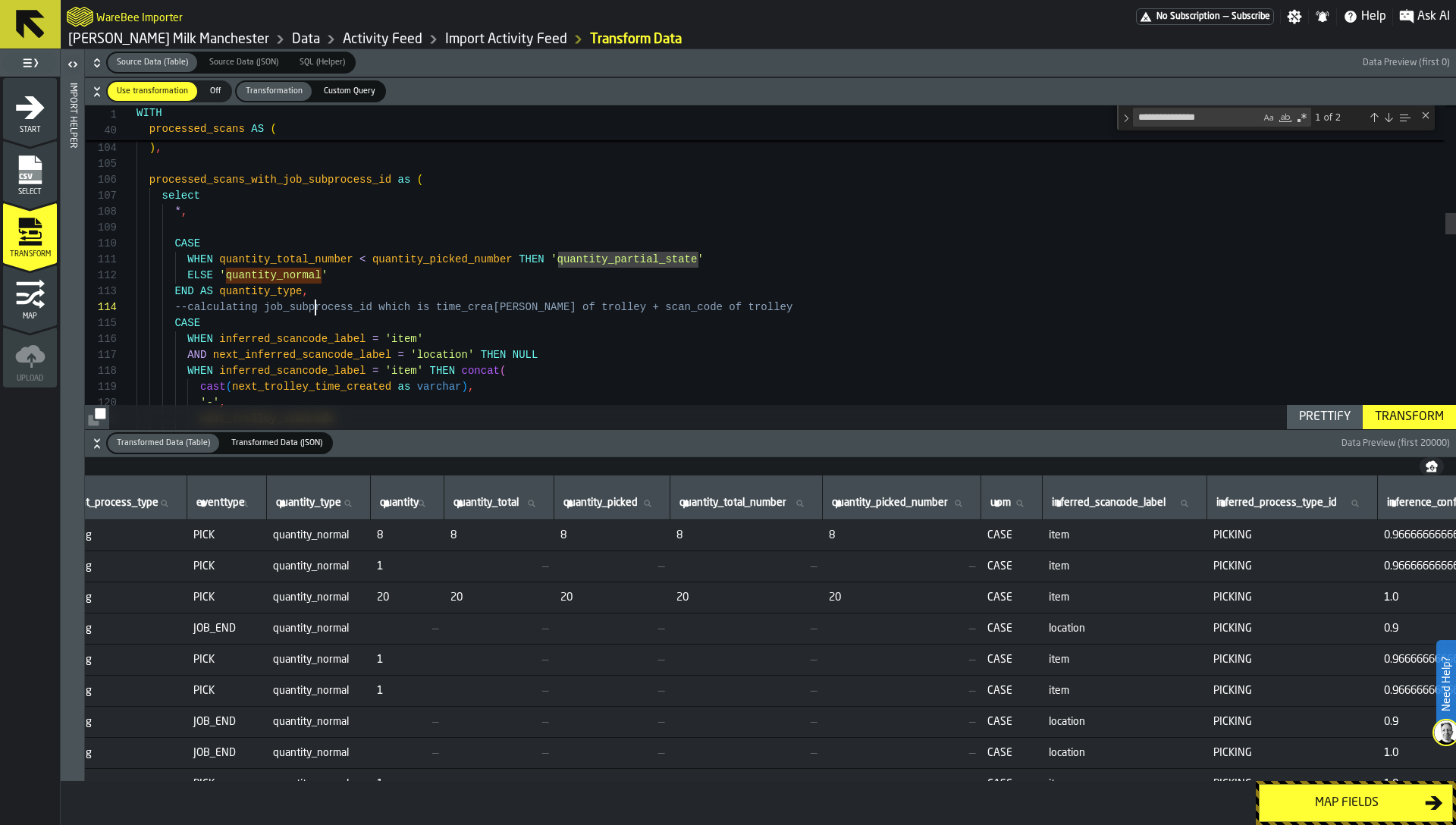
scroll to position [48, 0]
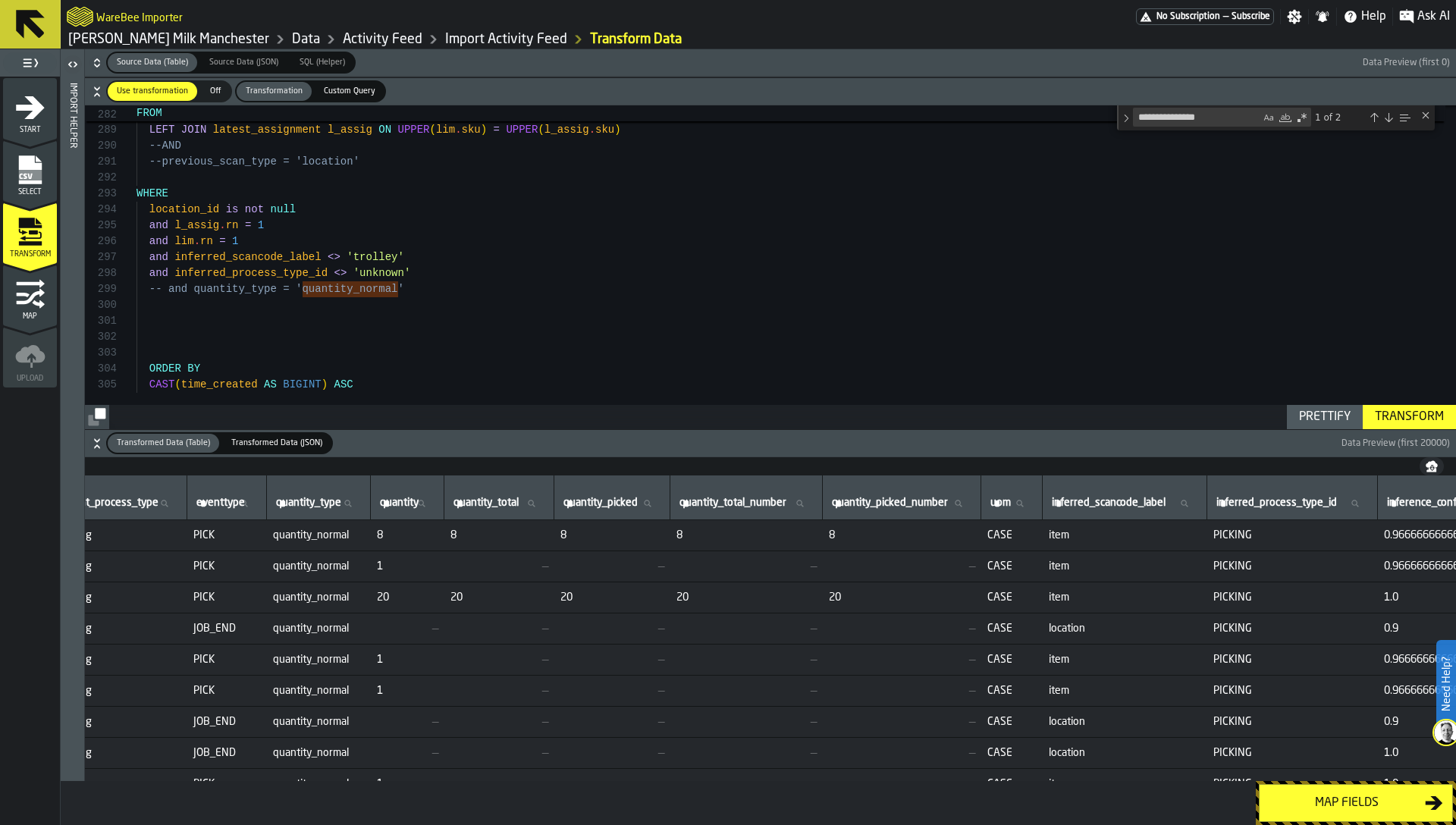
scroll to position [143, 0]
click at [1441, 430] on button "Transformed Data (Table) Transformed Data (Table) Transformed Data (JSON) Trans…" at bounding box center [770, 443] width 1371 height 27
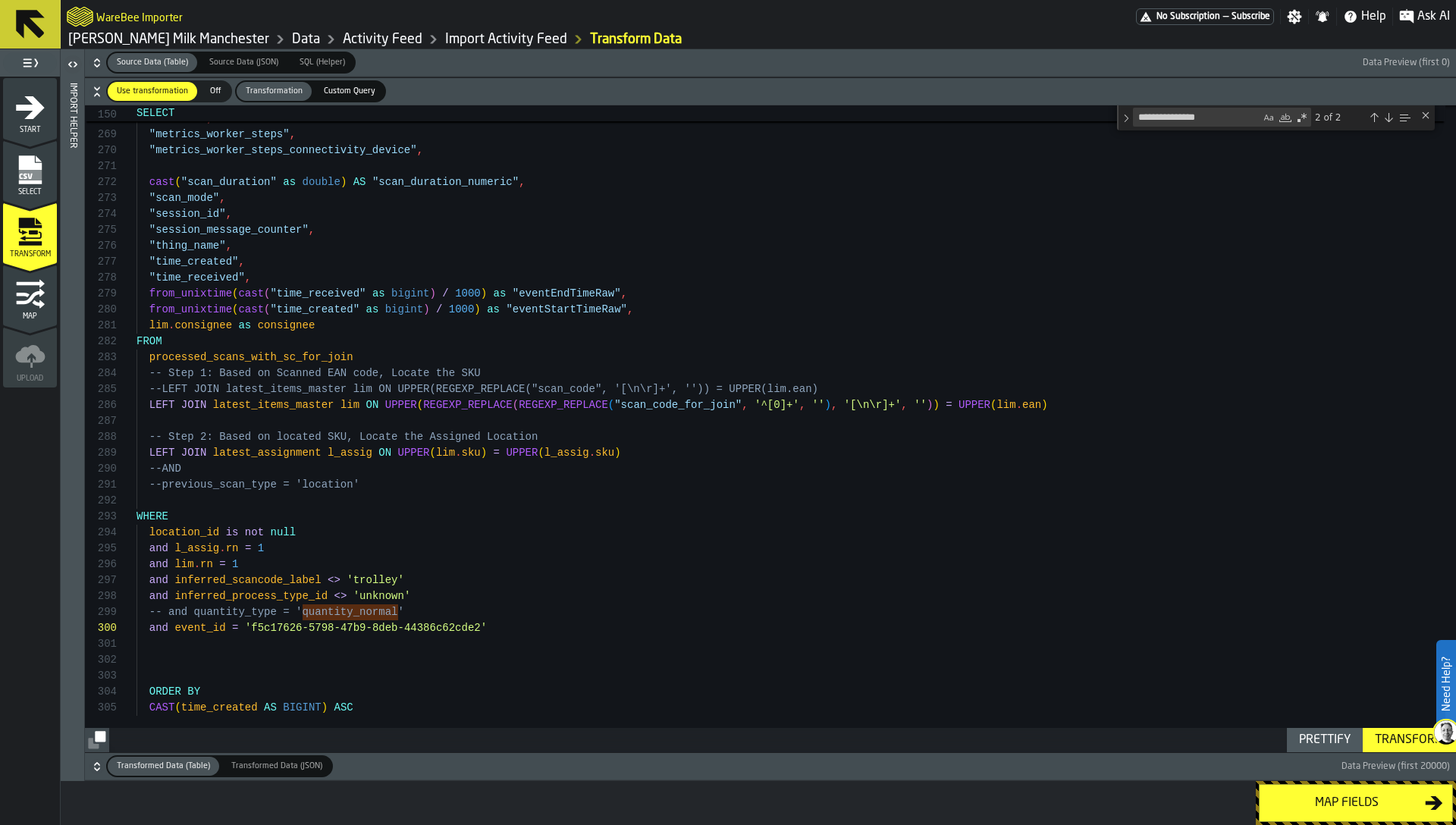
click at [1397, 741] on div "Transform" at bounding box center [1410, 740] width 81 height 18
click at [91, 766] on icon "button-" at bounding box center [97, 766] width 15 height 15
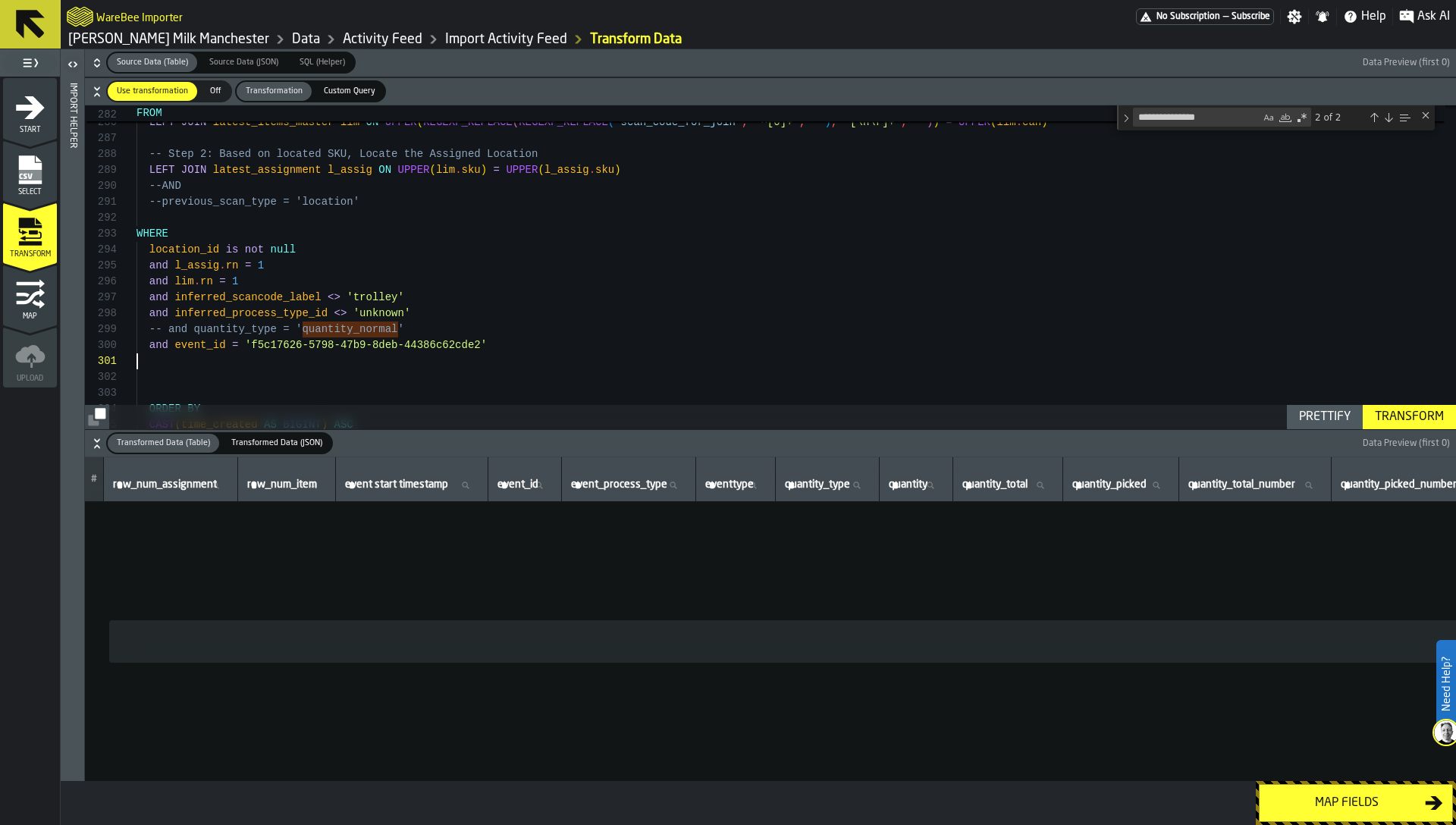
scroll to position [143, 0]
drag, startPoint x: 254, startPoint y: 343, endPoint x: 481, endPoint y: 338, distance: 227.1
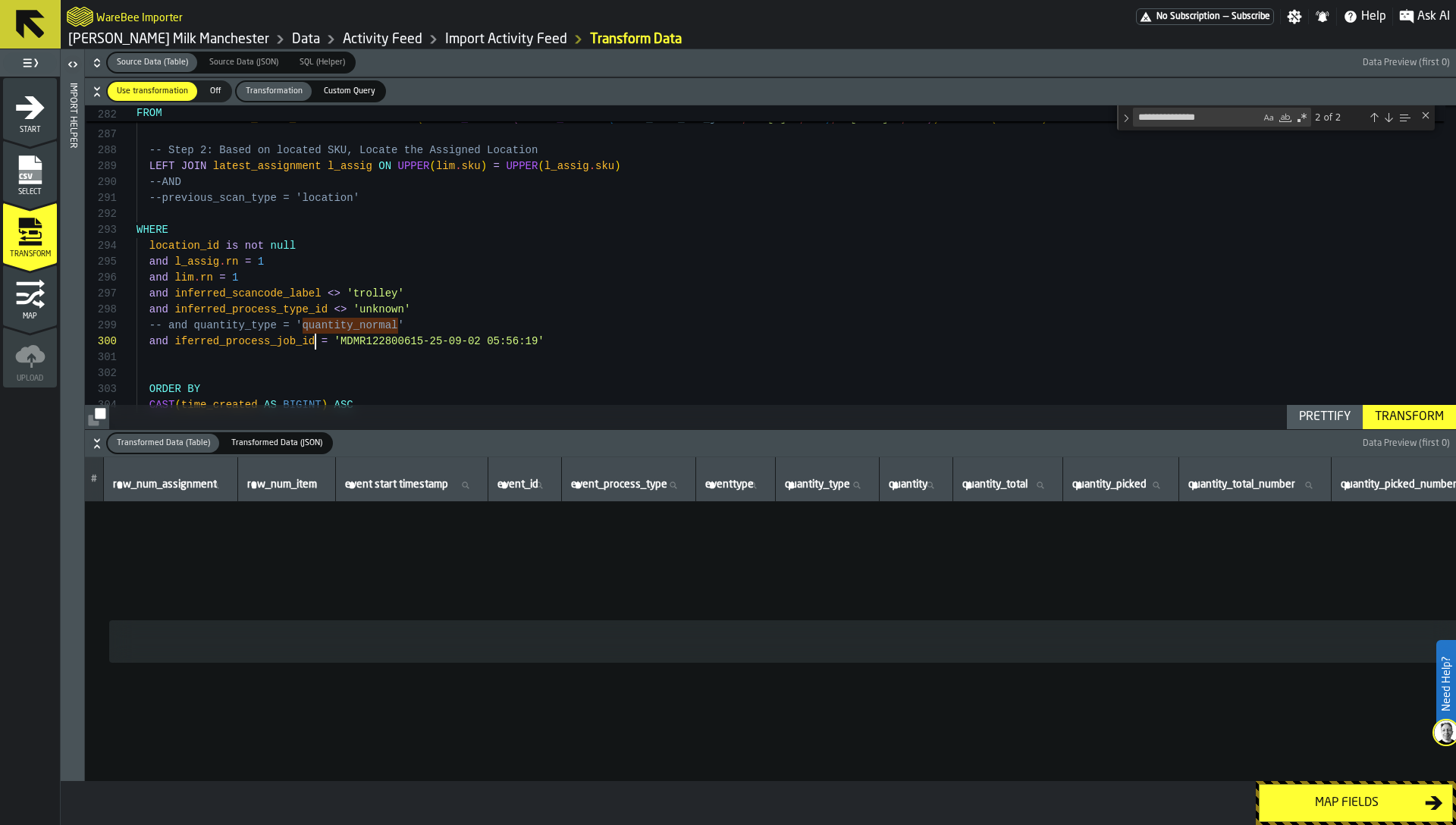
click at [1428, 418] on div "Transform" at bounding box center [1410, 417] width 81 height 18
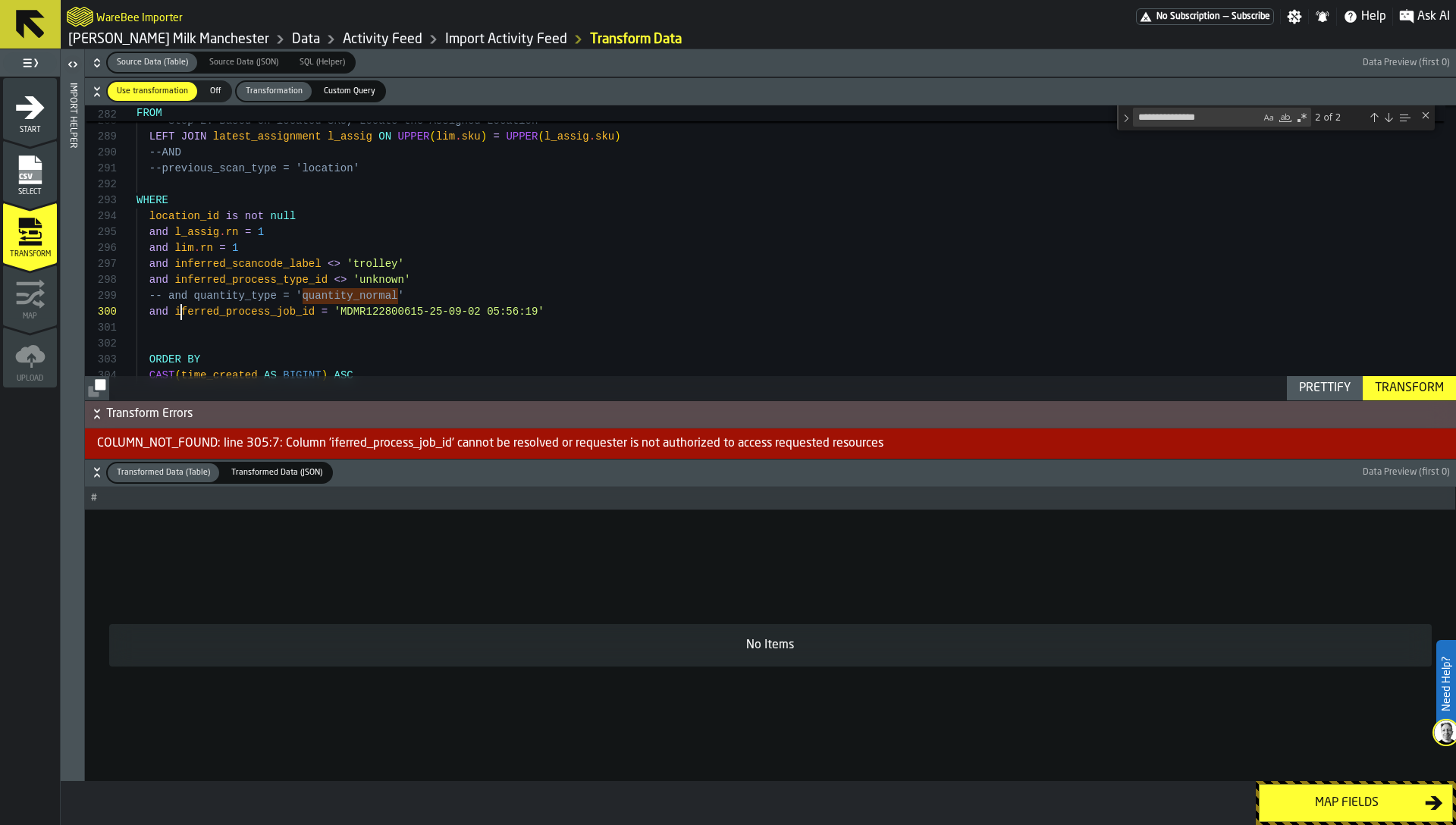
type textarea "**********"
click at [1404, 386] on div "Transform" at bounding box center [1410, 388] width 81 height 18
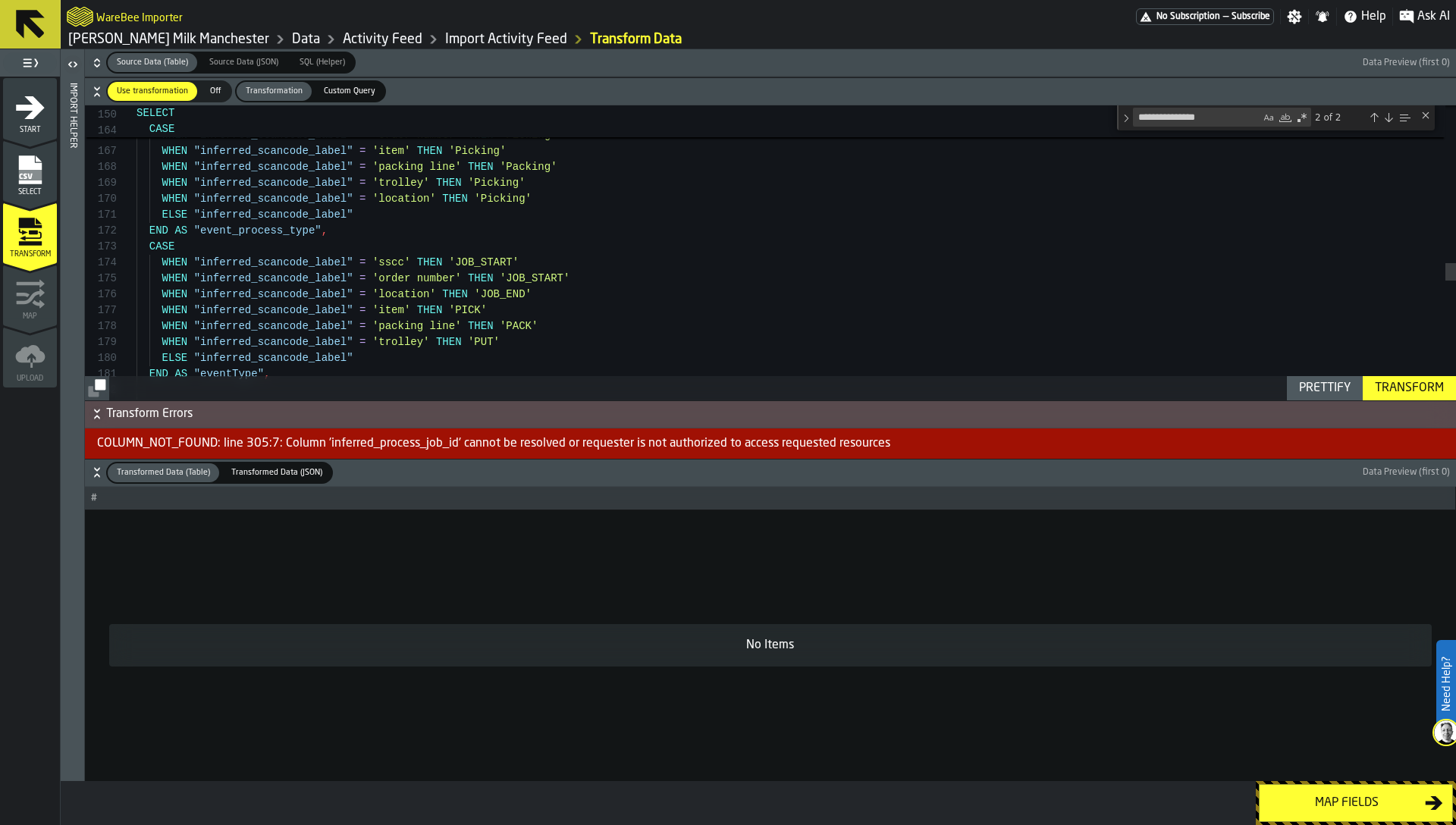
click at [1191, 122] on textarea "**********" at bounding box center [1197, 117] width 127 height 17
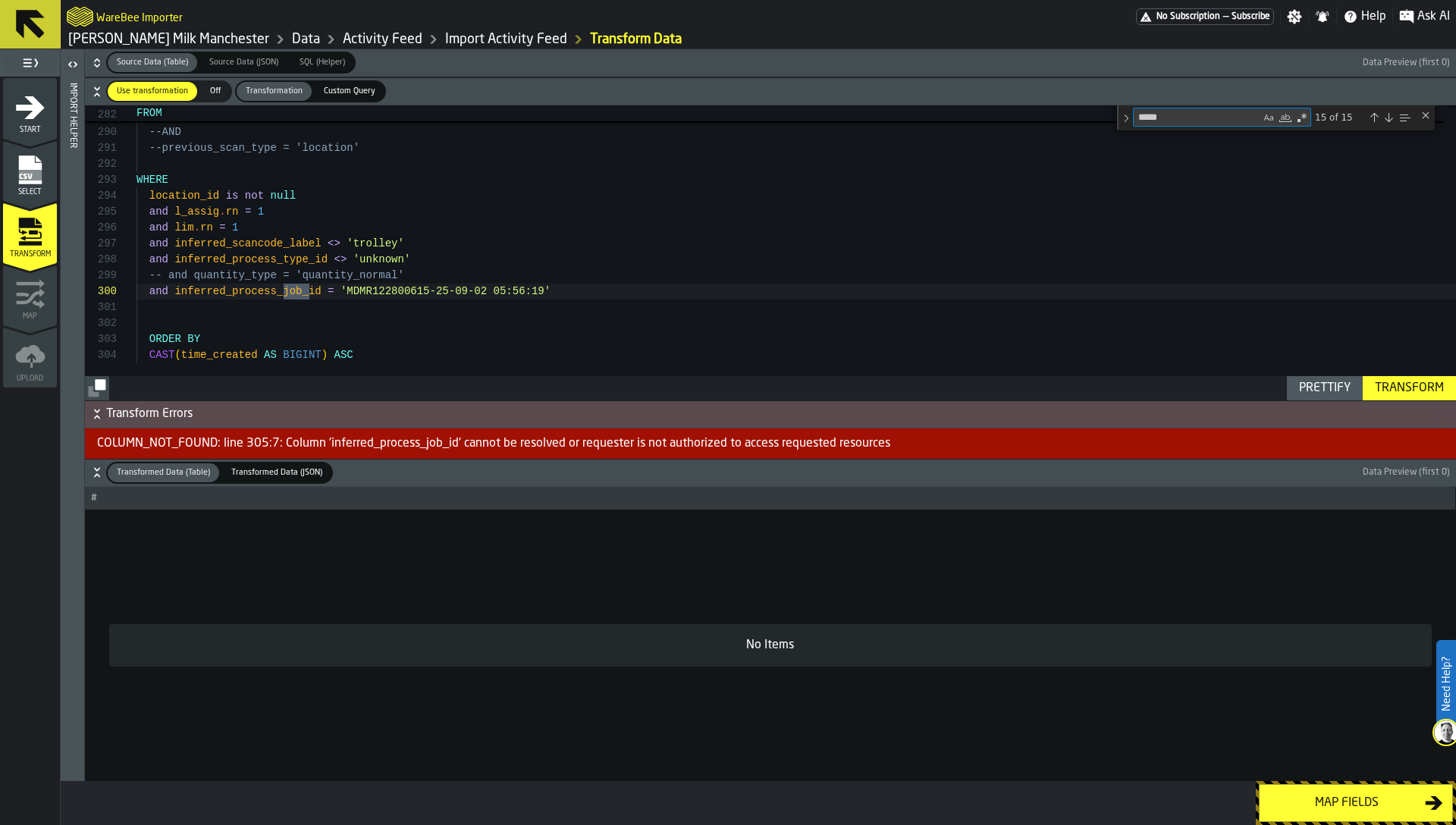
type textarea "******"
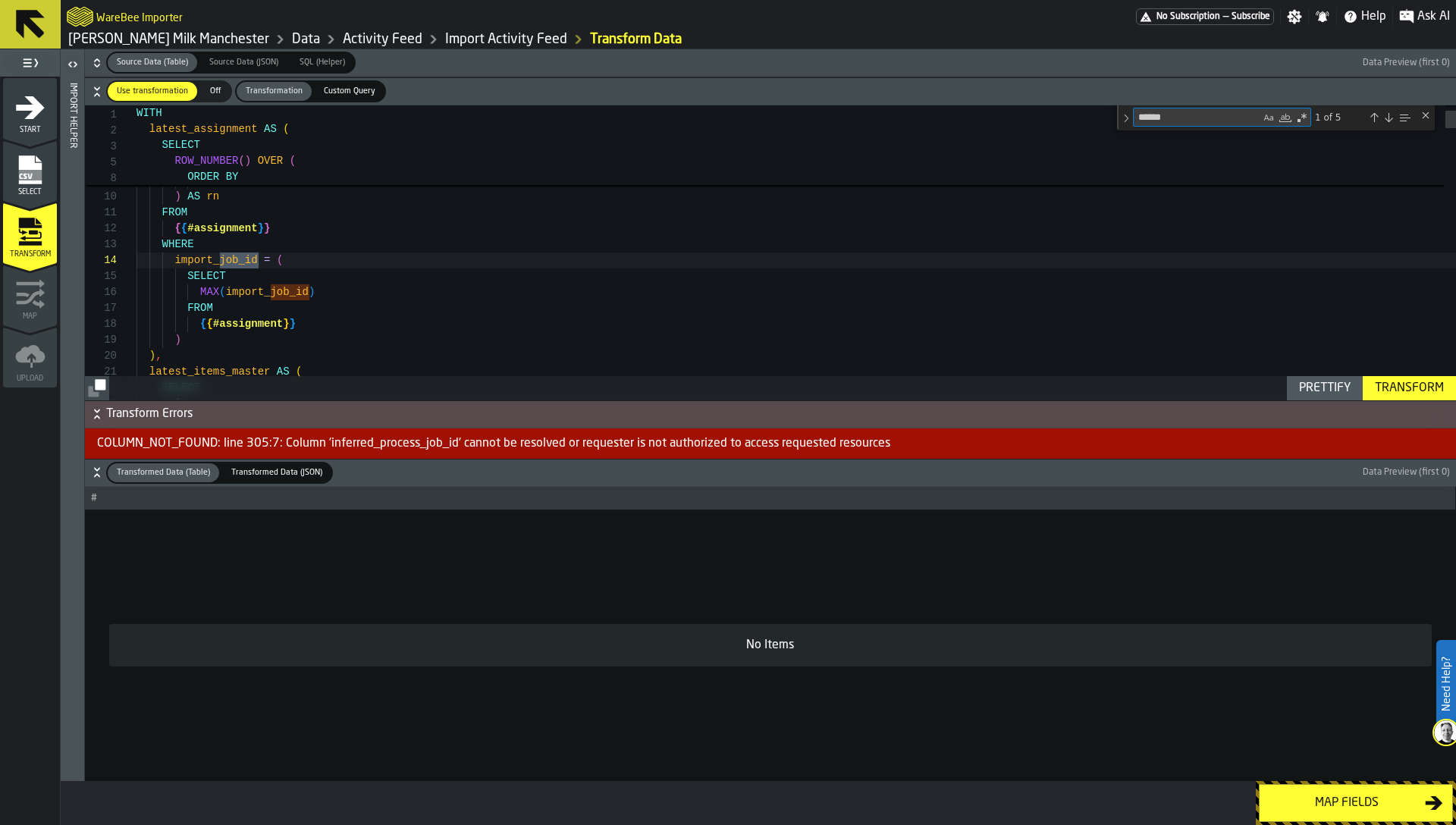
scroll to position [159, 0]
type textarea "**********"
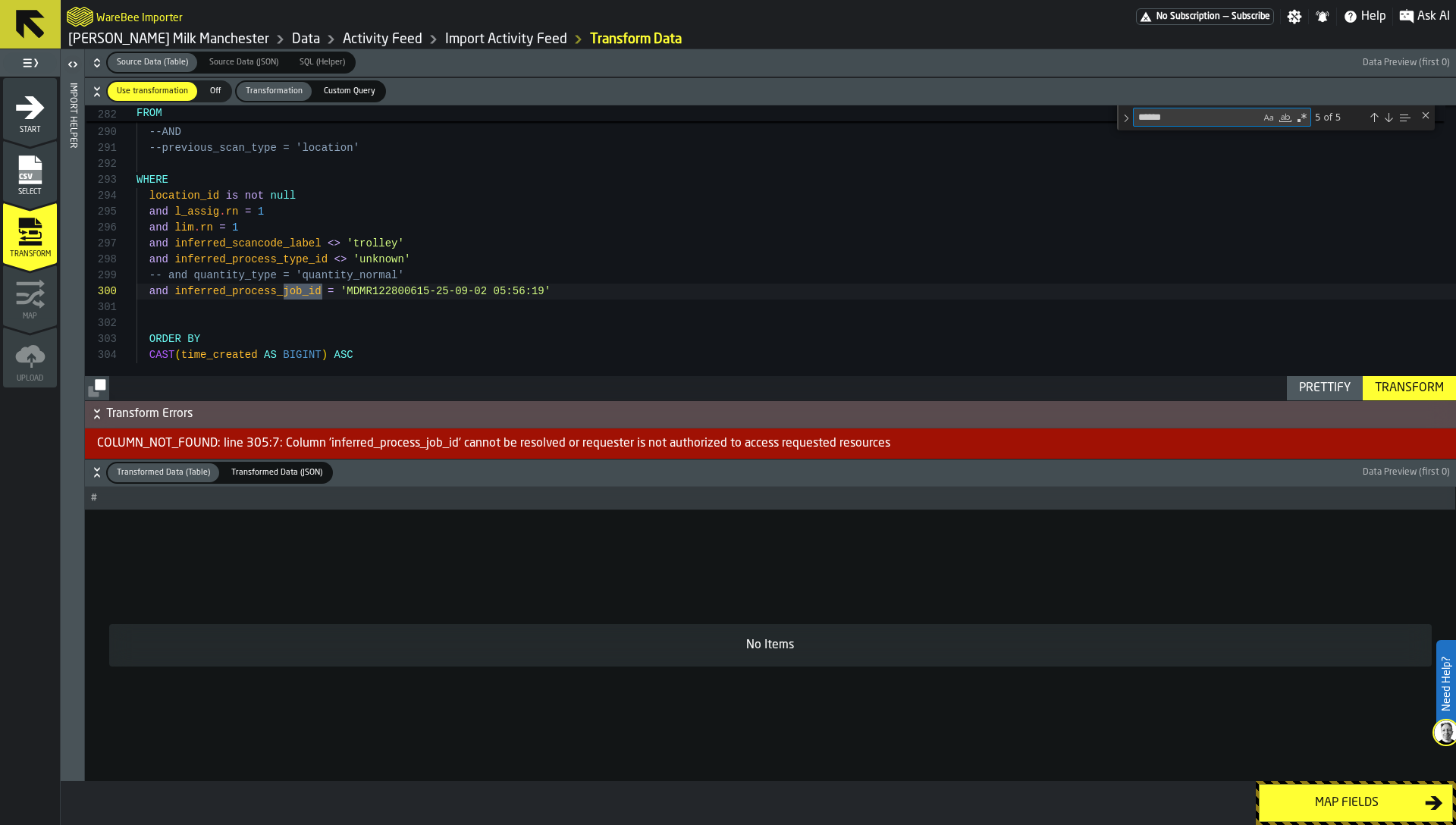
type textarea "******"
click at [92, 61] on icon "button-" at bounding box center [97, 63] width 15 height 15
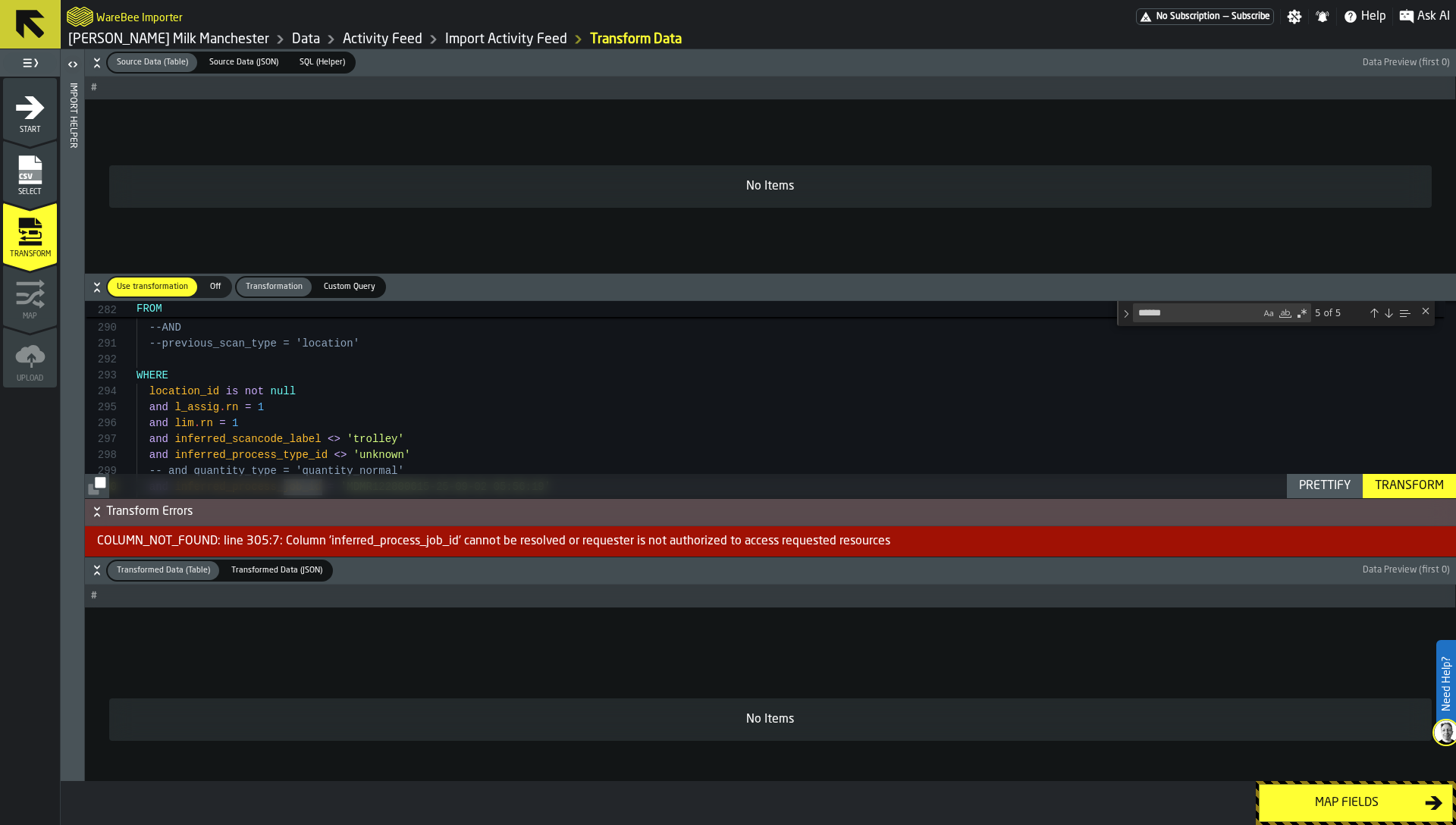
click at [98, 62] on icon "button-" at bounding box center [97, 63] width 15 height 15
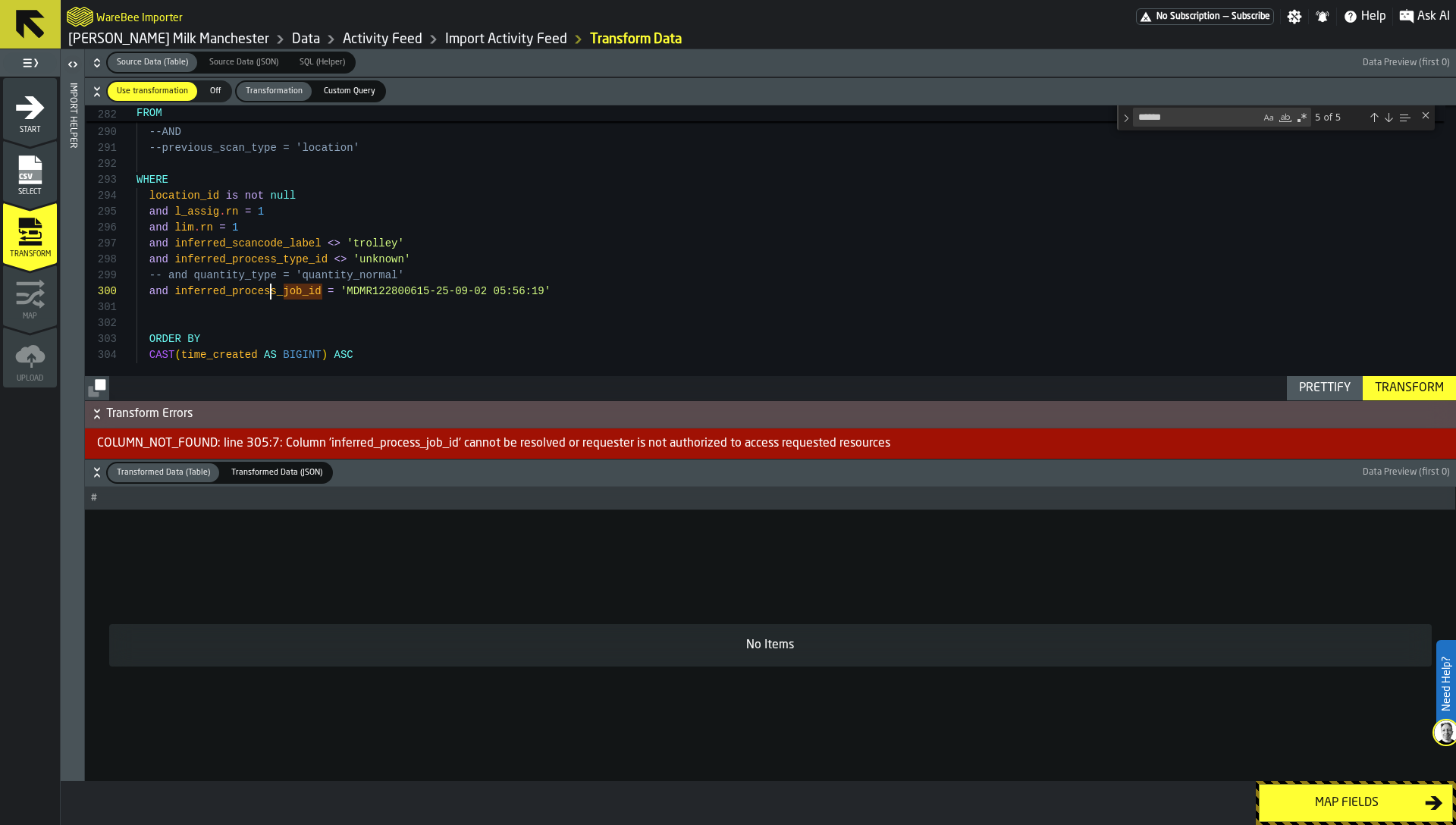
scroll to position [143, 0]
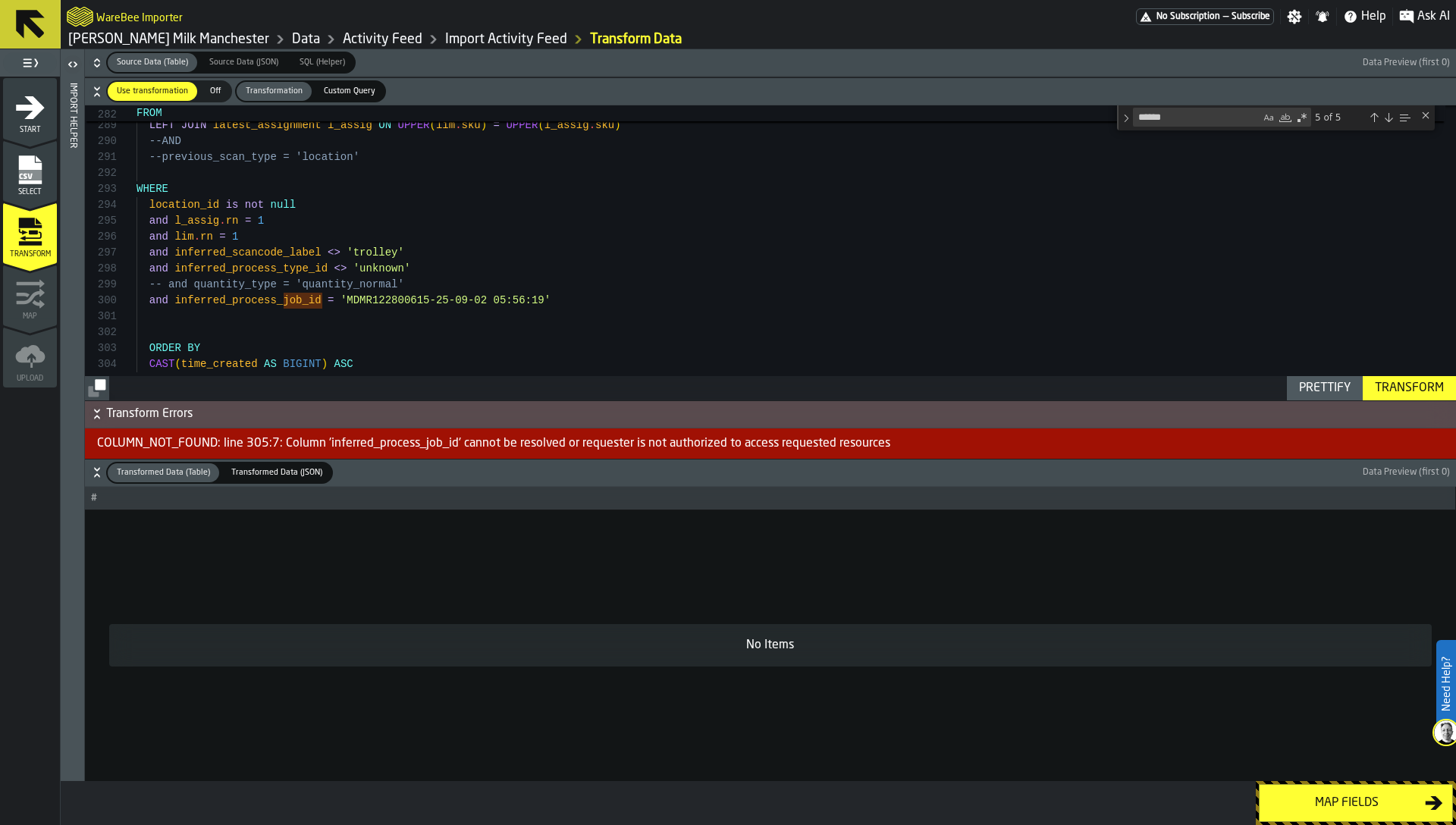
click at [1402, 388] on div "Transform" at bounding box center [1410, 388] width 81 height 18
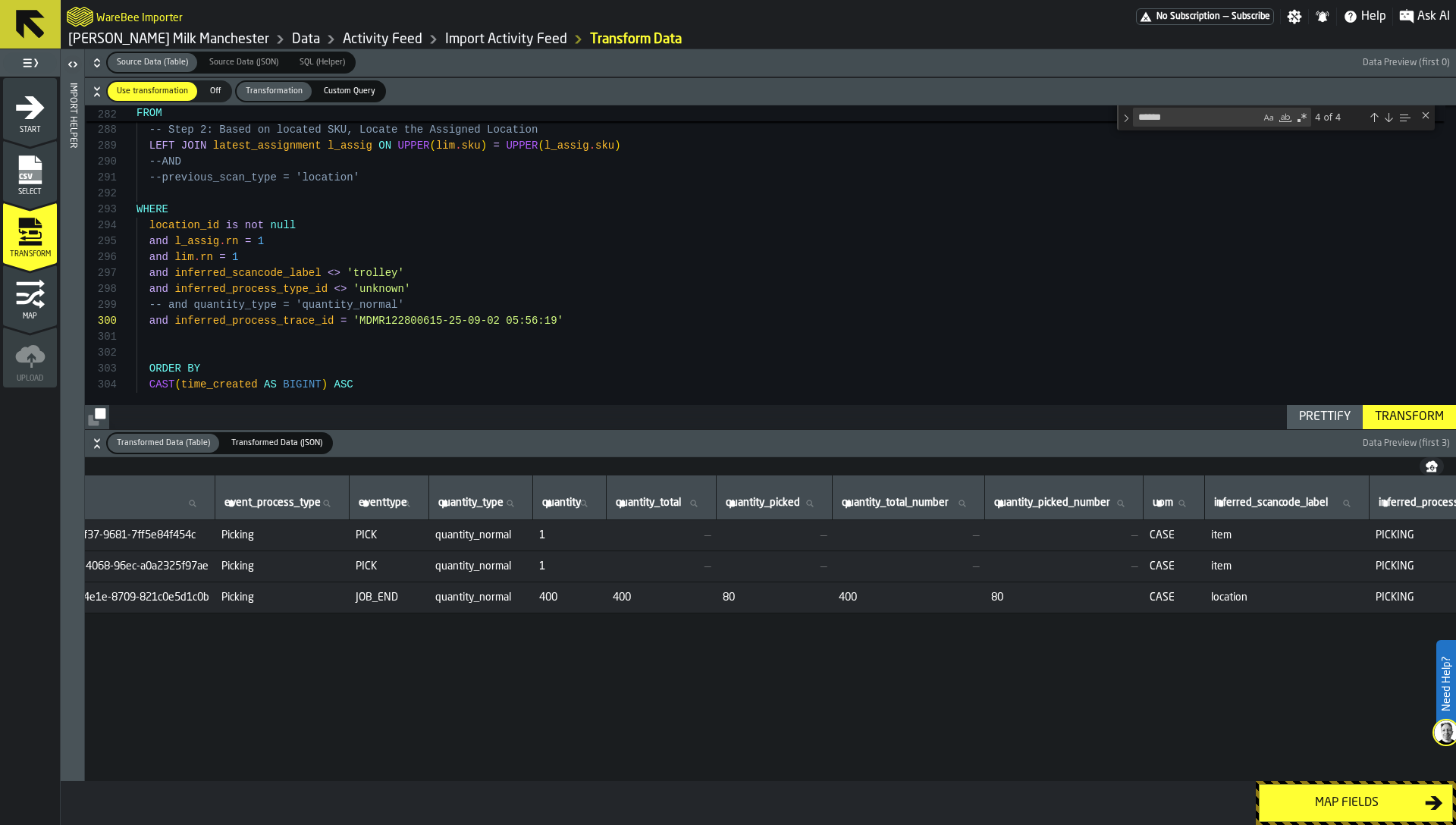
scroll to position [0, 499]
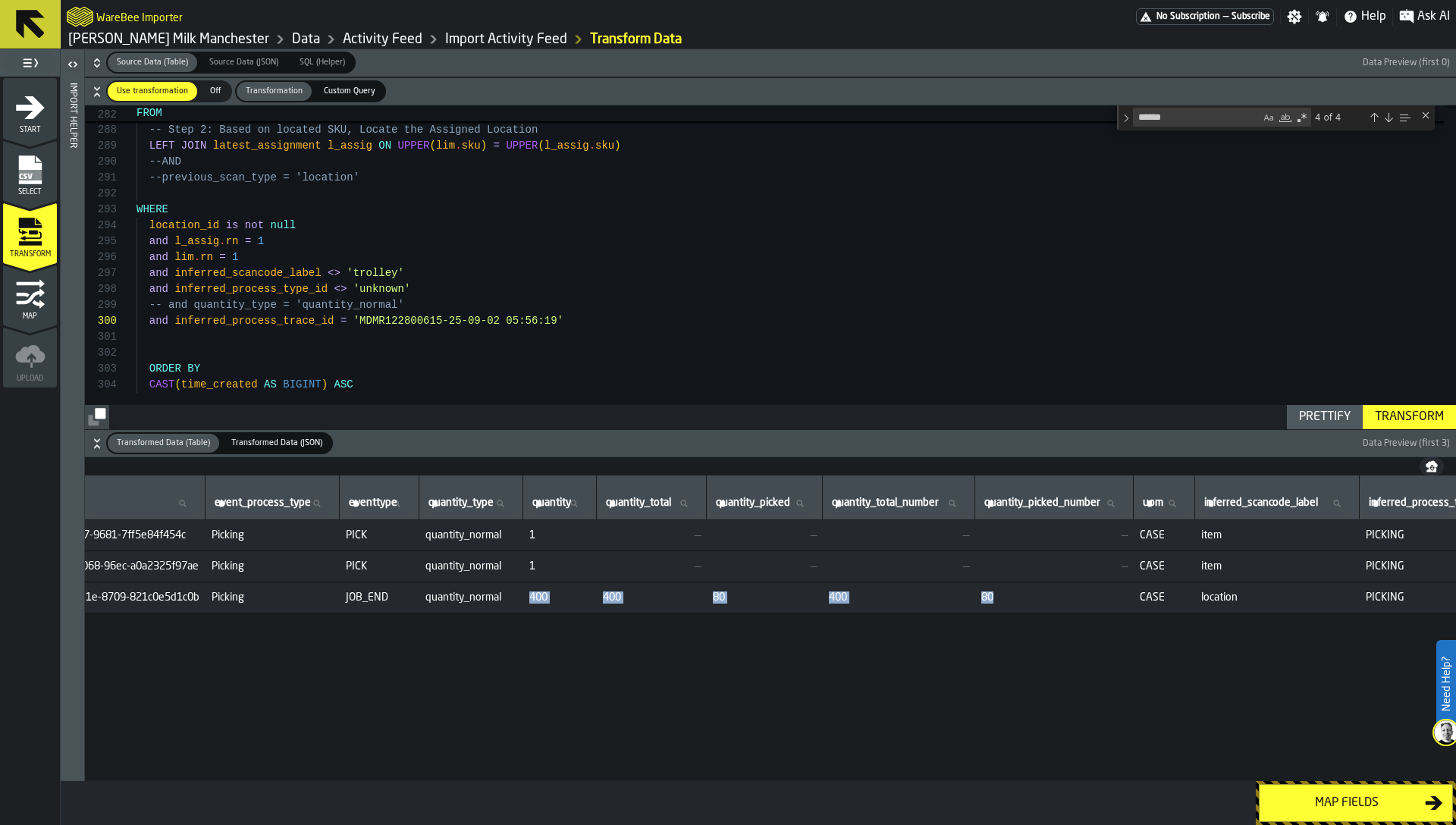
drag, startPoint x: 570, startPoint y: 596, endPoint x: 1123, endPoint y: 599, distance: 553.0
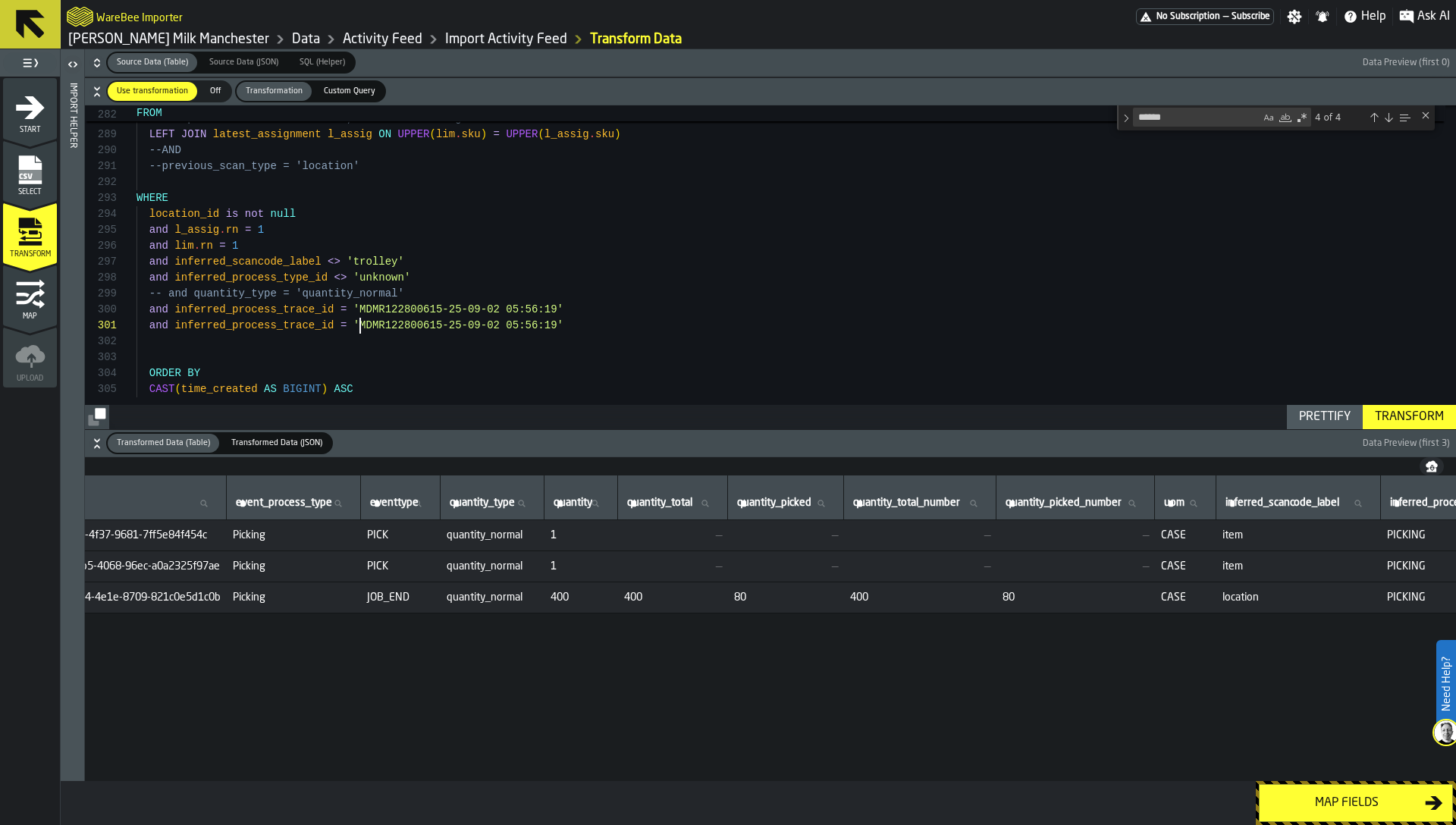
scroll to position [0, 0]
drag, startPoint x: 362, startPoint y: 326, endPoint x: 557, endPoint y: 324, distance: 195.0
click at [1414, 410] on div "Transform" at bounding box center [1410, 417] width 81 height 18
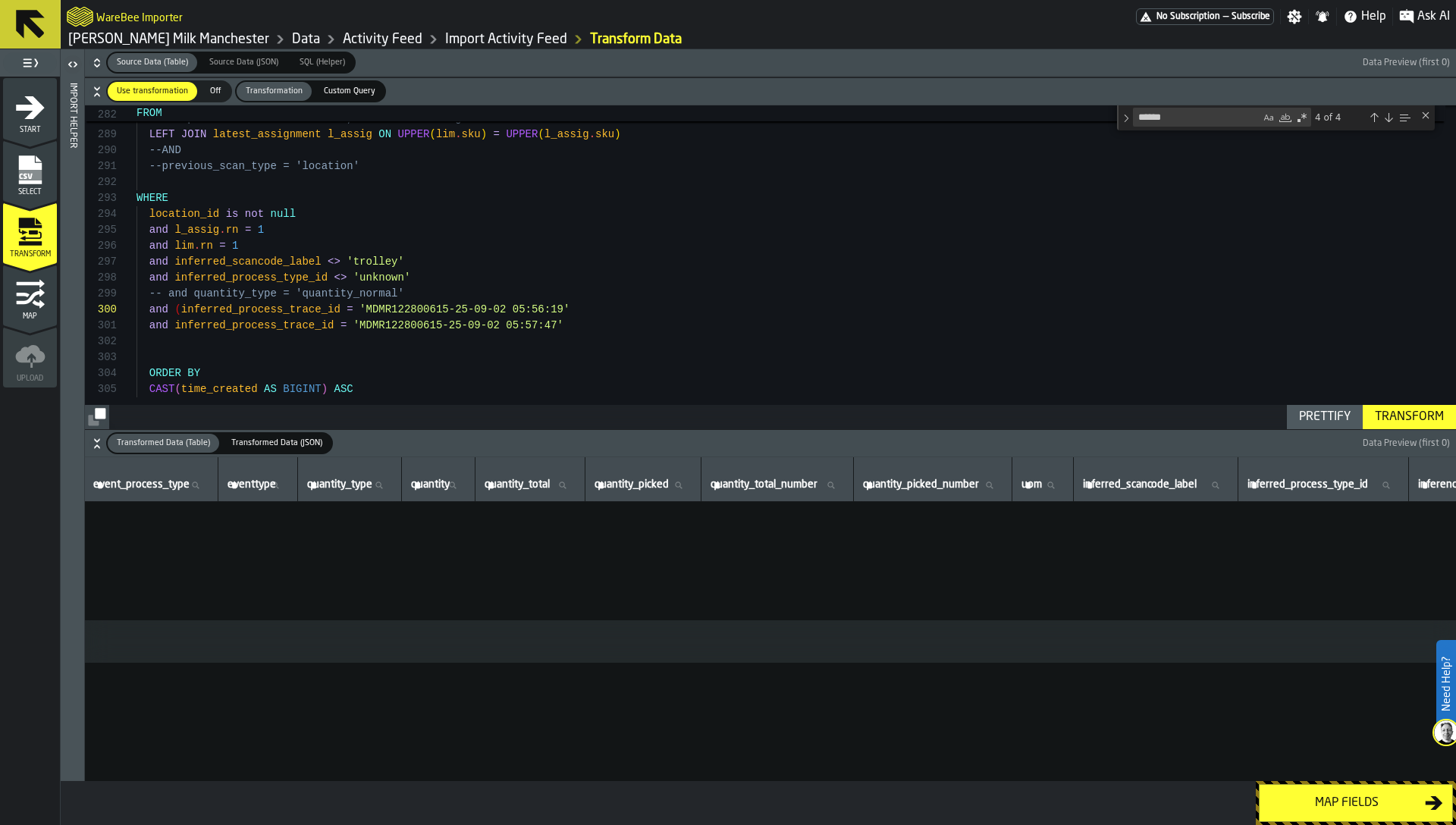
scroll to position [0, 0]
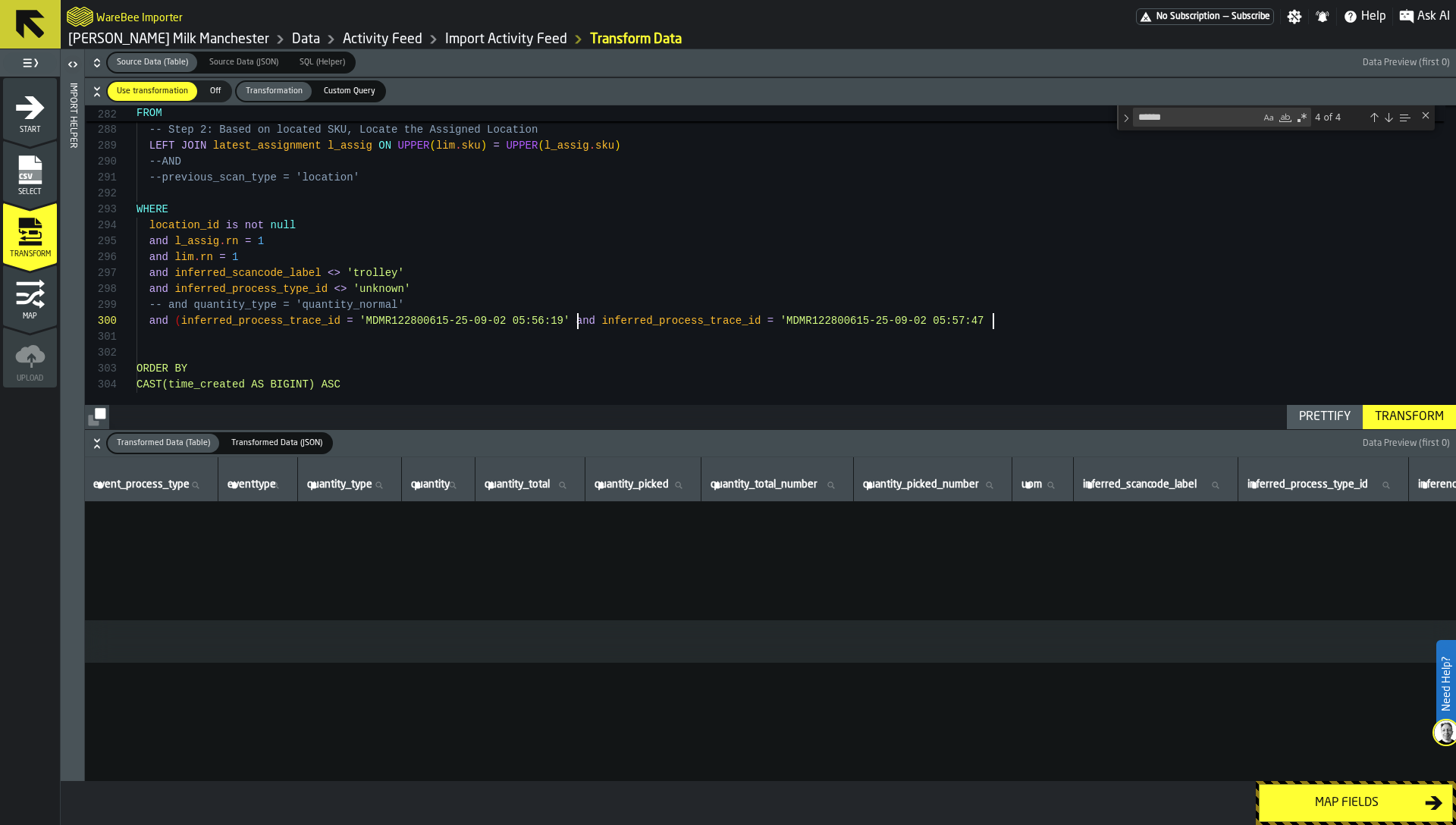
click at [1414, 416] on div "Transform" at bounding box center [1410, 417] width 81 height 18
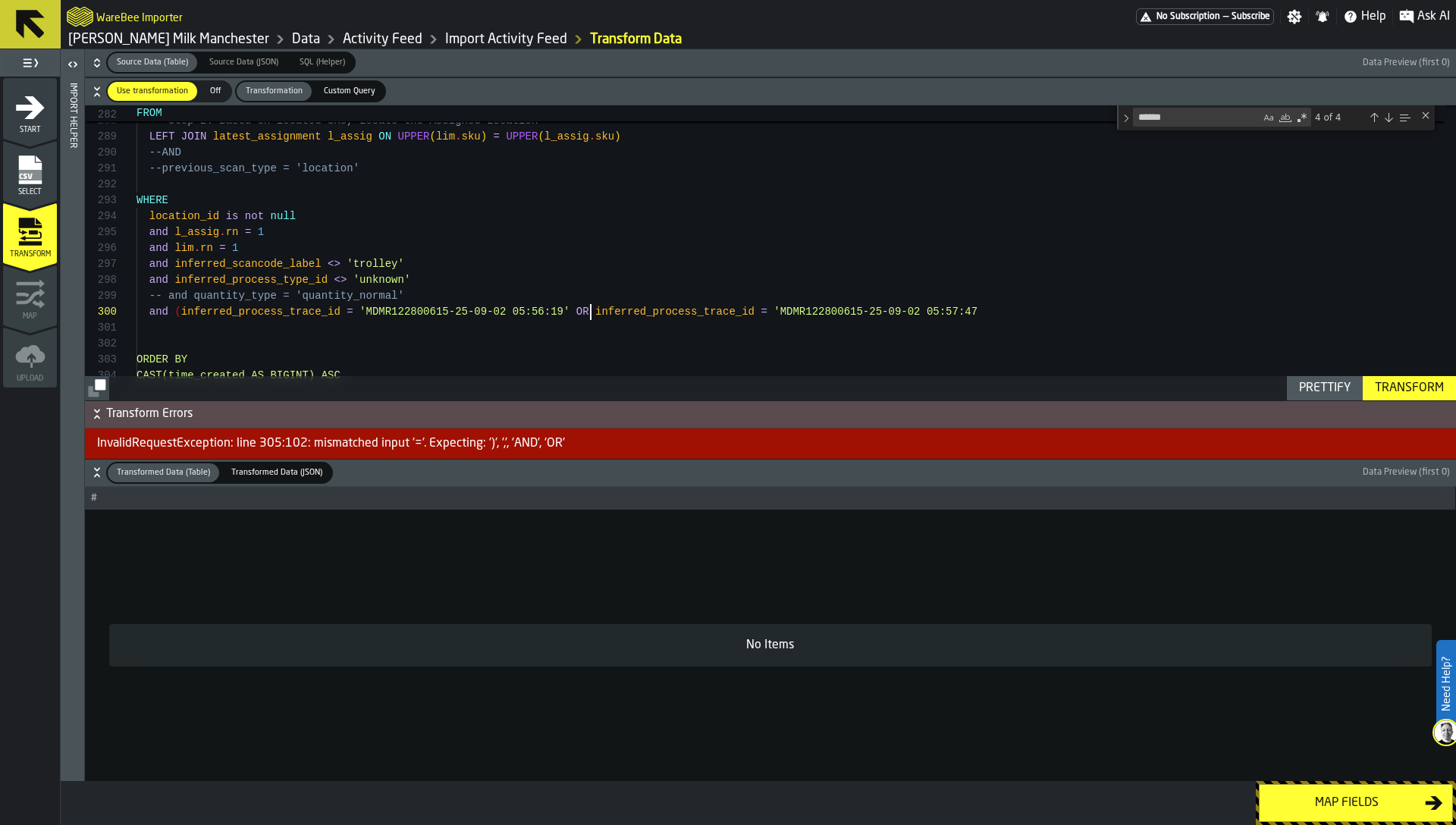
click at [1398, 387] on div "Transform" at bounding box center [1410, 388] width 81 height 18
click at [1409, 382] on div "Transform" at bounding box center [1410, 388] width 81 height 18
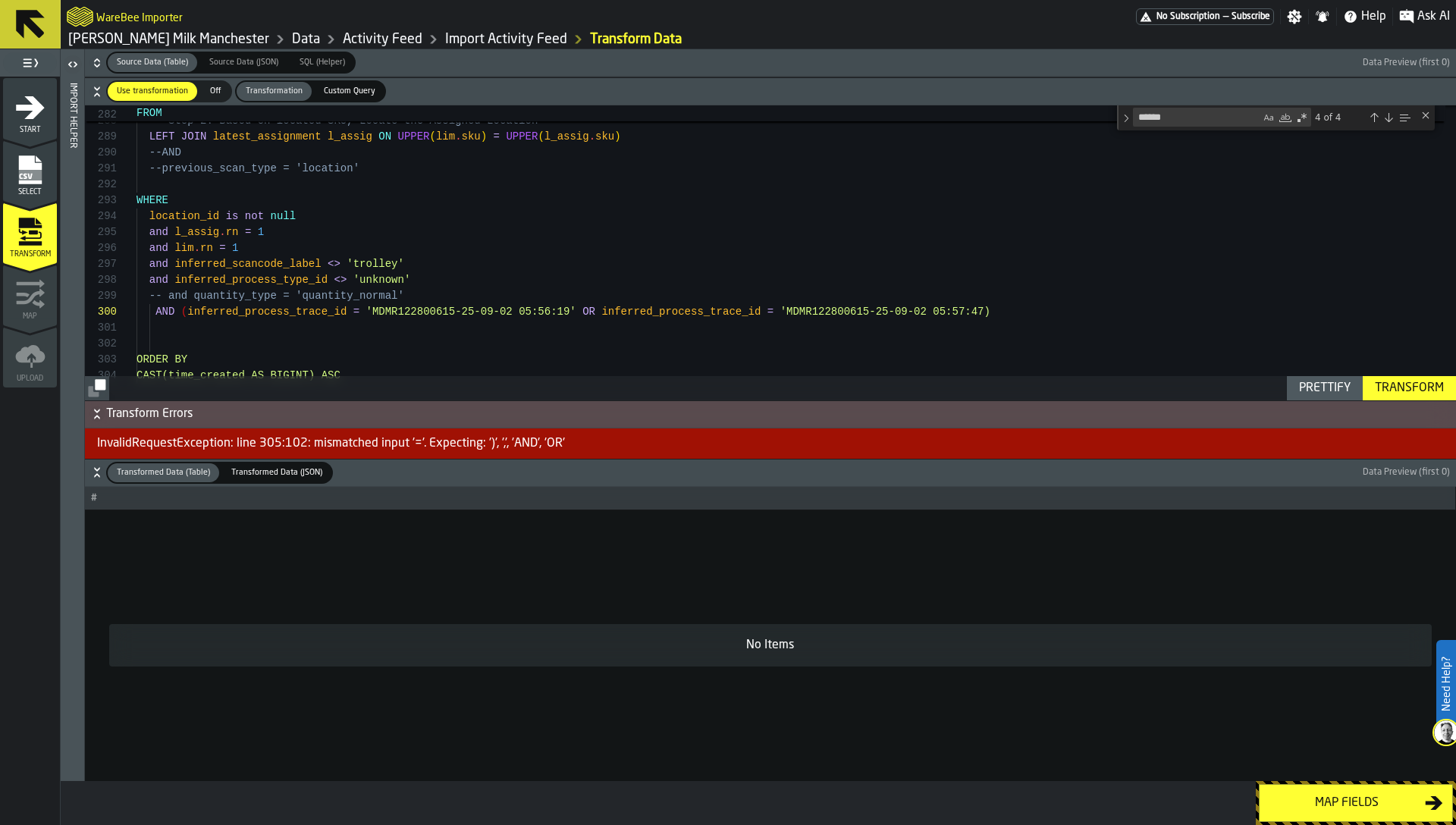
click at [1434, 397] on button "Transform" at bounding box center [1410, 388] width 94 height 24
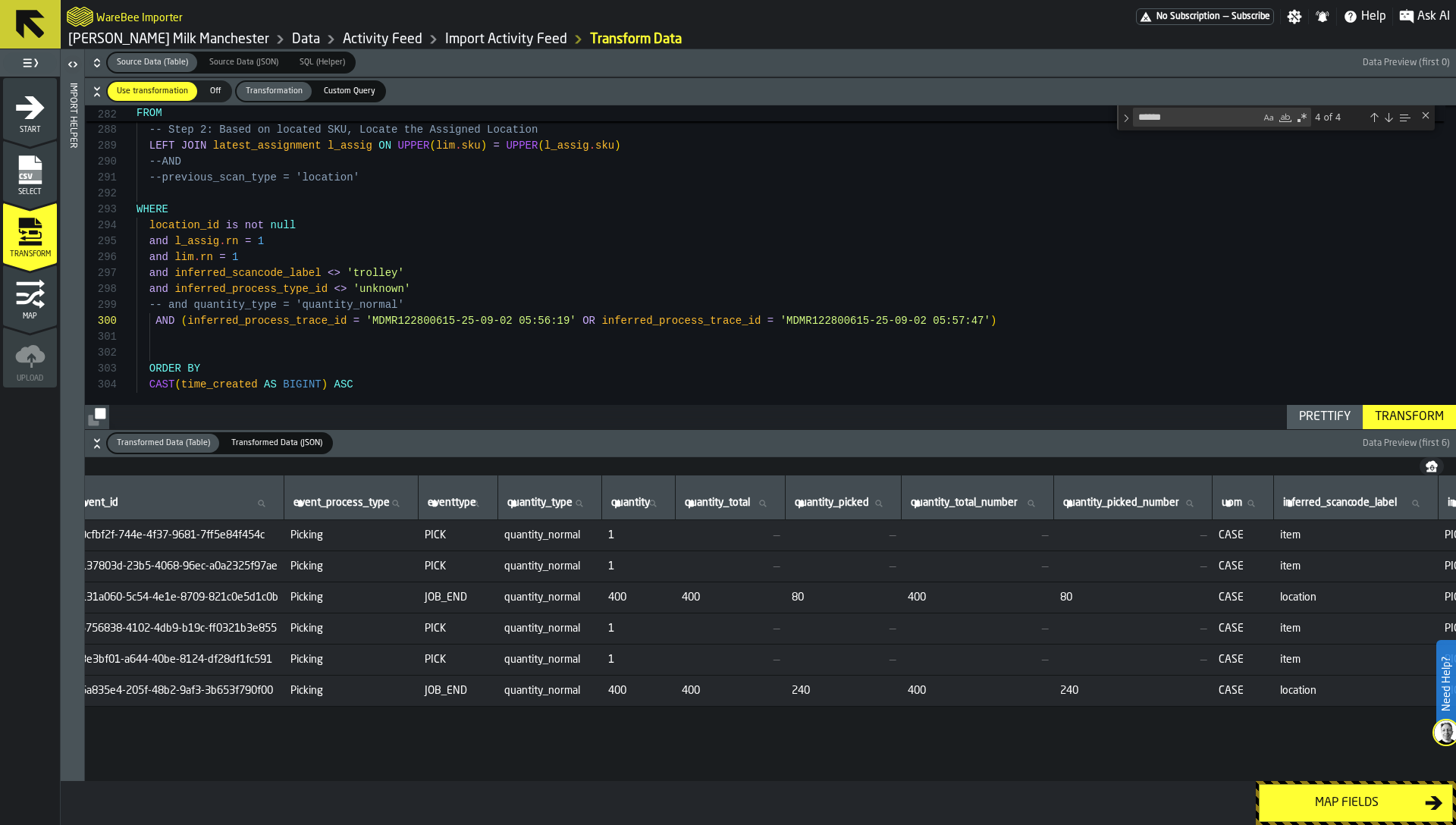
scroll to position [0, 279]
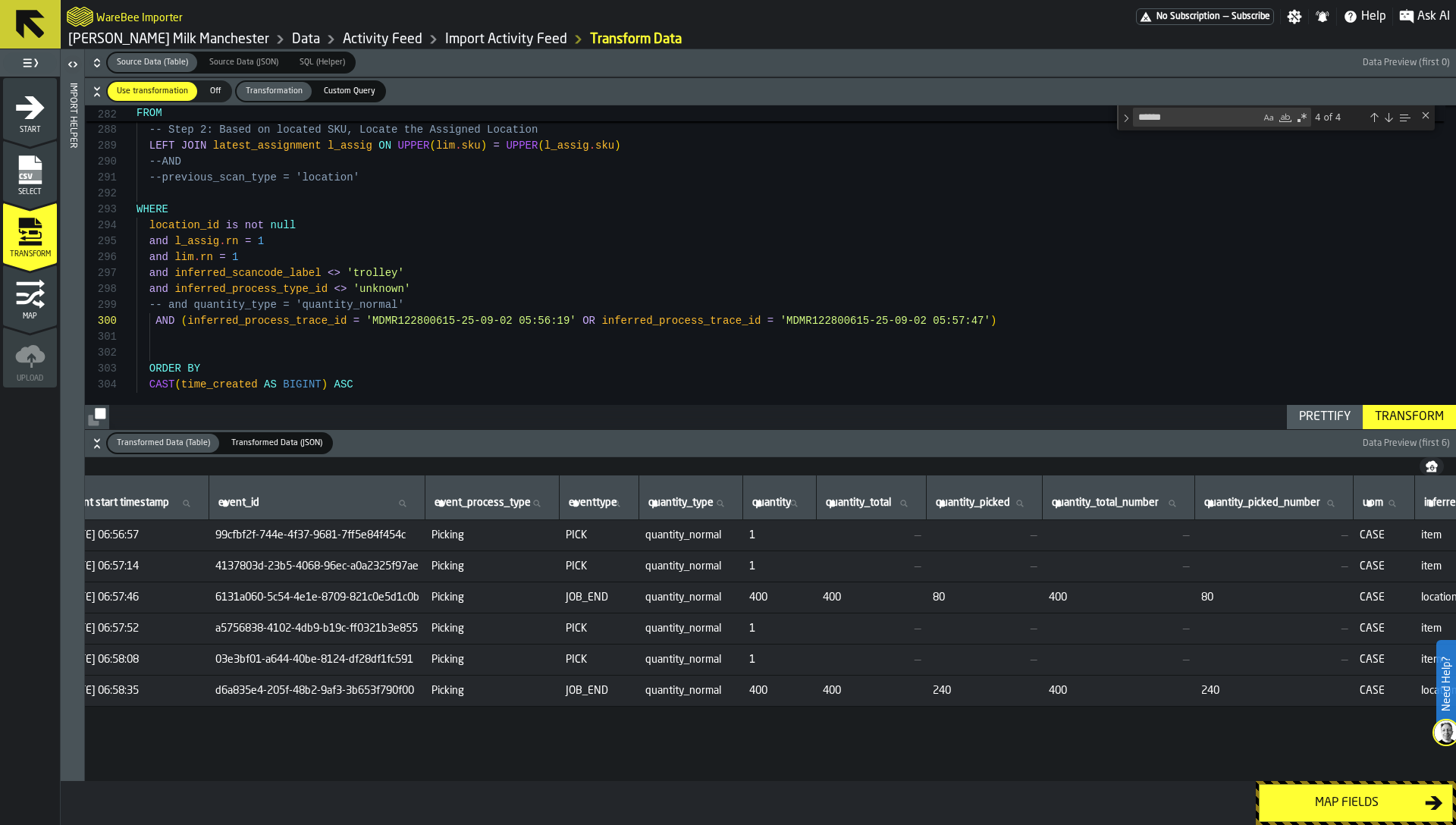
click at [607, 689] on span "JOB_END" at bounding box center [599, 690] width 67 height 12
drag, startPoint x: 374, startPoint y: 321, endPoint x: 564, endPoint y: 316, distance: 190.1
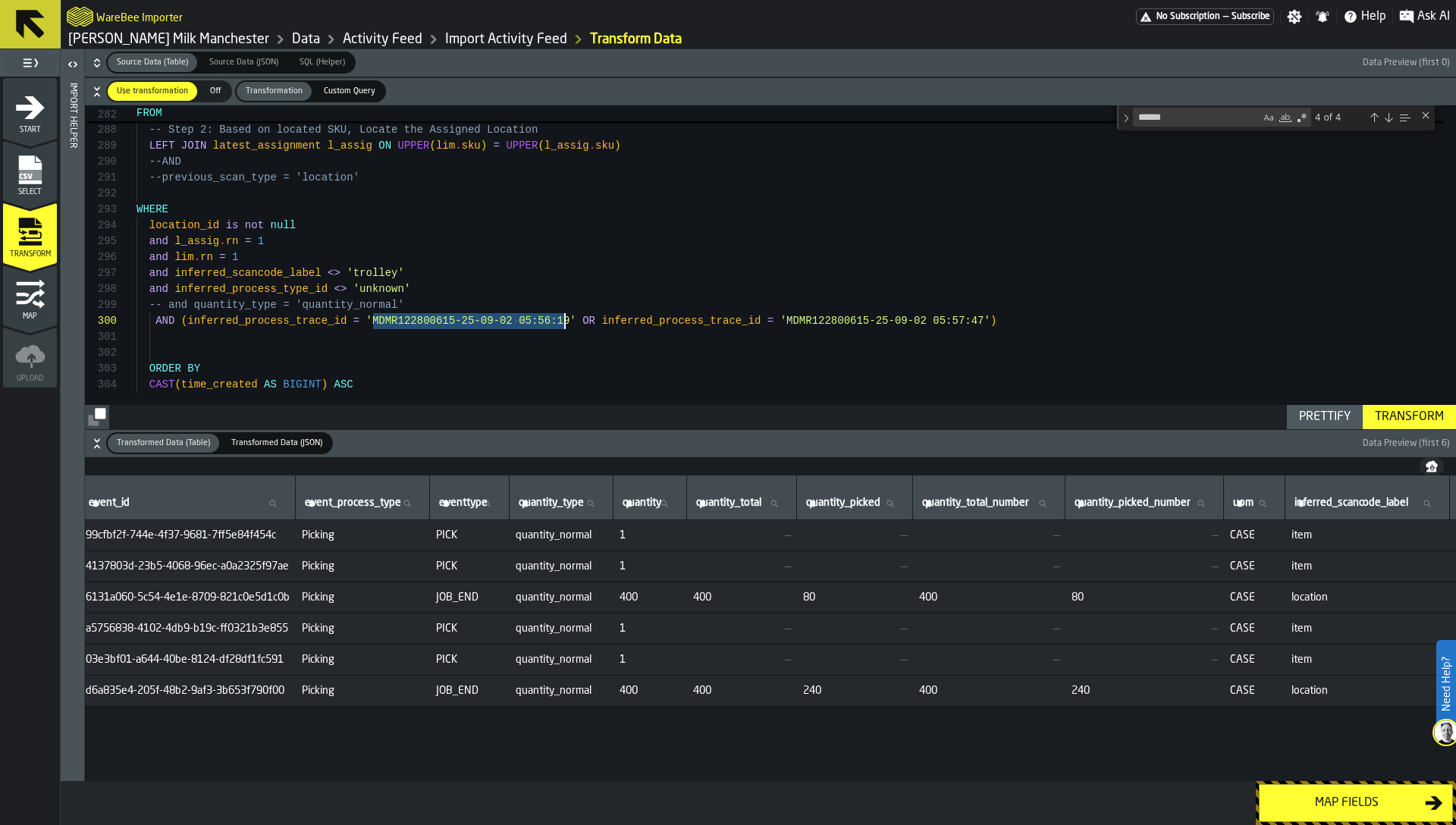
scroll to position [0, 0]
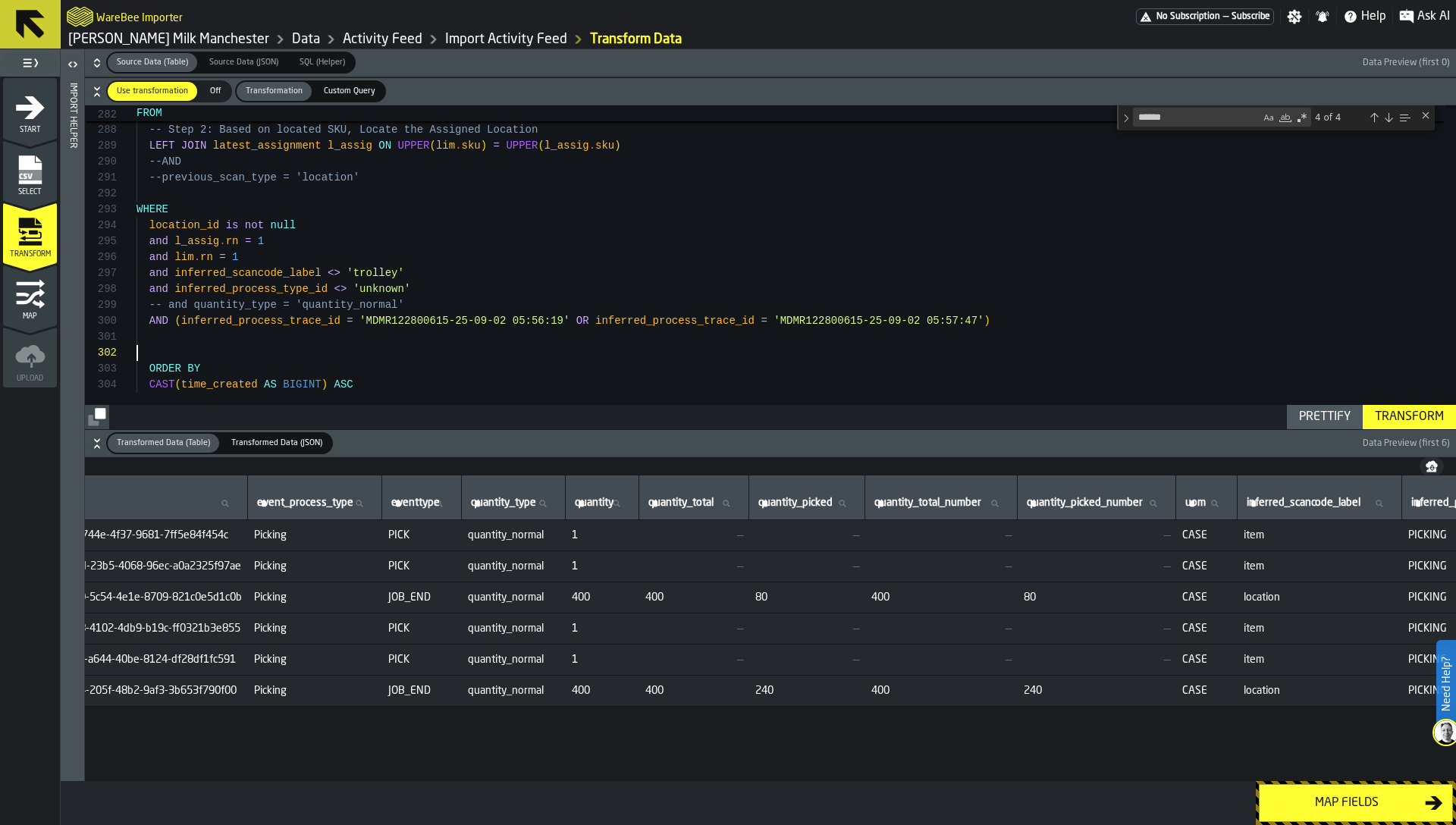
scroll to position [0, 459]
click at [98, 60] on icon "button-" at bounding box center [97, 63] width 15 height 15
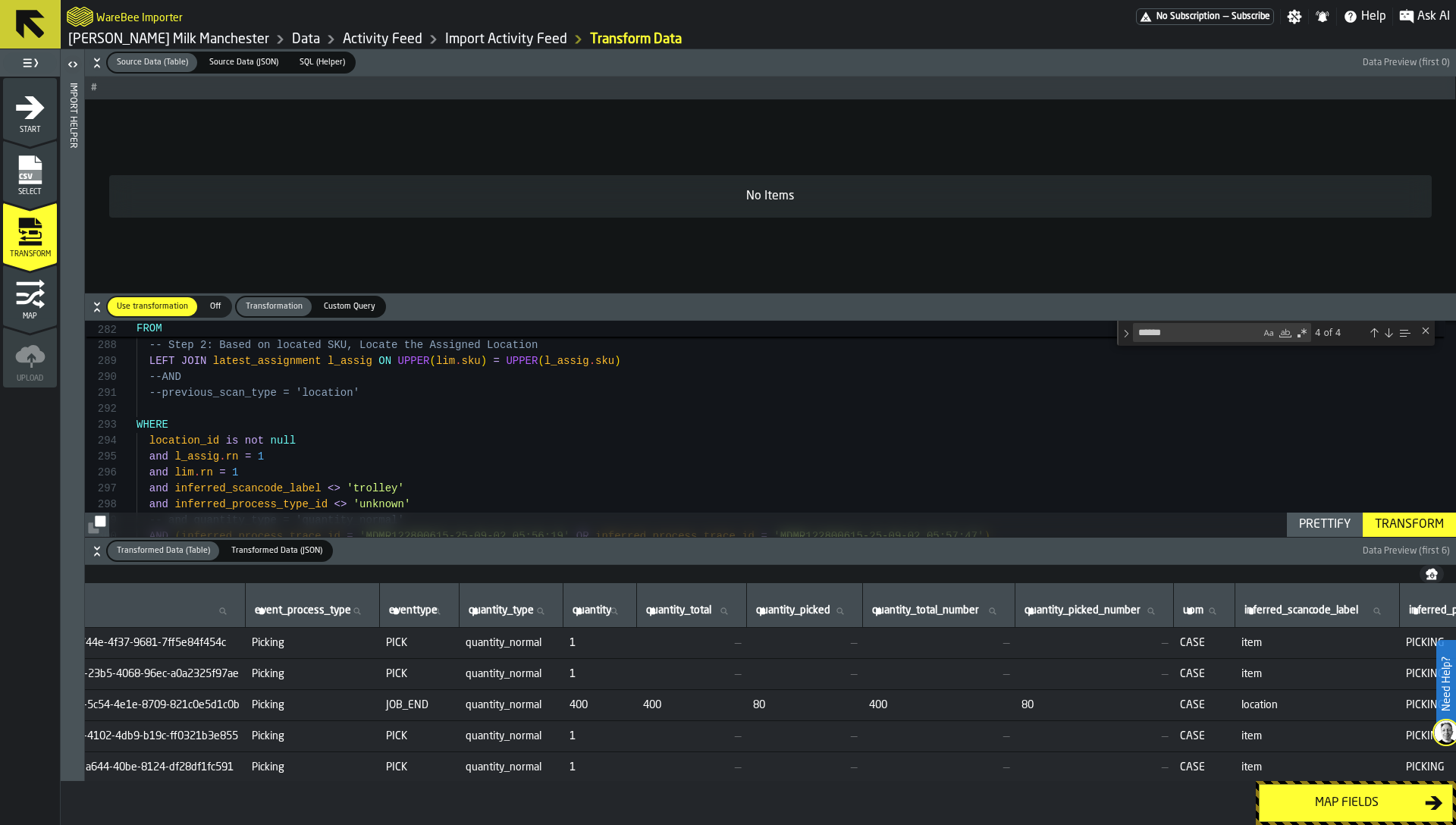
click at [95, 65] on icon "button-" at bounding box center [96, 65] width 5 height 4
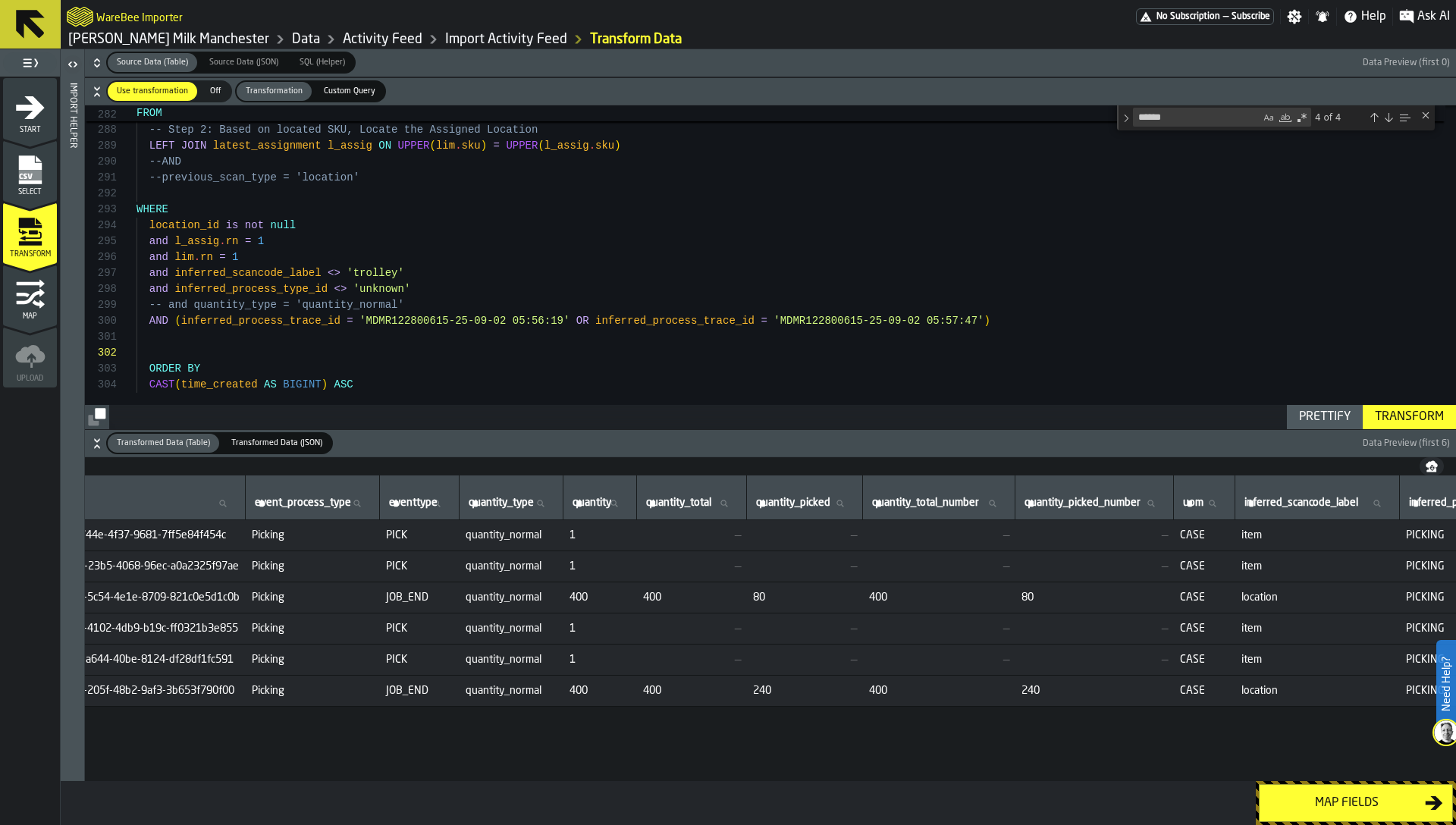
click at [622, 669] on td "1" at bounding box center [600, 660] width 74 height 31
click at [443, 684] on span "JOB_END" at bounding box center [419, 690] width 67 height 12
copy span "JOB_END"
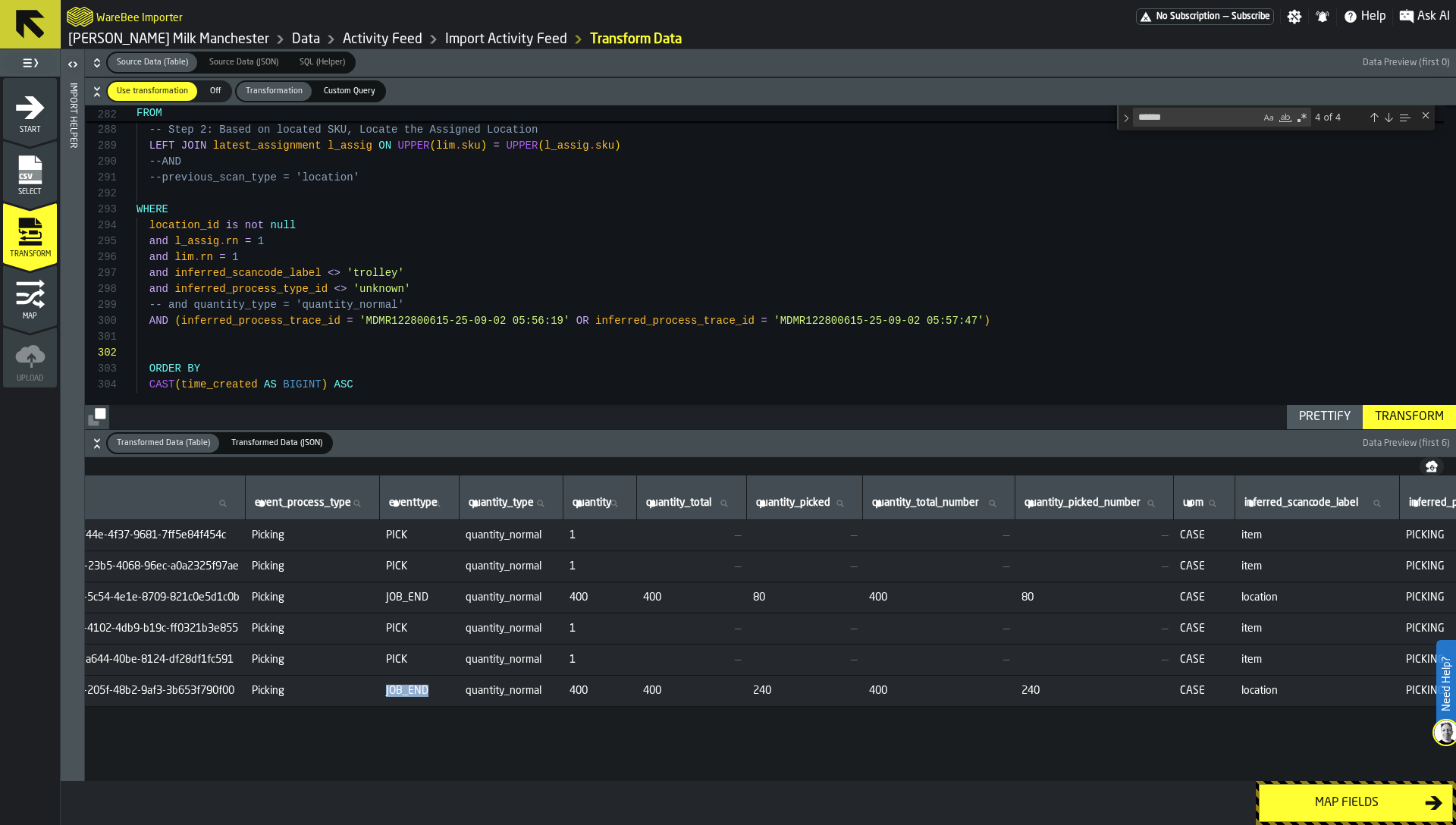
type textarea "**********"
drag, startPoint x: 369, startPoint y: 318, endPoint x: 566, endPoint y: 316, distance: 197.0
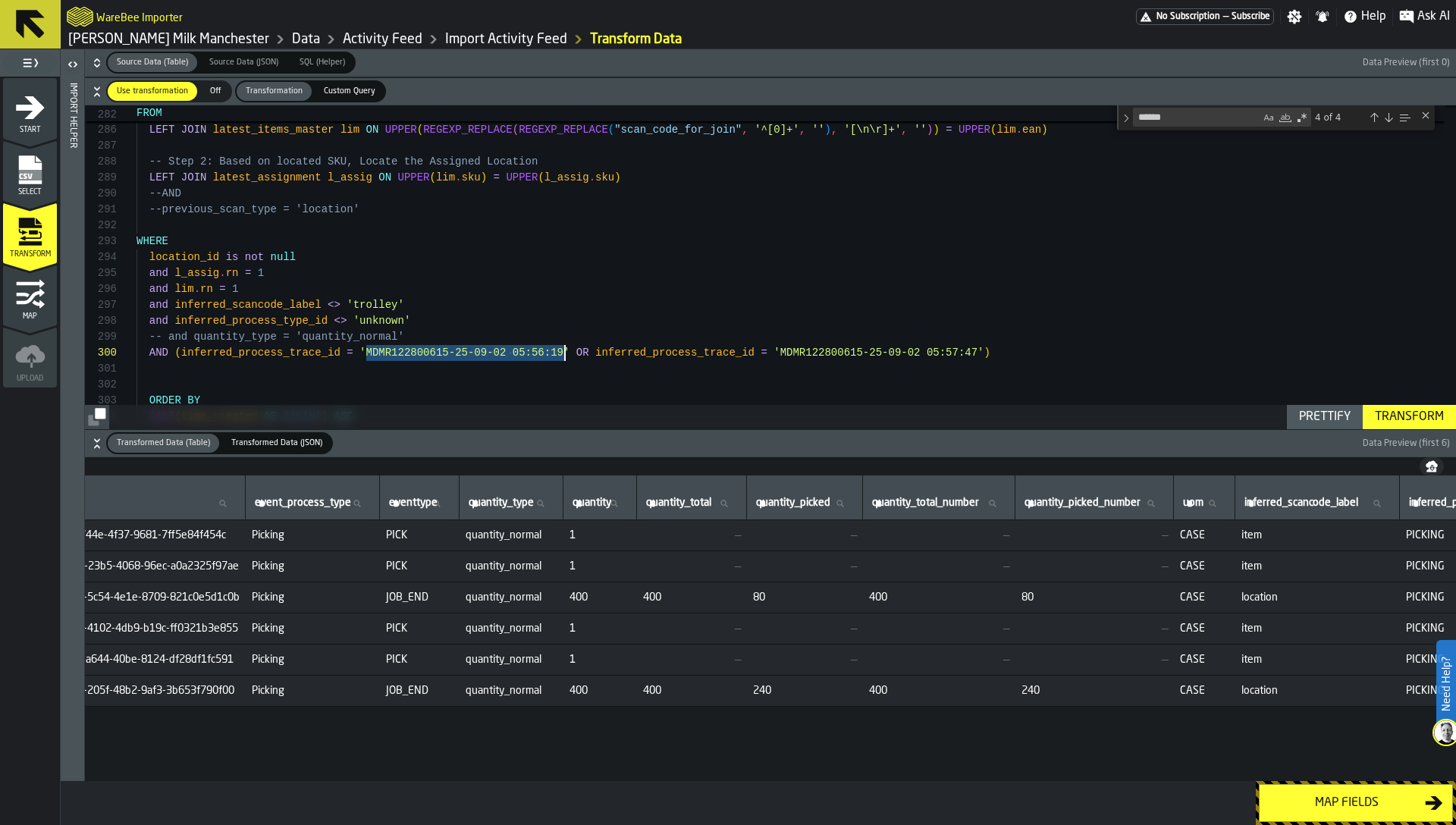
click at [347, 91] on span "Custom Query" at bounding box center [349, 91] width 64 height 13
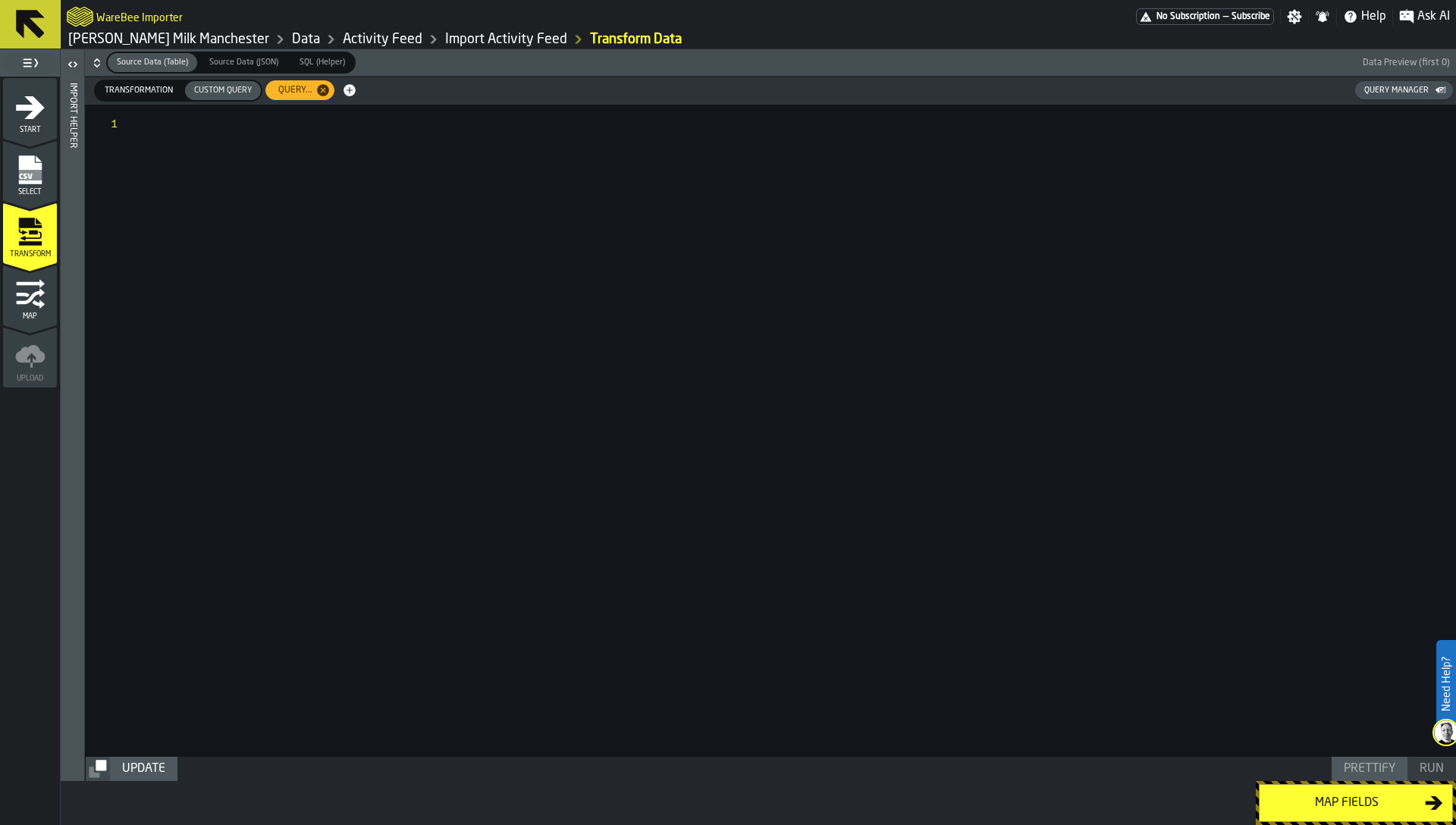
click at [344, 177] on div at bounding box center [796, 430] width 1318 height 652
click at [776, 469] on div at bounding box center [796, 430] width 1318 height 652
click at [224, 773] on div "Update Prettify Run" at bounding box center [771, 768] width 1371 height 24
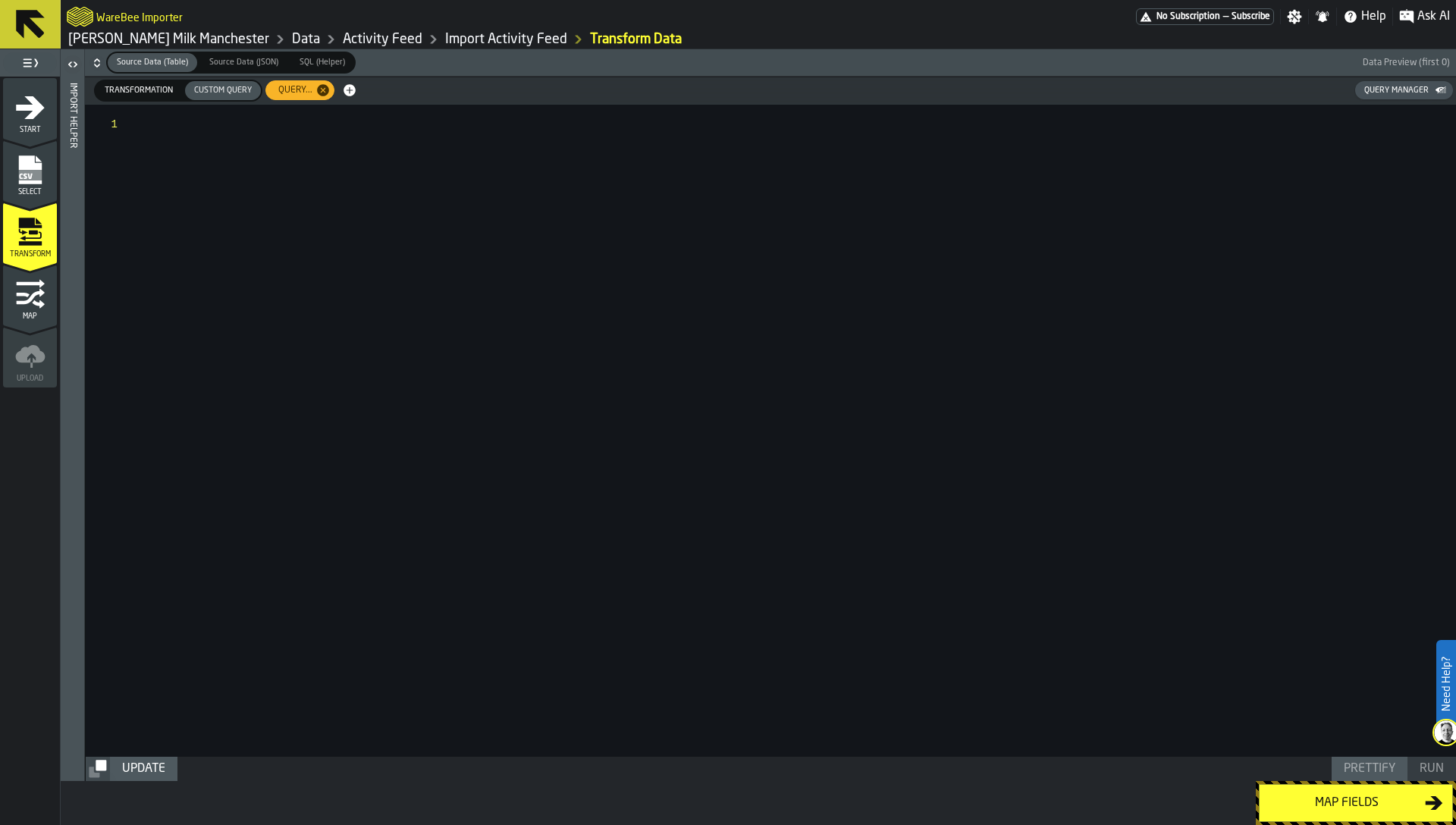
click at [175, 364] on div at bounding box center [796, 430] width 1318 height 652
click at [141, 94] on span "Transformation" at bounding box center [138, 91] width 80 height 13
